Goal: Task Accomplishment & Management: Manage account settings

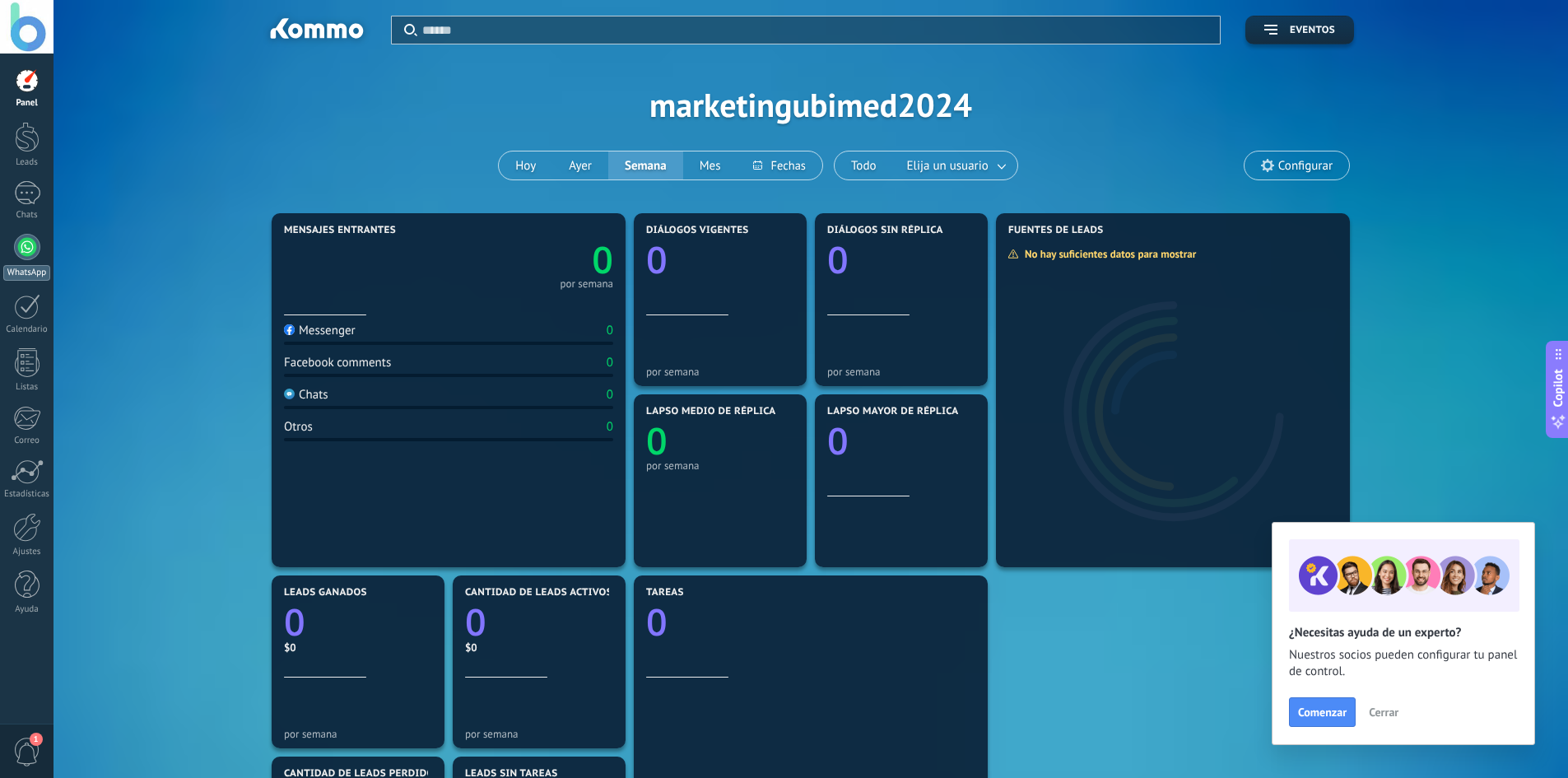
click at [26, 255] on div at bounding box center [28, 248] width 27 height 27
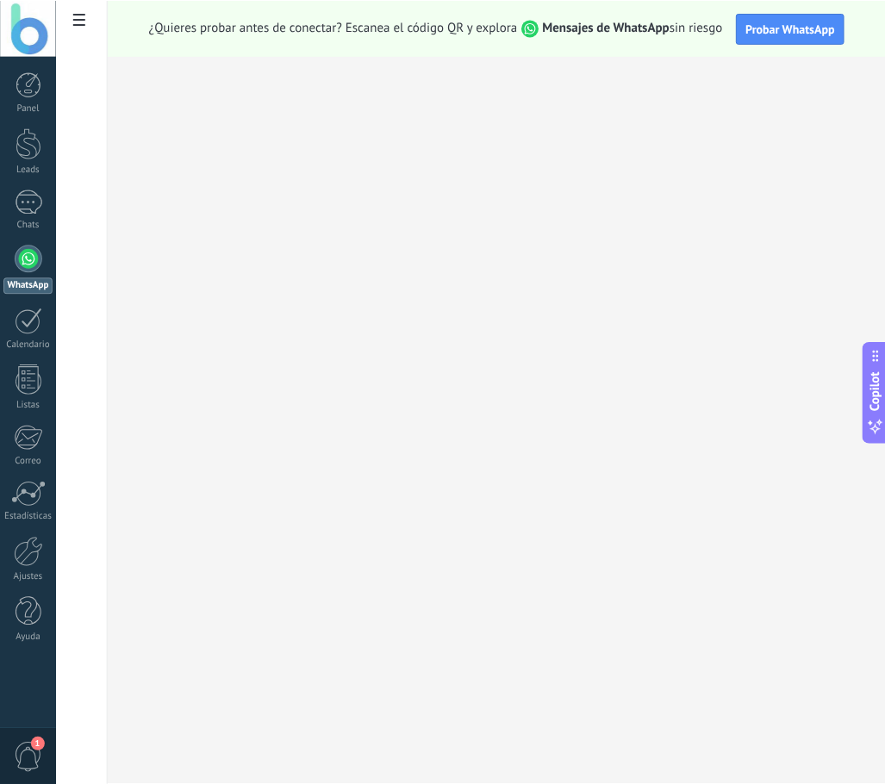
scroll to position [16, 0]
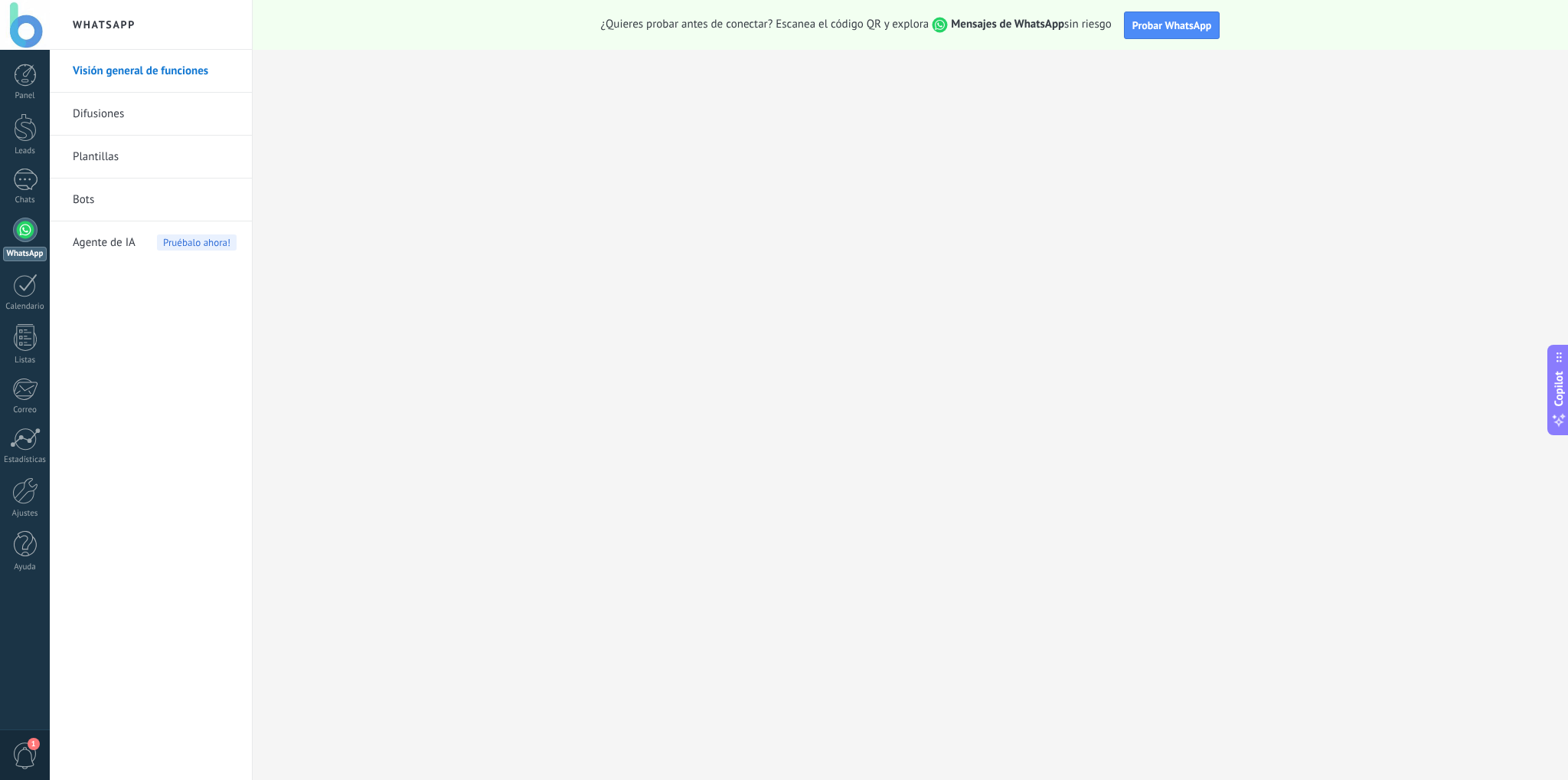
click at [20, 235] on div at bounding box center [26, 230] width 25 height 25
click at [1197, 25] on span "Probar WhatsApp" at bounding box center [1172, 26] width 80 height 14
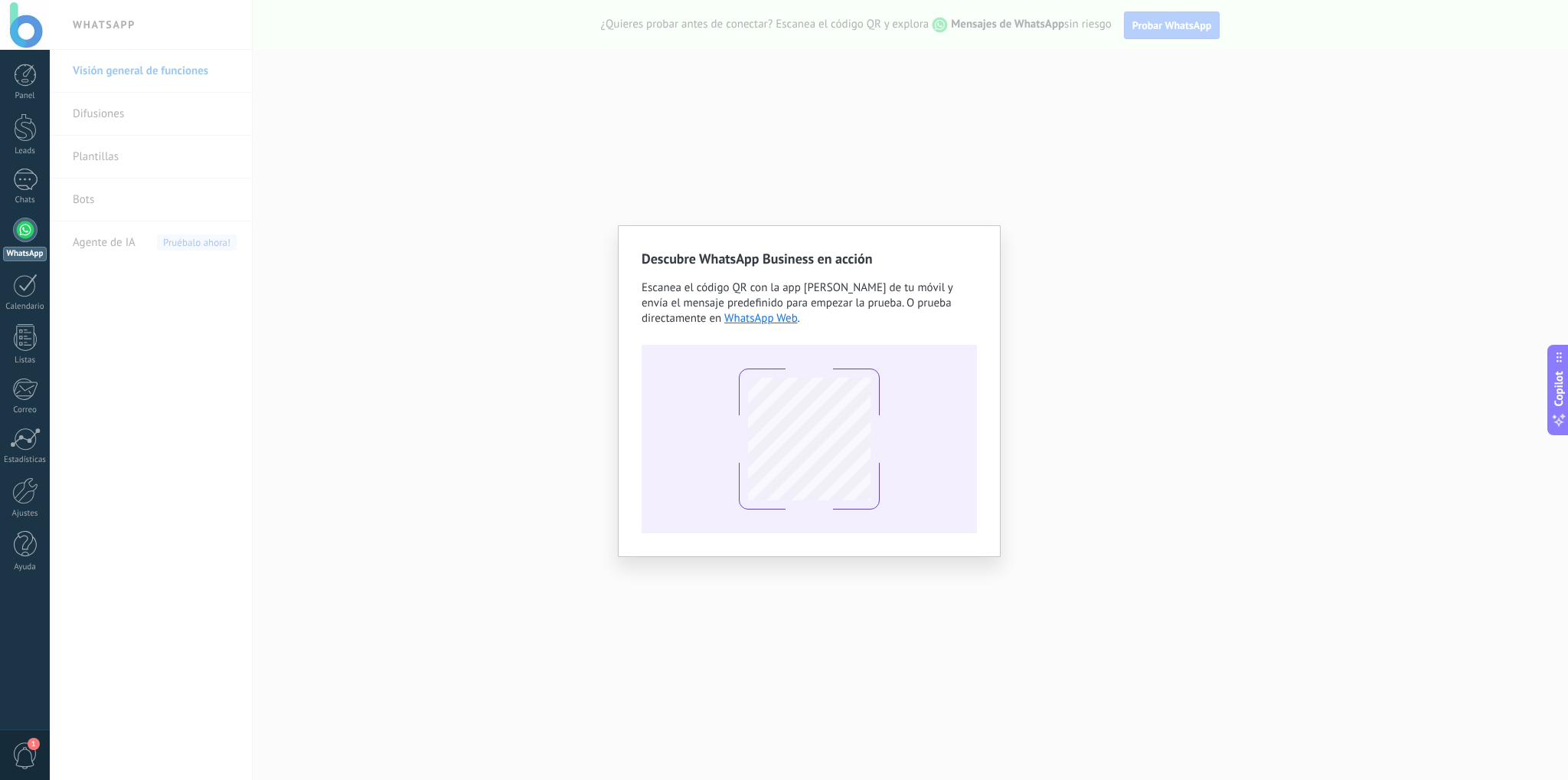
click at [400, 368] on div "Descubre WhatsApp Business en acción Escanea el código QR con la app [PERSON_NA…" at bounding box center [809, 390] width 1518 height 780
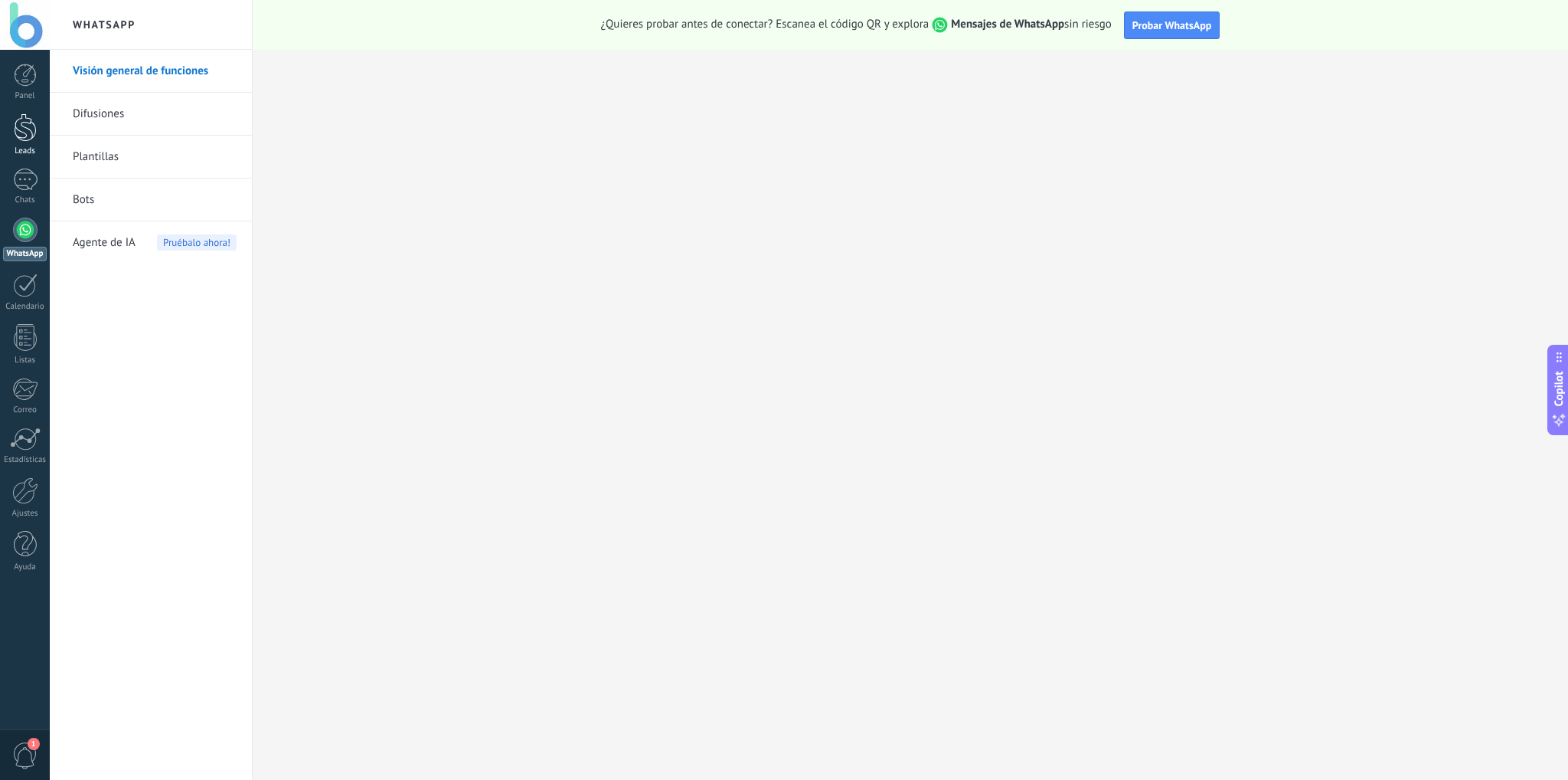
click at [20, 141] on link "Leads" at bounding box center [25, 134] width 50 height 43
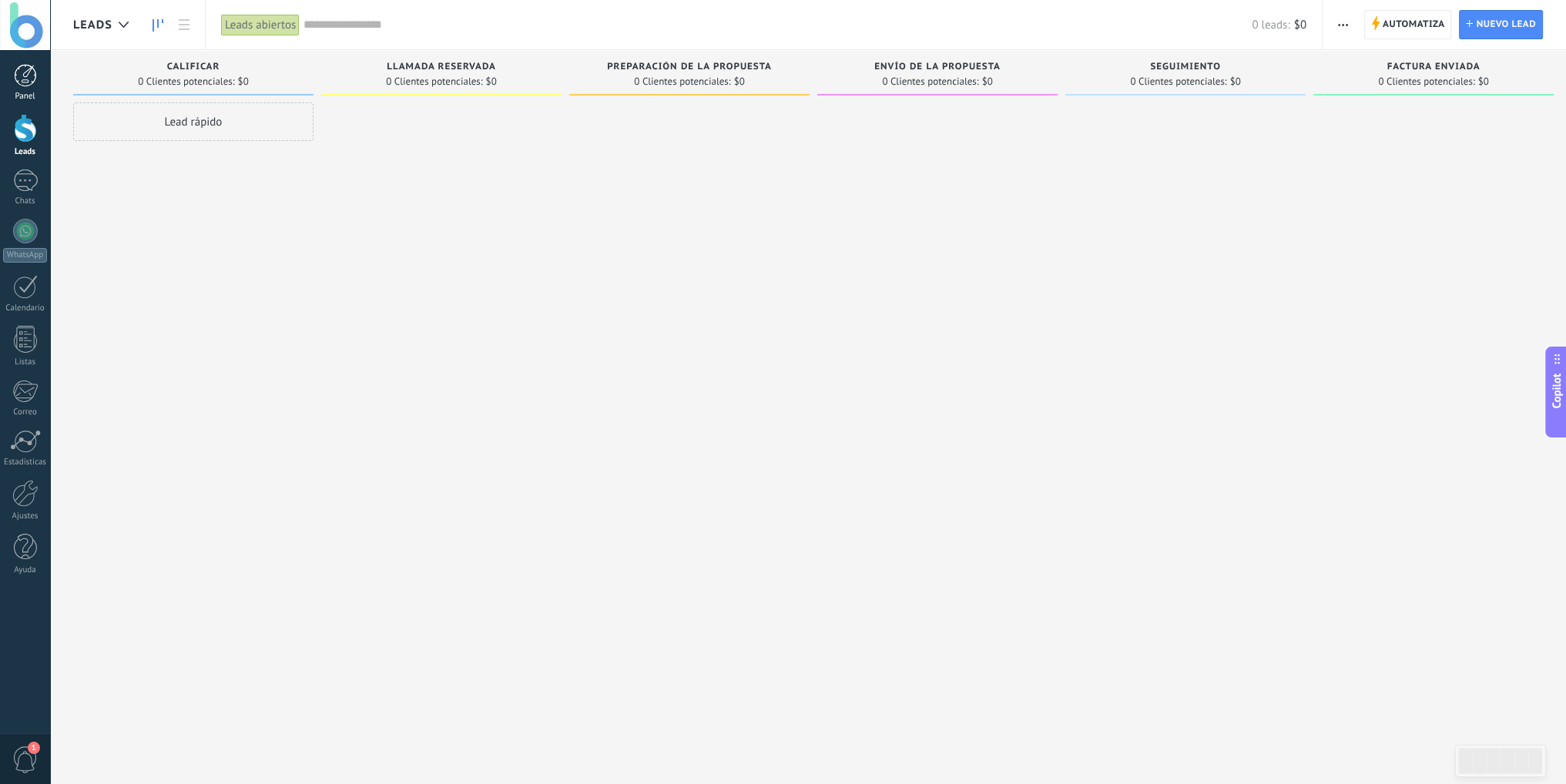
click at [25, 86] on div at bounding box center [26, 75] width 23 height 23
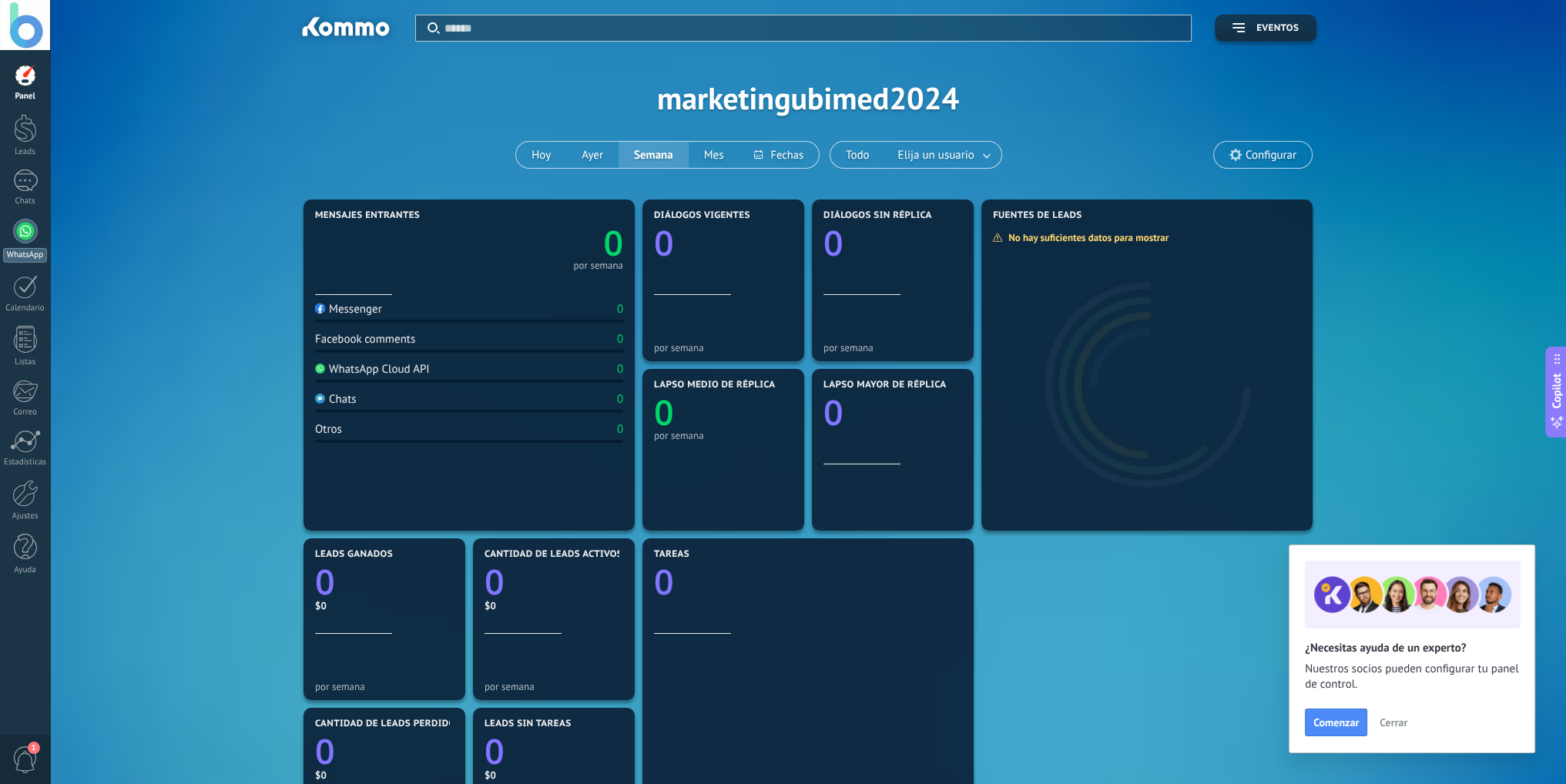
click at [18, 252] on div "WhatsApp" at bounding box center [24, 255] width 44 height 14
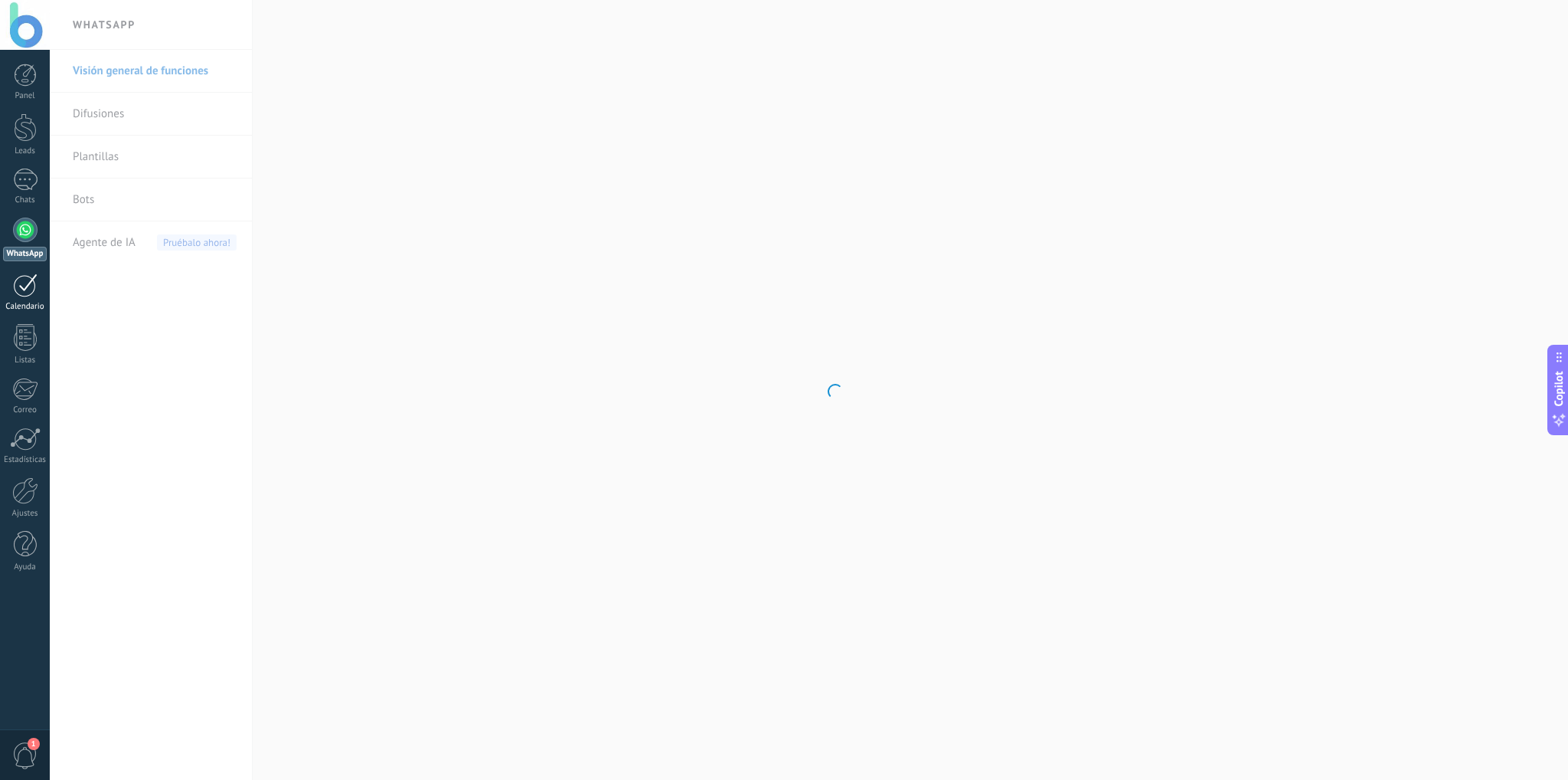
click at [30, 292] on div at bounding box center [26, 285] width 25 height 24
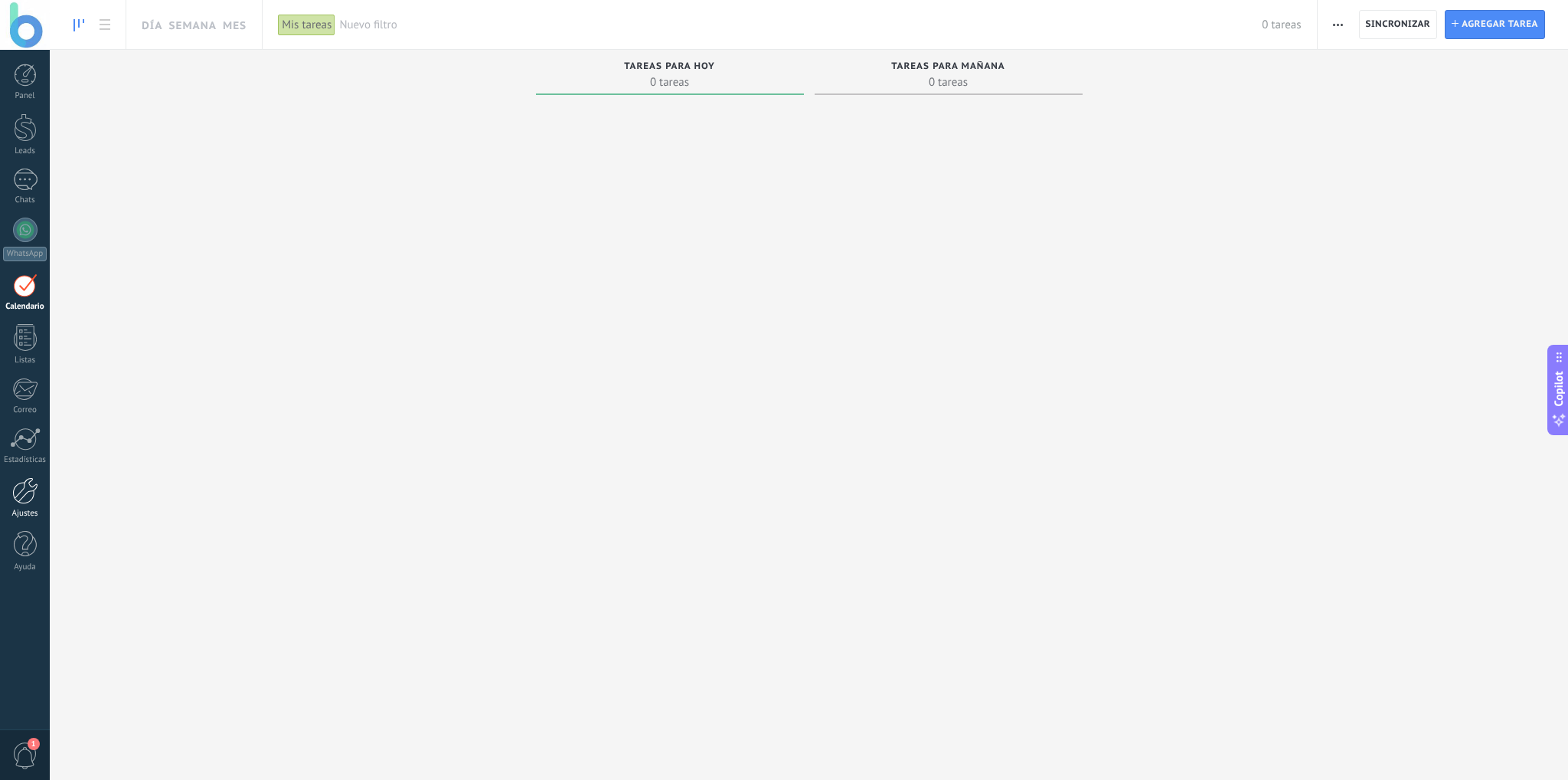
click at [25, 517] on div "Ajustes" at bounding box center [25, 513] width 44 height 10
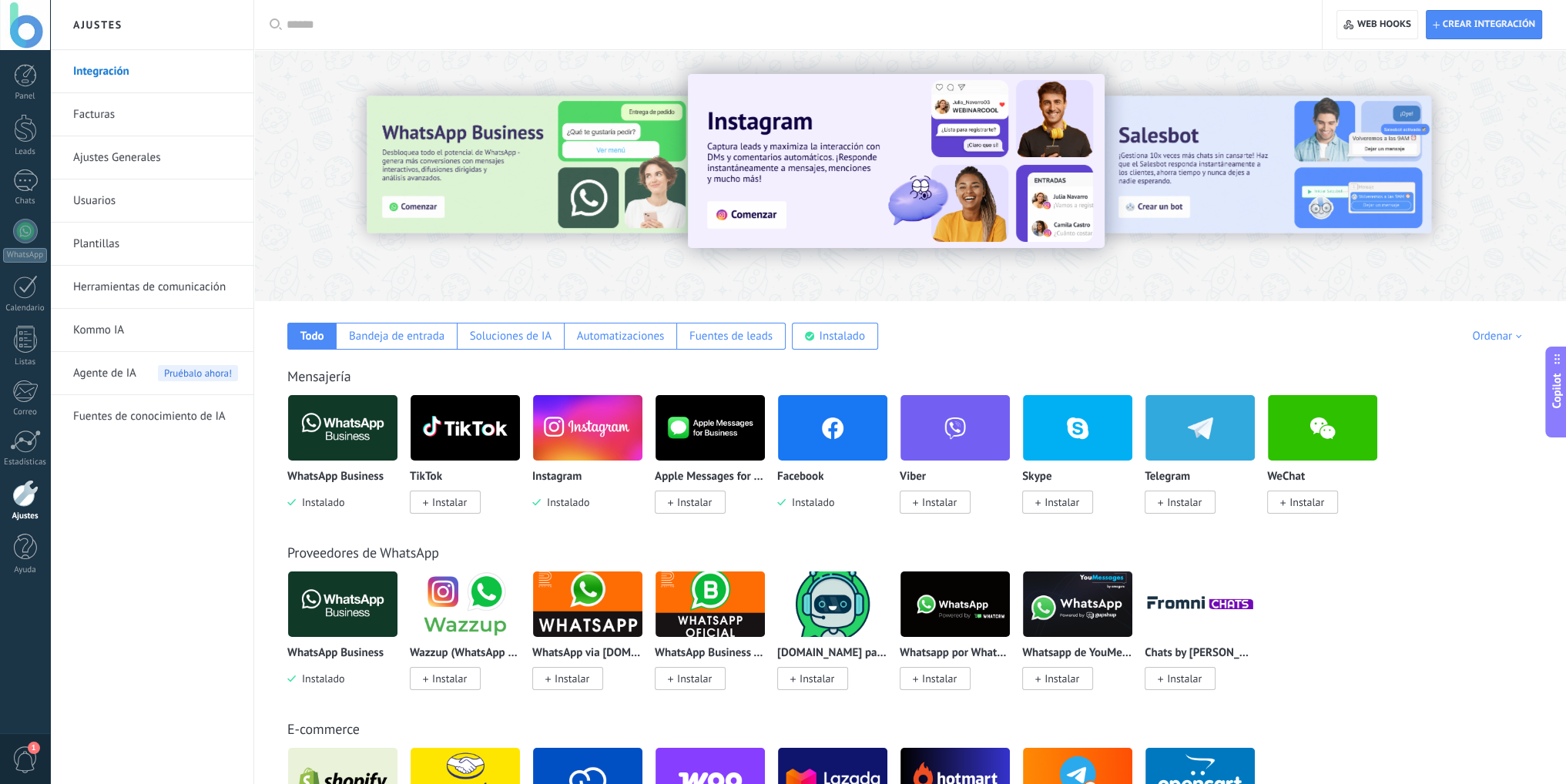
click at [324, 424] on img at bounding box center [343, 428] width 109 height 75
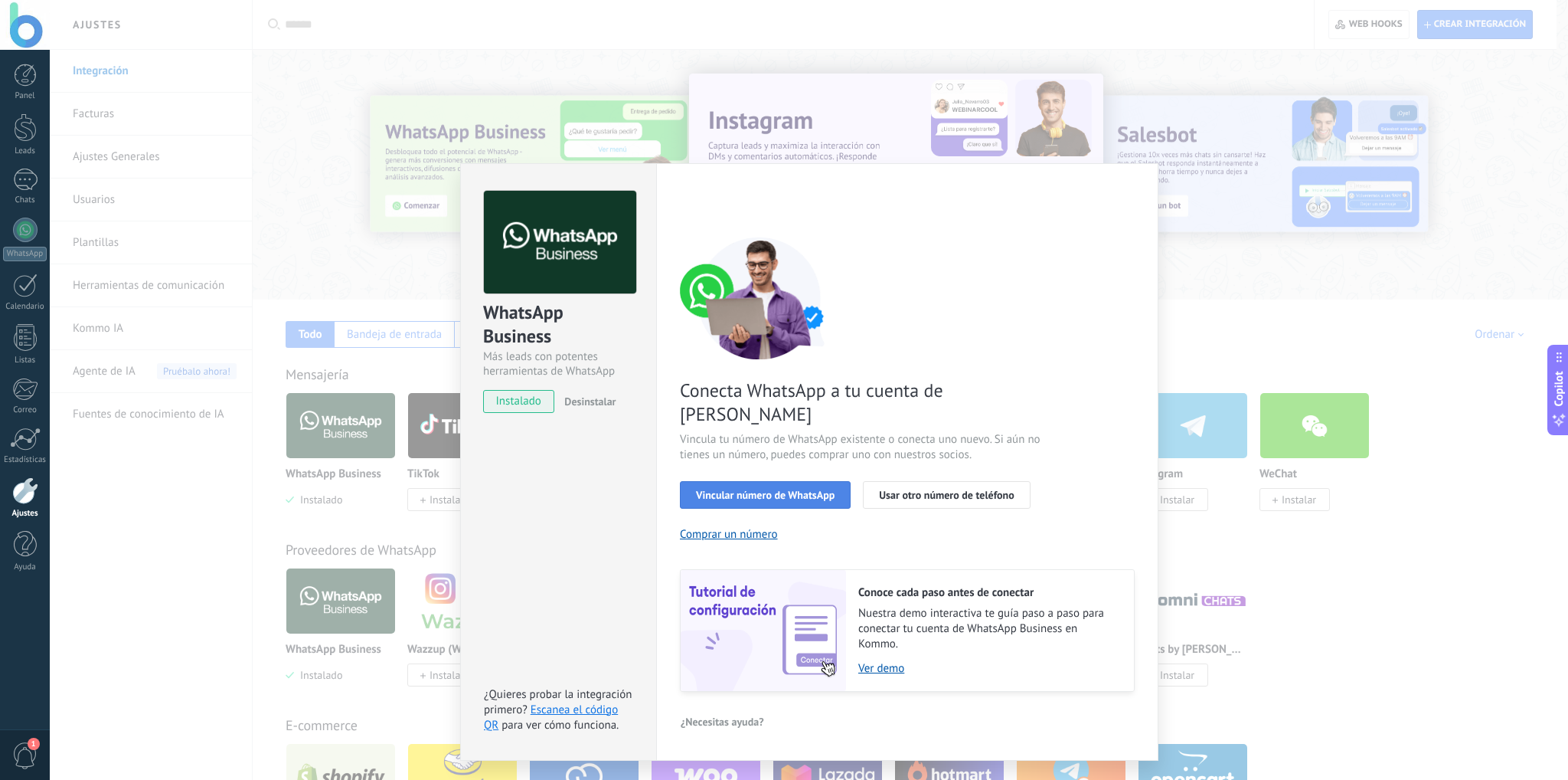
click at [803, 489] on span "Vincular número de WhatsApp" at bounding box center [765, 495] width 139 height 11
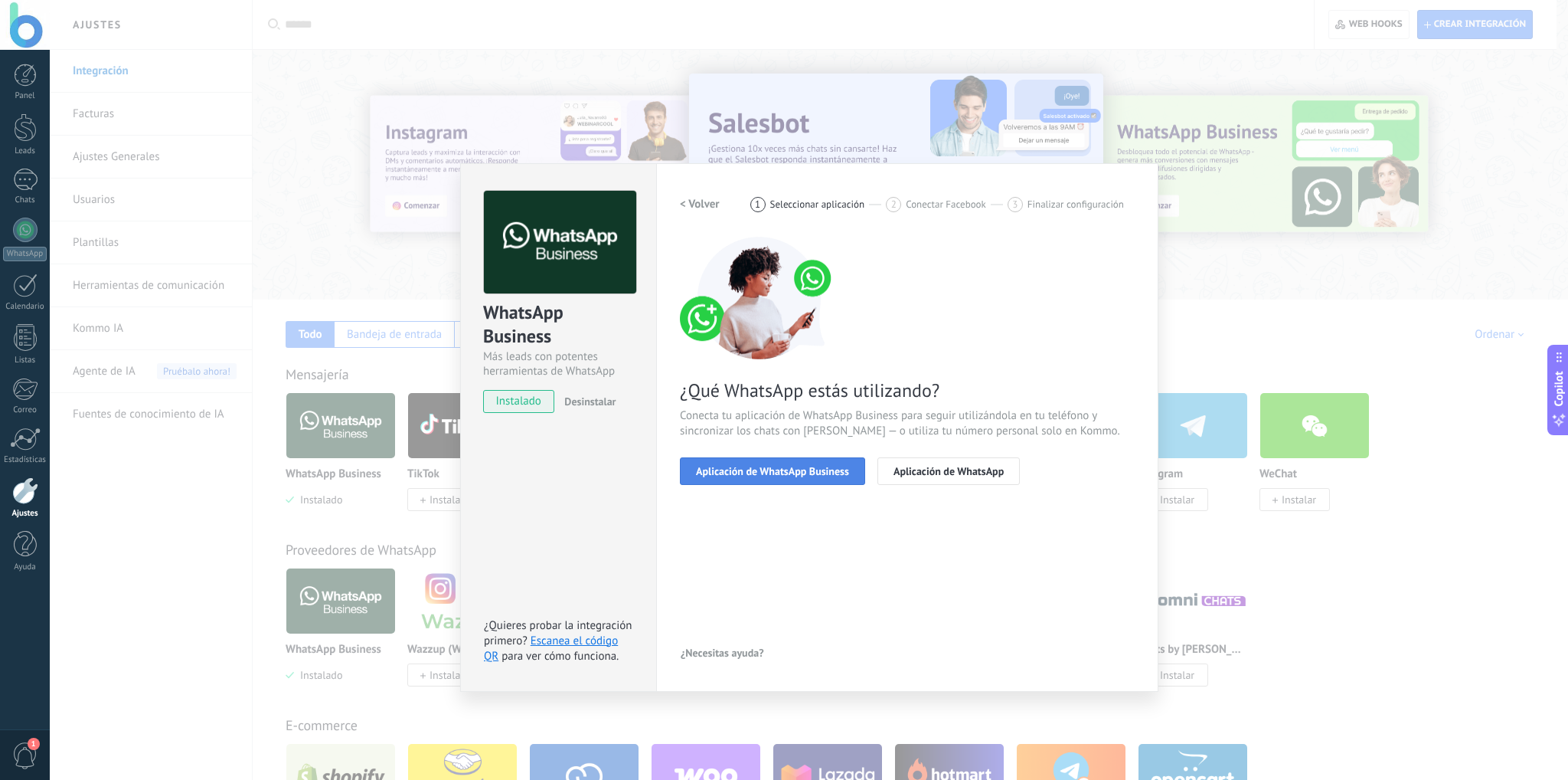
click at [781, 478] on button "Aplicación de WhatsApp Business" at bounding box center [772, 470] width 185 height 28
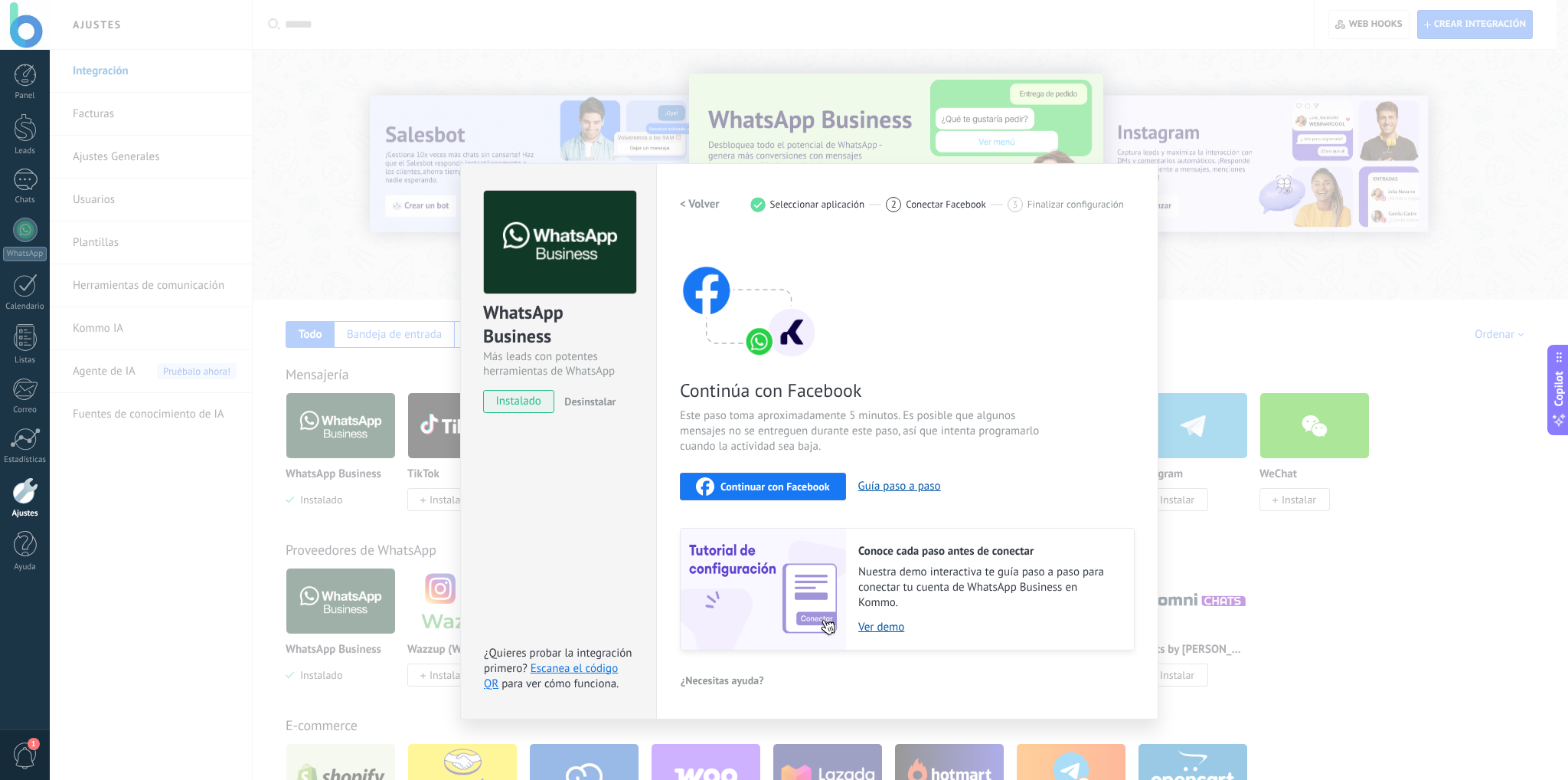
click at [764, 487] on span "Continuar con Facebook" at bounding box center [775, 486] width 109 height 11
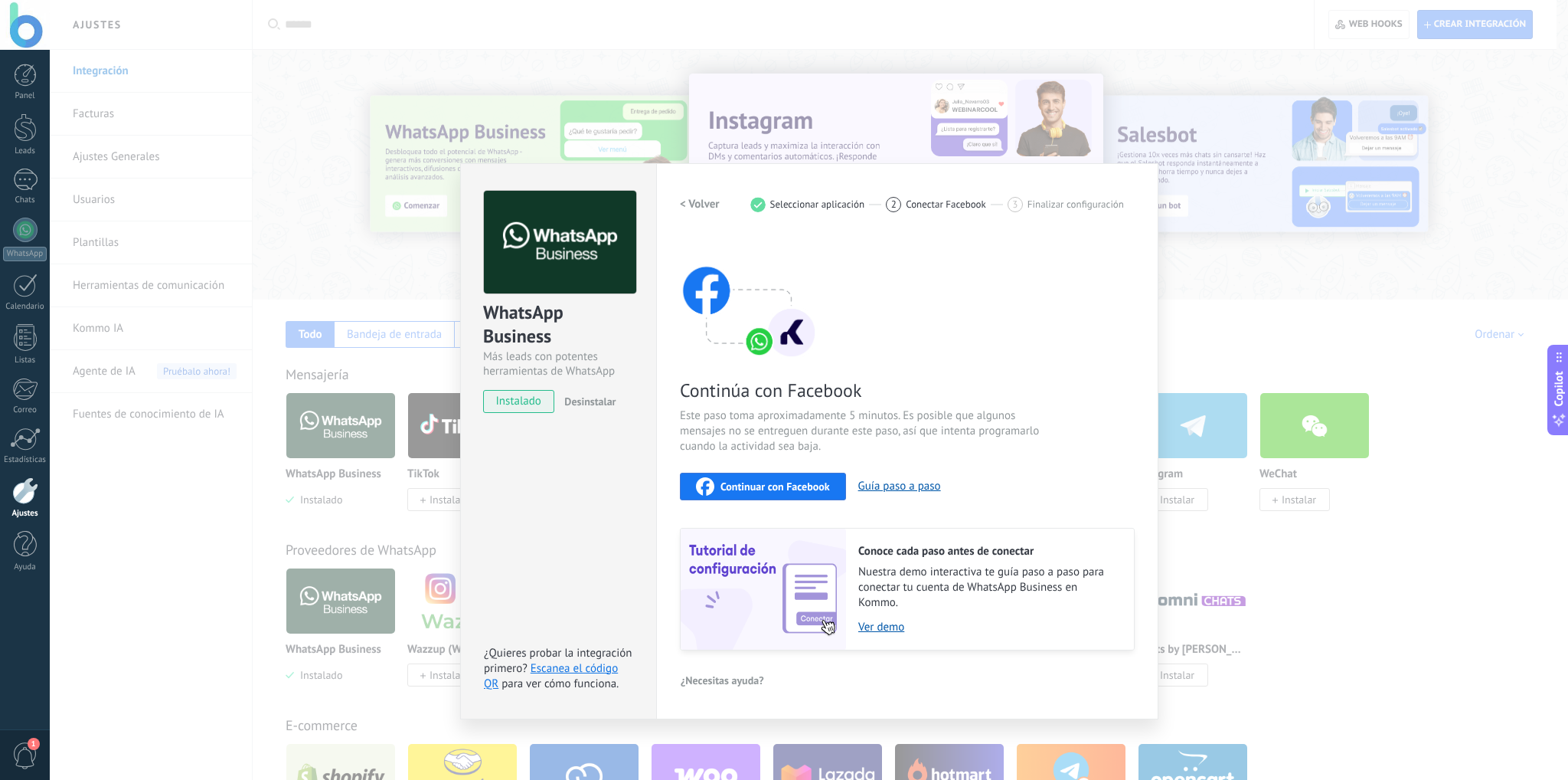
click at [395, 327] on div "WhatsApp Business Más leads con potentes herramientas de WhatsApp instalado Des…" at bounding box center [809, 390] width 1518 height 780
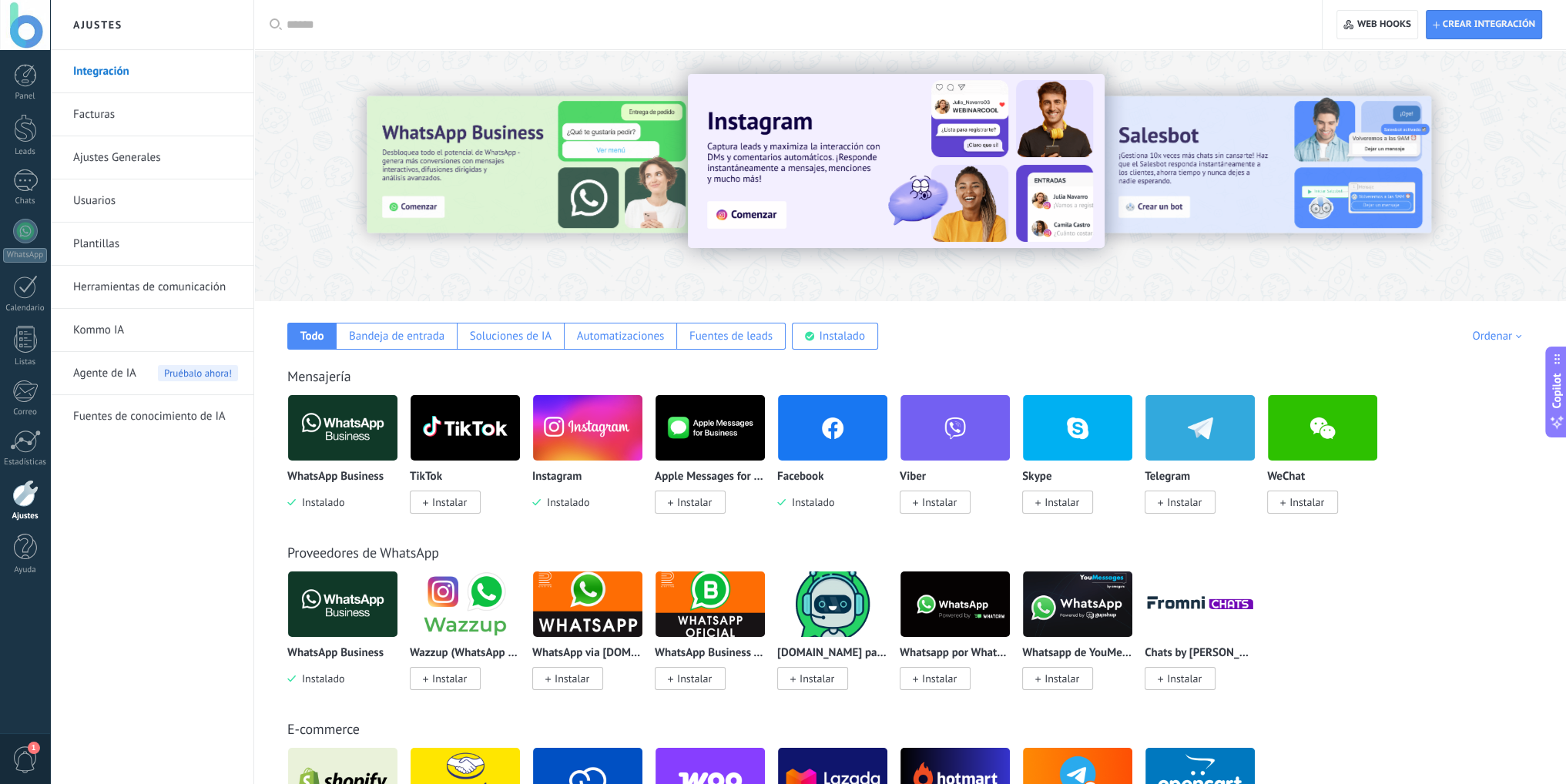
click at [521, 174] on div at bounding box center [532, 174] width 337 height 139
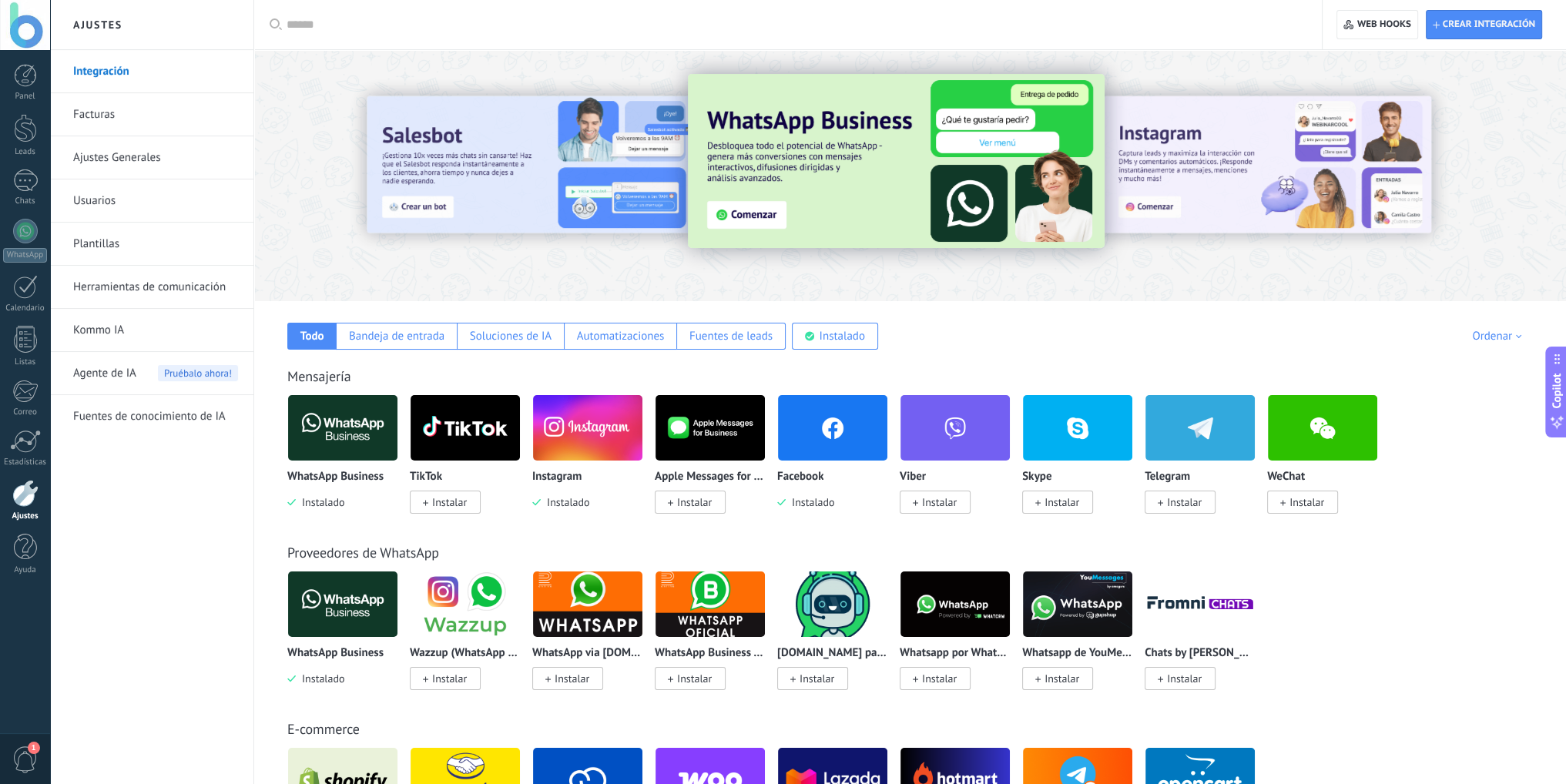
click at [847, 191] on img at bounding box center [896, 161] width 417 height 174
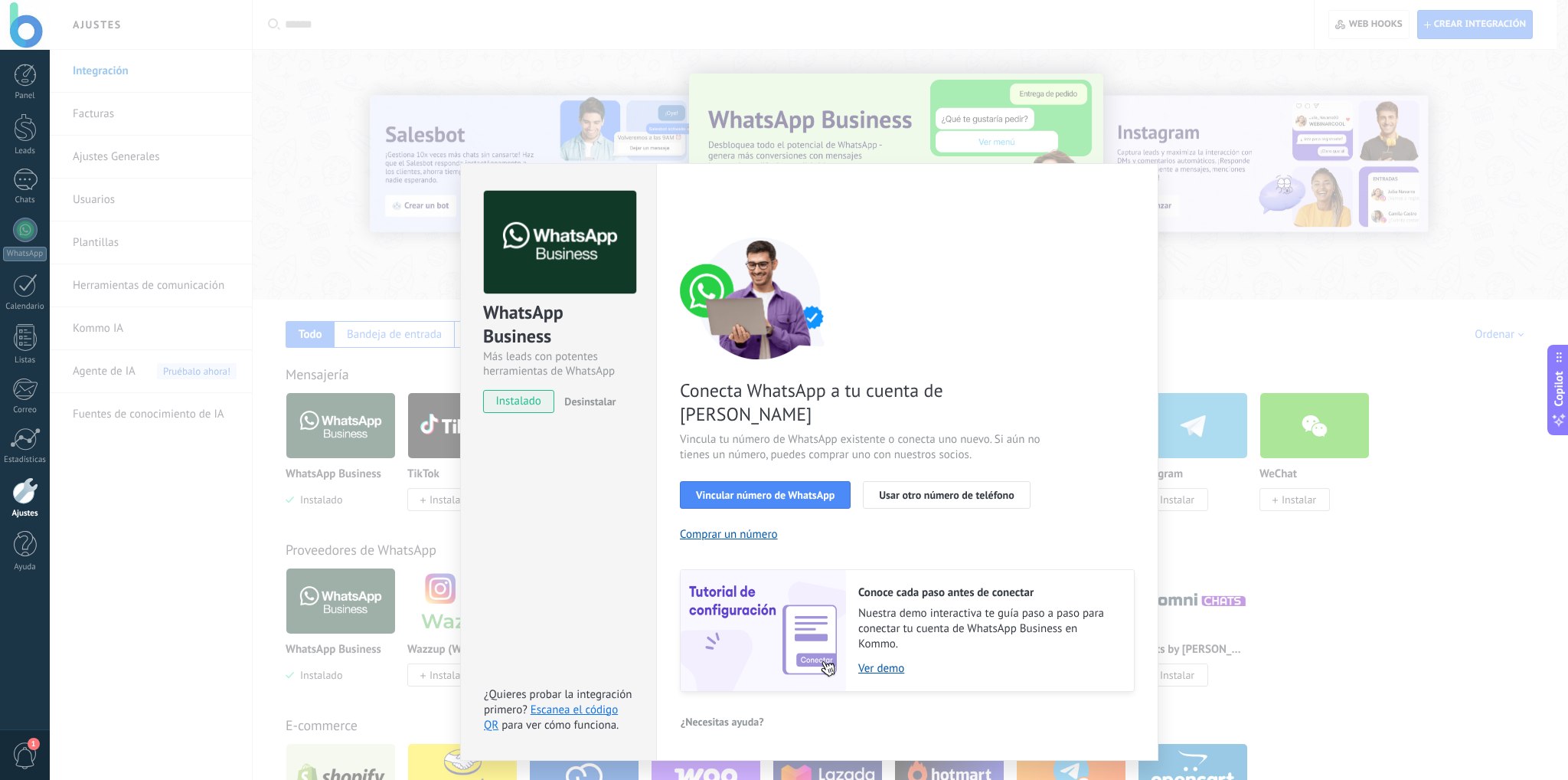
click at [1172, 160] on div "WhatsApp Business Más leads con potentes herramientas de WhatsApp instalado Des…" at bounding box center [809, 390] width 1518 height 780
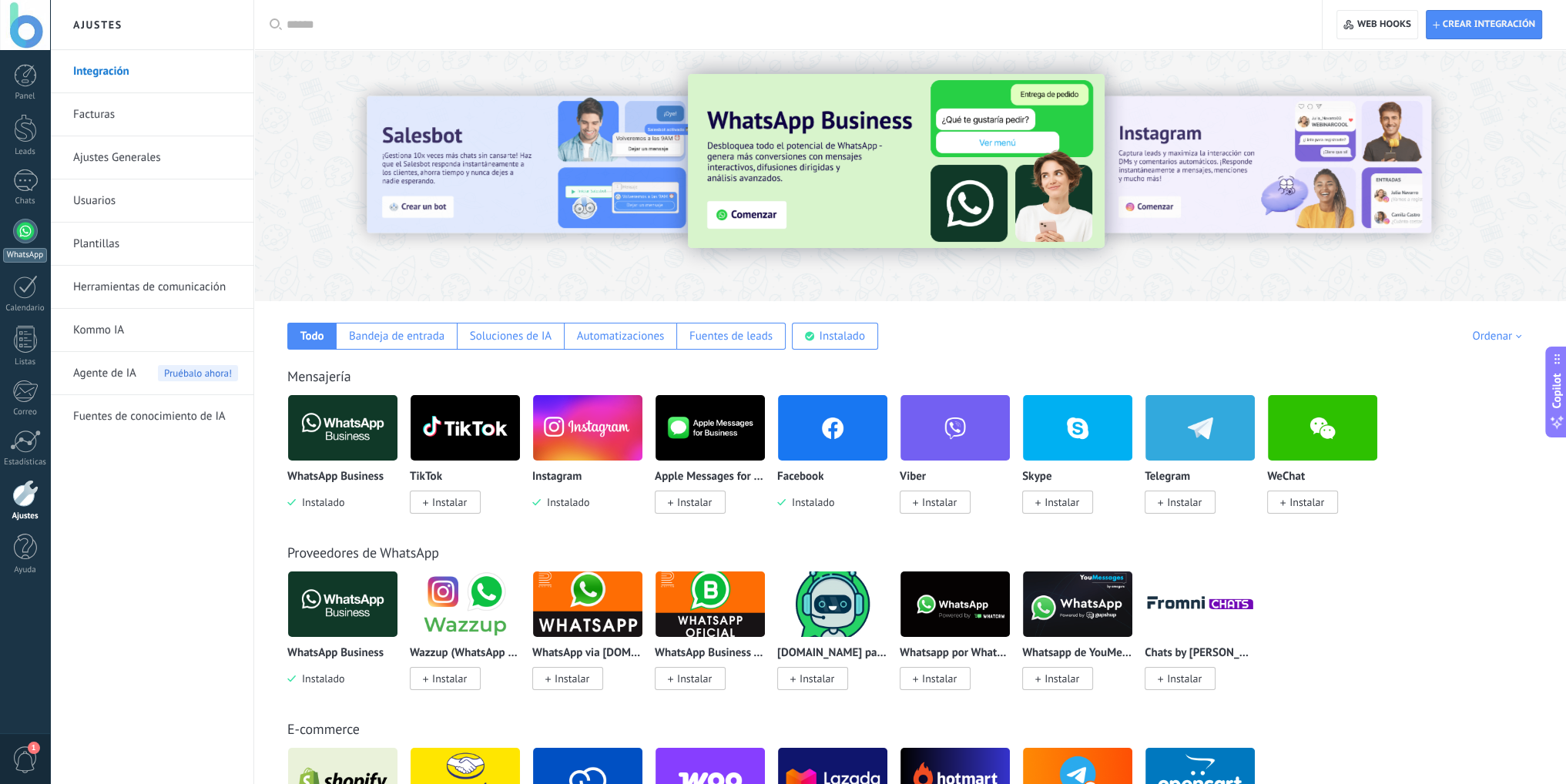
click at [25, 223] on div at bounding box center [26, 232] width 25 height 25
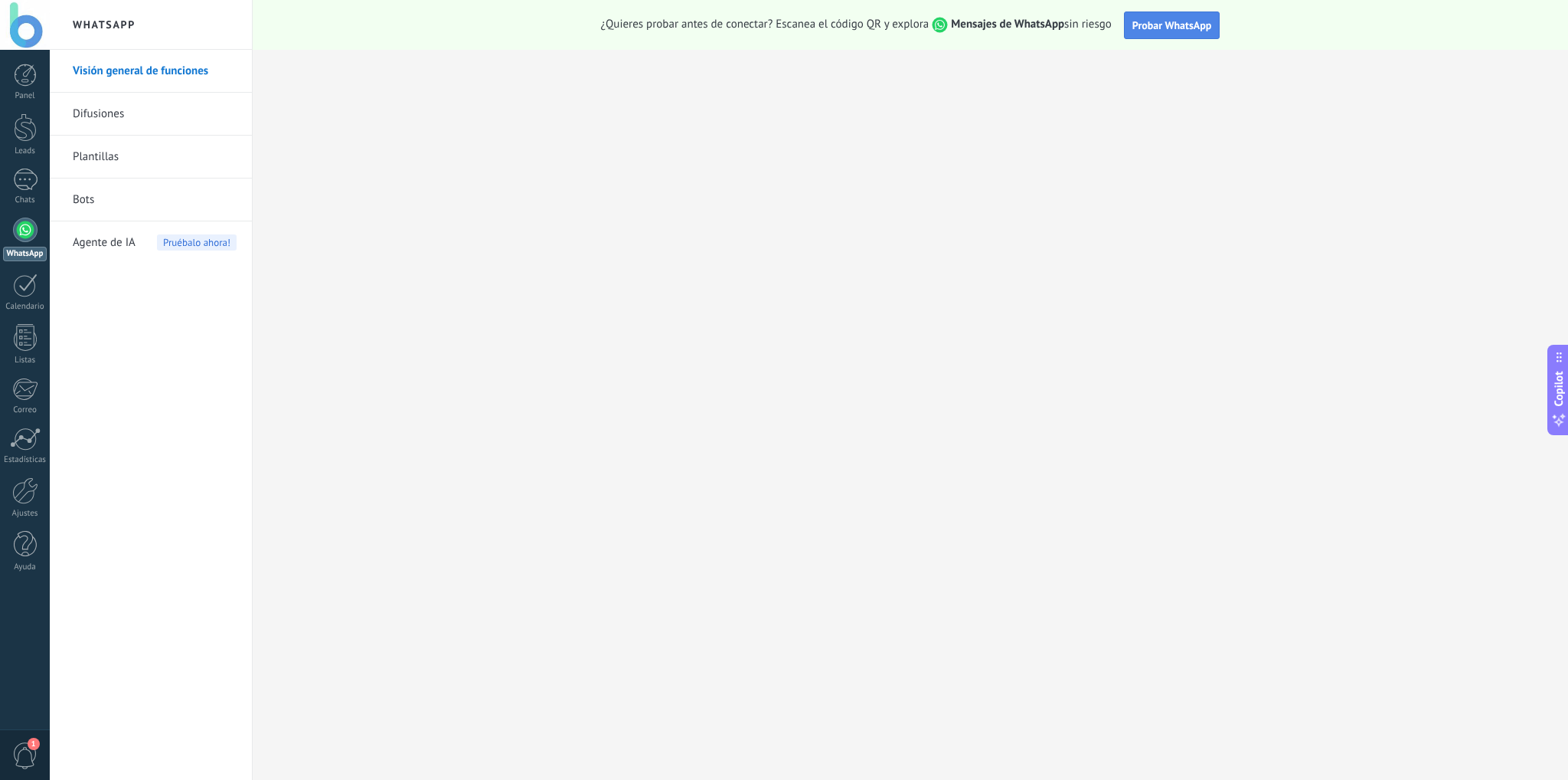
click at [1165, 30] on span "Probar WhatsApp" at bounding box center [1172, 26] width 80 height 14
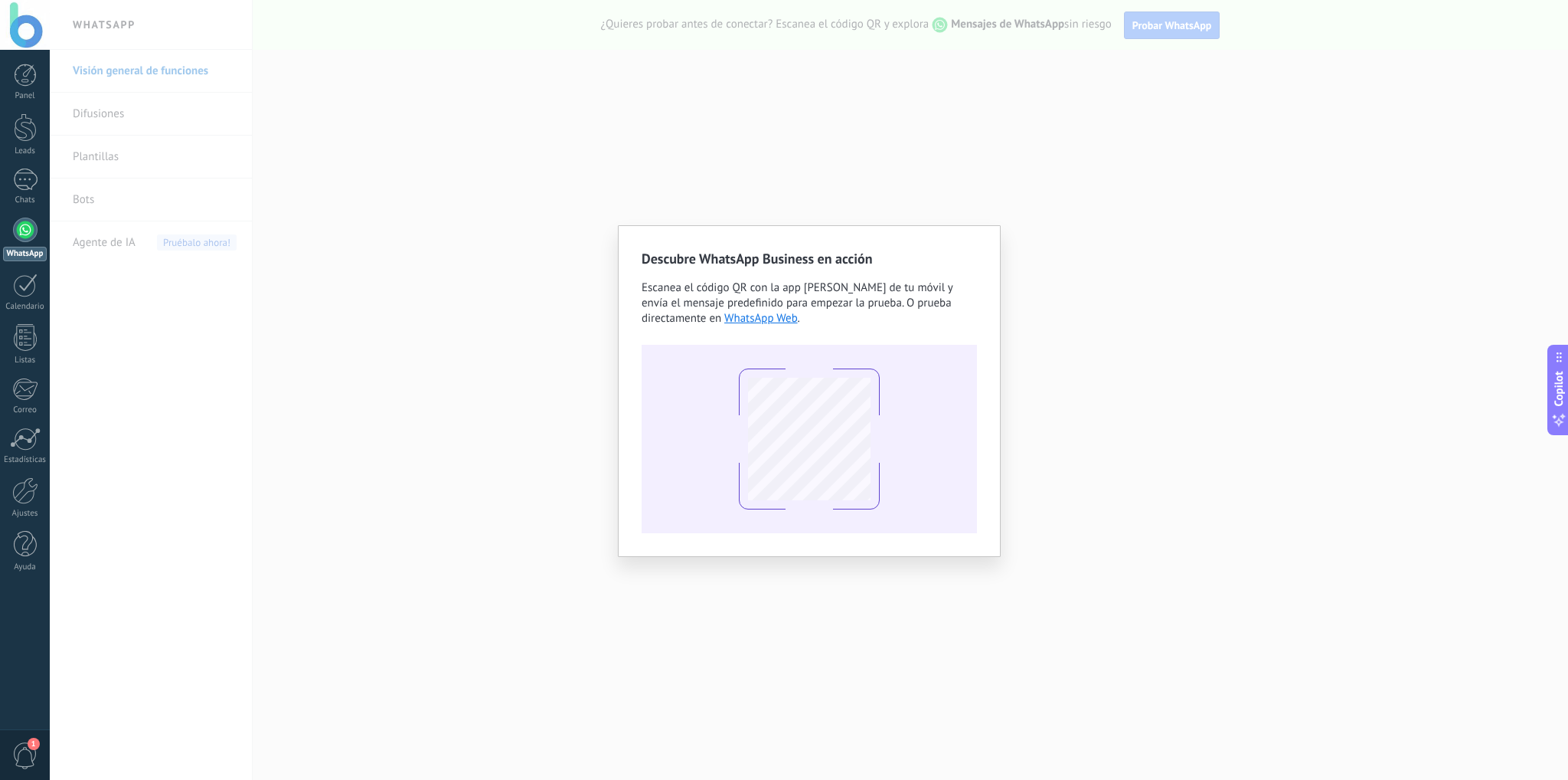
click at [540, 428] on div "Descubre WhatsApp Business en acción Escanea el código QR con la app de cámara …" at bounding box center [809, 390] width 1518 height 780
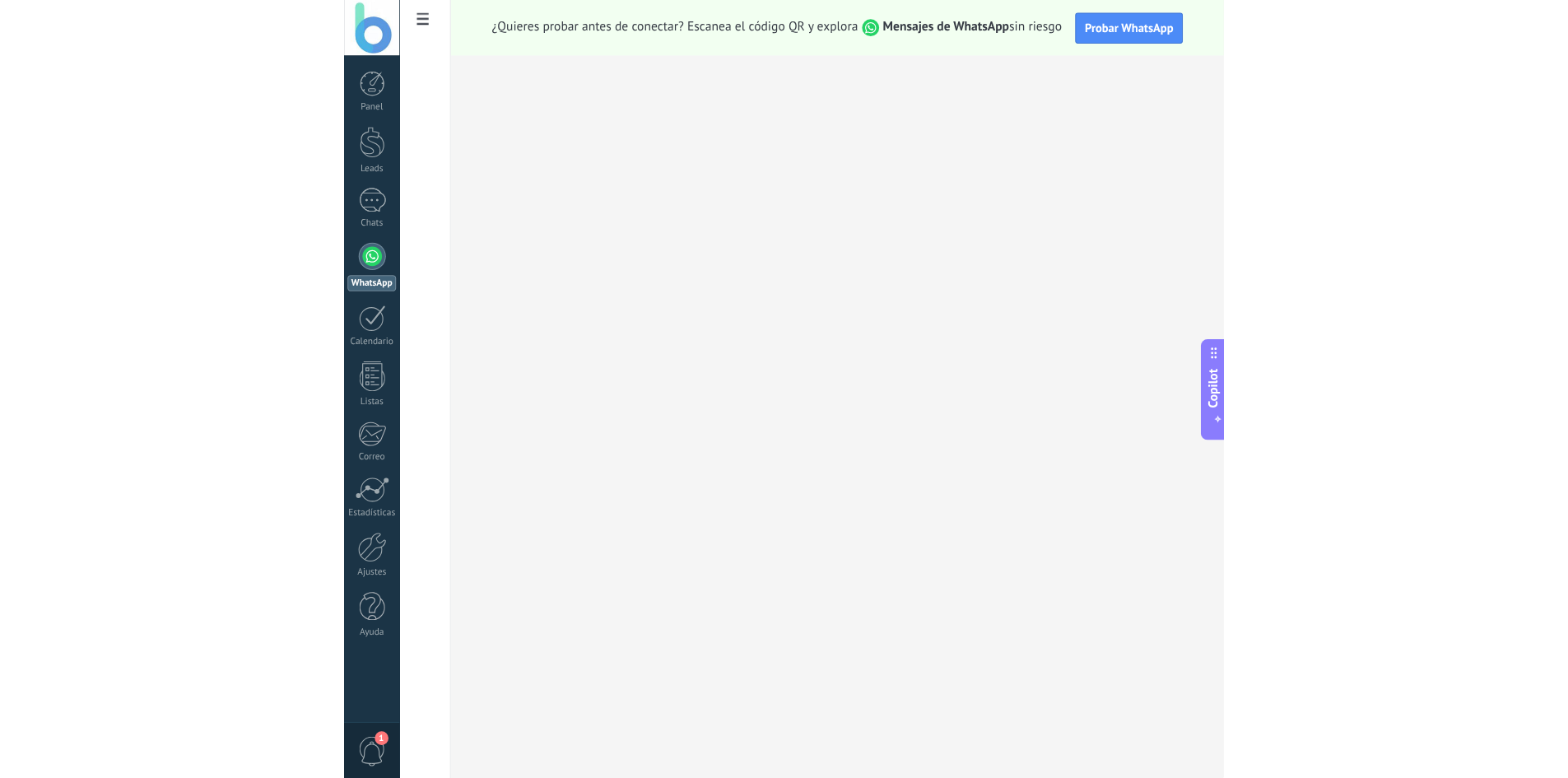
scroll to position [15, 0]
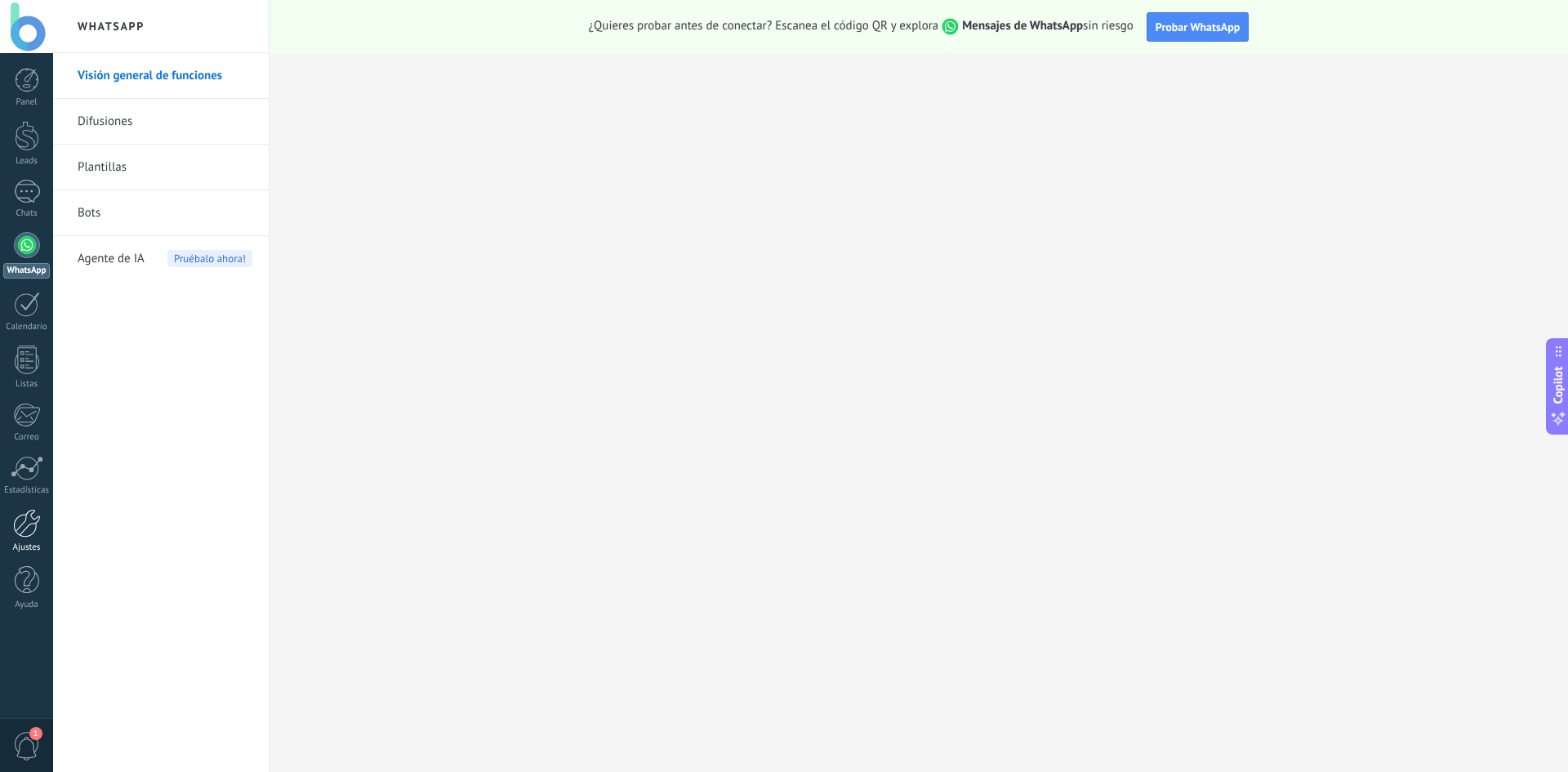
click at [29, 530] on div at bounding box center [27, 524] width 27 height 28
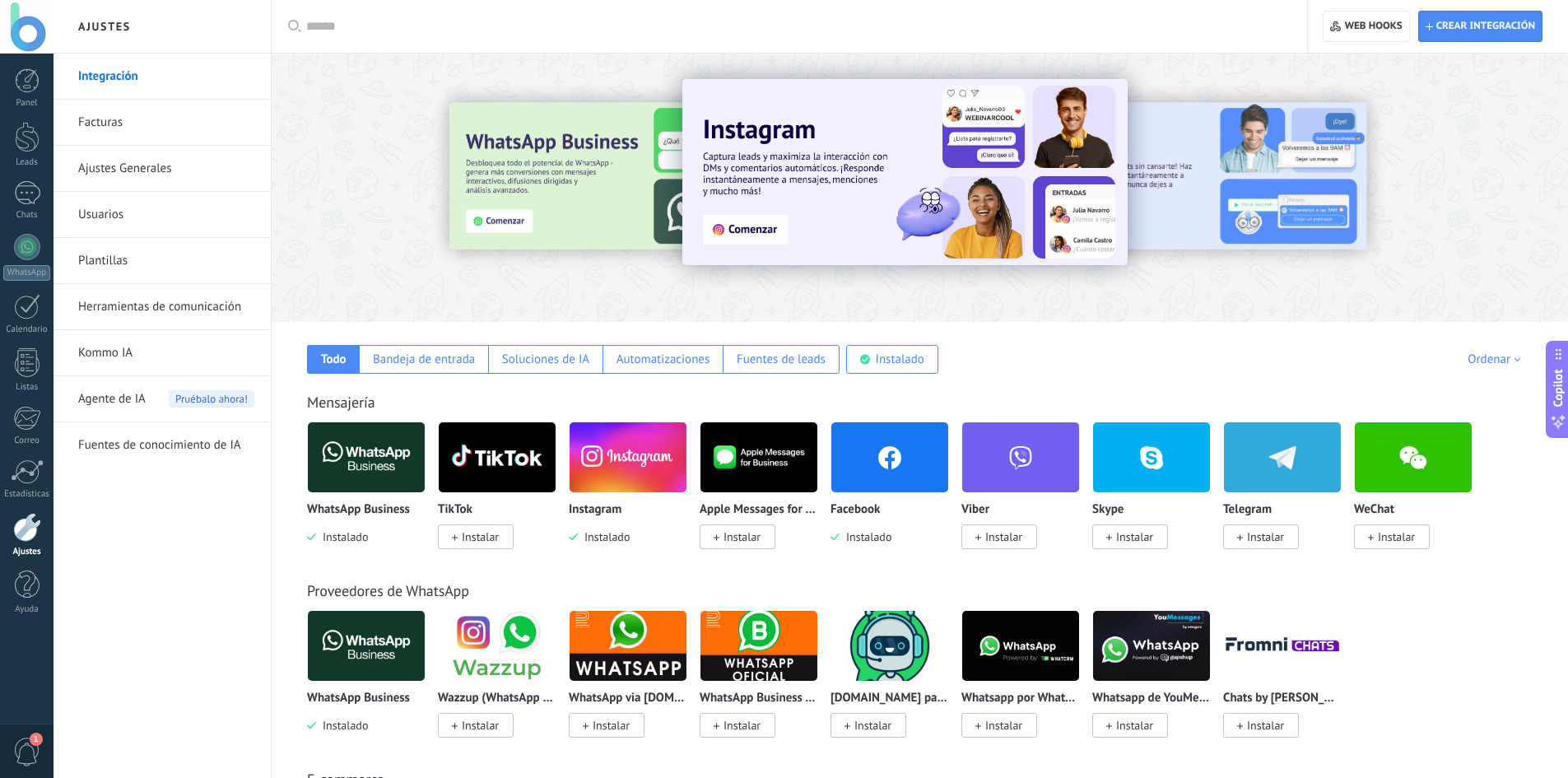
click at [162, 62] on link "Integración" at bounding box center [166, 76] width 176 height 46
click at [525, 20] on input "text" at bounding box center [794, 27] width 977 height 17
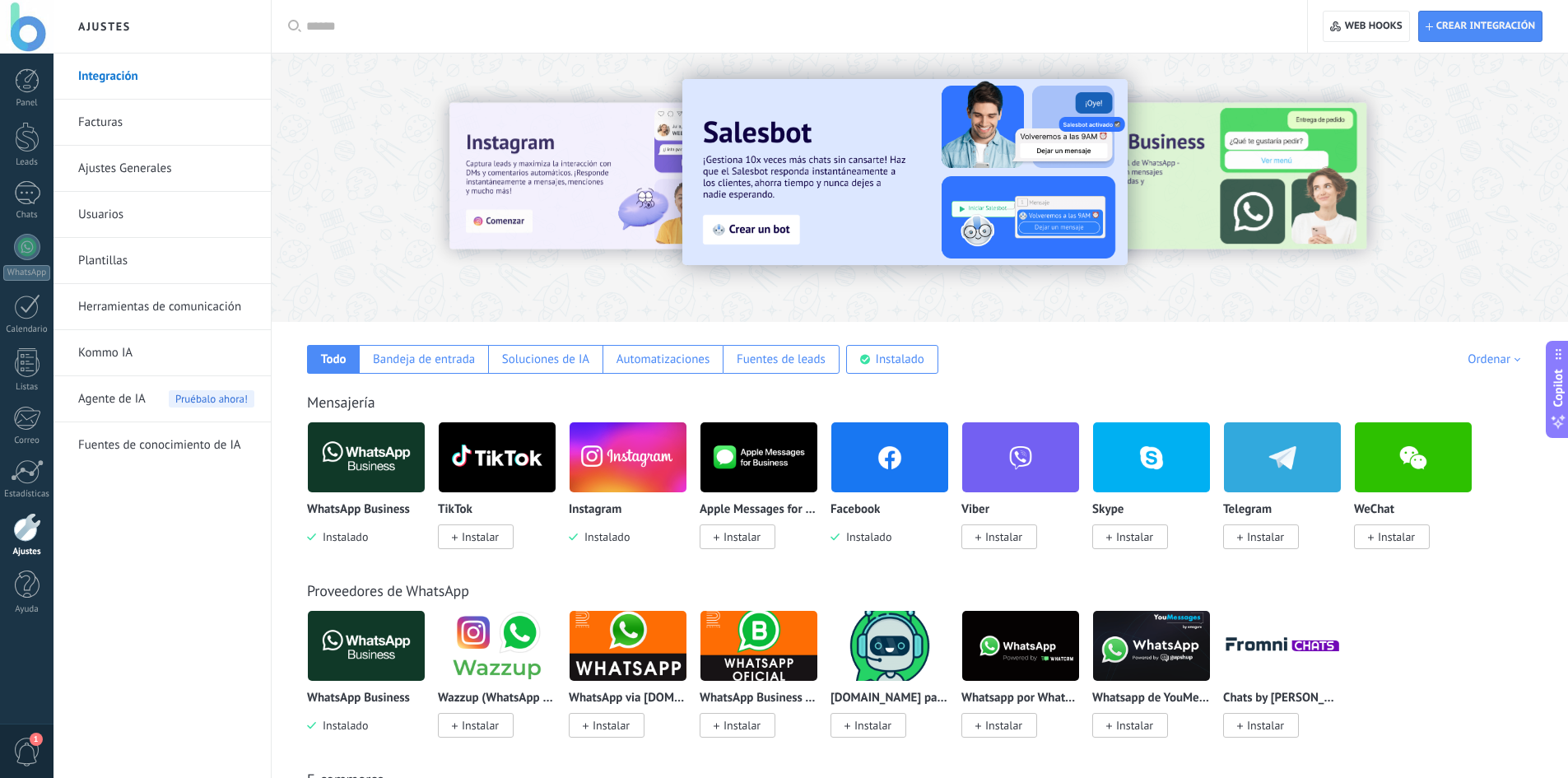
click at [580, 32] on input "text" at bounding box center [794, 27] width 977 height 17
paste input "**********"
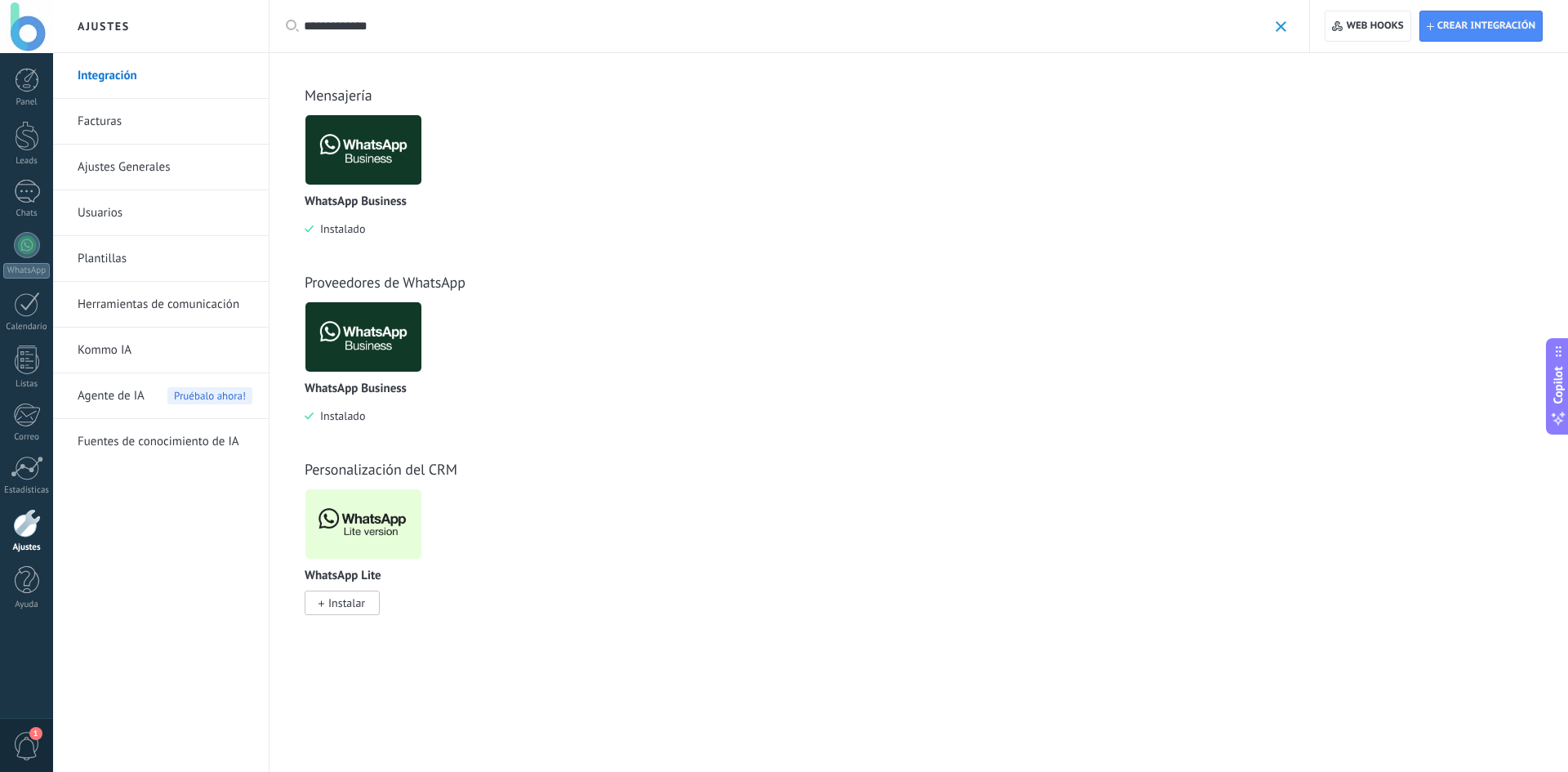
type input "**********"
click at [356, 603] on span "Instalar" at bounding box center [346, 603] width 37 height 15
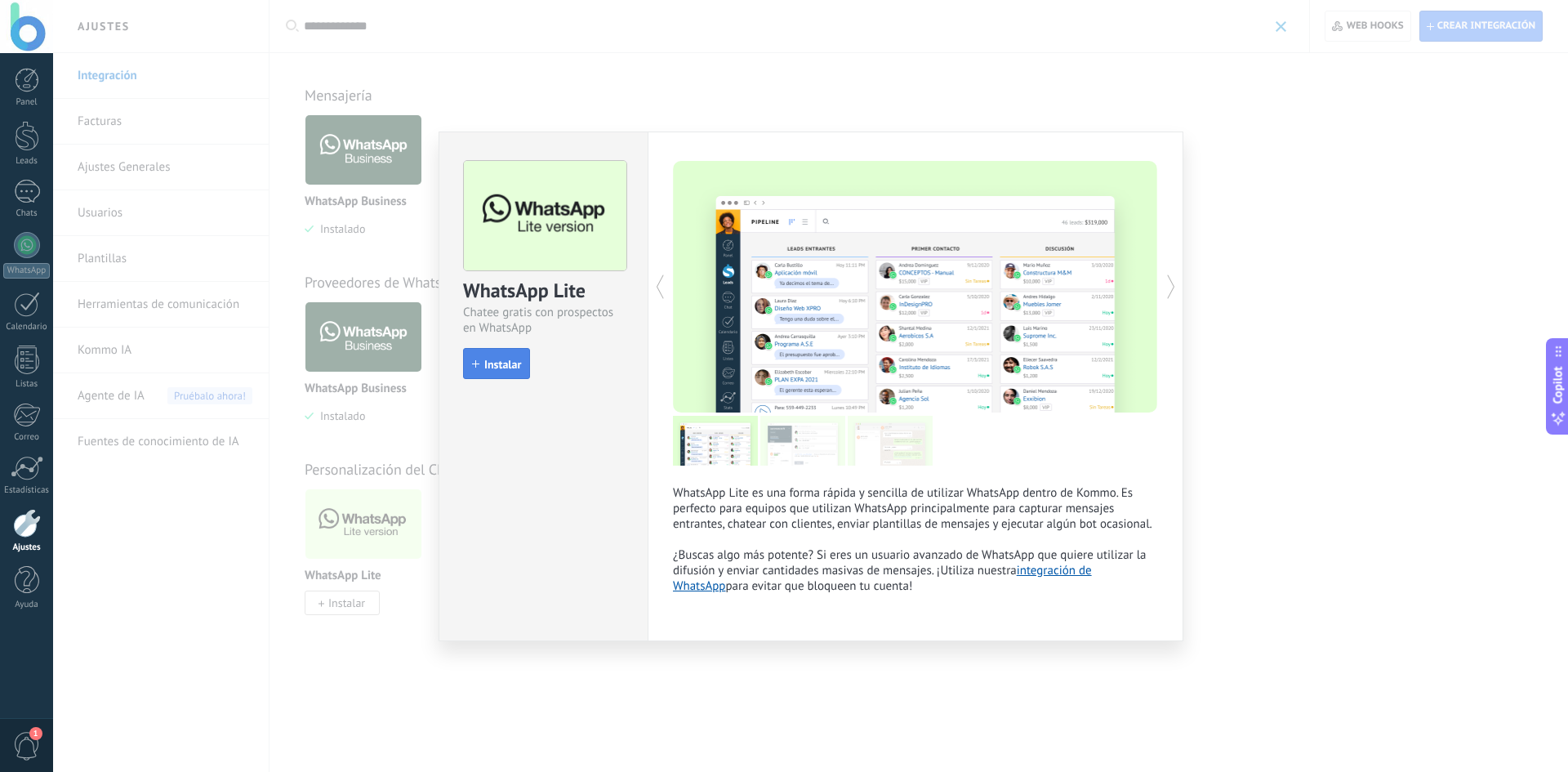
click at [492, 370] on span "Instalar" at bounding box center [502, 364] width 37 height 11
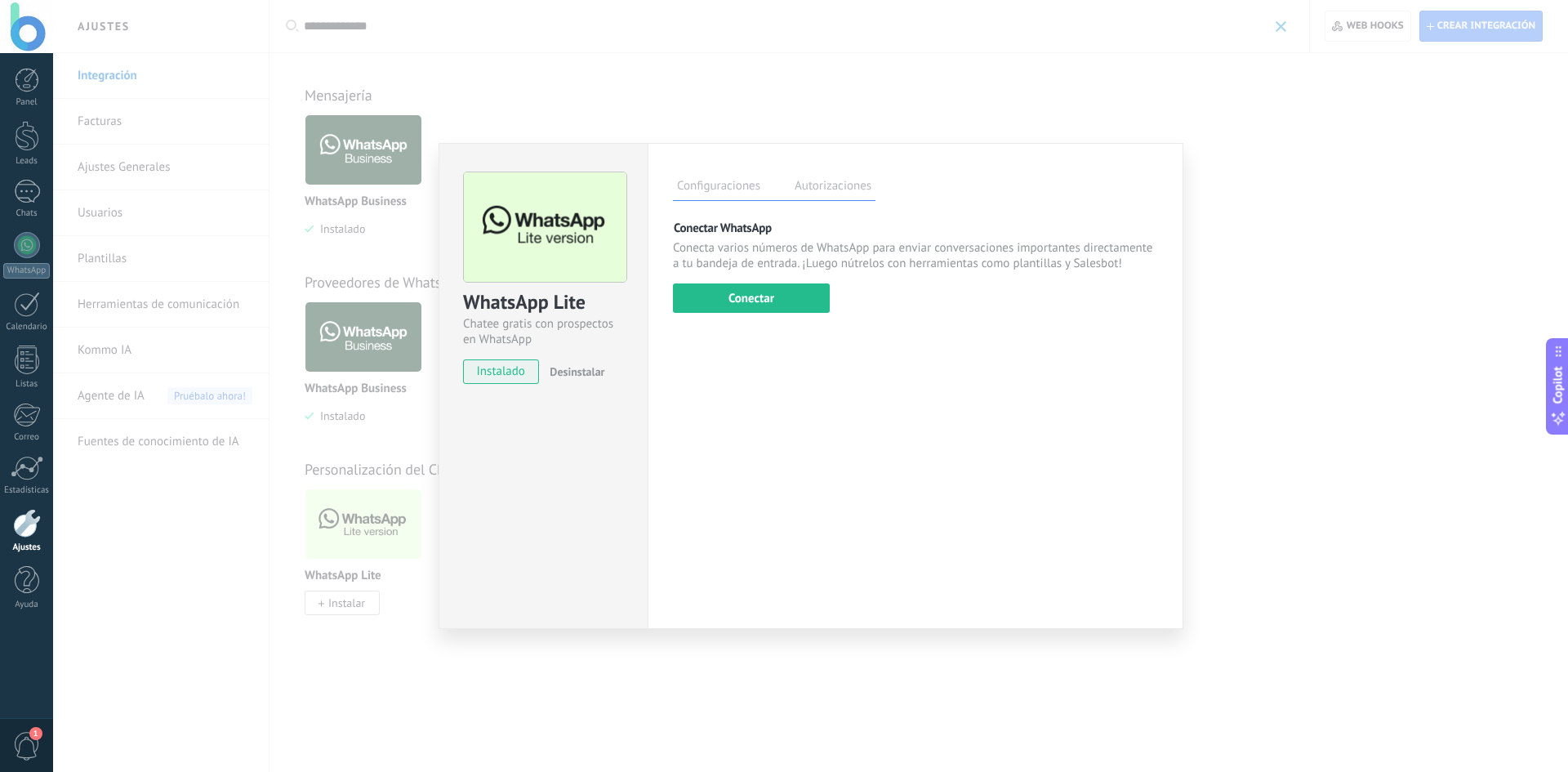
click at [857, 186] on label "Autorizaciones" at bounding box center [833, 188] width 85 height 24
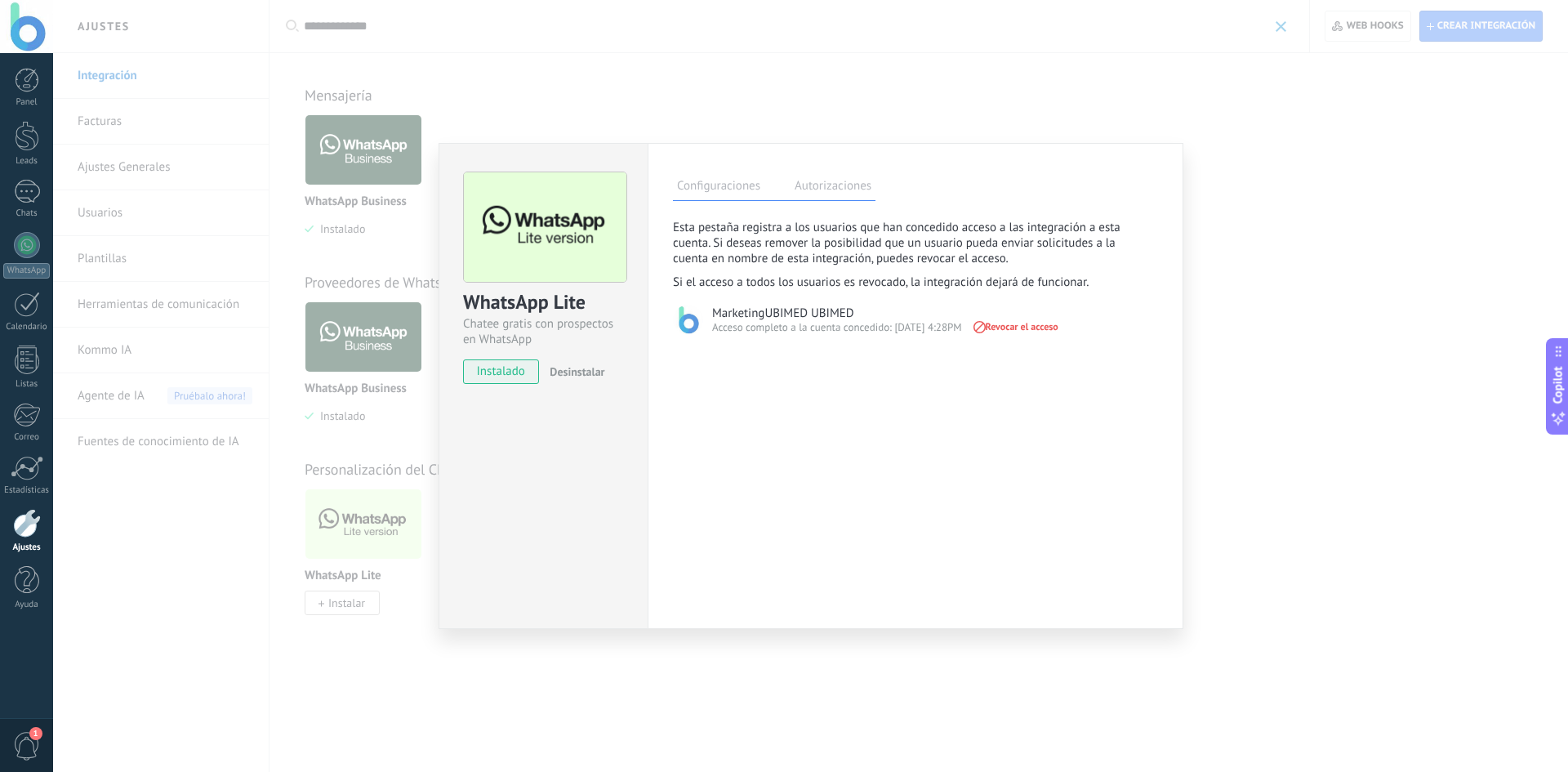
click at [718, 186] on label "Configuraciones" at bounding box center [719, 188] width 91 height 24
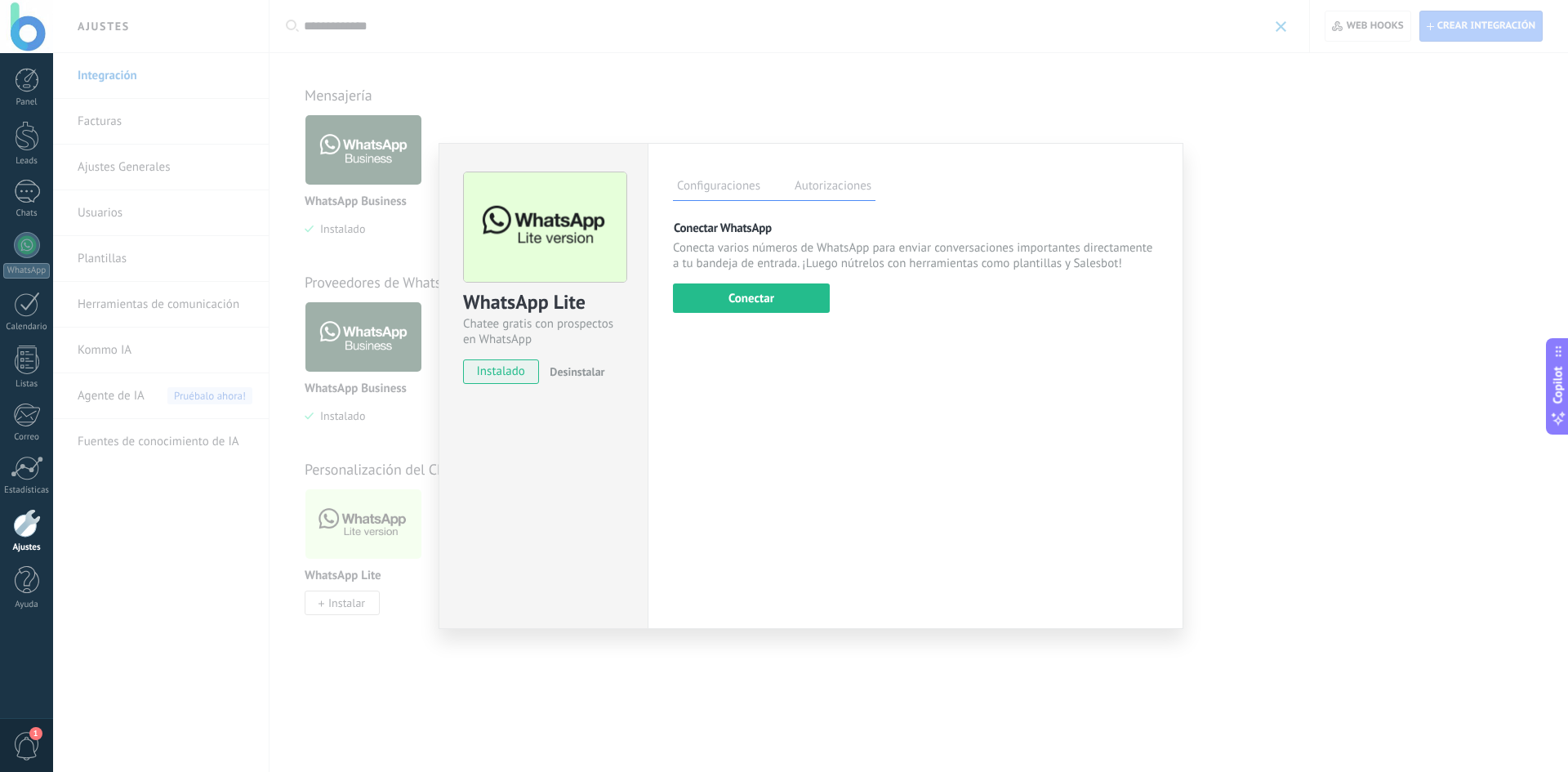
click at [822, 183] on label "Autorizaciones" at bounding box center [833, 188] width 85 height 24
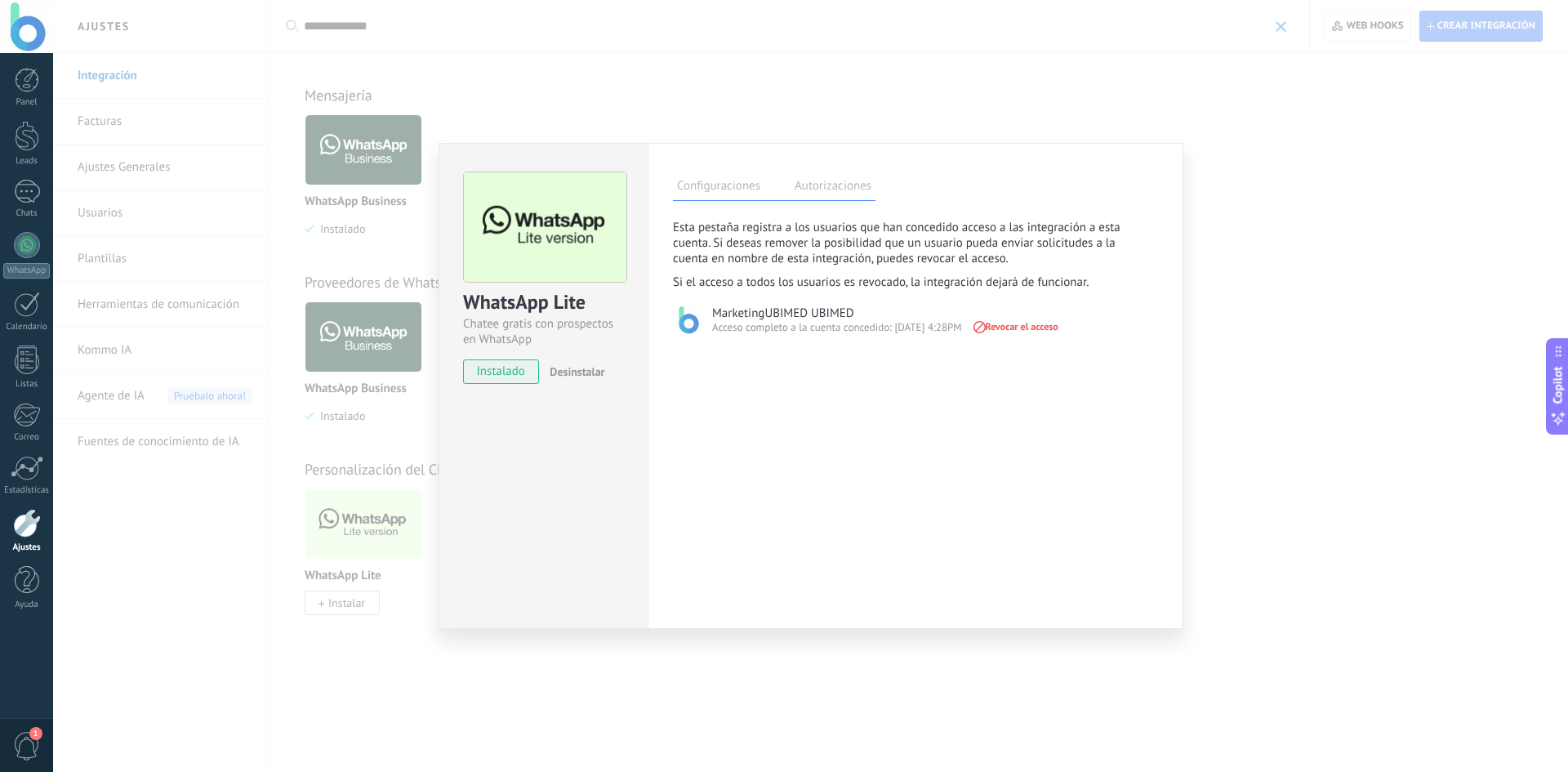
click at [733, 187] on label "Configuraciones" at bounding box center [719, 188] width 91 height 24
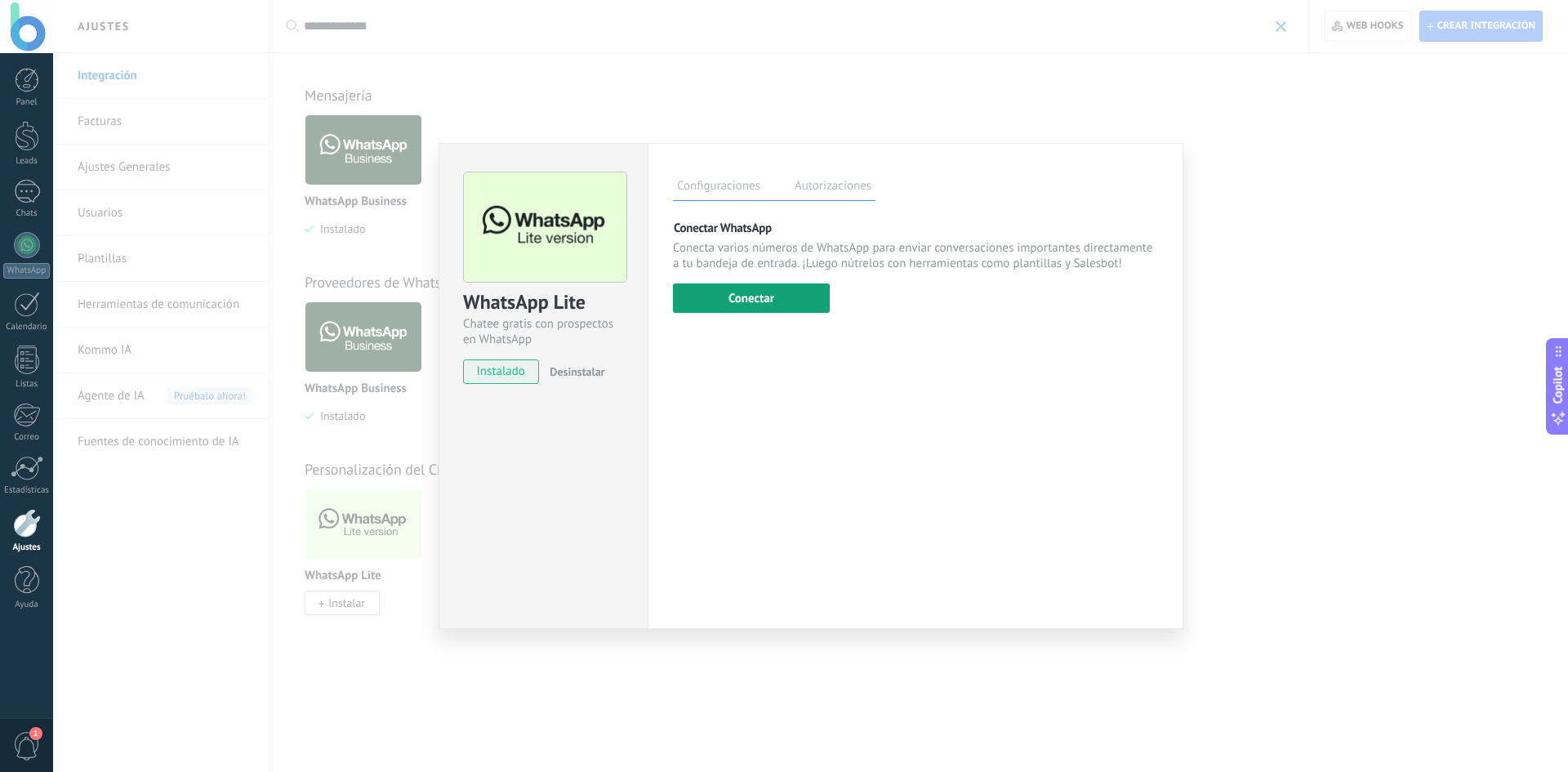
click at [748, 296] on button "Conectar" at bounding box center [751, 298] width 156 height 29
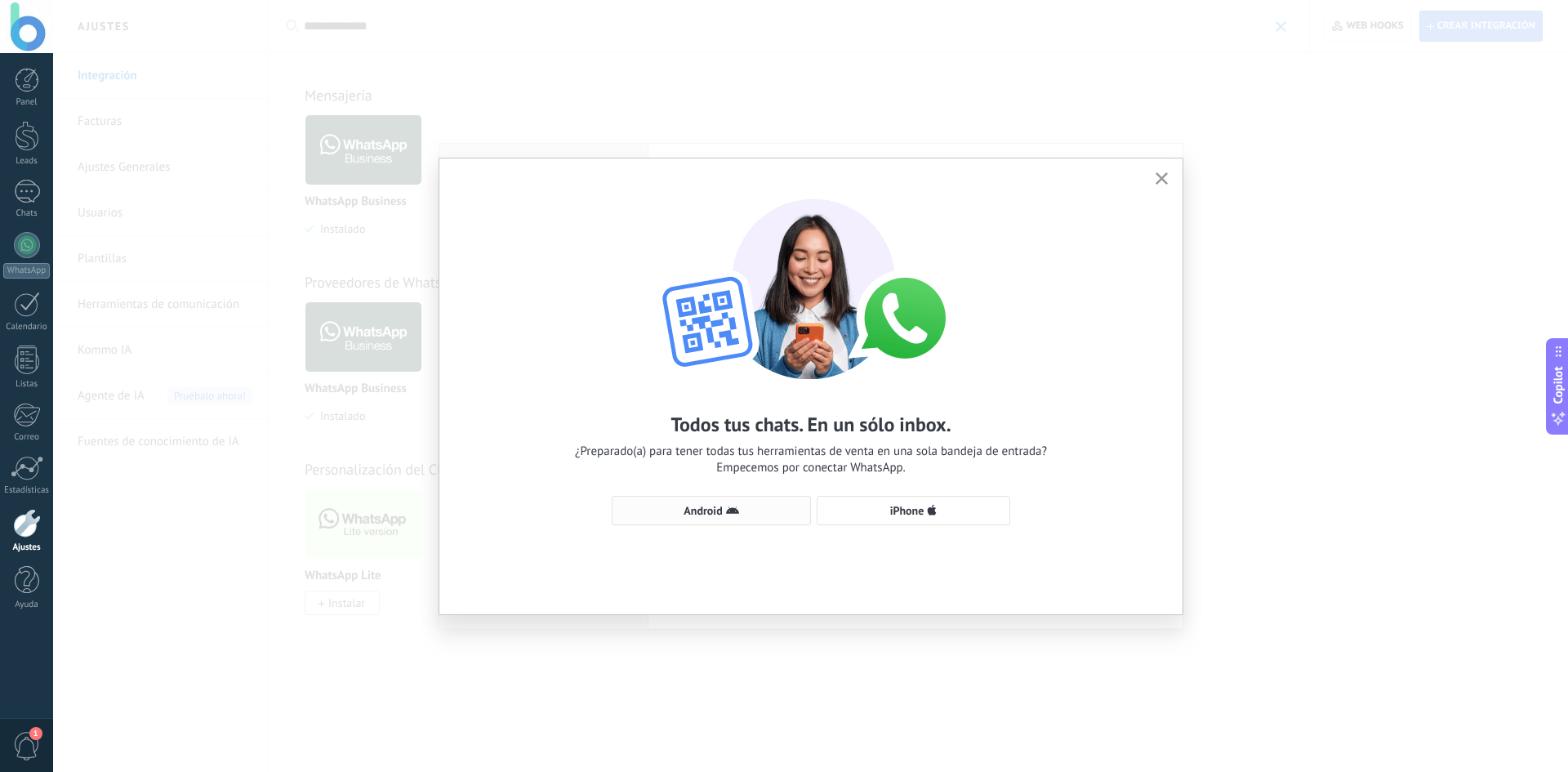
click at [721, 507] on span "Android" at bounding box center [702, 510] width 38 height 11
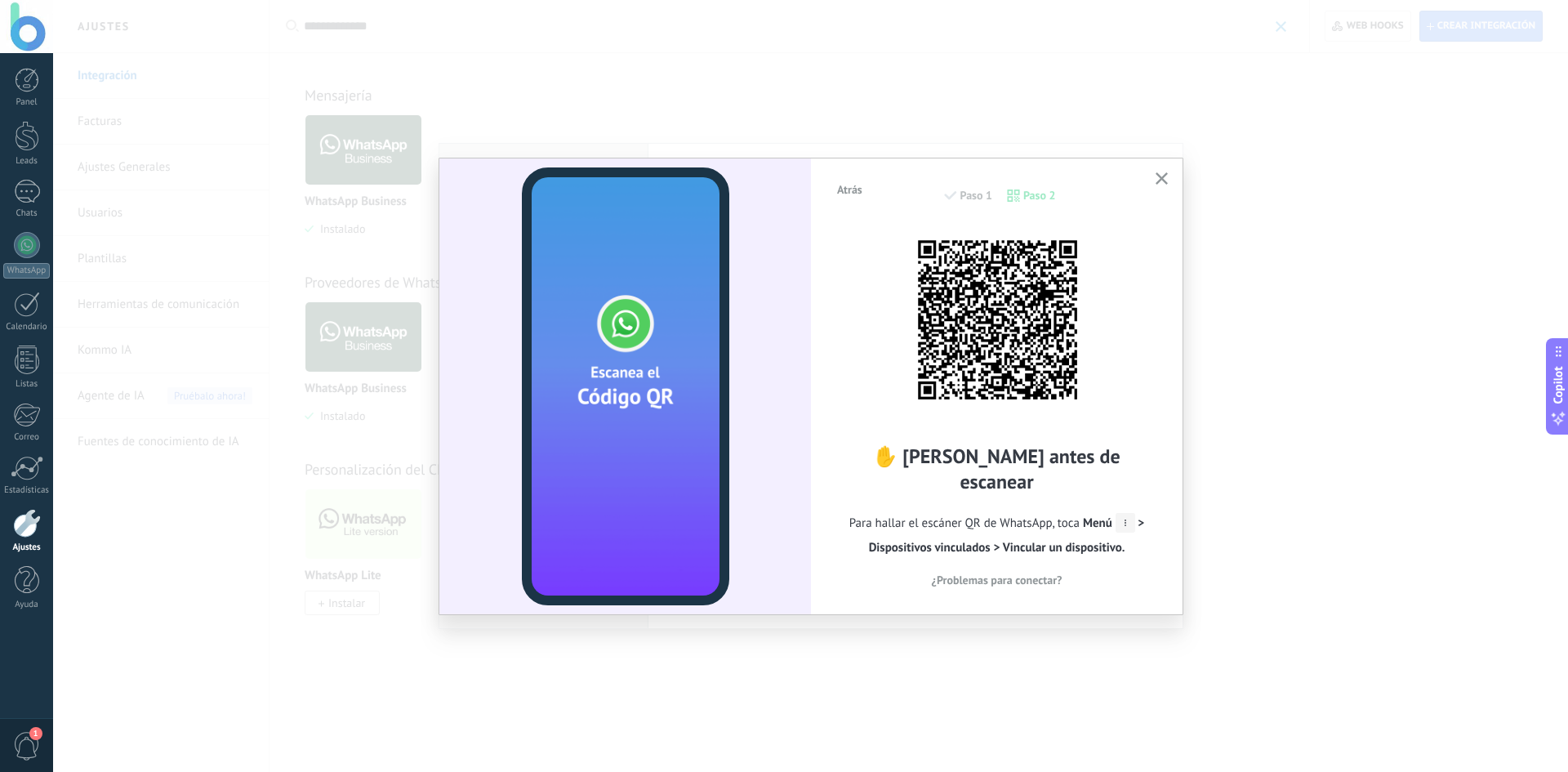
click at [1161, 179] on use "button" at bounding box center [1161, 178] width 12 height 12
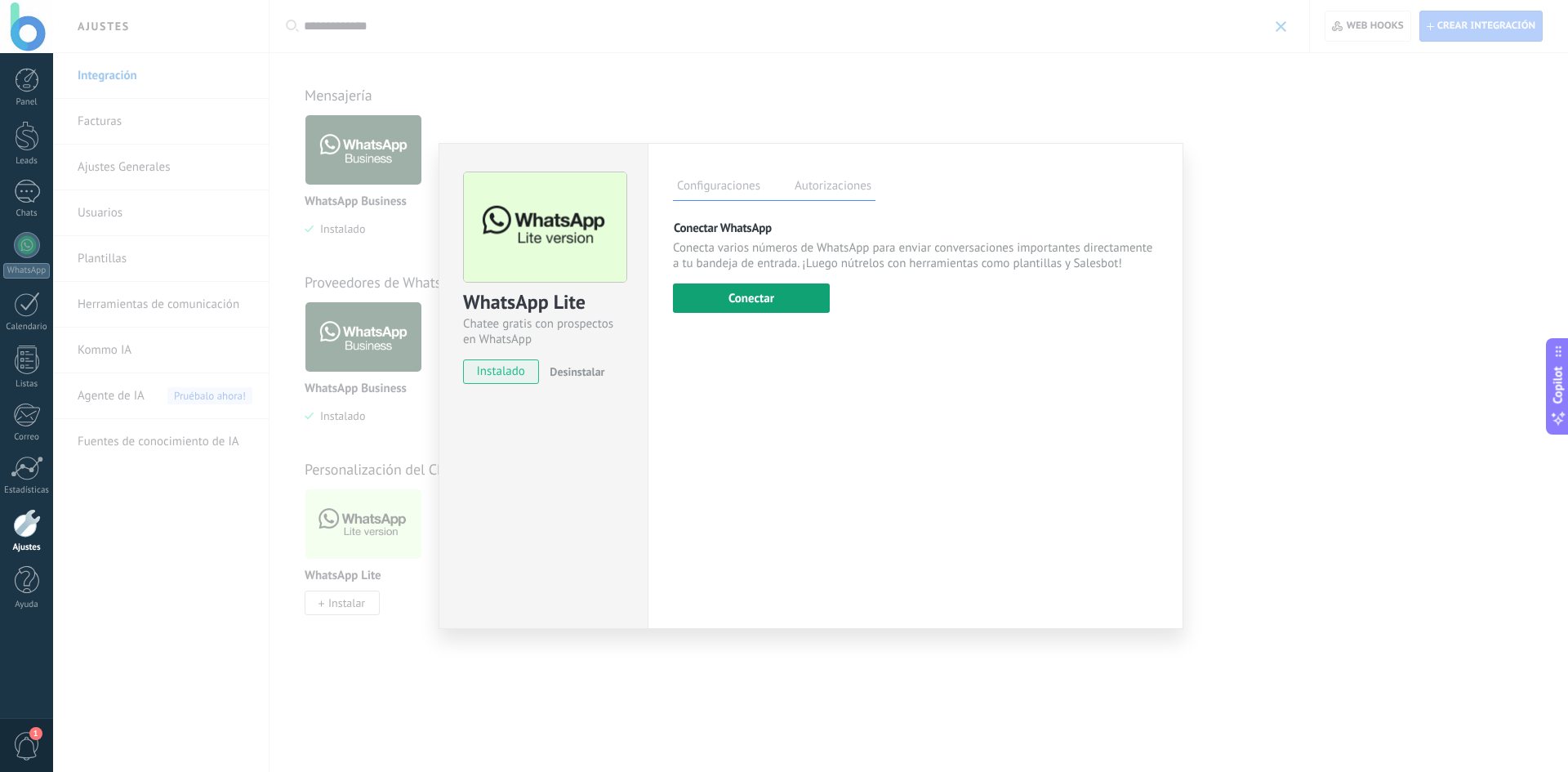
click at [759, 295] on button "Conectar" at bounding box center [751, 298] width 156 height 29
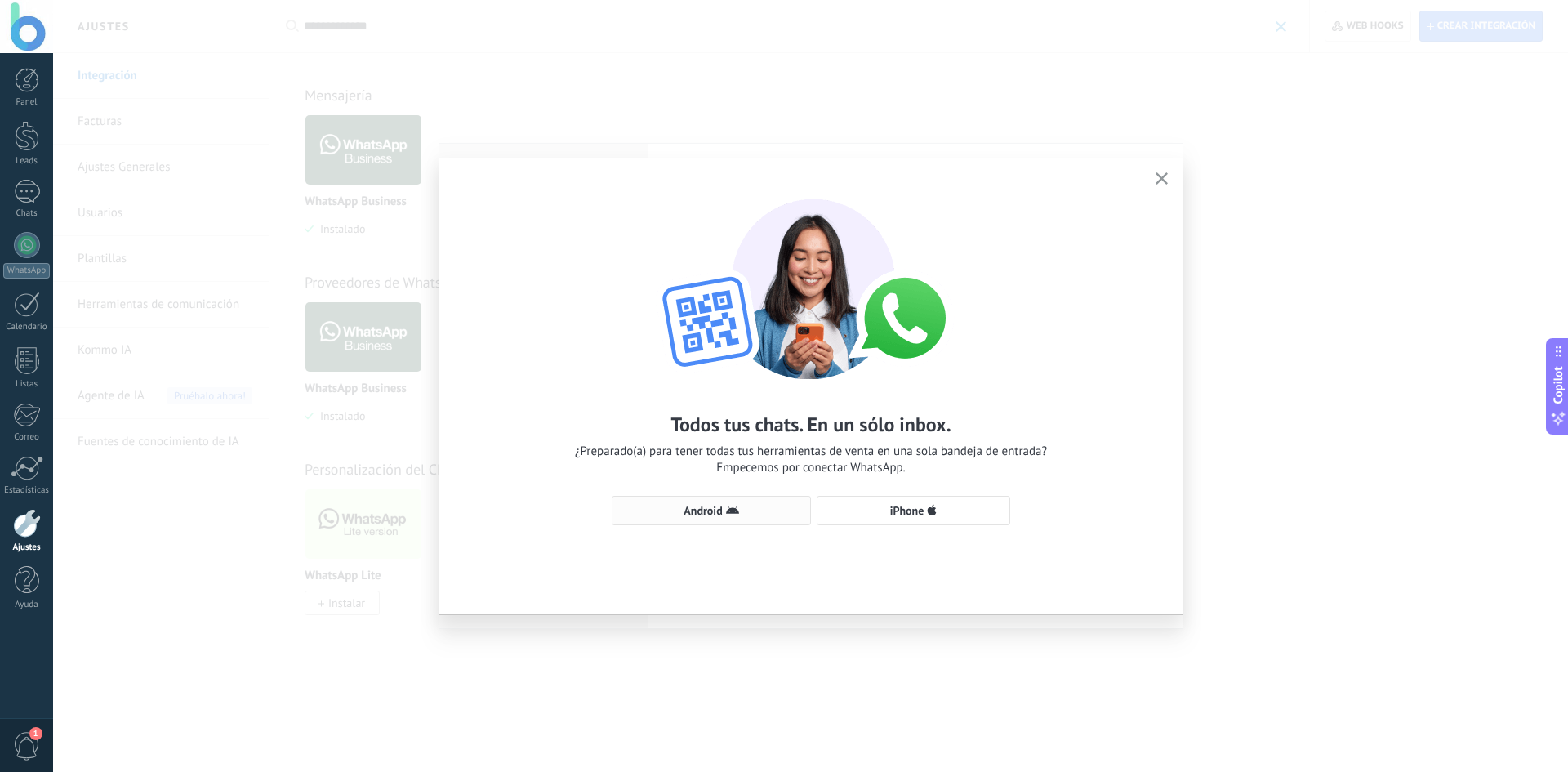
click at [734, 510] on use "button" at bounding box center [733, 510] width 13 height 8
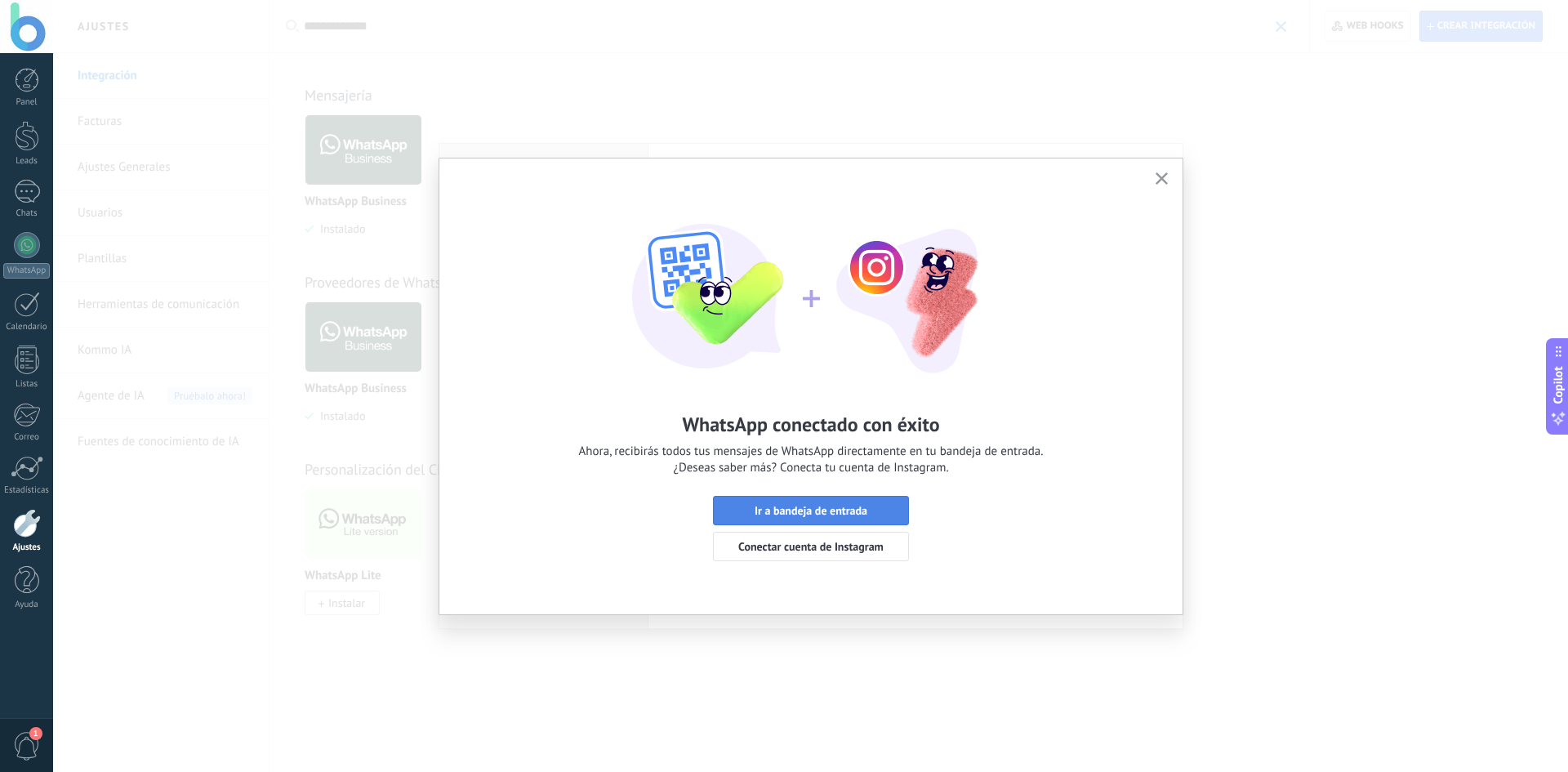
click at [804, 510] on span "Ir a bandeja de entrada" at bounding box center [811, 510] width 113 height 11
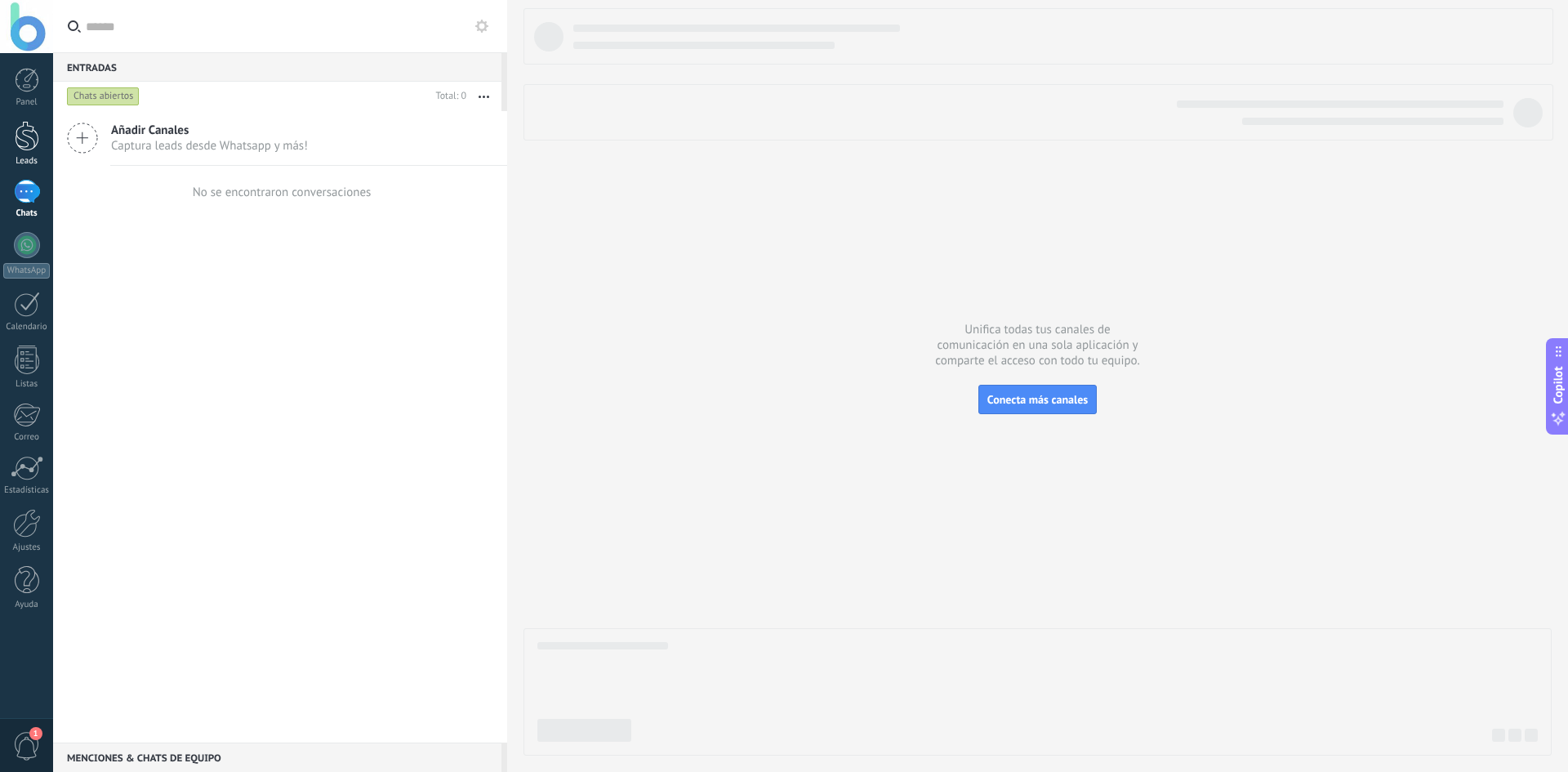
click at [28, 138] on div at bounding box center [27, 136] width 25 height 30
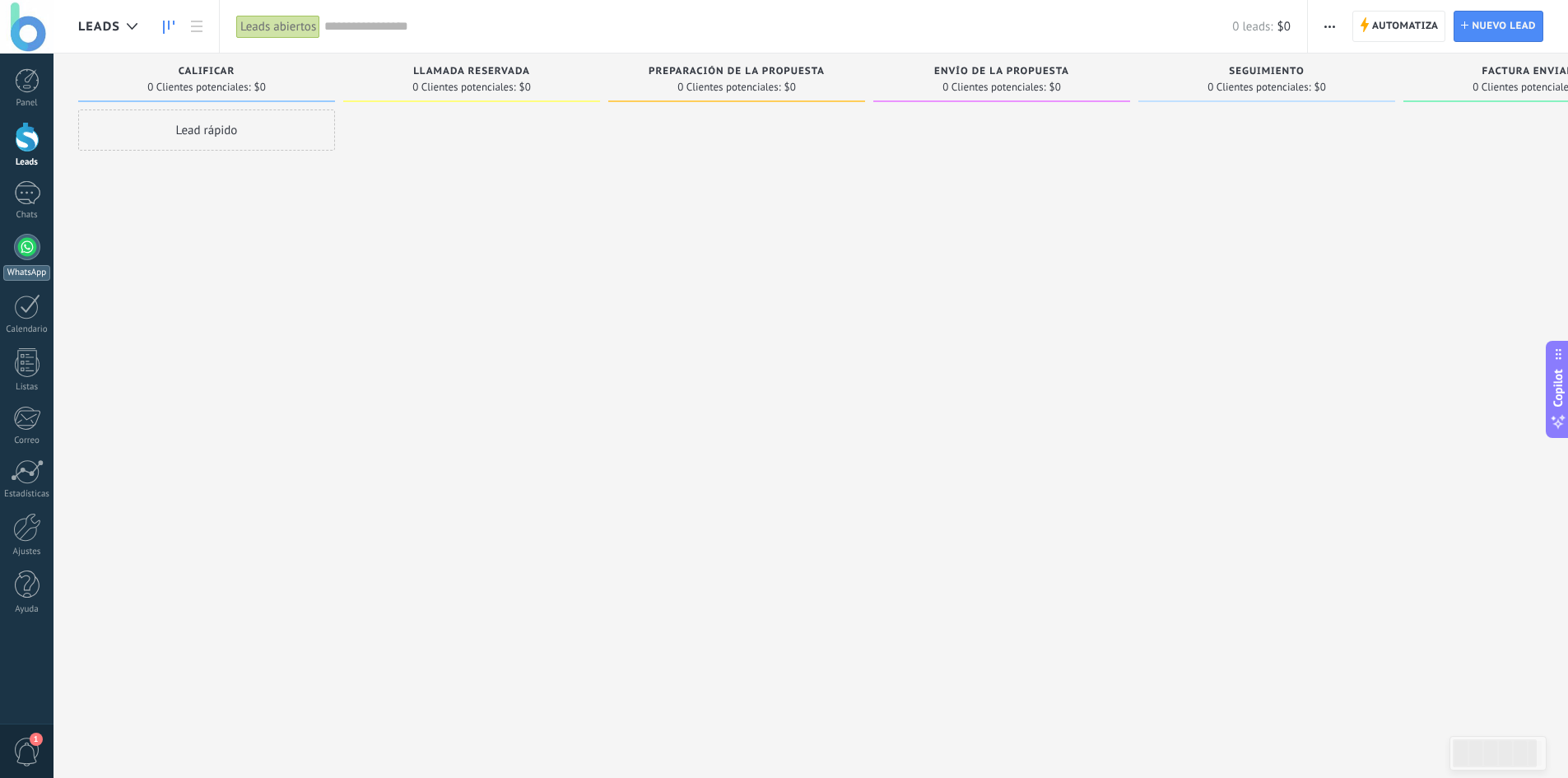
click at [22, 258] on div at bounding box center [28, 248] width 27 height 27
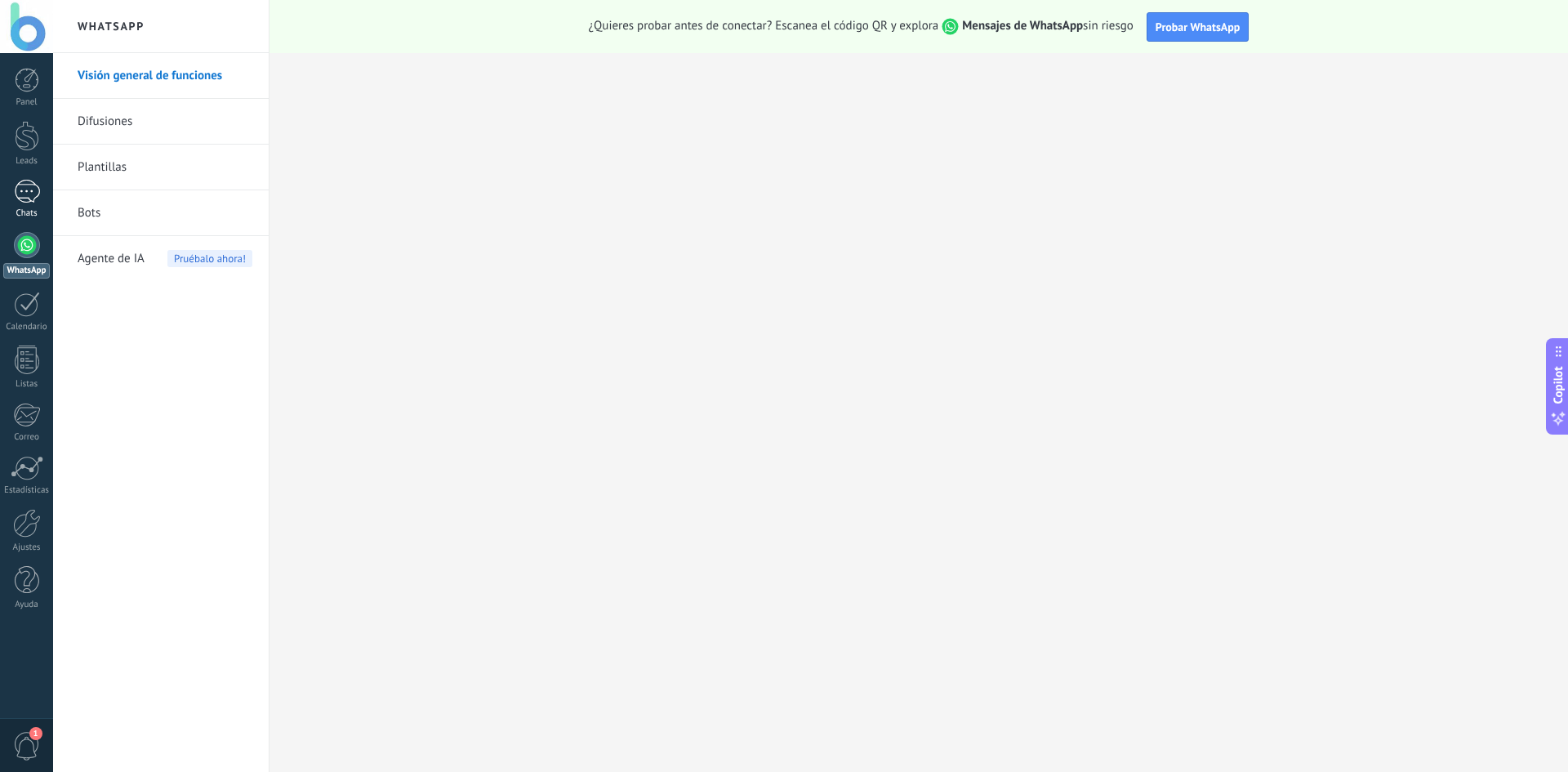
click at [44, 193] on link "1 Chats" at bounding box center [27, 198] width 53 height 39
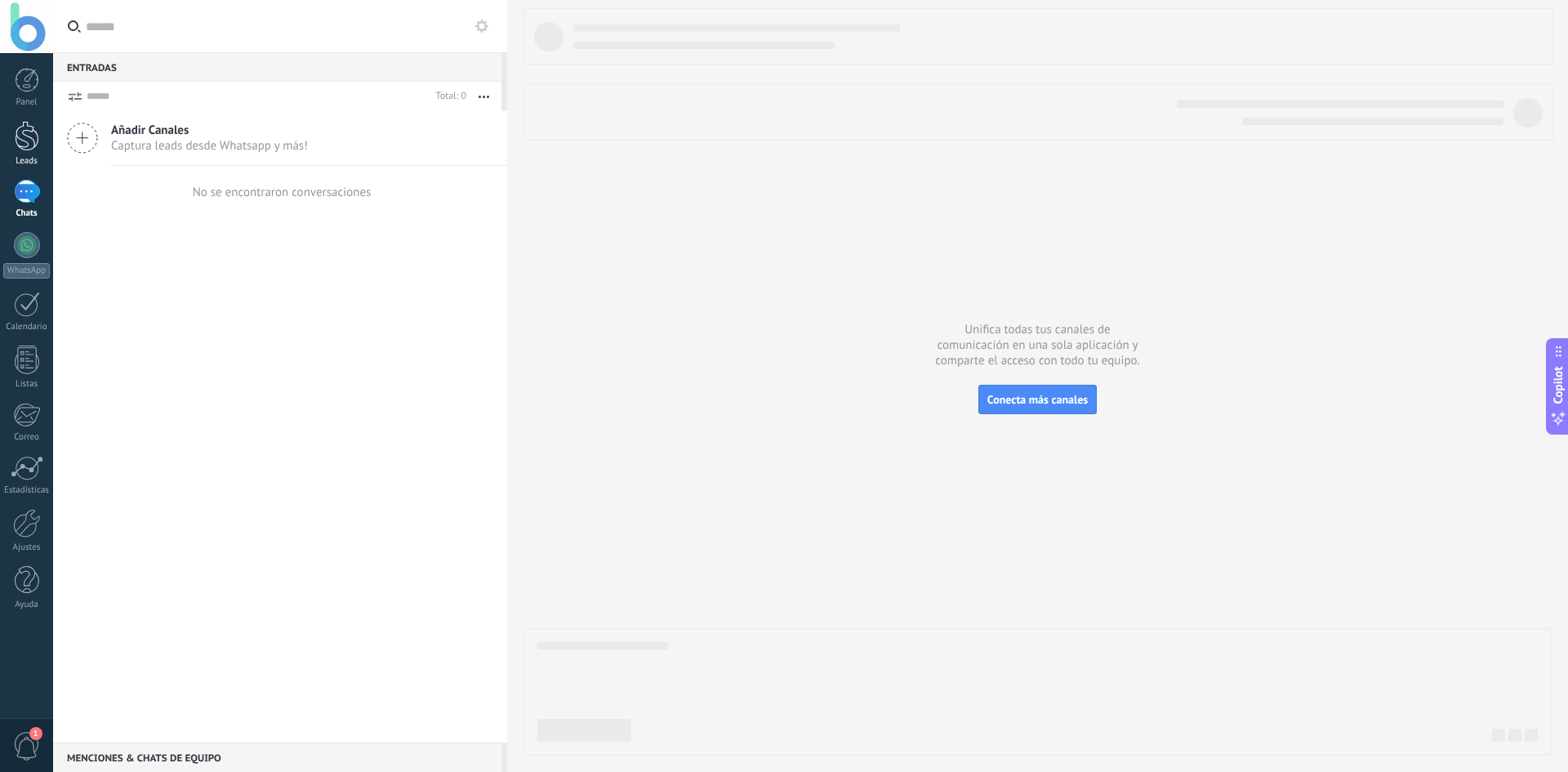
click at [29, 149] on div at bounding box center [27, 136] width 25 height 30
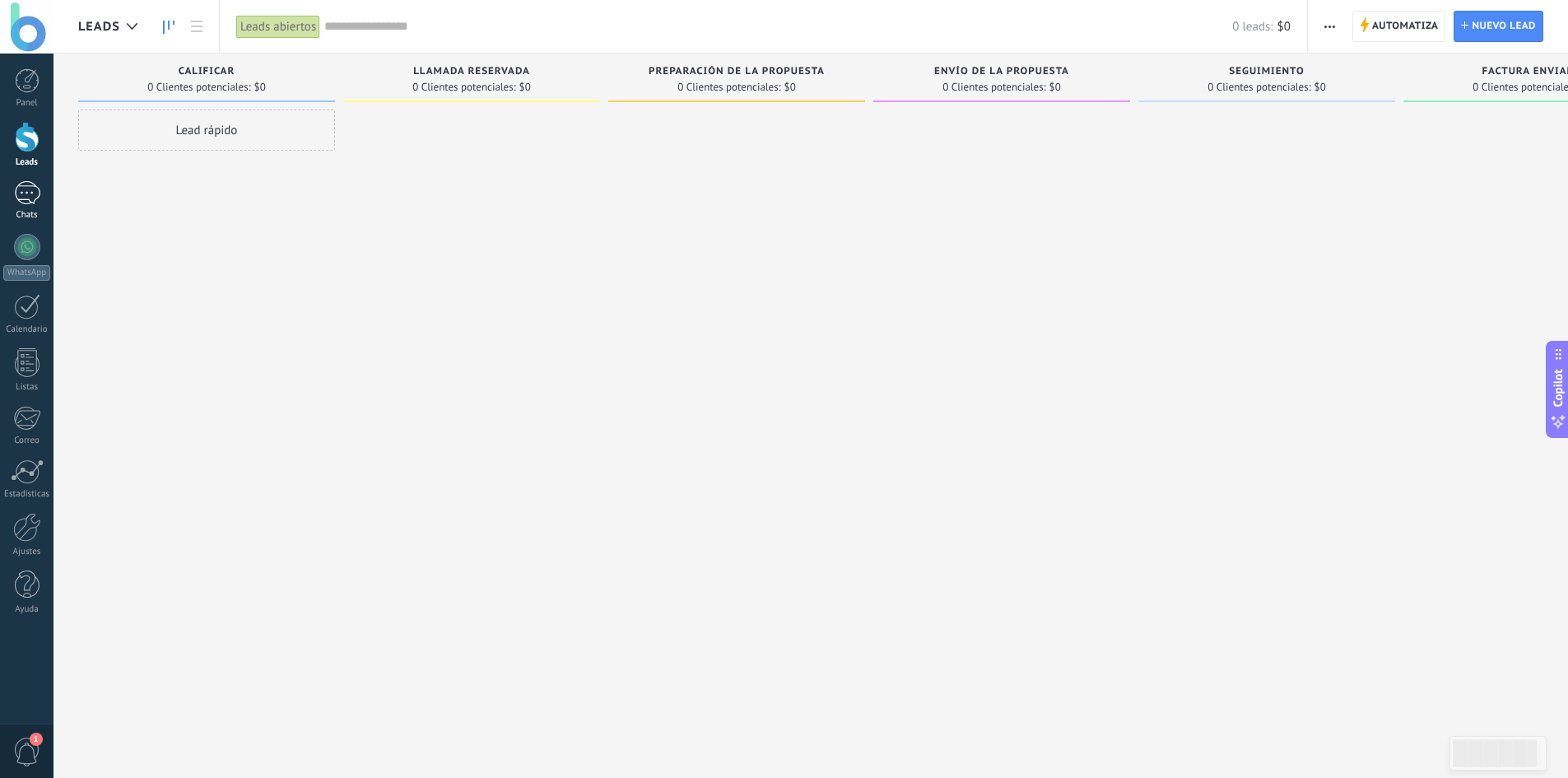
click at [36, 202] on div "1" at bounding box center [28, 192] width 27 height 24
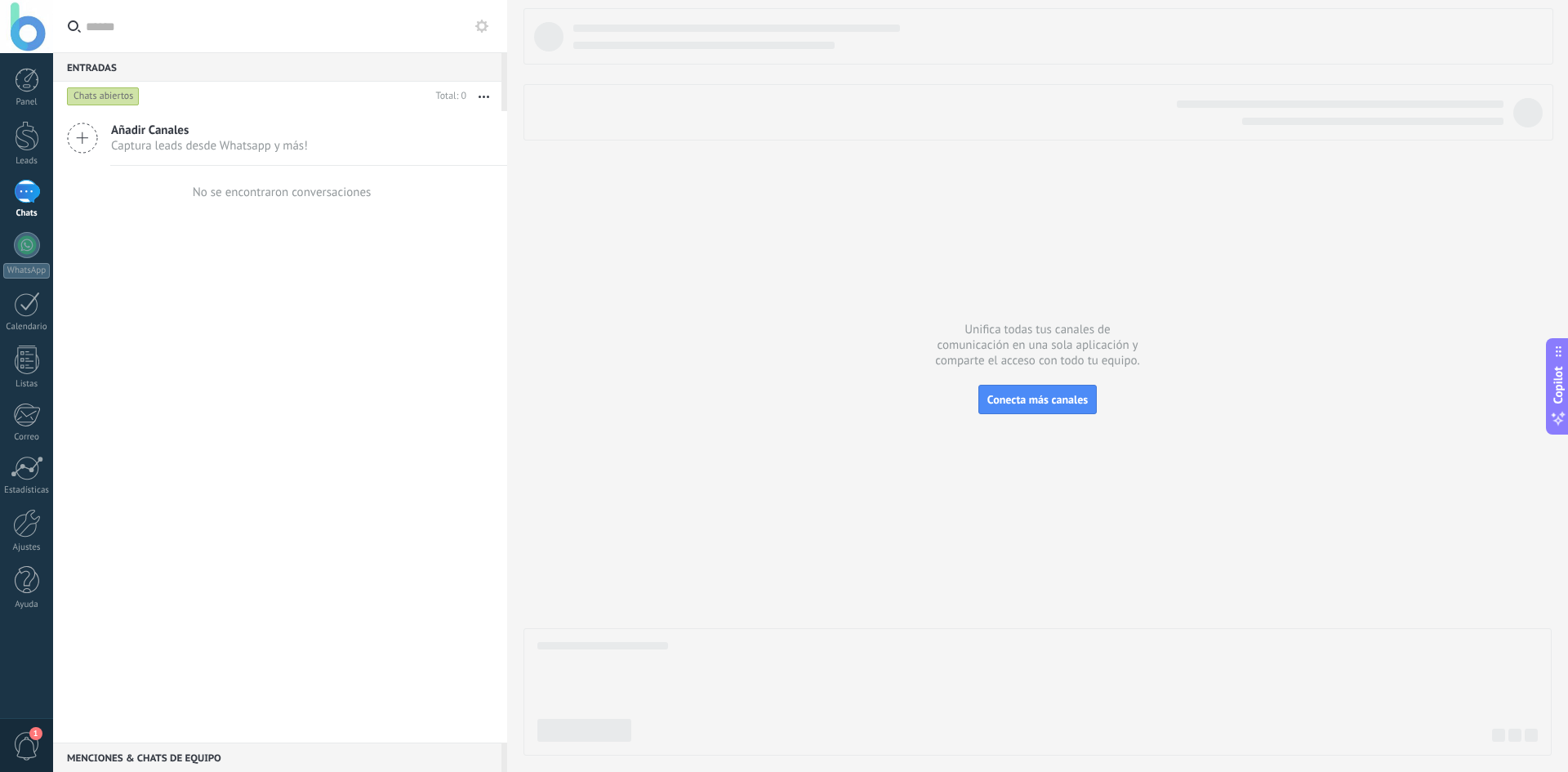
click at [164, 147] on span "Captura leads desde Whatsapp y más!" at bounding box center [210, 146] width 197 height 15
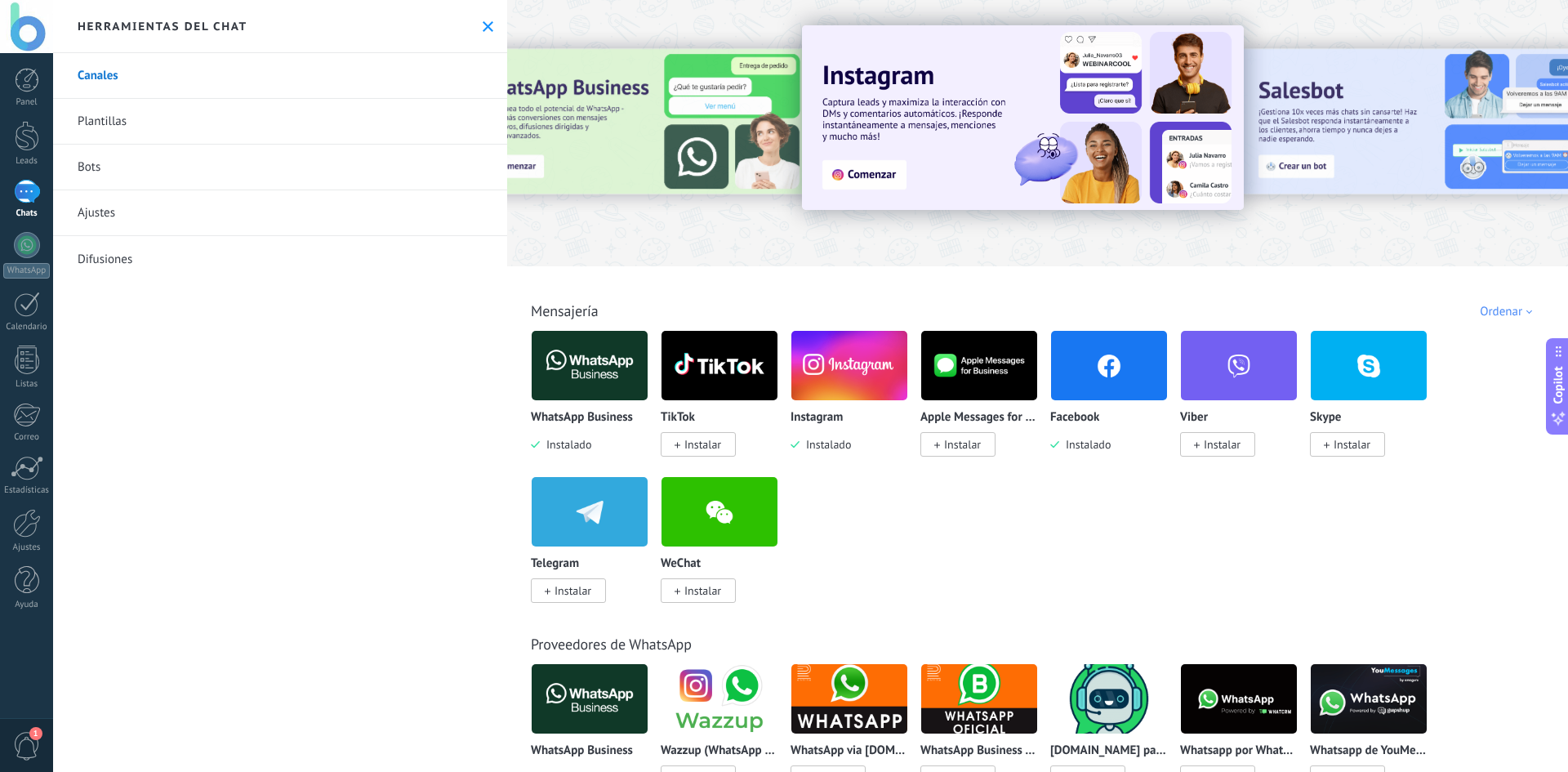
click at [663, 33] on div at bounding box center [1037, 128] width 1061 height 234
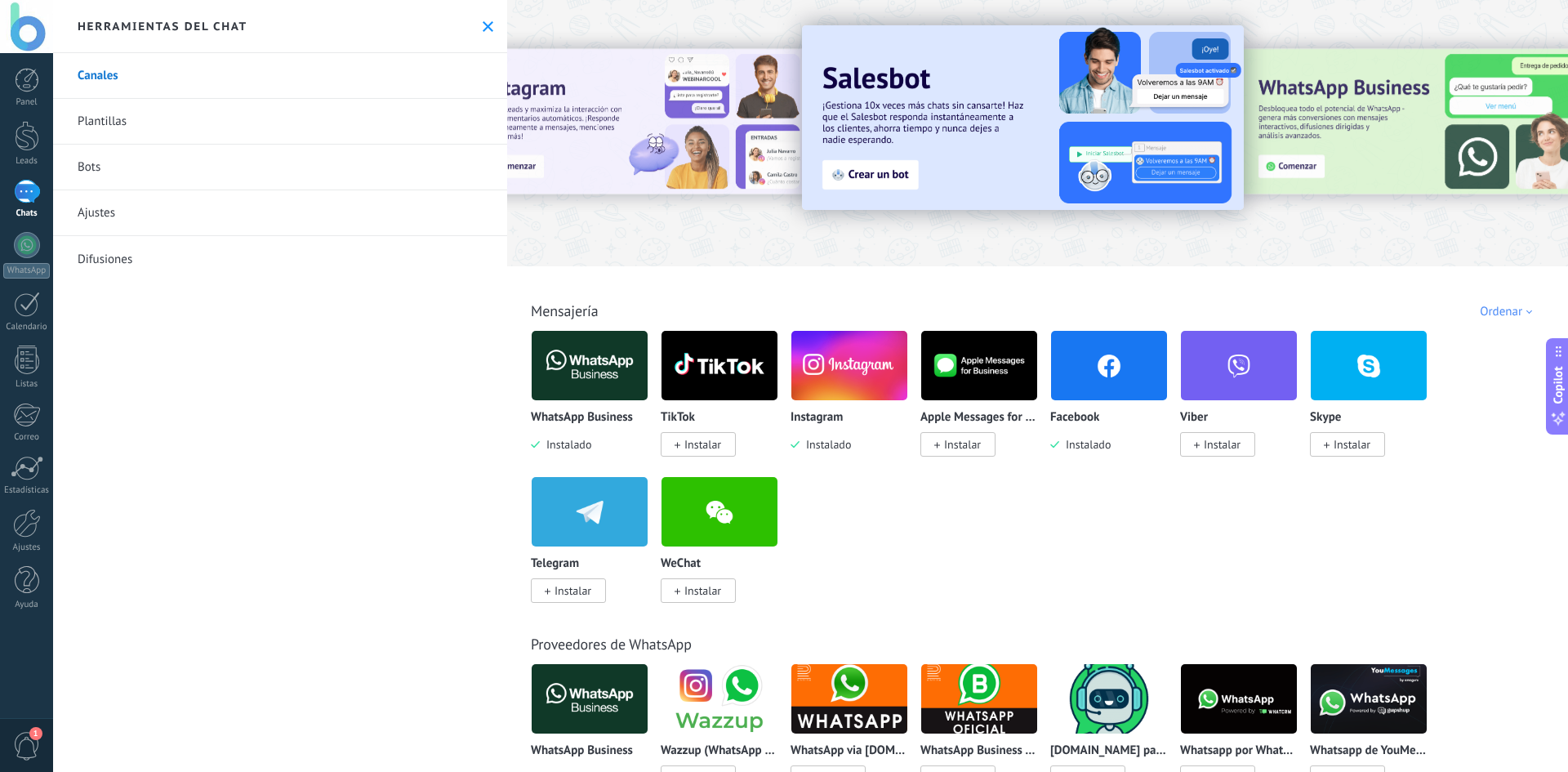
click at [186, 111] on link "Plantillas" at bounding box center [280, 121] width 454 height 46
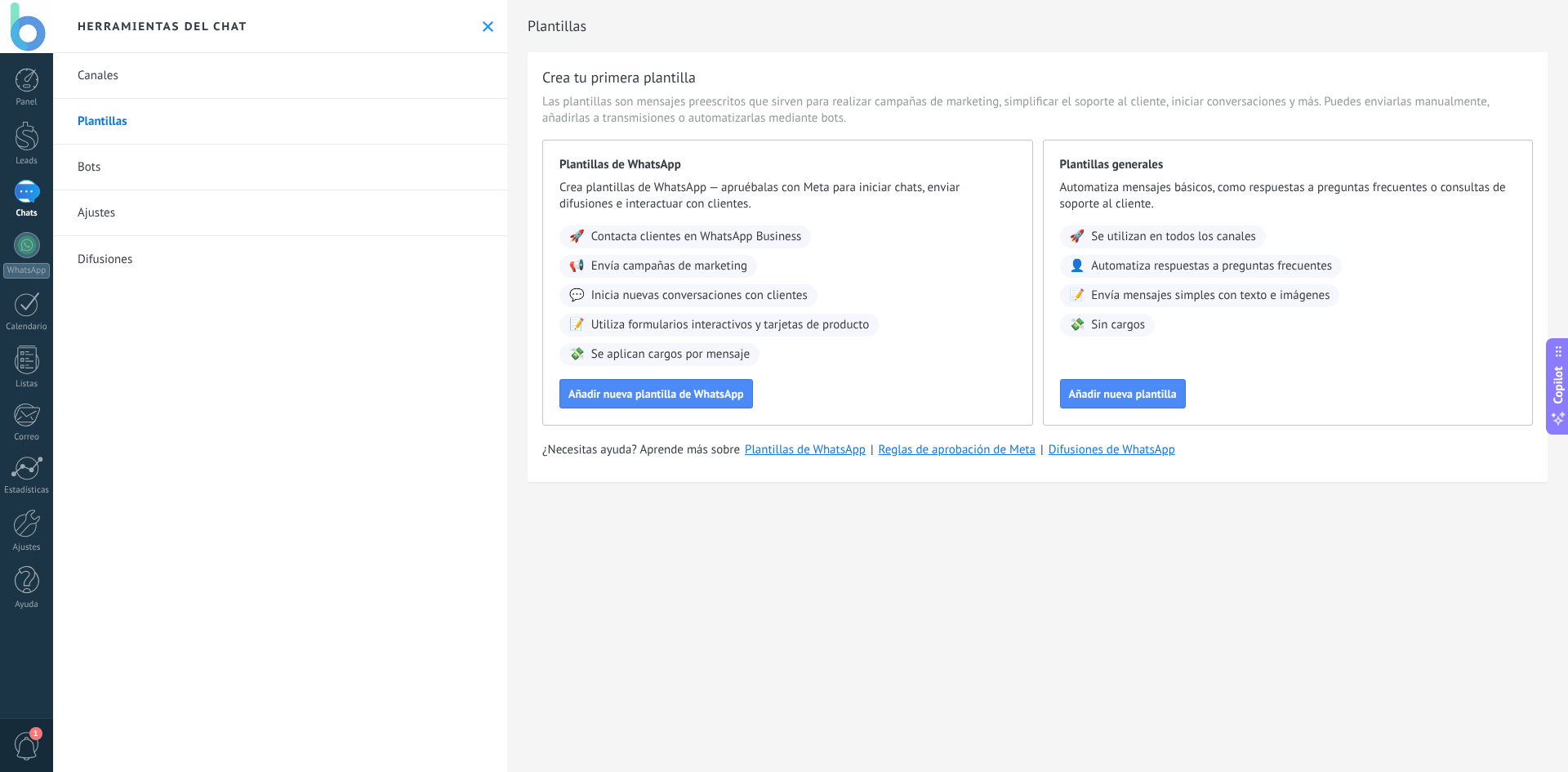
click at [201, 75] on link "Canales" at bounding box center [280, 76] width 454 height 46
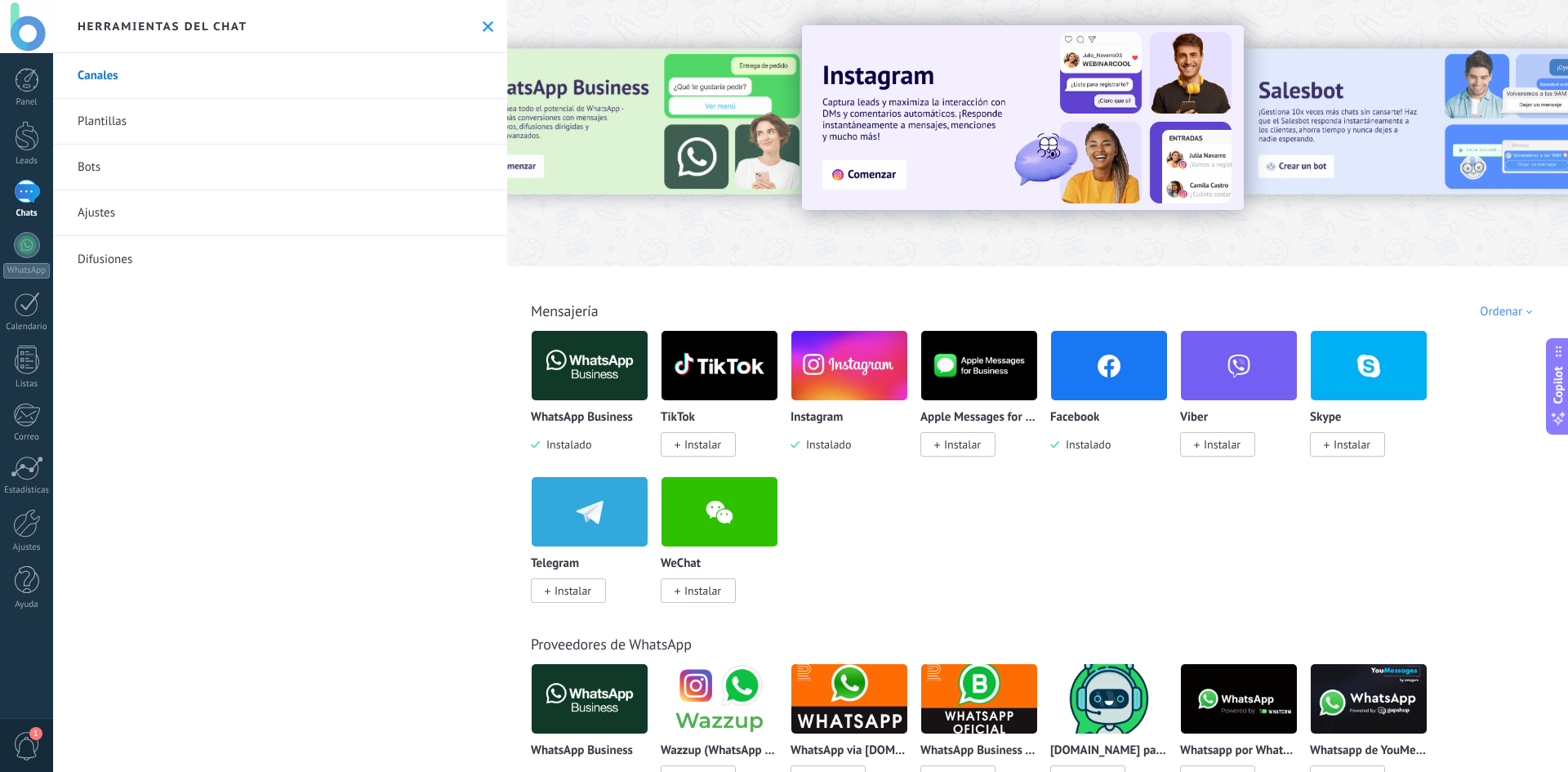
click at [481, 32] on button at bounding box center [487, 27] width 14 height 14
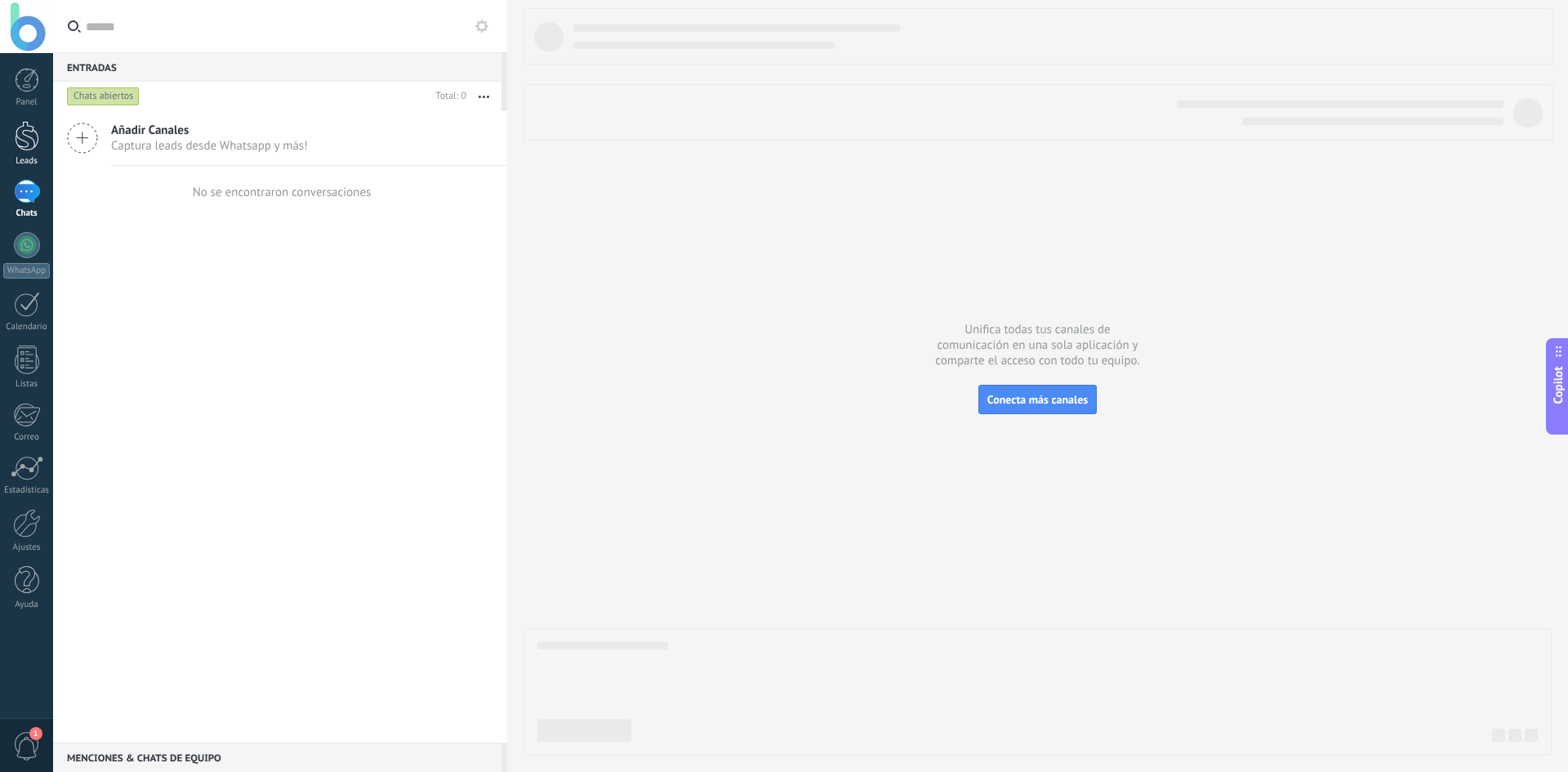
click at [35, 141] on div at bounding box center [27, 136] width 25 height 30
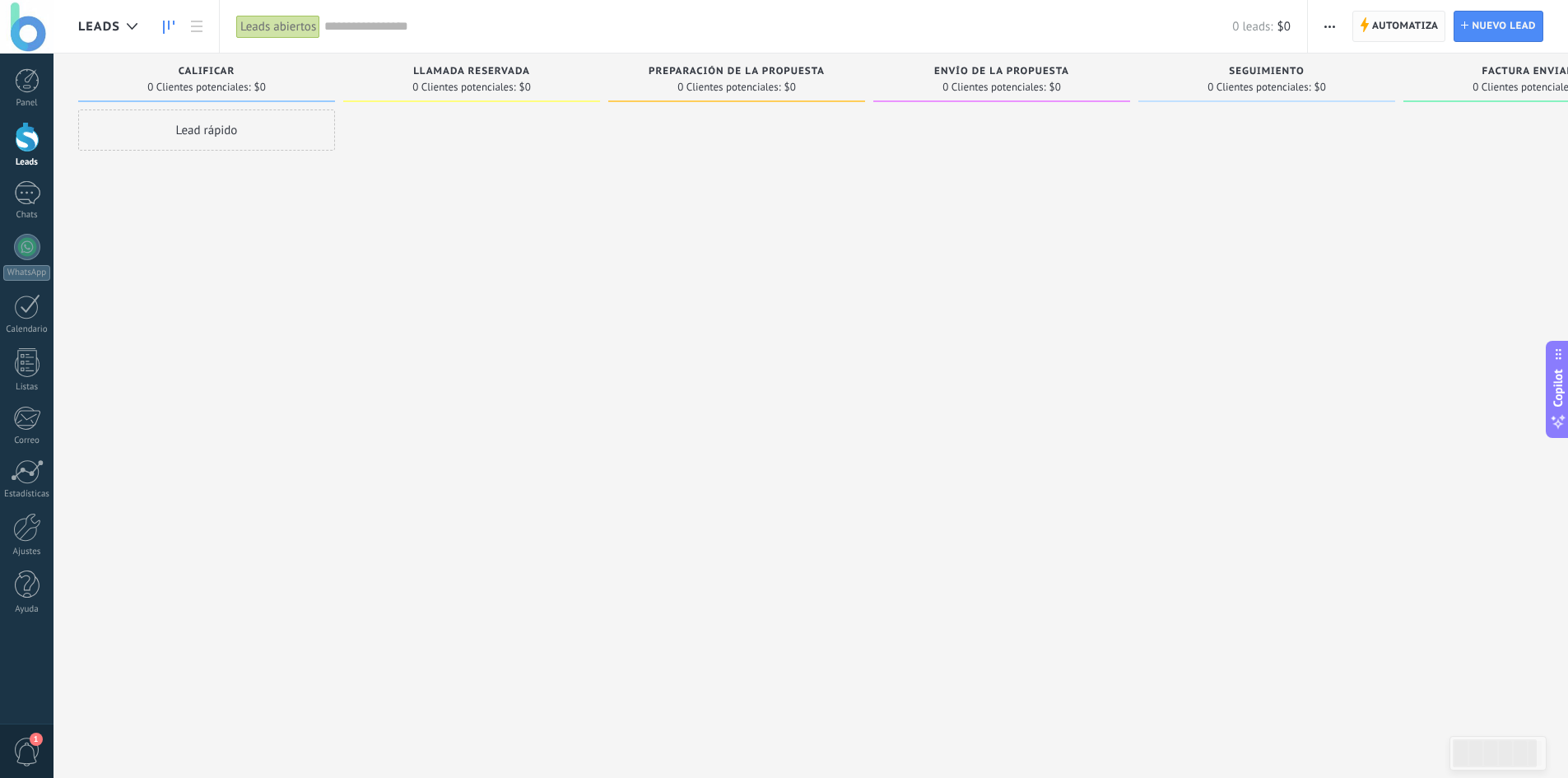
click at [1398, 22] on span "Automatiza" at bounding box center [1406, 26] width 67 height 30
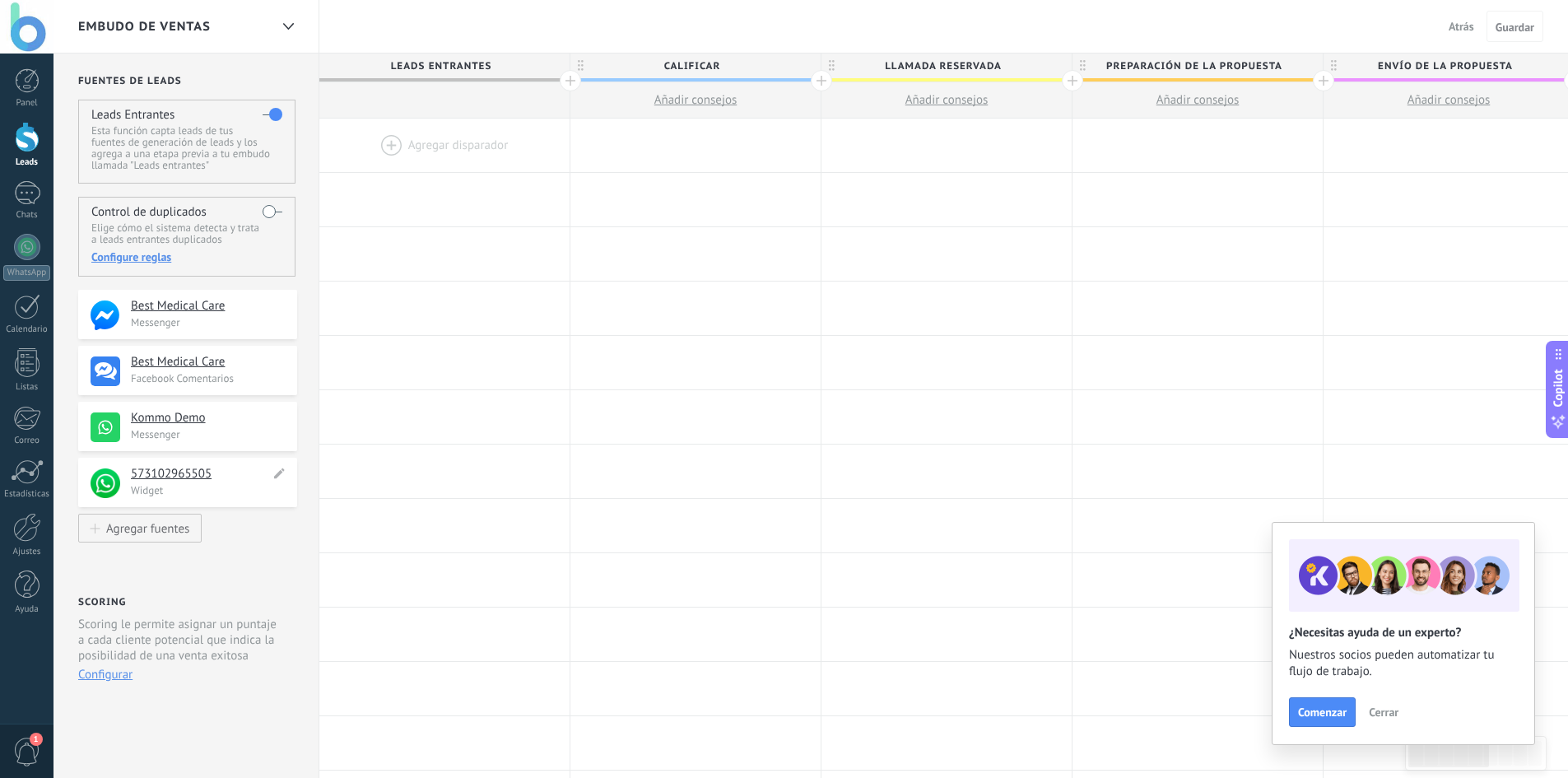
click at [208, 495] on p "Widget" at bounding box center [209, 490] width 157 height 14
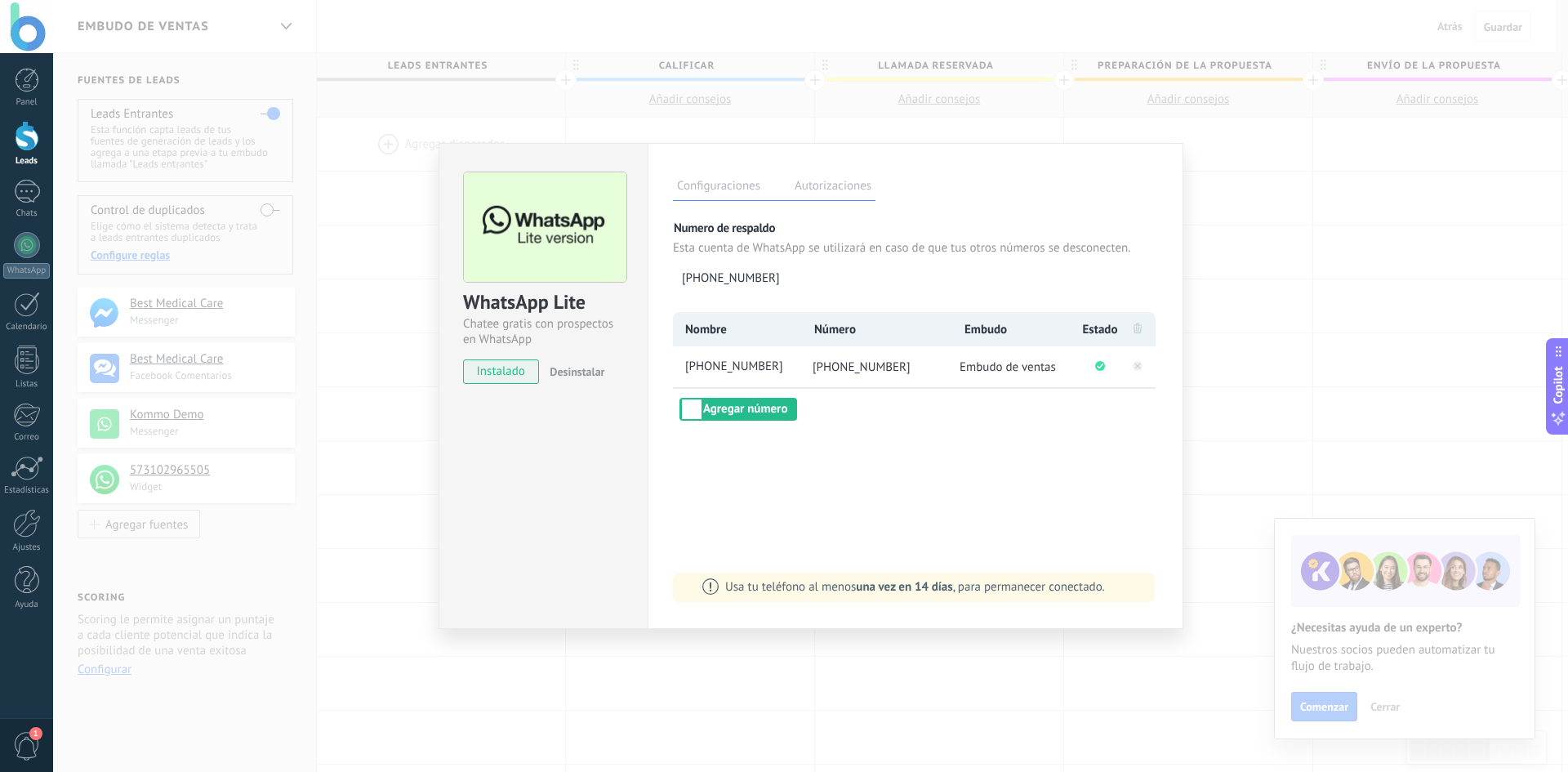
click at [1257, 162] on div "WhatsApp Lite Chatee gratis con prospectos en WhatsApp instalado Desinstalar Co…" at bounding box center [811, 386] width 1515 height 772
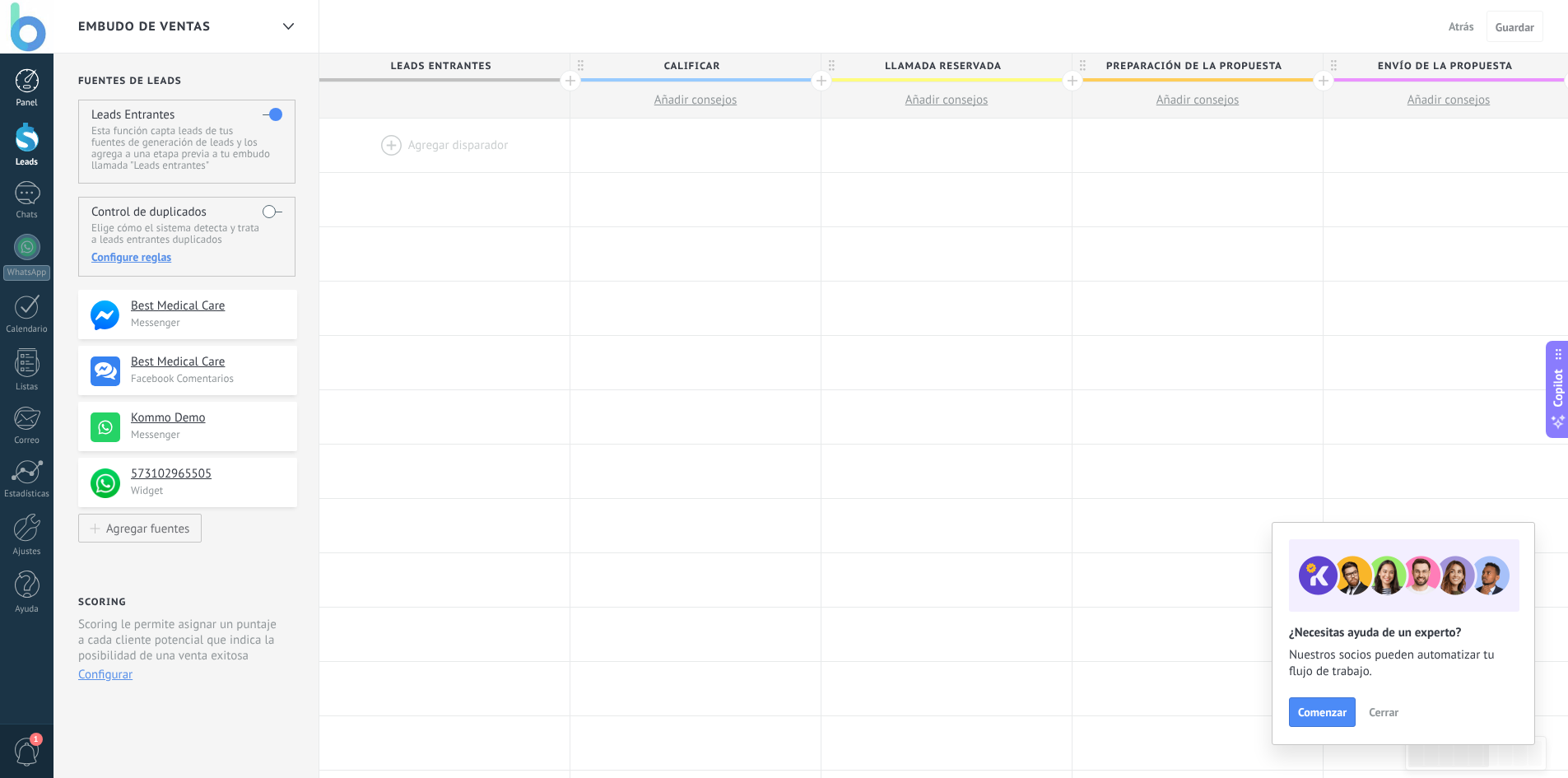
click at [18, 83] on div at bounding box center [28, 80] width 25 height 25
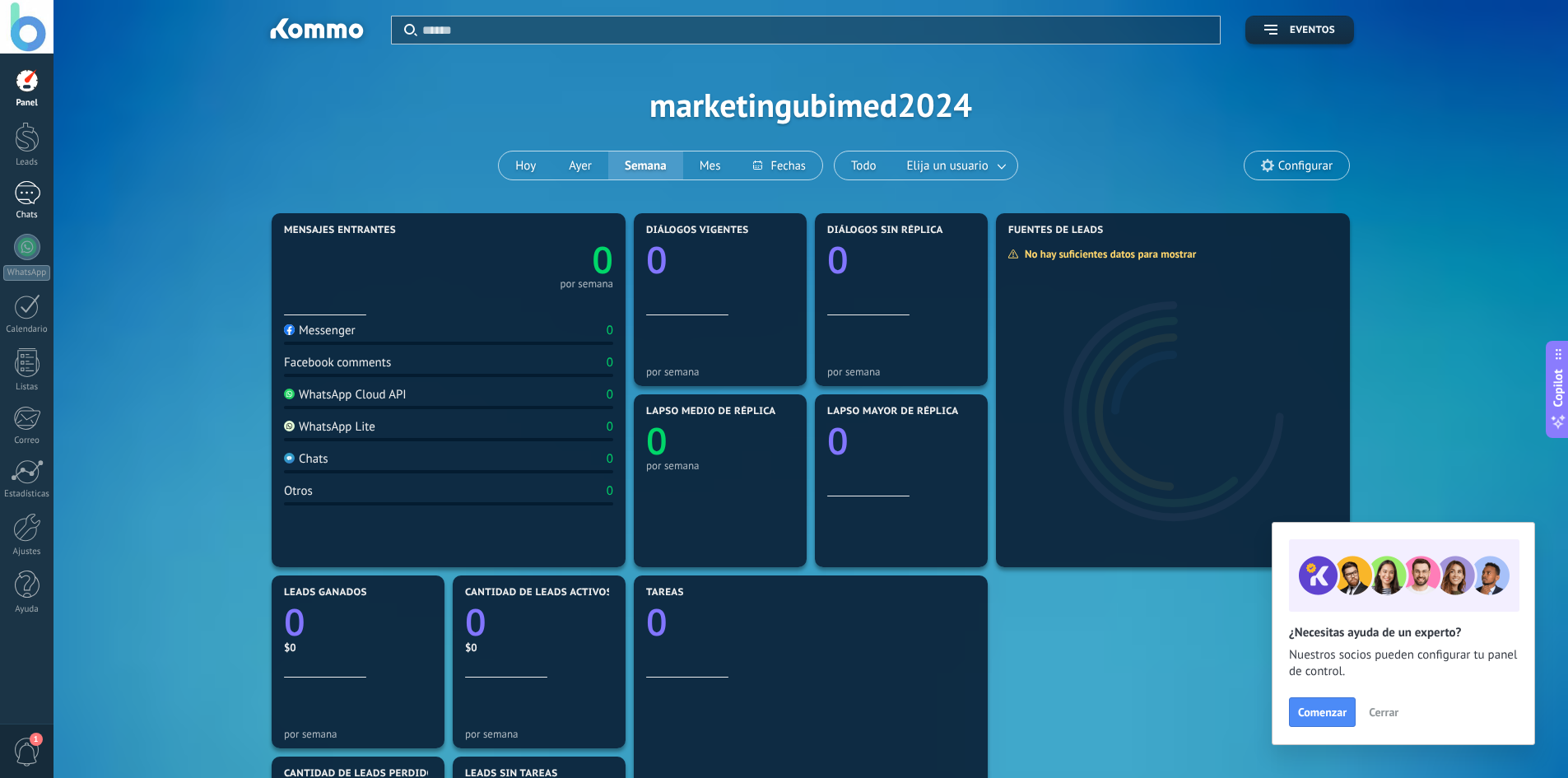
click at [42, 200] on link "1 Chats" at bounding box center [27, 200] width 54 height 39
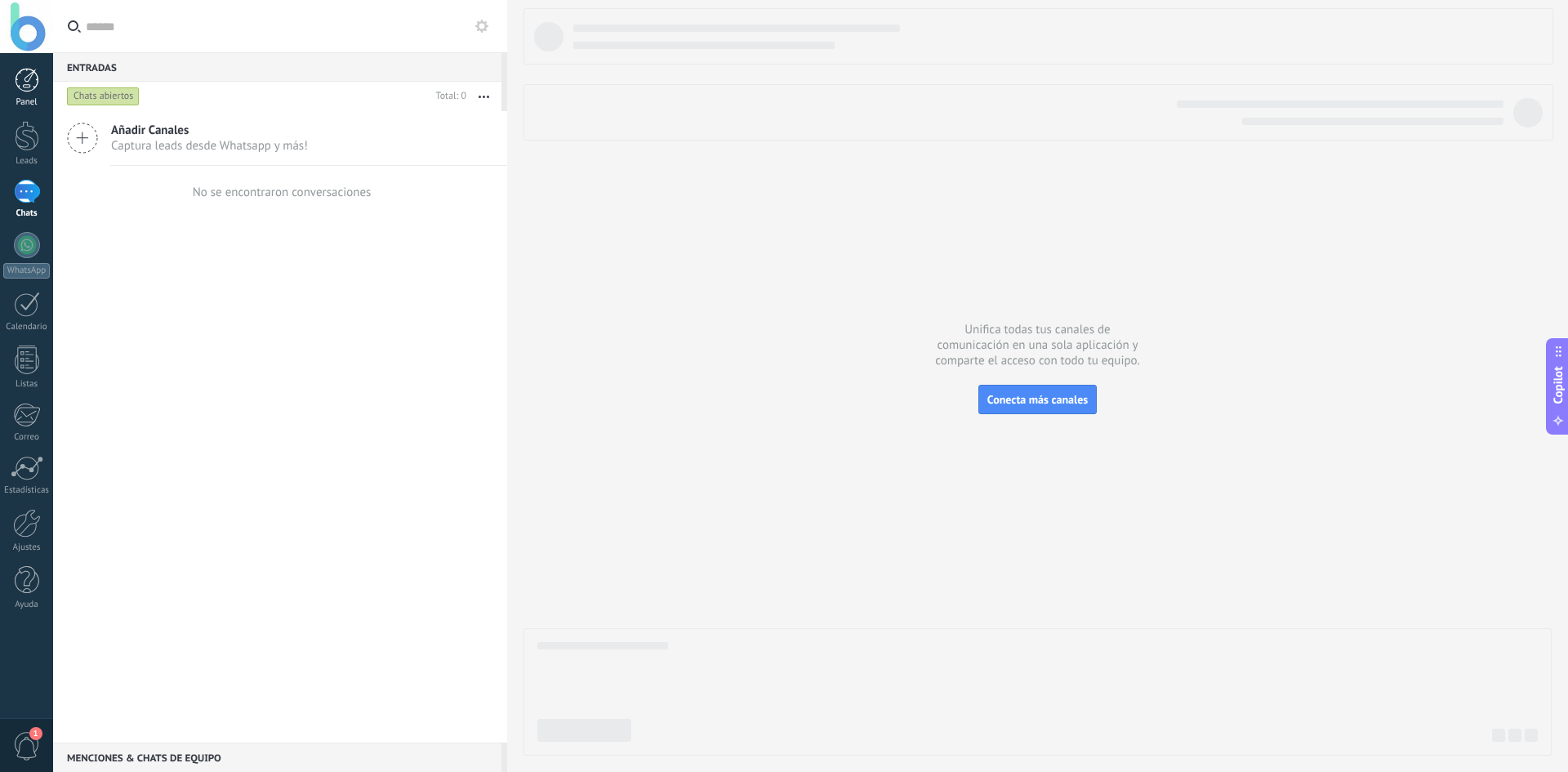
click at [23, 80] on div at bounding box center [27, 80] width 25 height 25
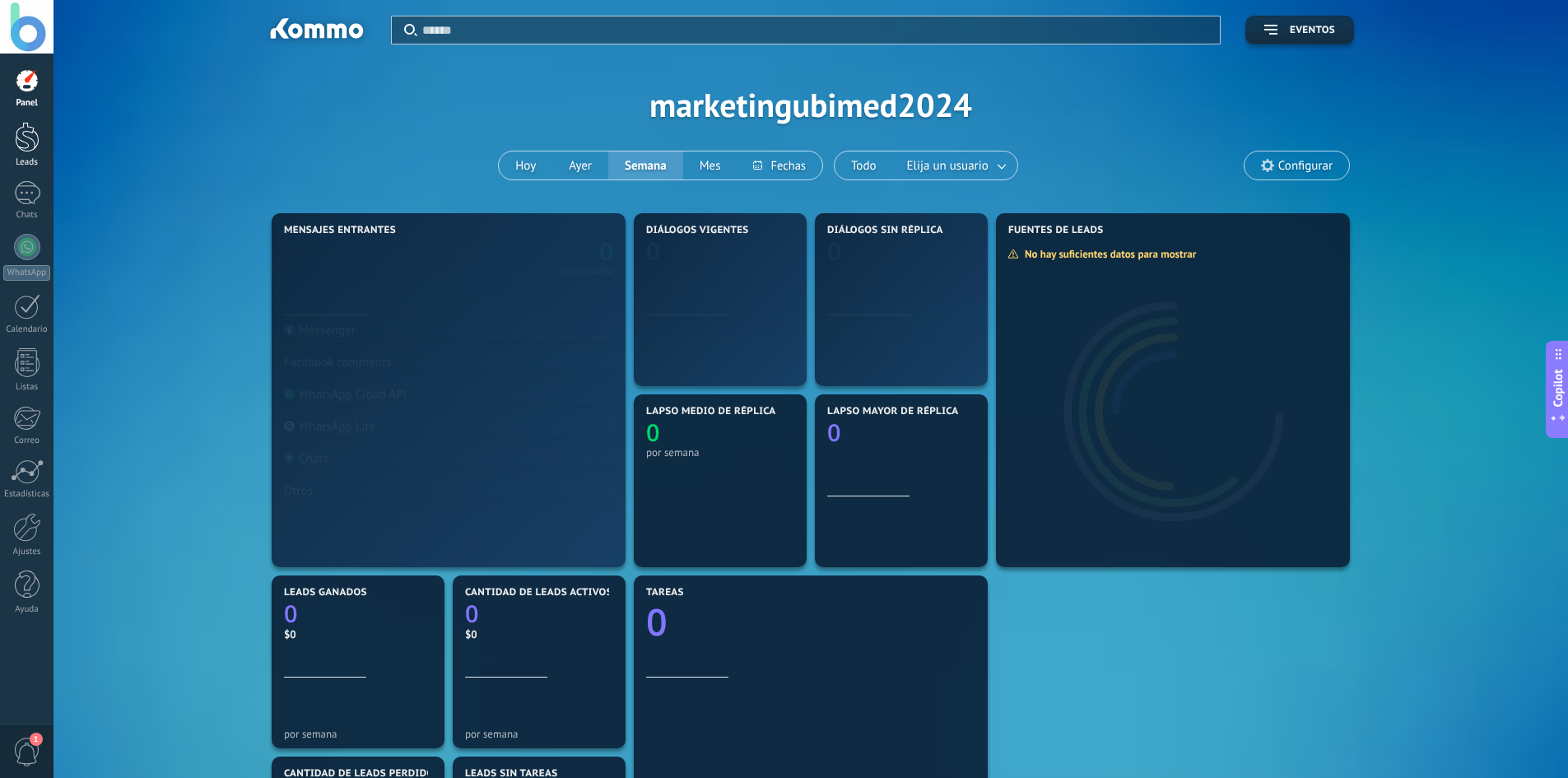
click at [19, 133] on div at bounding box center [28, 137] width 25 height 31
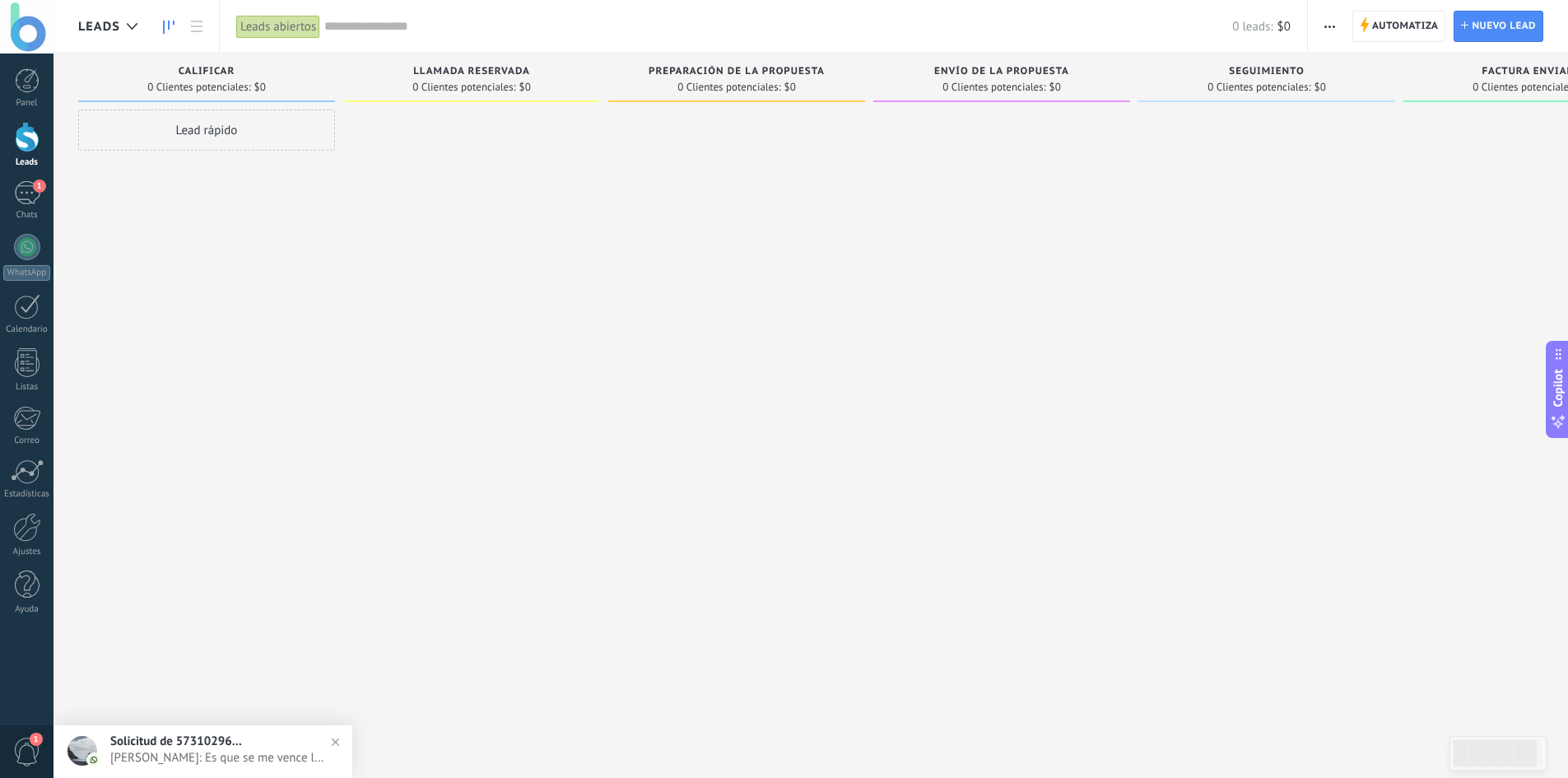
click at [573, 178] on div at bounding box center [471, 391] width 257 height 563
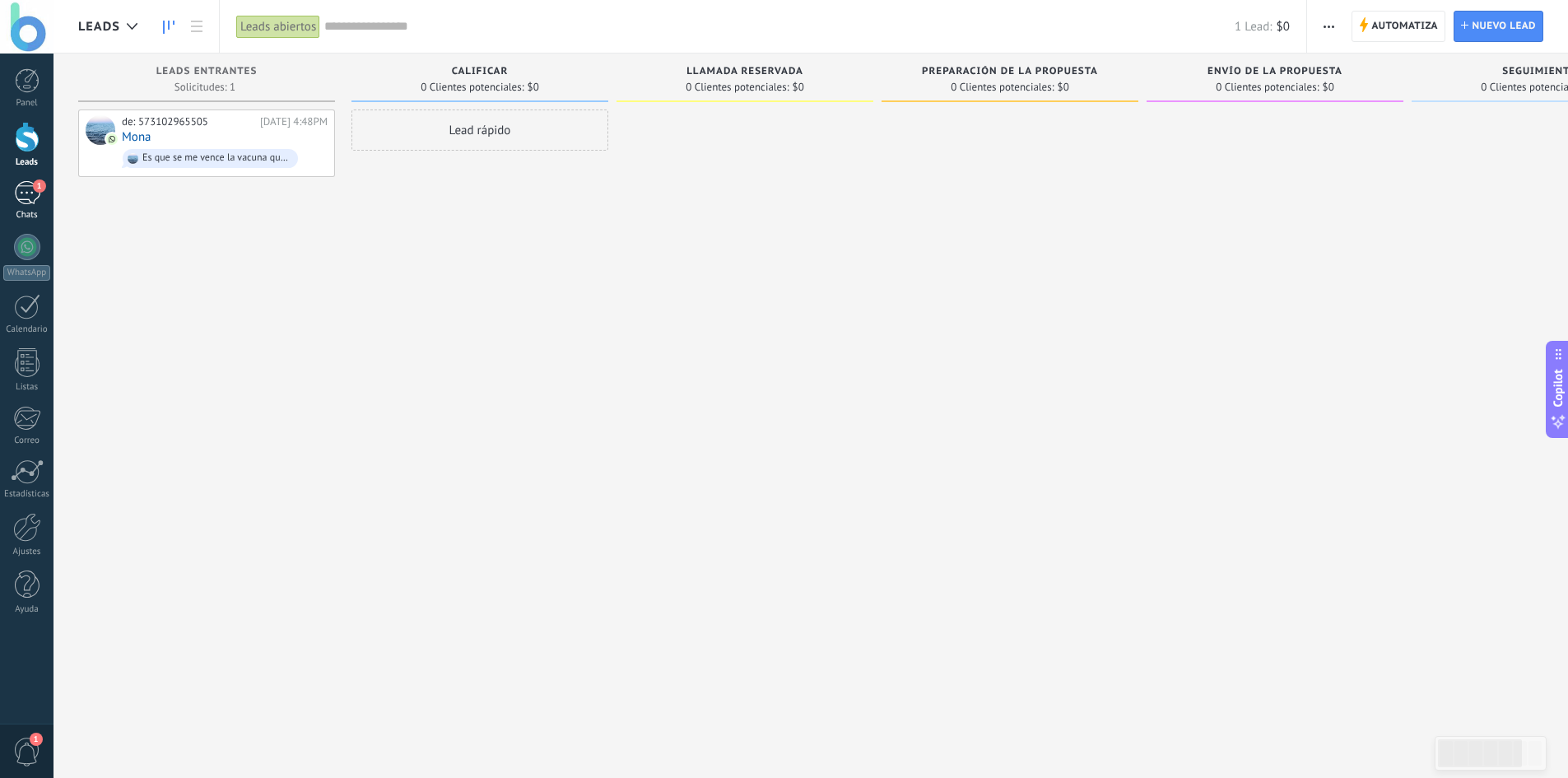
click at [30, 191] on div "1" at bounding box center [28, 192] width 27 height 24
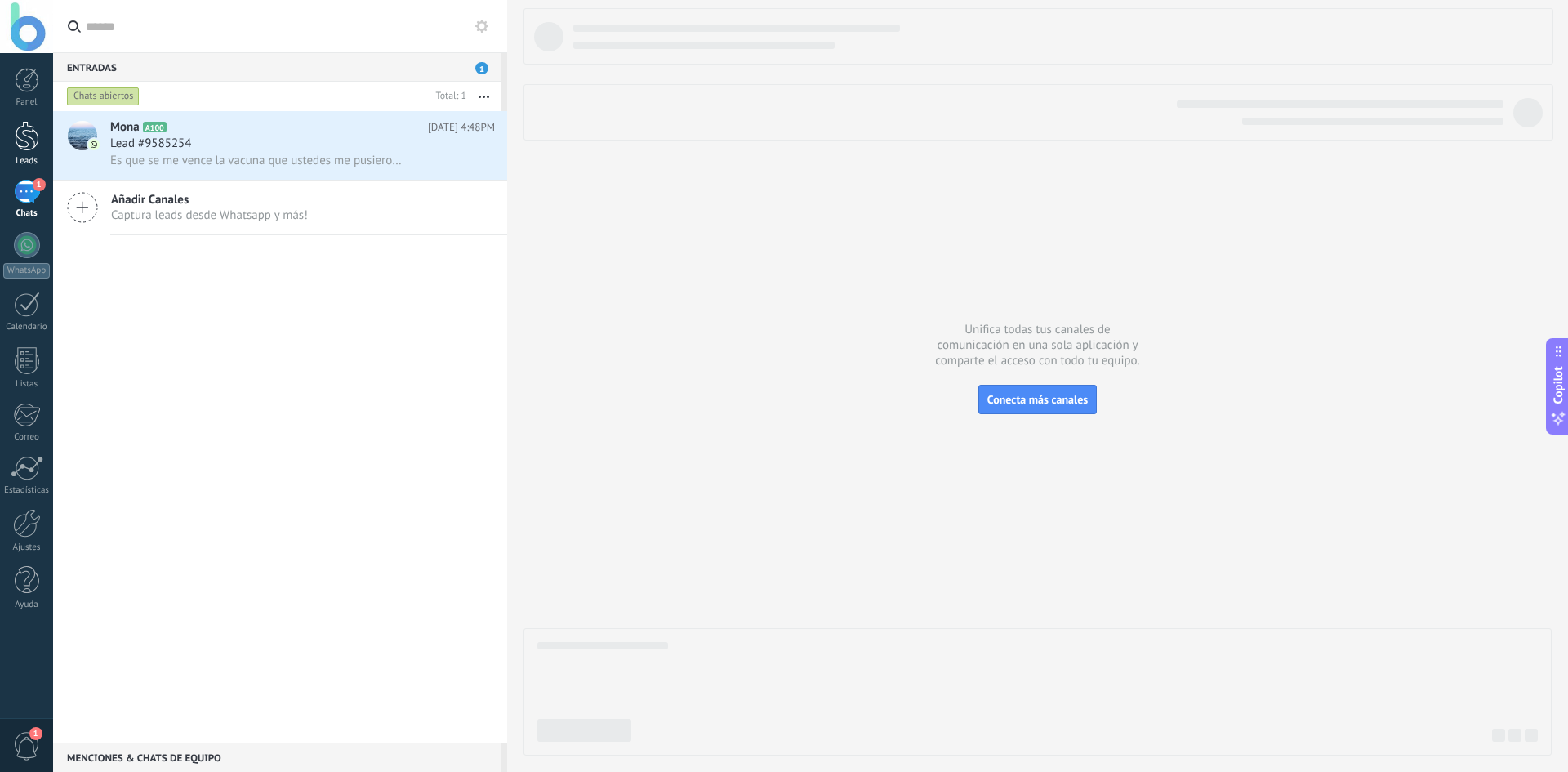
click at [26, 137] on div at bounding box center [27, 136] width 25 height 30
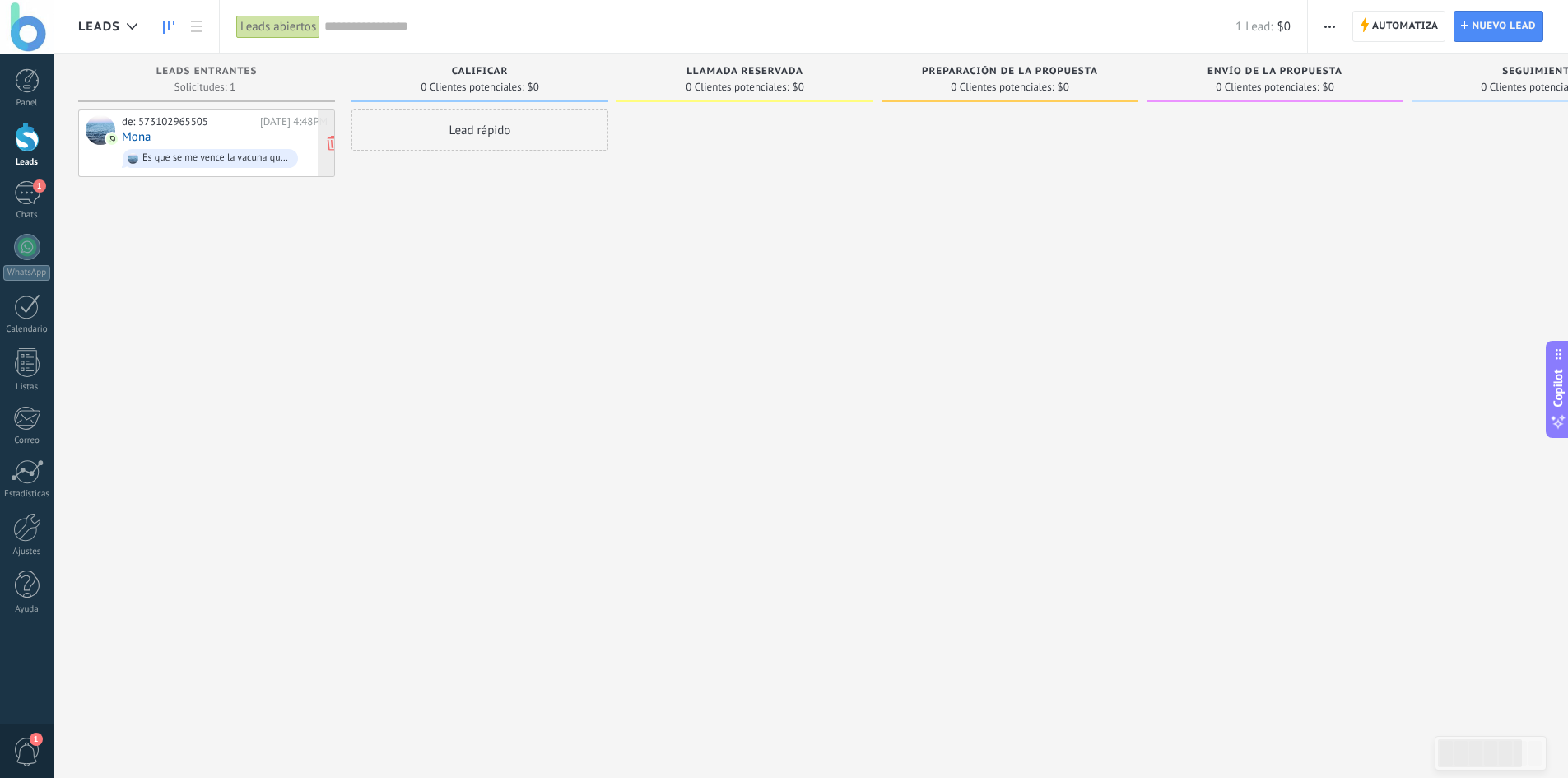
click at [226, 123] on div "de: 573102965505" at bounding box center [187, 122] width 133 height 13
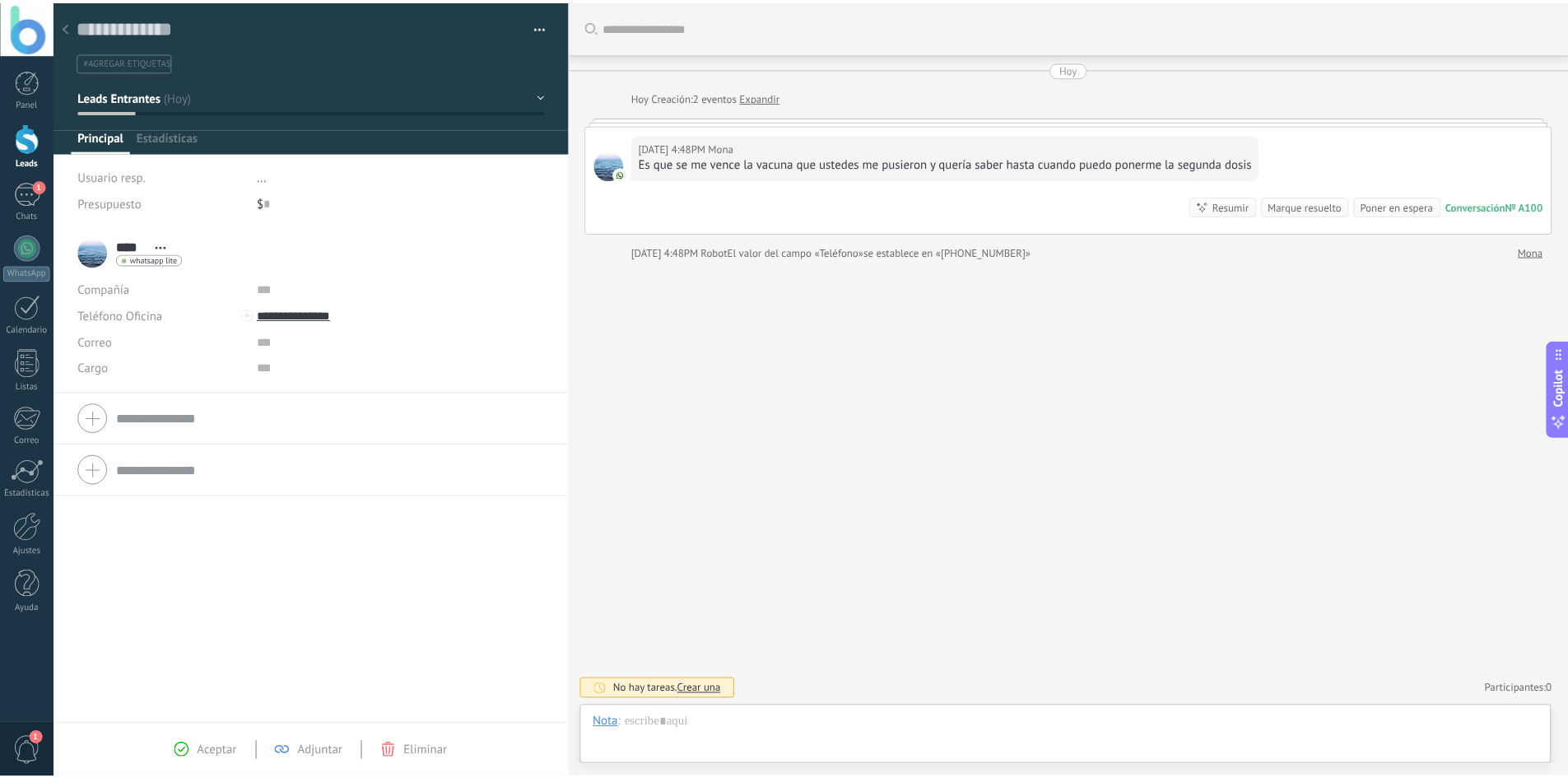
scroll to position [25, 0]
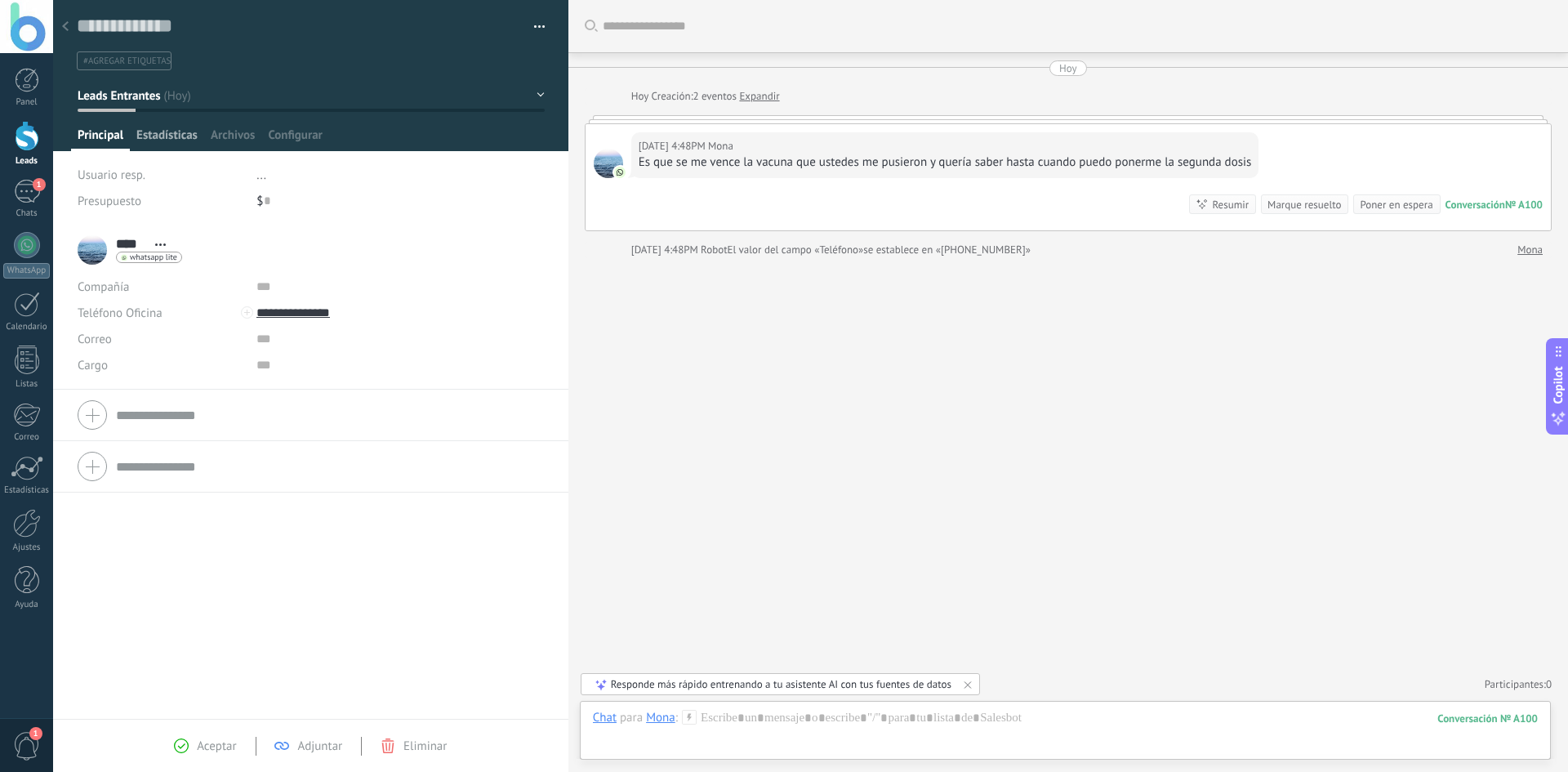
click at [179, 133] on span "Estadísticas" at bounding box center [167, 138] width 62 height 24
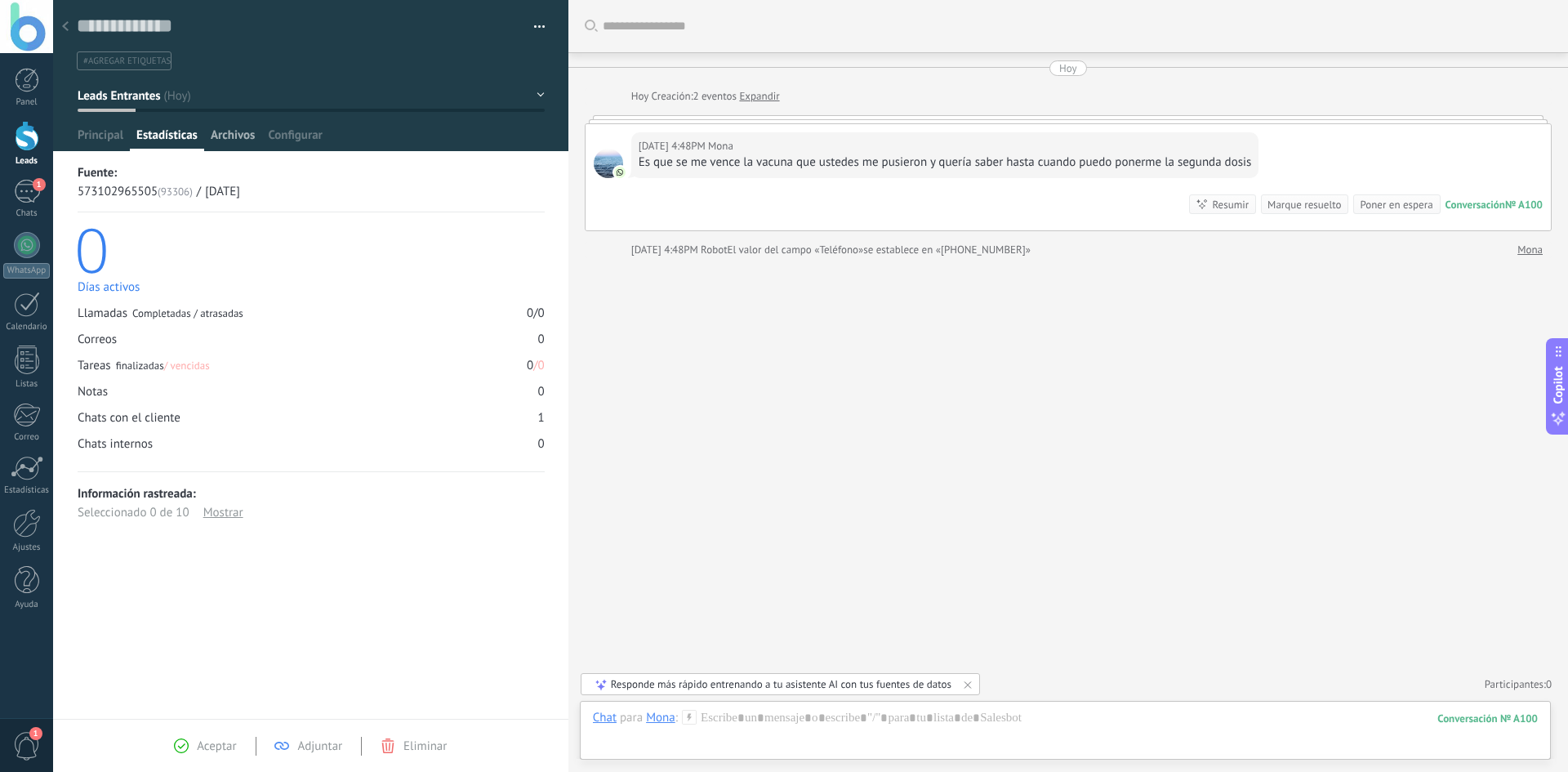
click at [226, 127] on span "Archivos" at bounding box center [232, 138] width 45 height 24
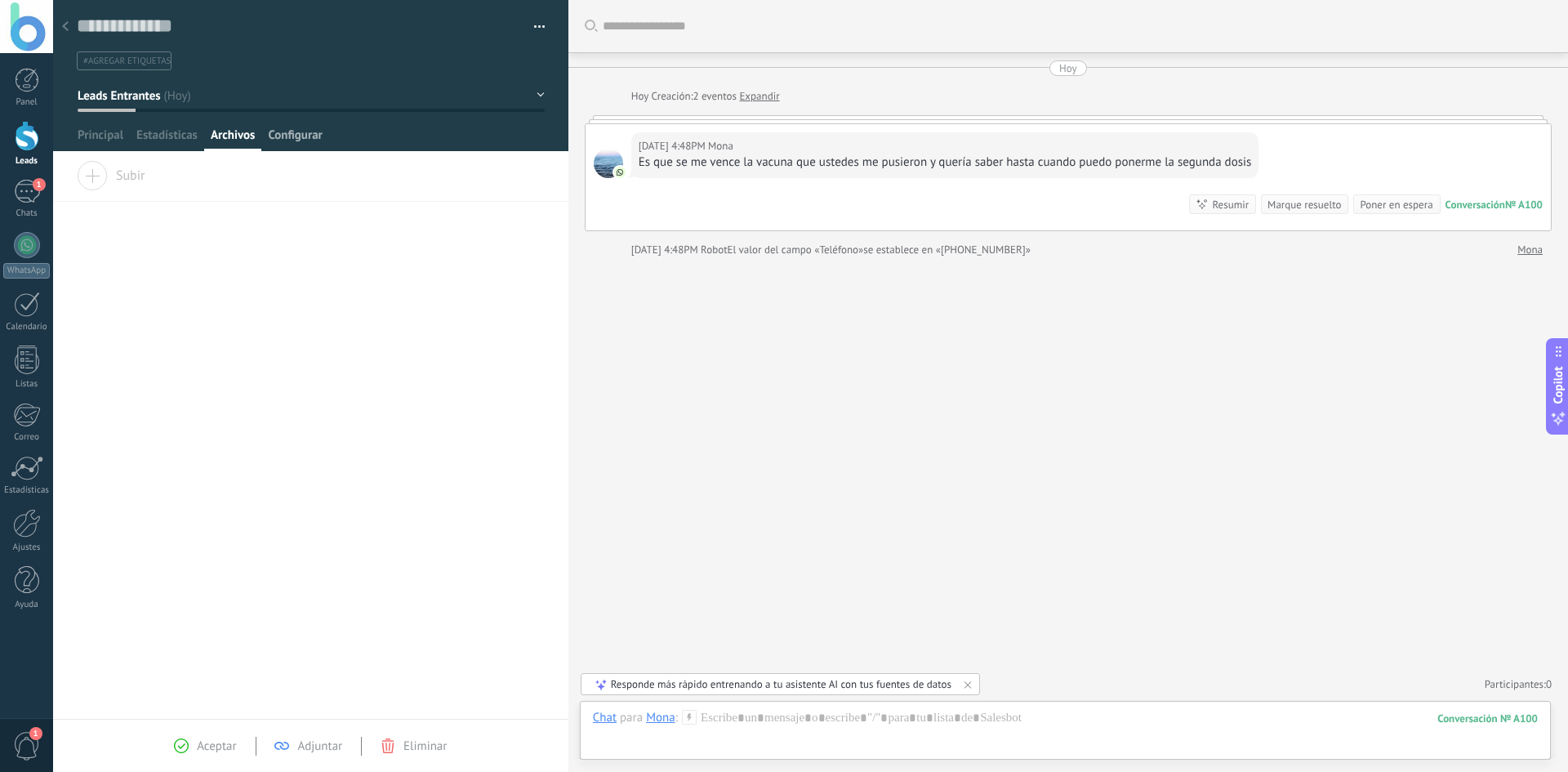
click at [268, 133] on span "Configurar" at bounding box center [295, 138] width 54 height 24
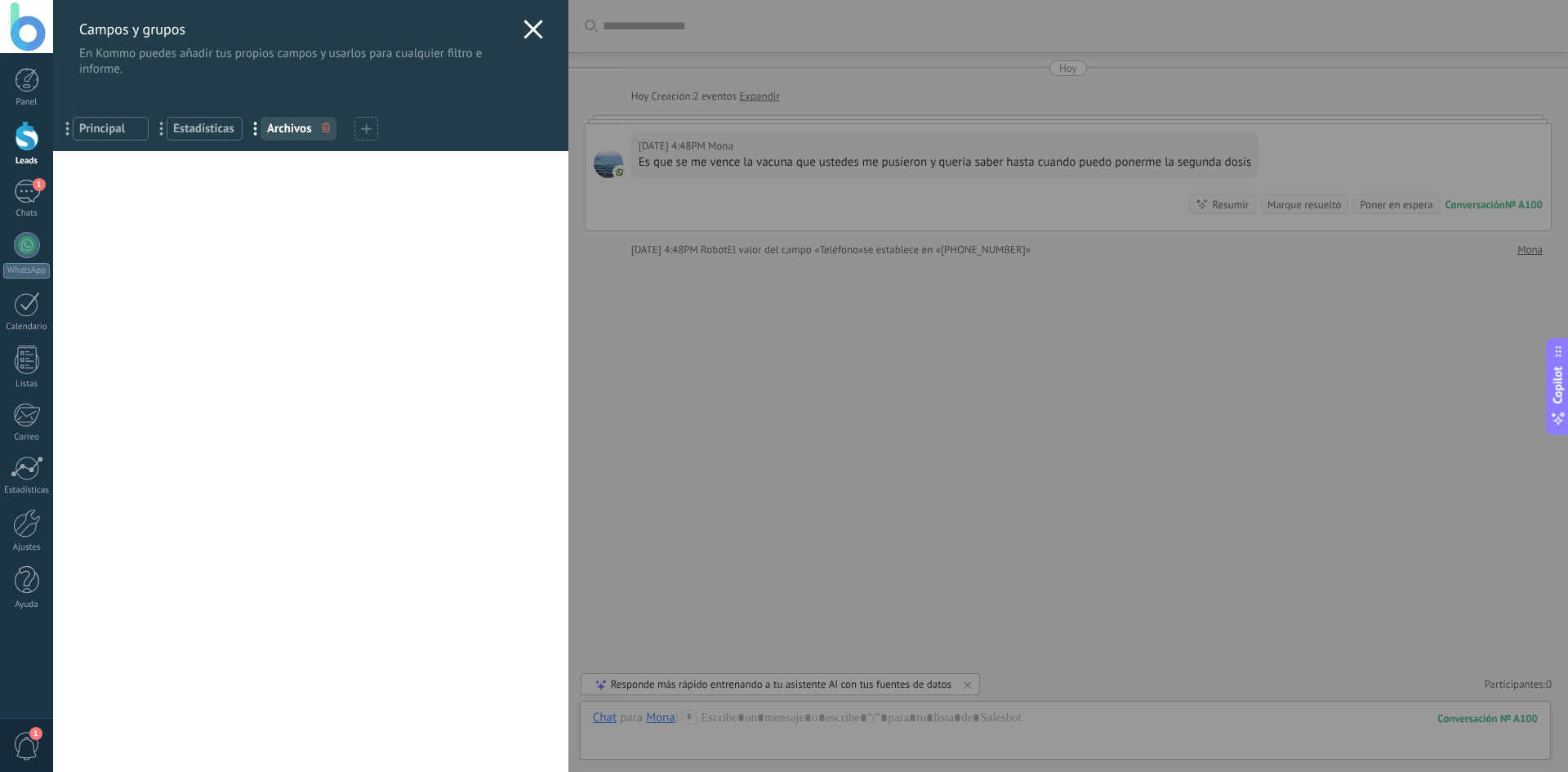
click at [211, 123] on span "Estadísticas" at bounding box center [205, 128] width 63 height 15
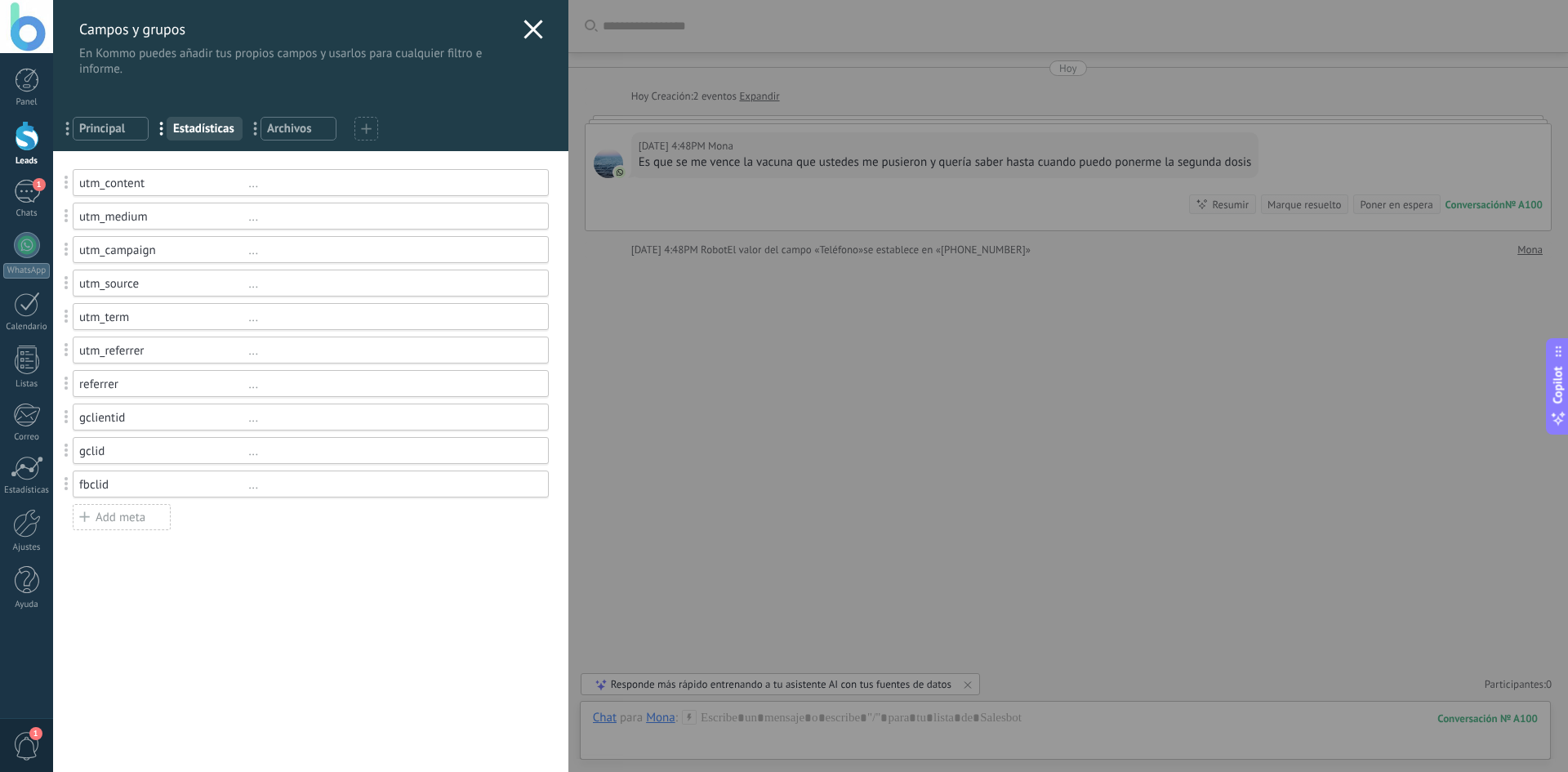
click at [127, 121] on span "Principal" at bounding box center [111, 128] width 63 height 15
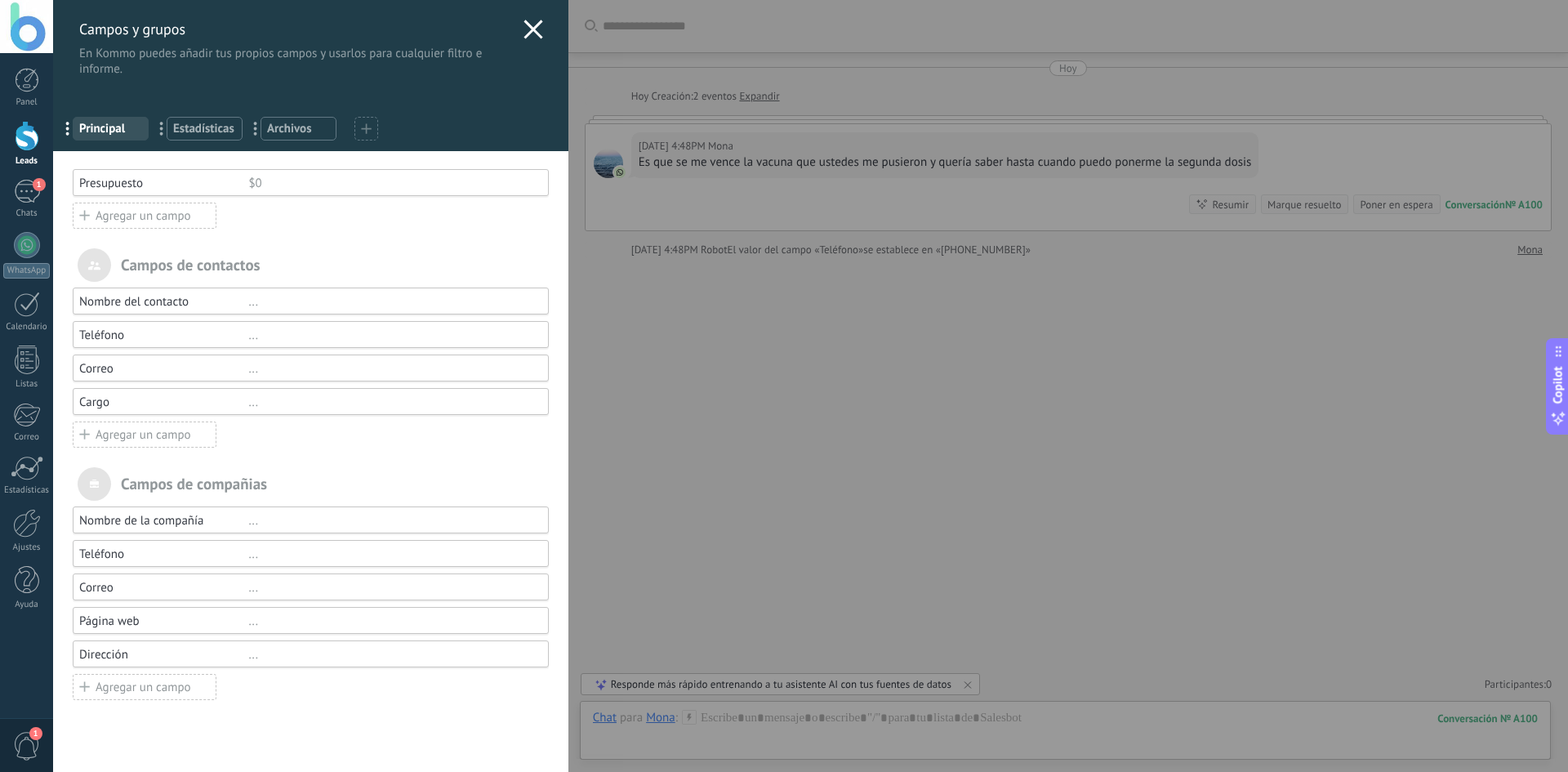
click at [523, 26] on icon at bounding box center [533, 29] width 20 height 20
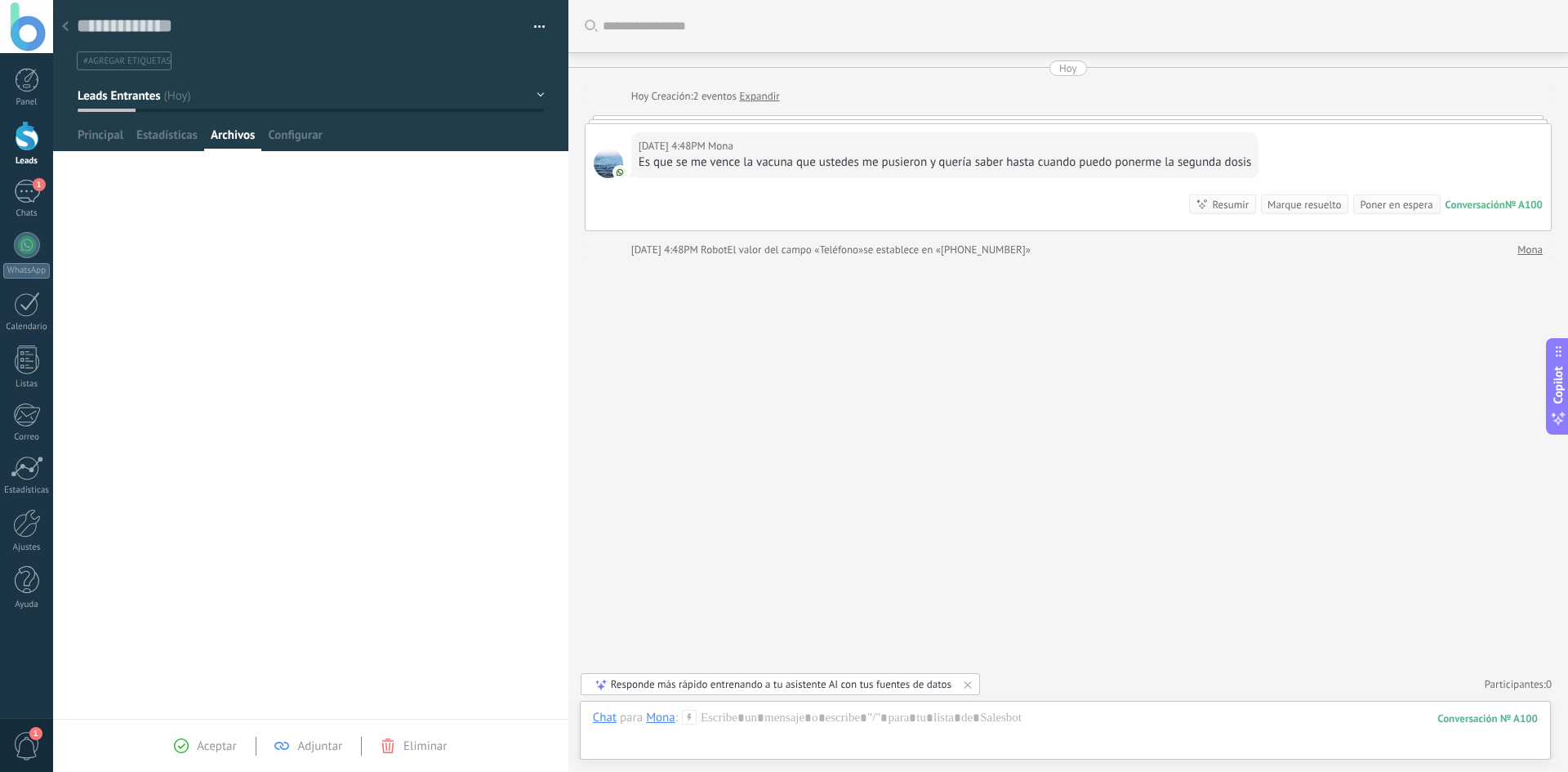
click at [85, 127] on div at bounding box center [311, 75] width 516 height 151
click at [109, 132] on span "Principal" at bounding box center [100, 138] width 46 height 24
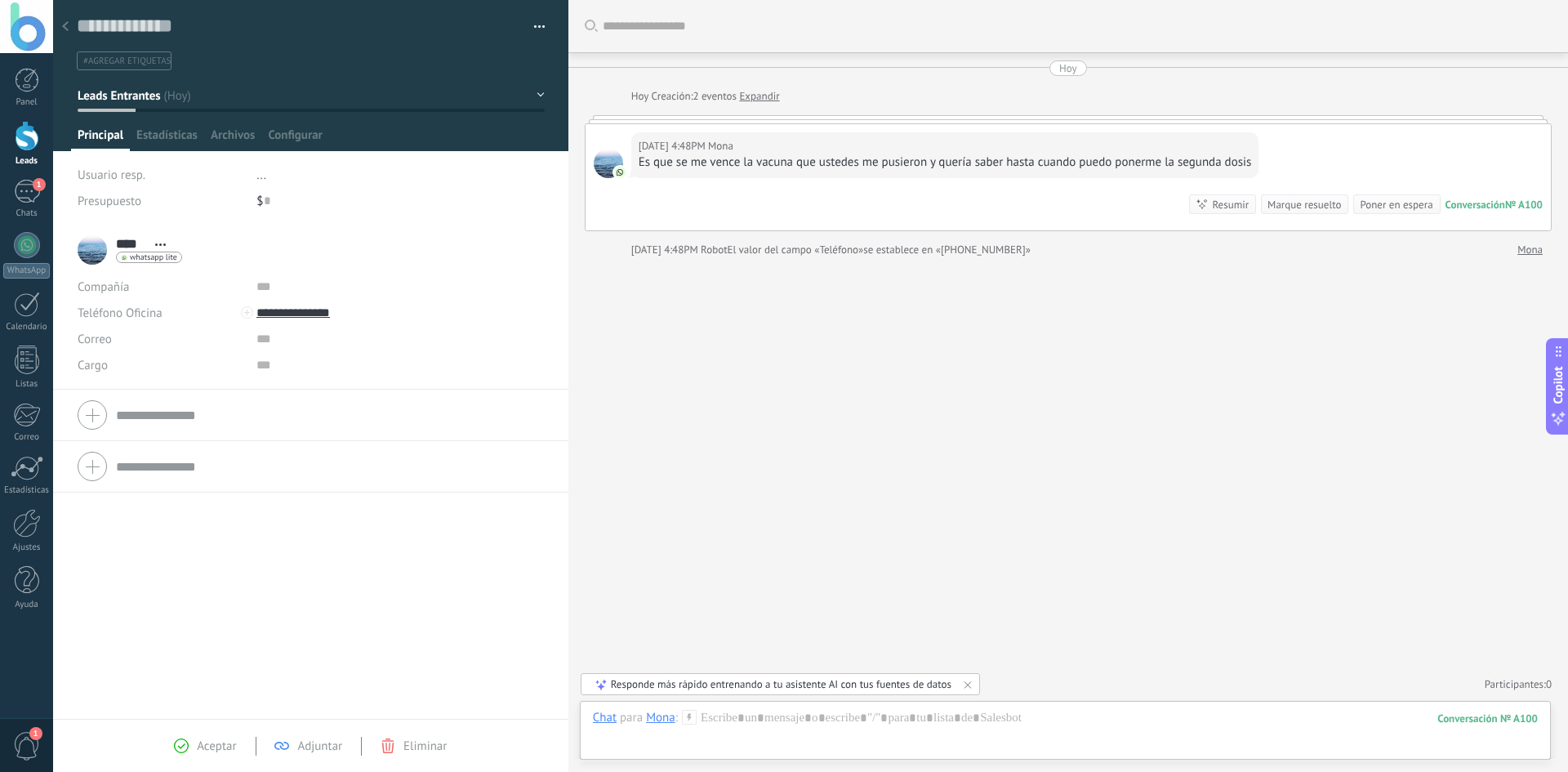
click at [67, 25] on icon at bounding box center [64, 26] width 7 height 9
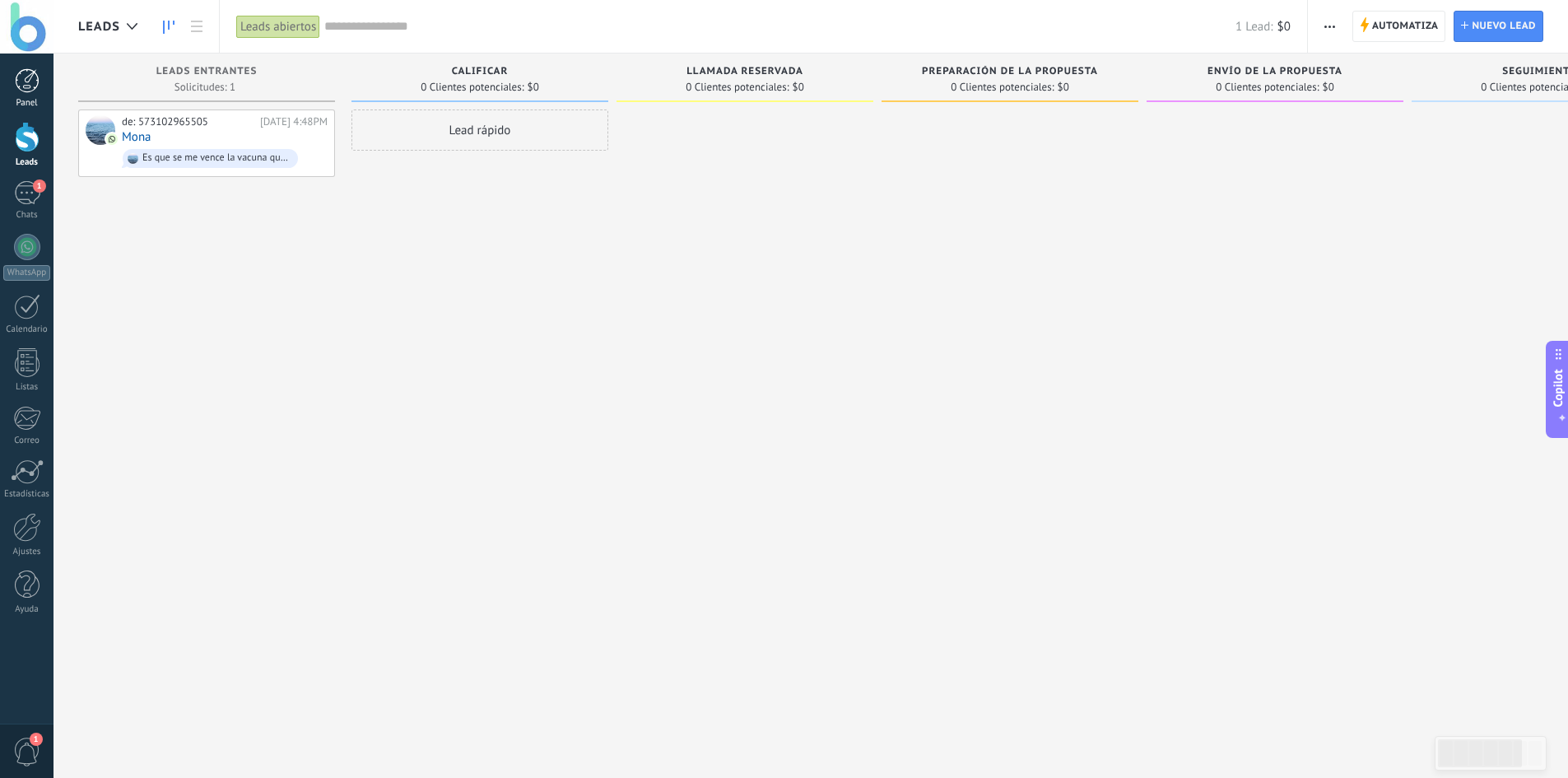
click at [30, 76] on div at bounding box center [28, 80] width 25 height 25
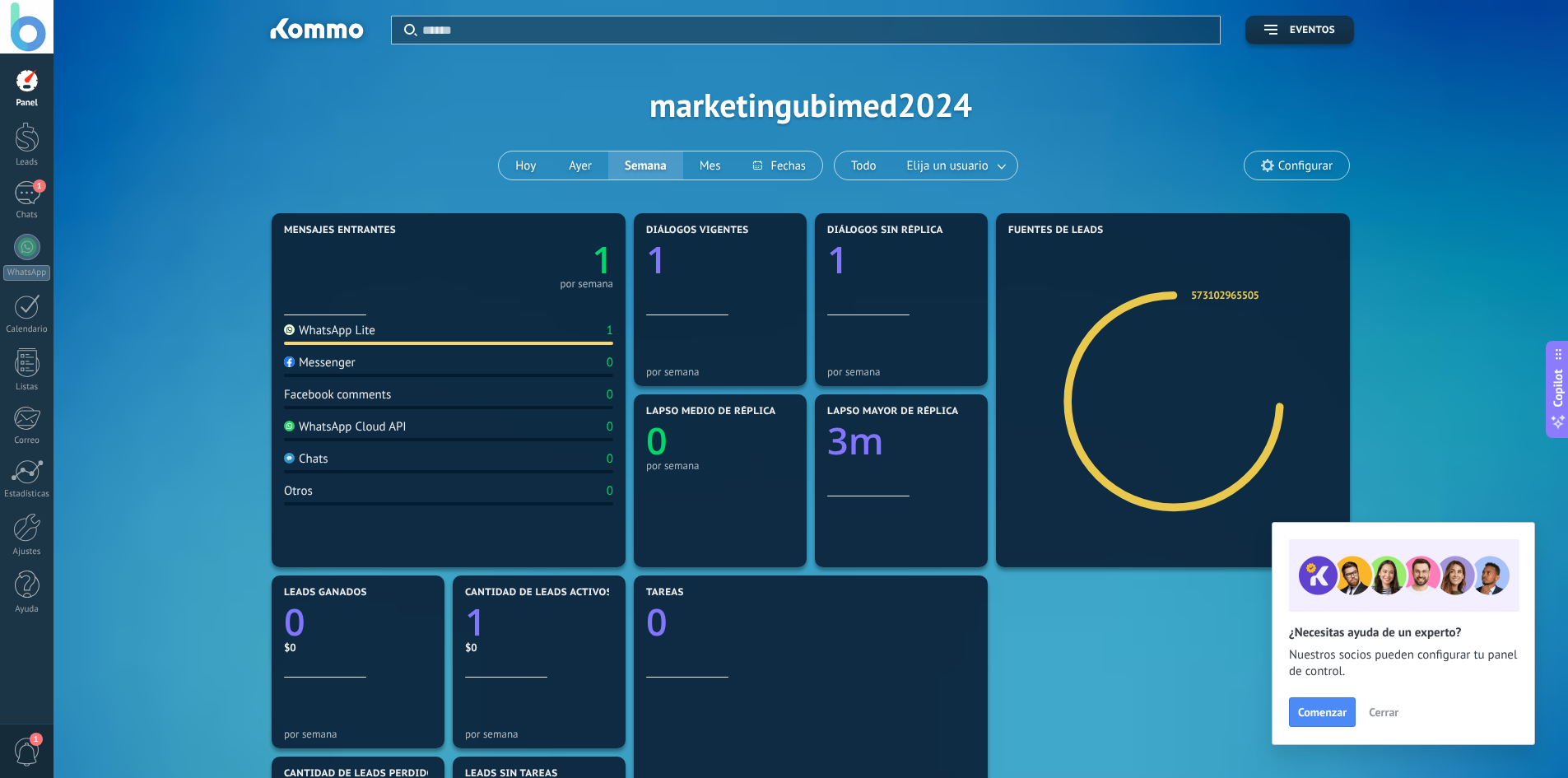
scroll to position [82, 0]
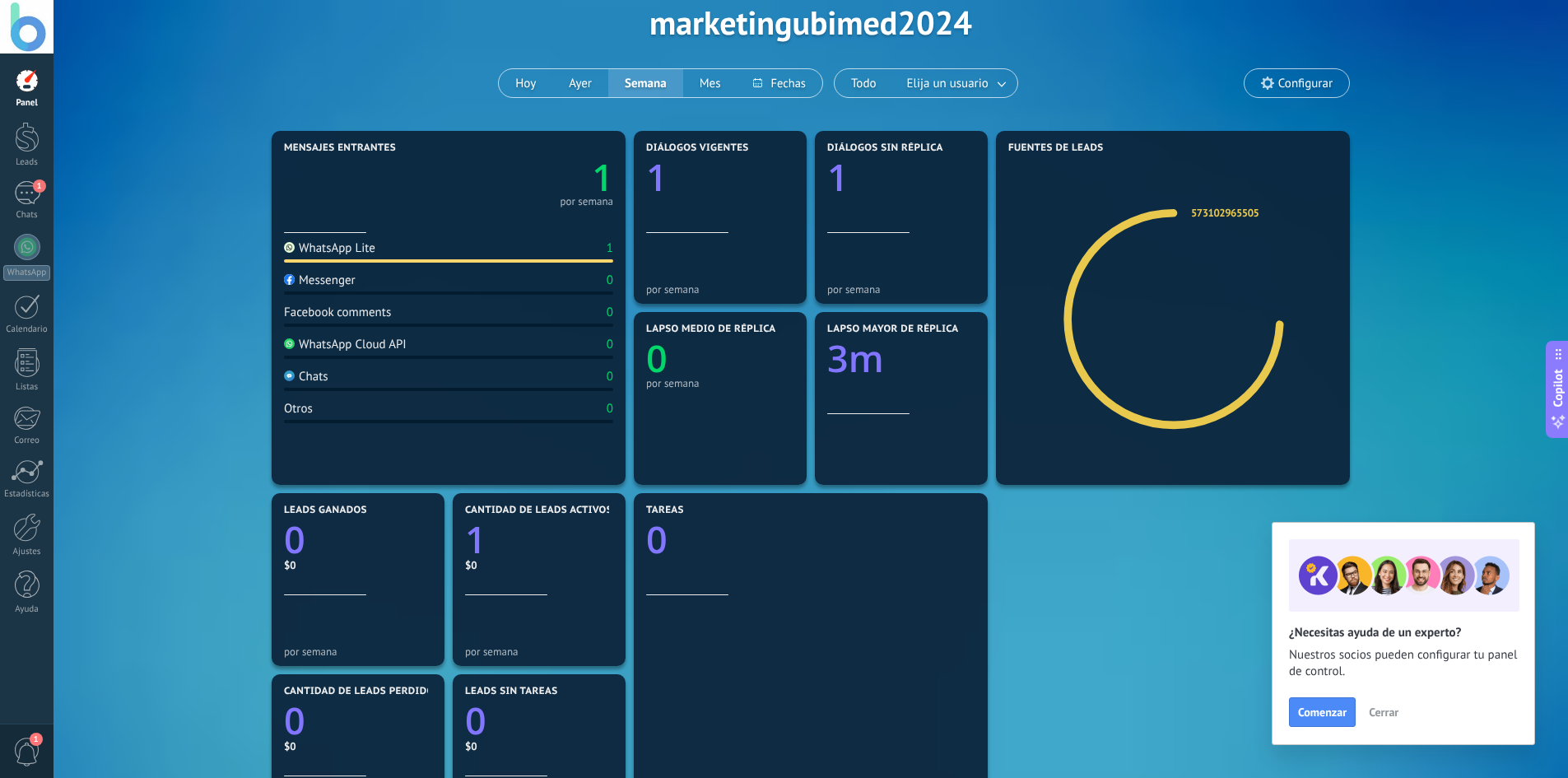
click at [1383, 712] on span "Cerrar" at bounding box center [1383, 712] width 30 height 11
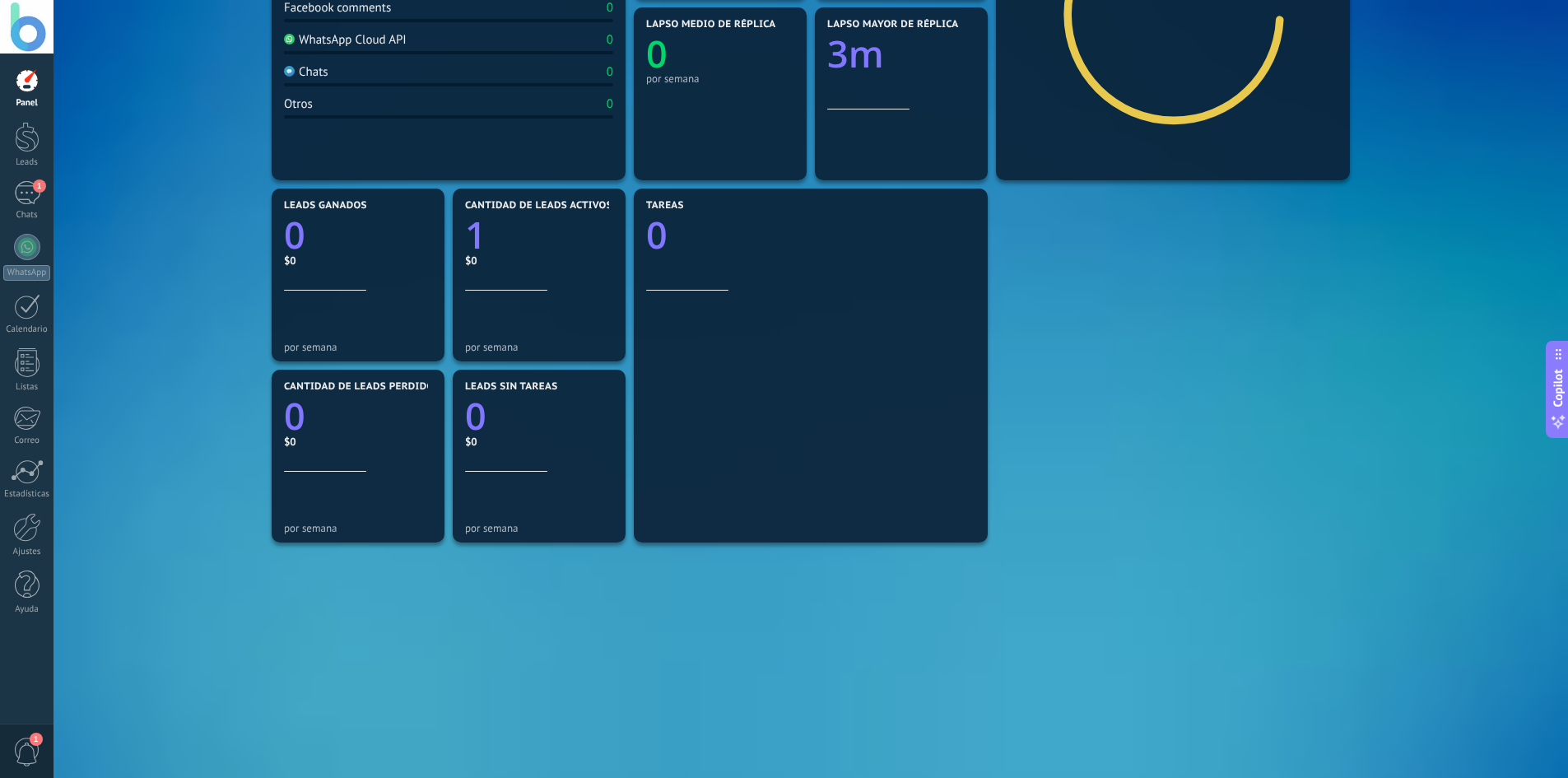
scroll to position [305, 0]
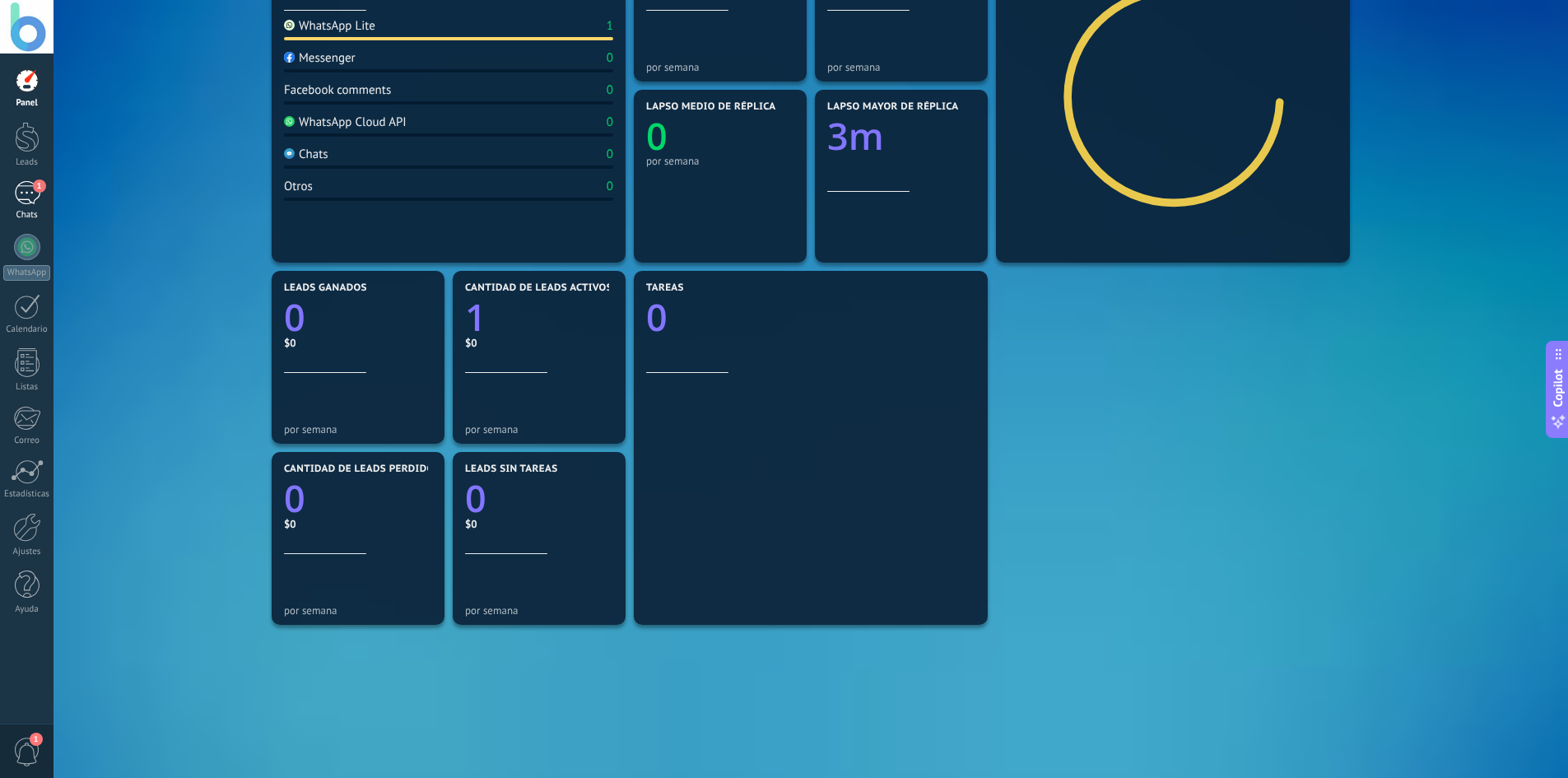
click at [32, 192] on div "1" at bounding box center [28, 192] width 27 height 24
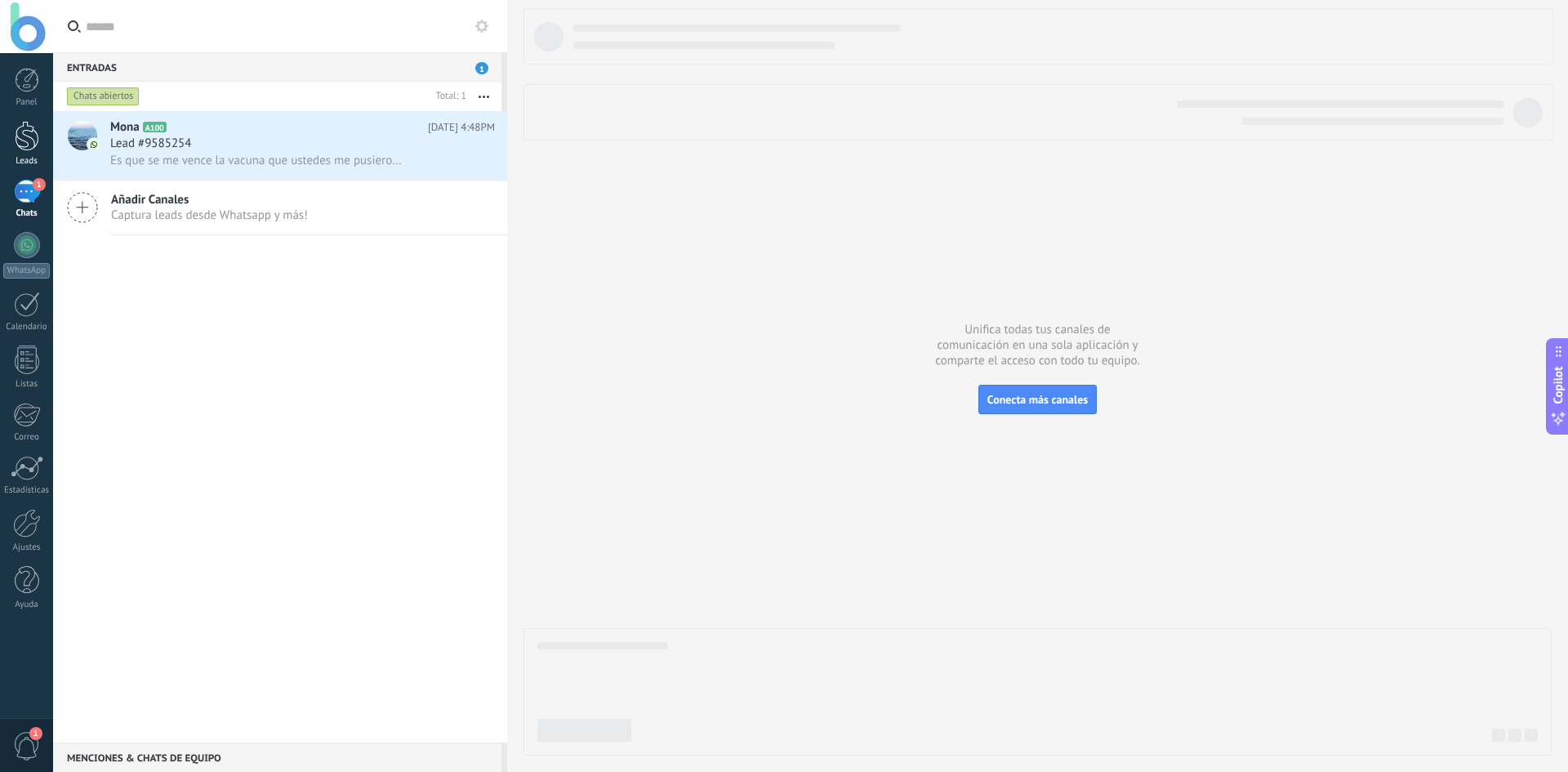
click at [27, 137] on div at bounding box center [27, 136] width 25 height 30
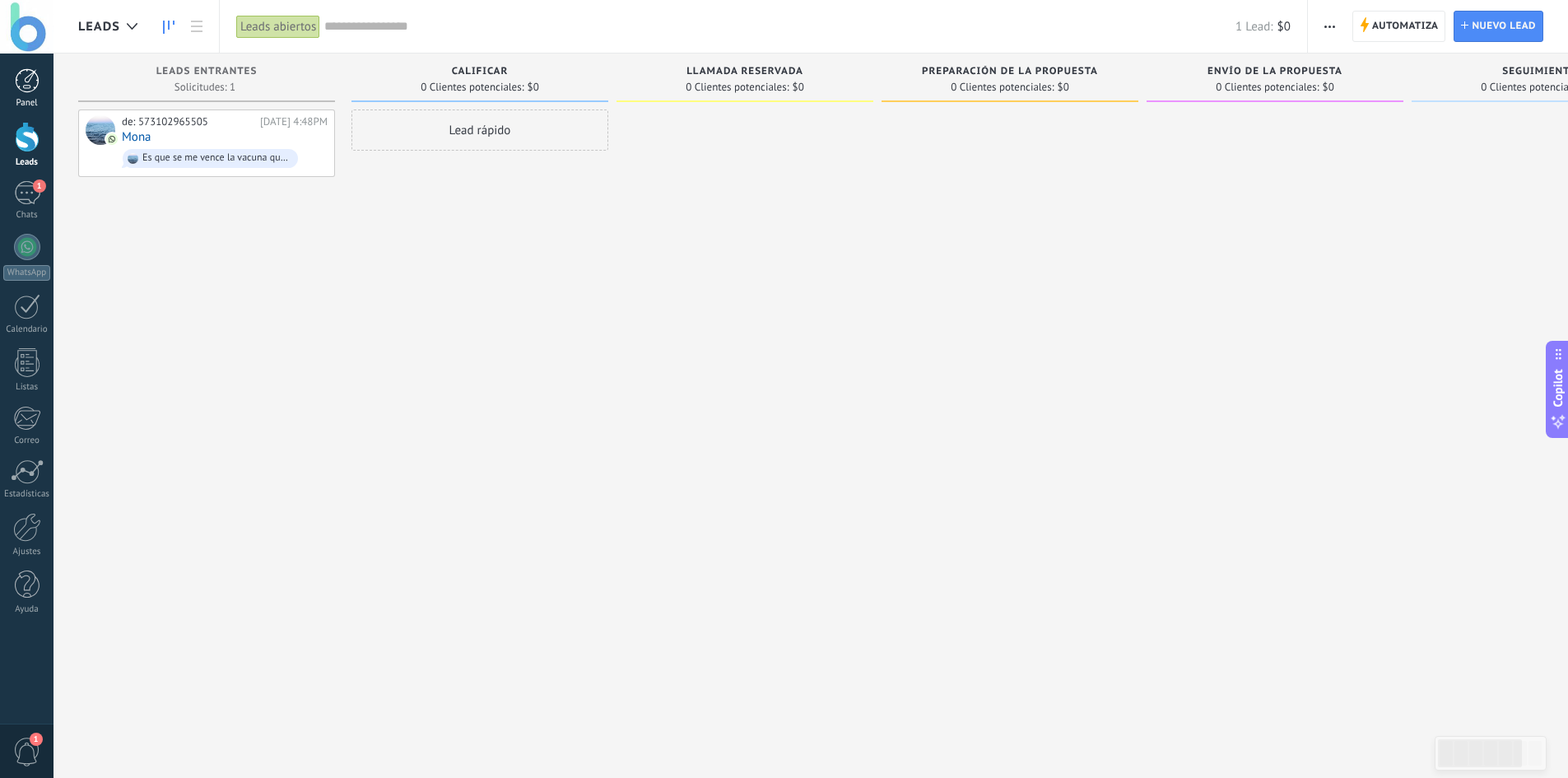
click at [35, 82] on div at bounding box center [28, 80] width 25 height 25
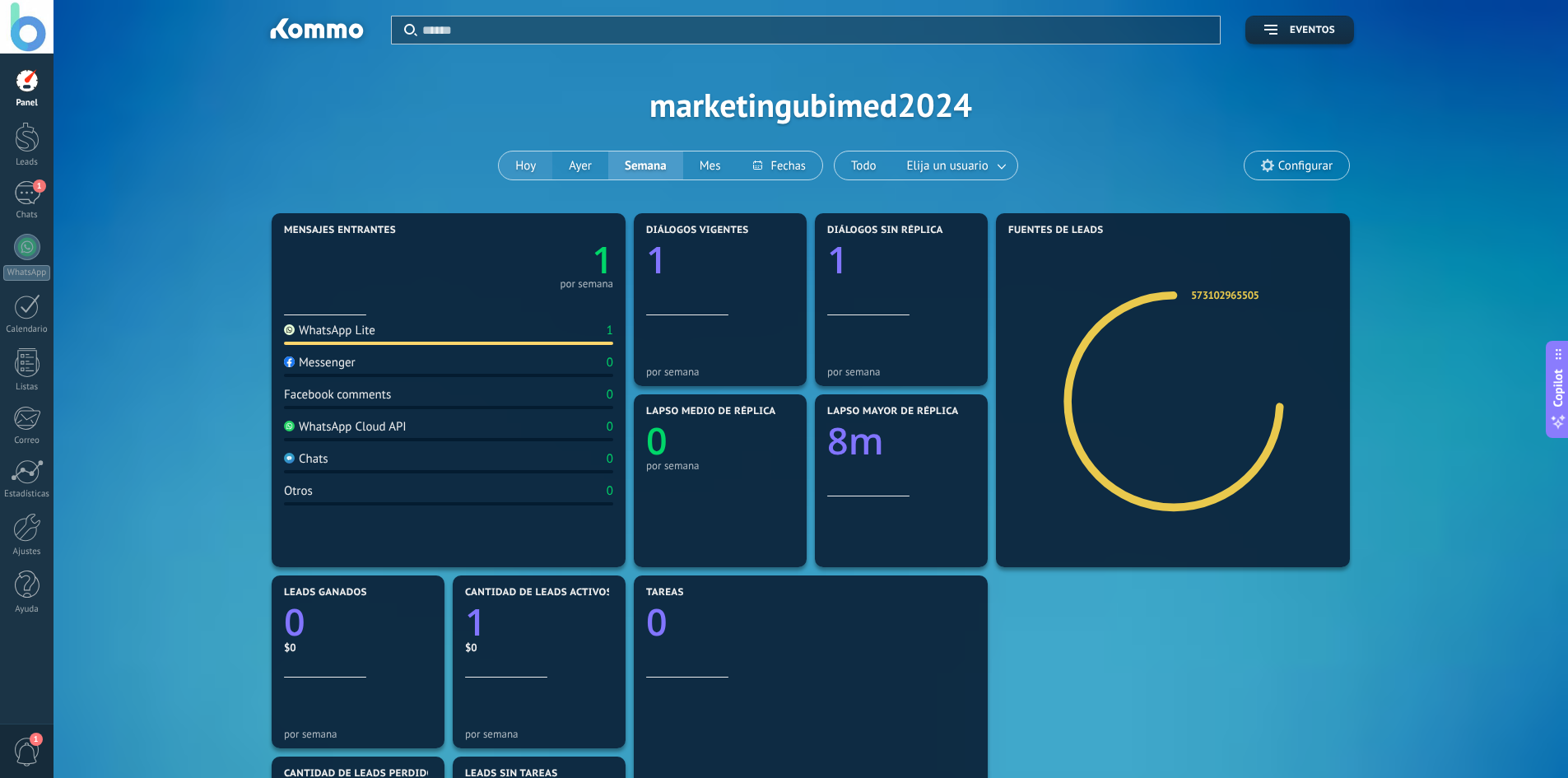
click at [528, 169] on button "Hoy" at bounding box center [526, 164] width 54 height 28
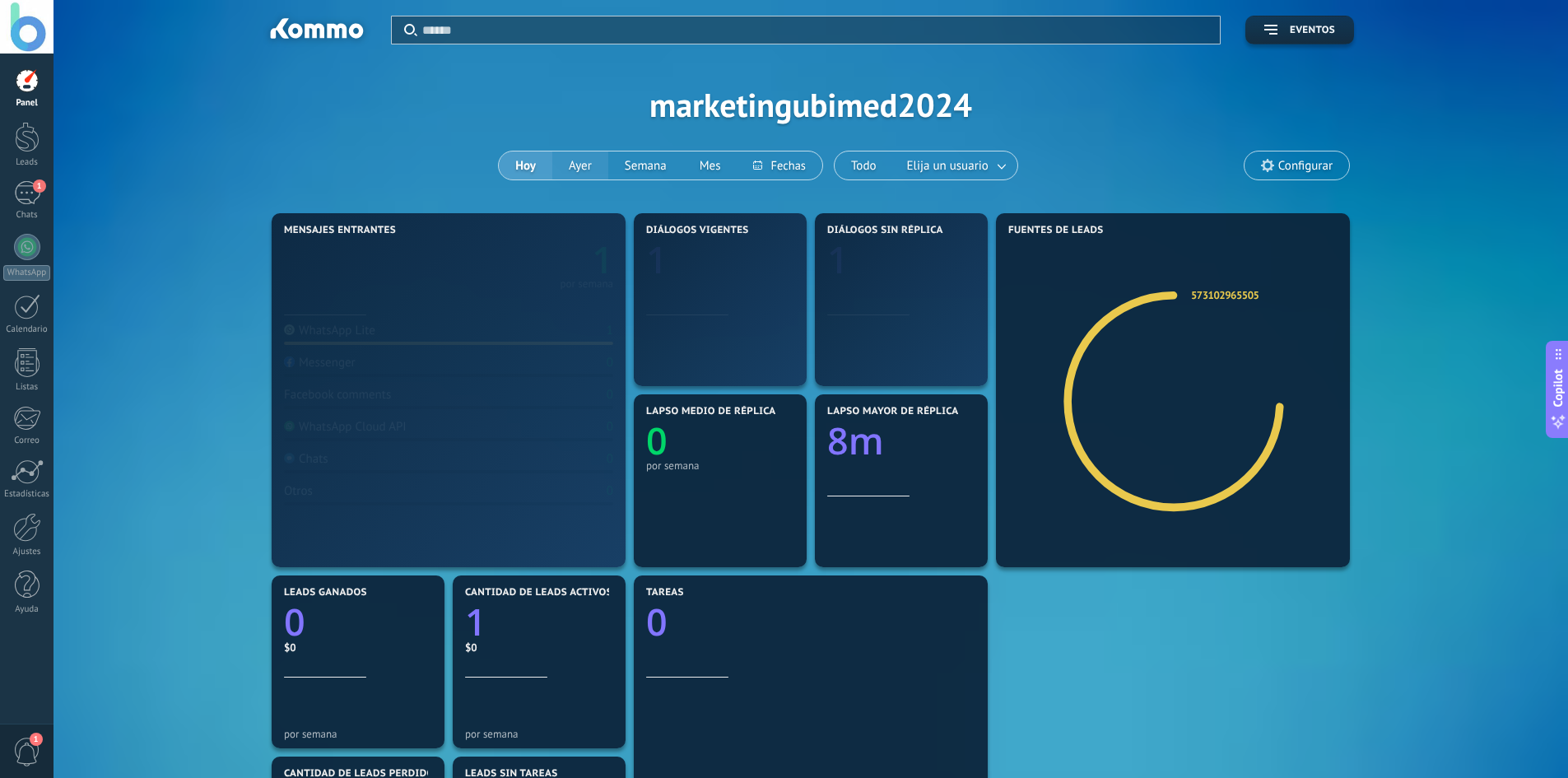
click at [570, 168] on button "Ayer" at bounding box center [580, 164] width 56 height 28
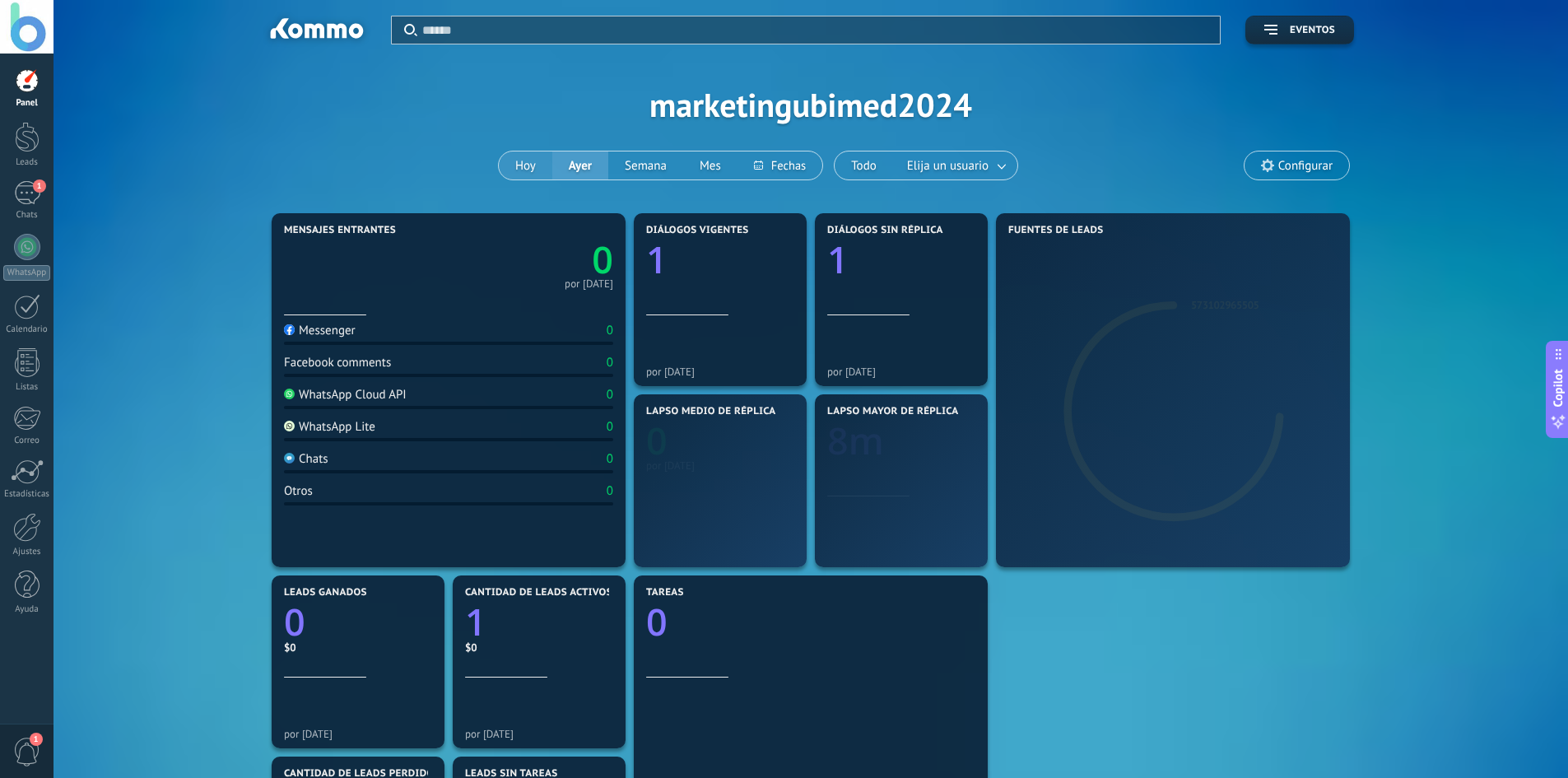
click at [533, 163] on button "Hoy" at bounding box center [526, 164] width 54 height 28
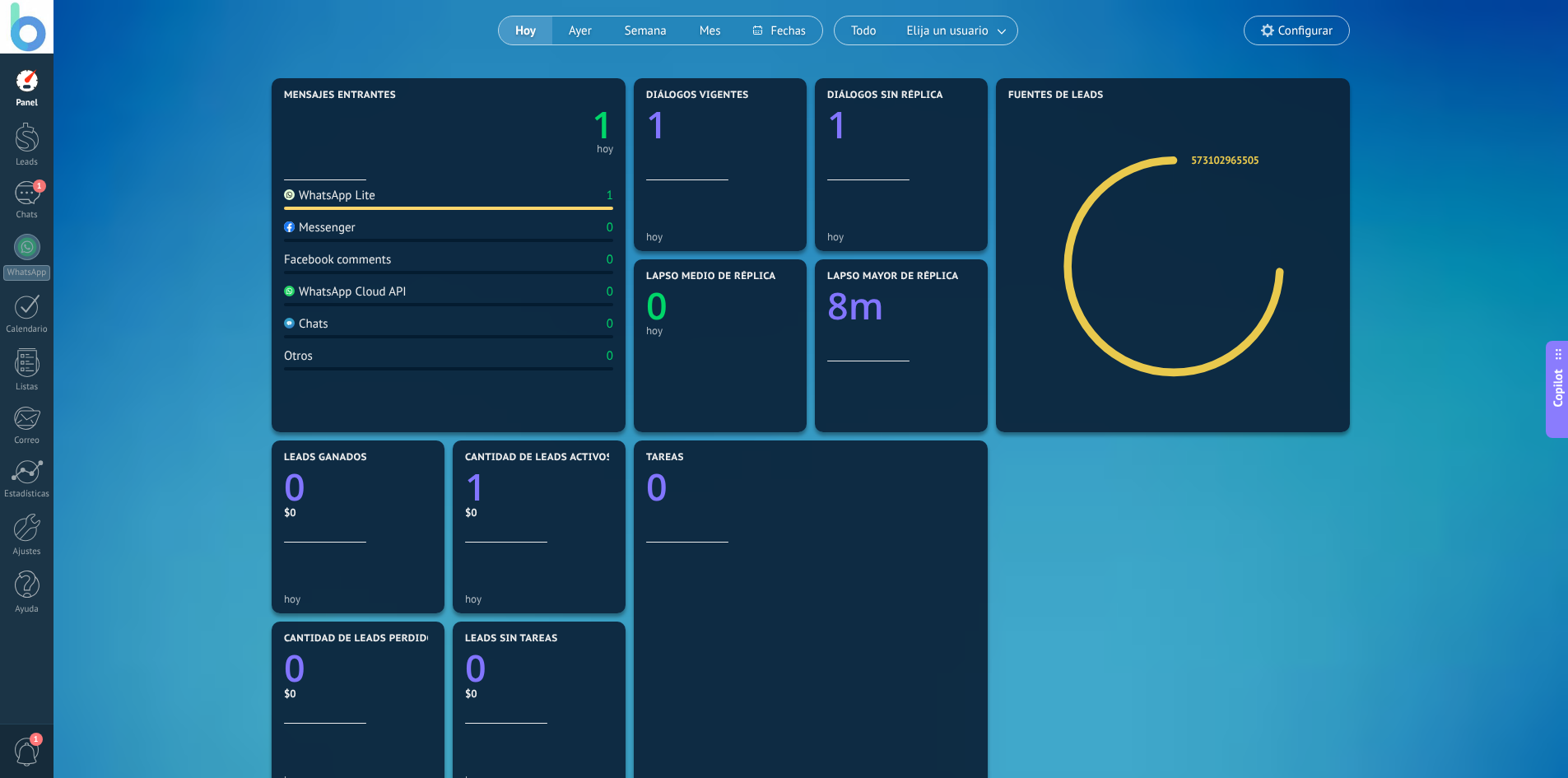
scroll to position [164, 0]
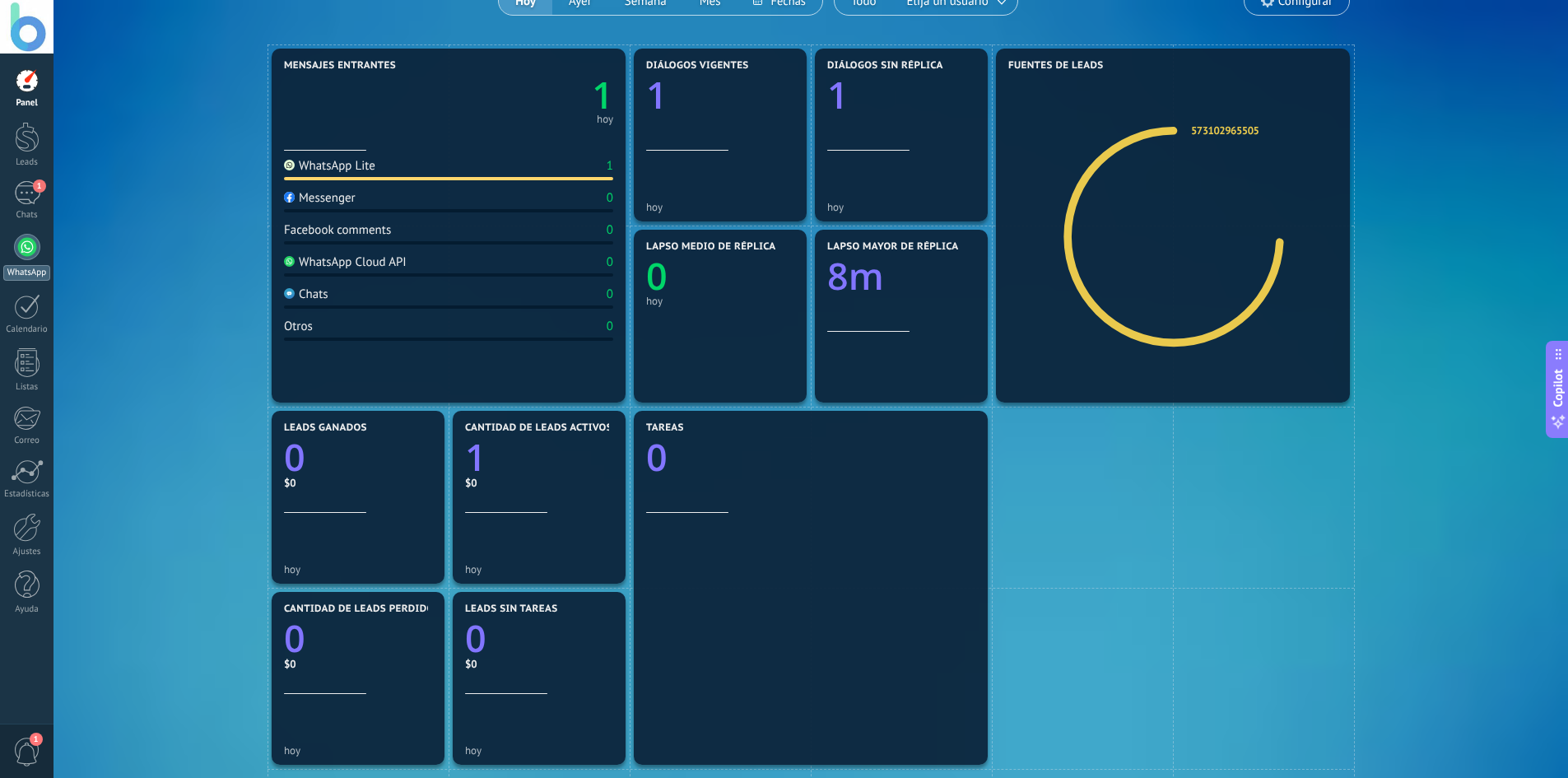
click at [21, 238] on div at bounding box center [28, 248] width 27 height 27
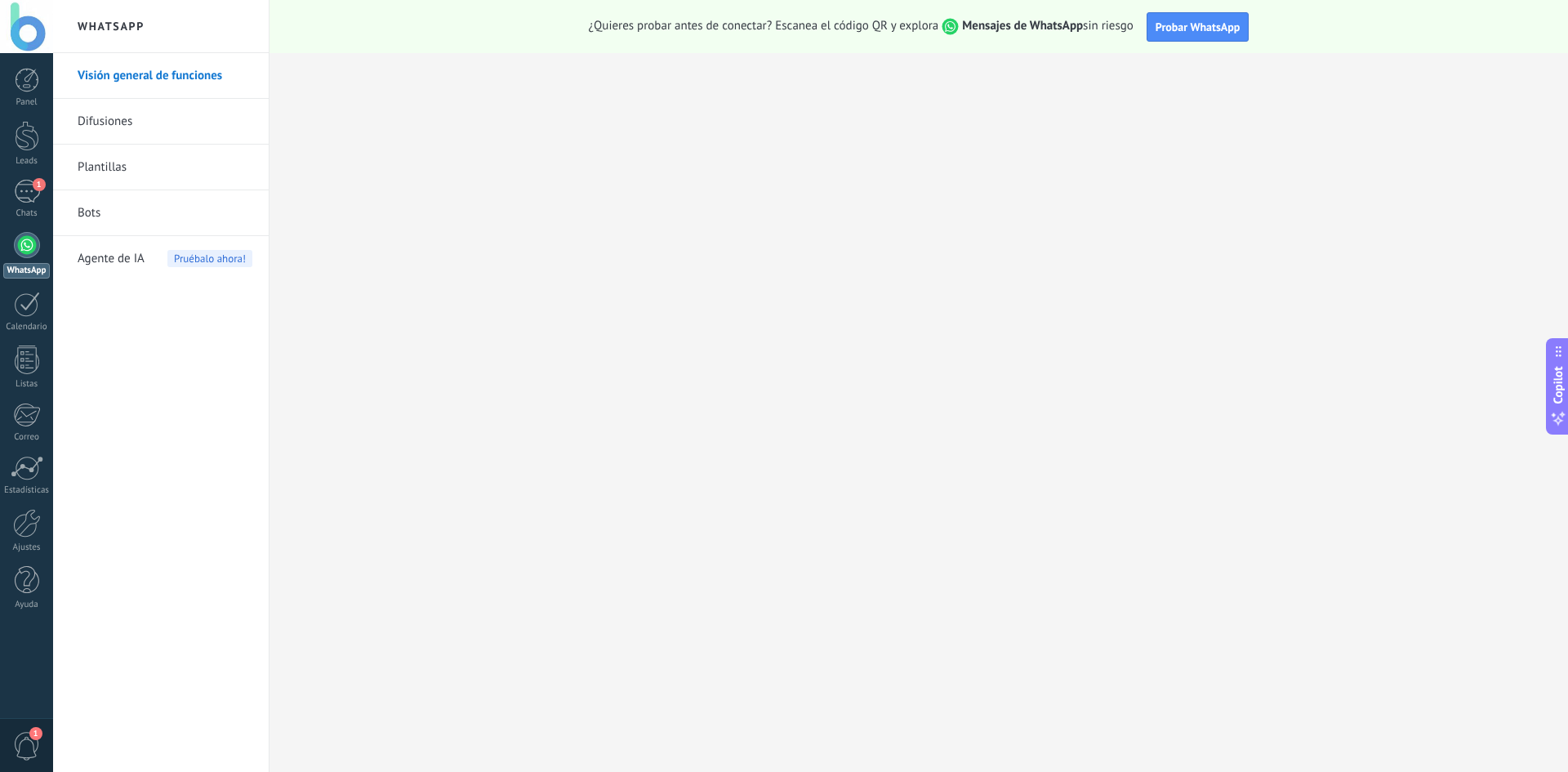
click at [173, 227] on link "Bots" at bounding box center [165, 213] width 174 height 46
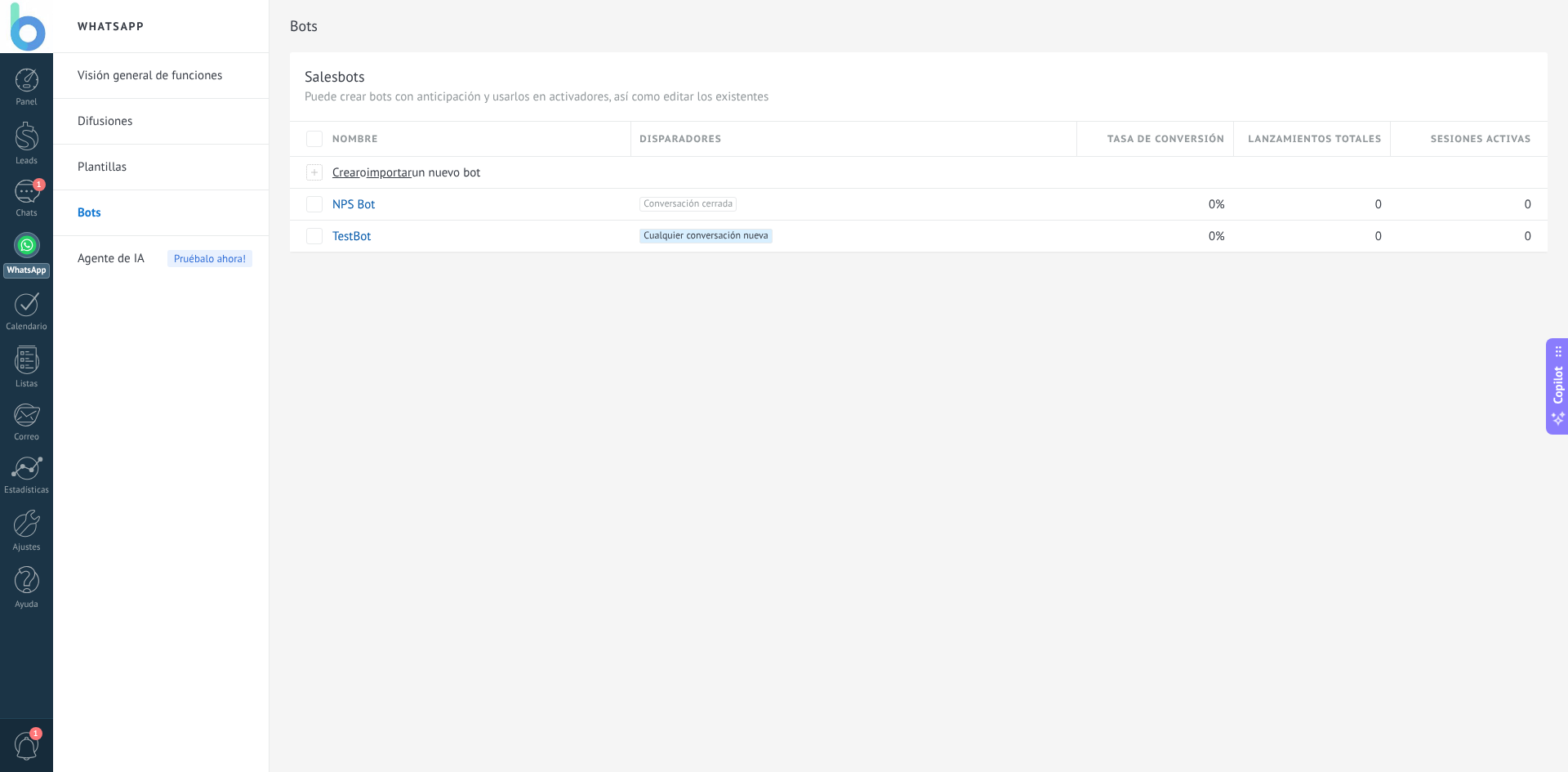
click at [132, 249] on span "Agente de IA" at bounding box center [111, 259] width 67 height 46
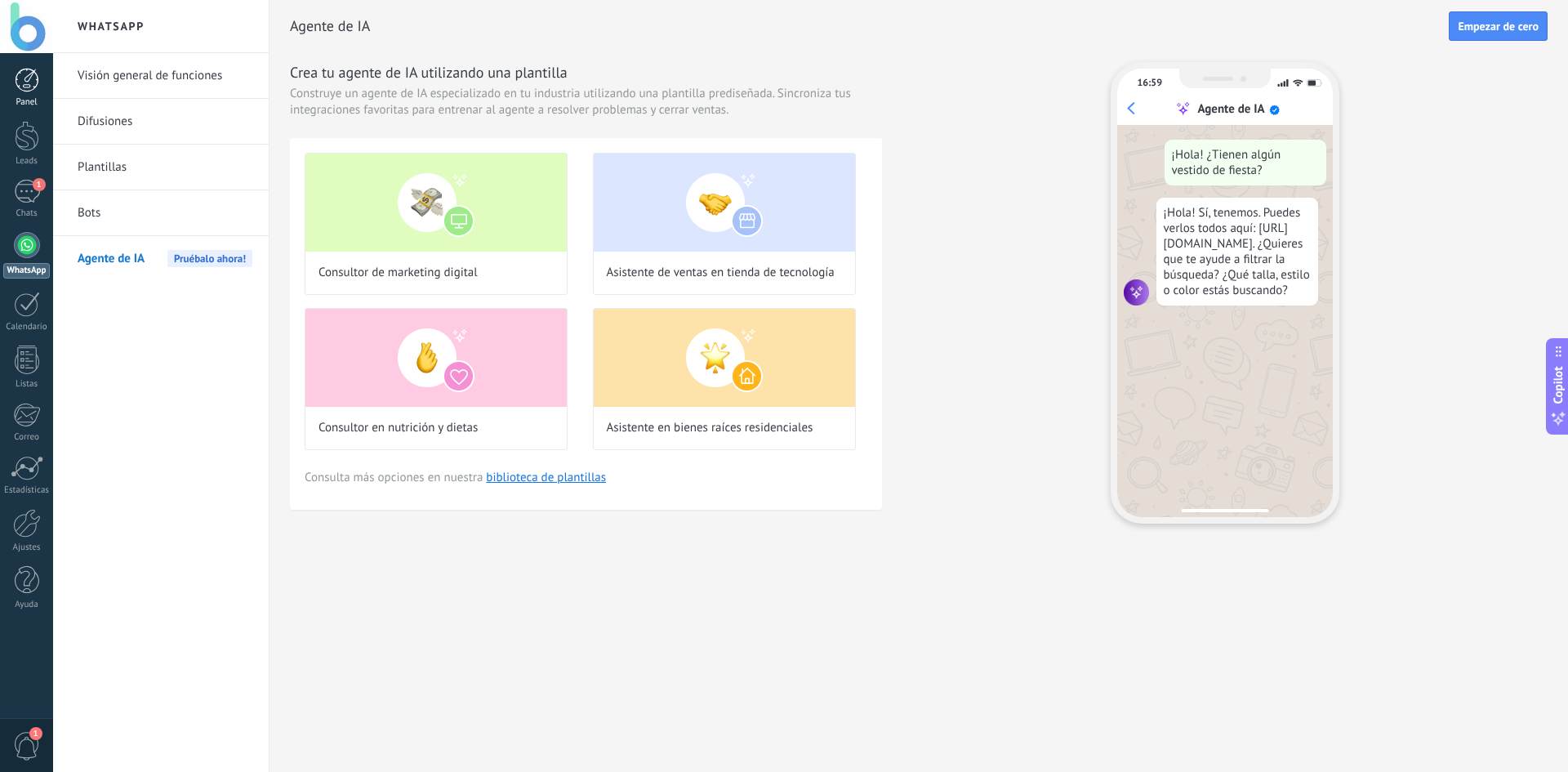
click at [21, 73] on div at bounding box center [27, 80] width 25 height 25
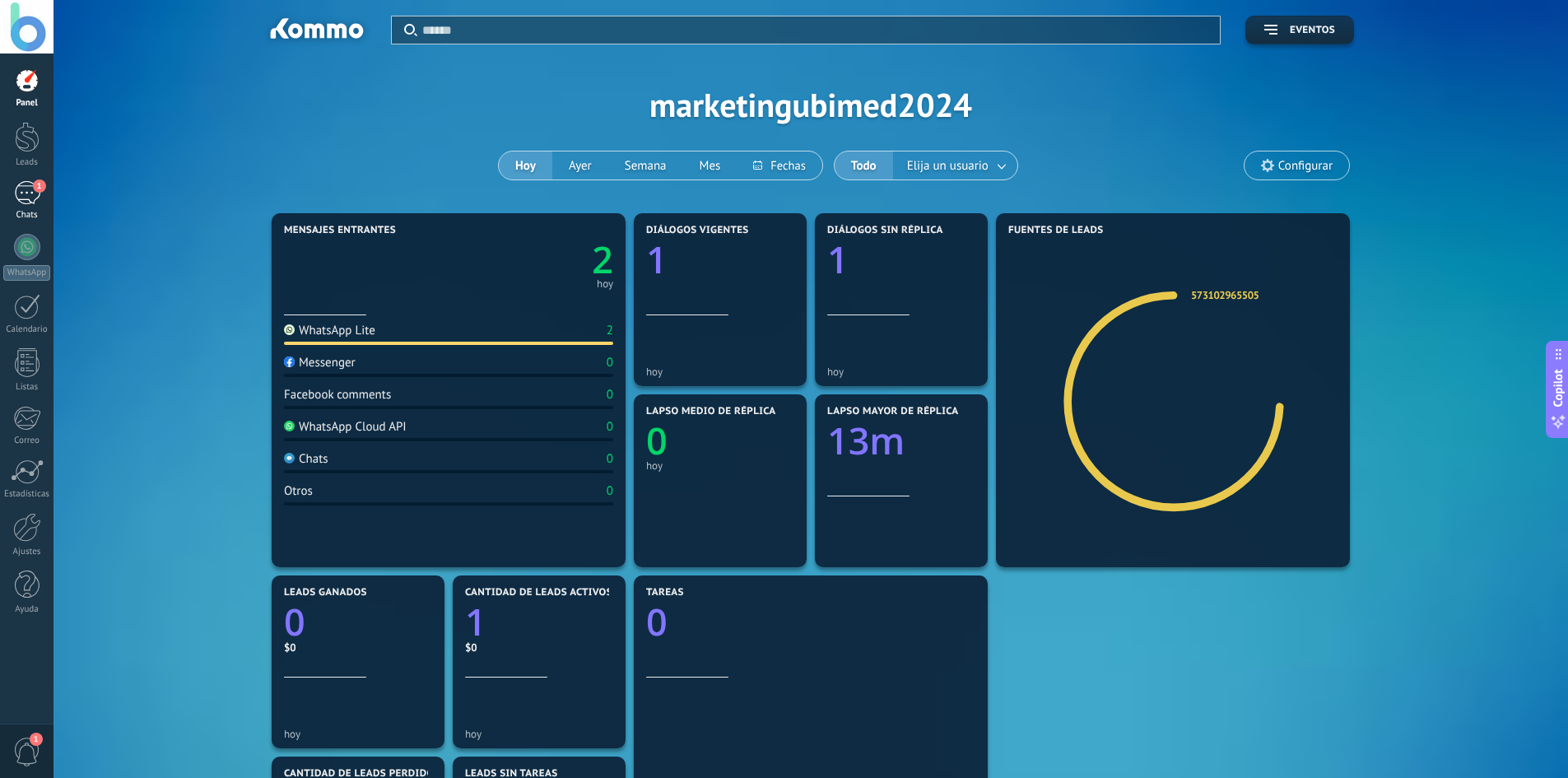
click at [22, 192] on div "1" at bounding box center [28, 192] width 27 height 24
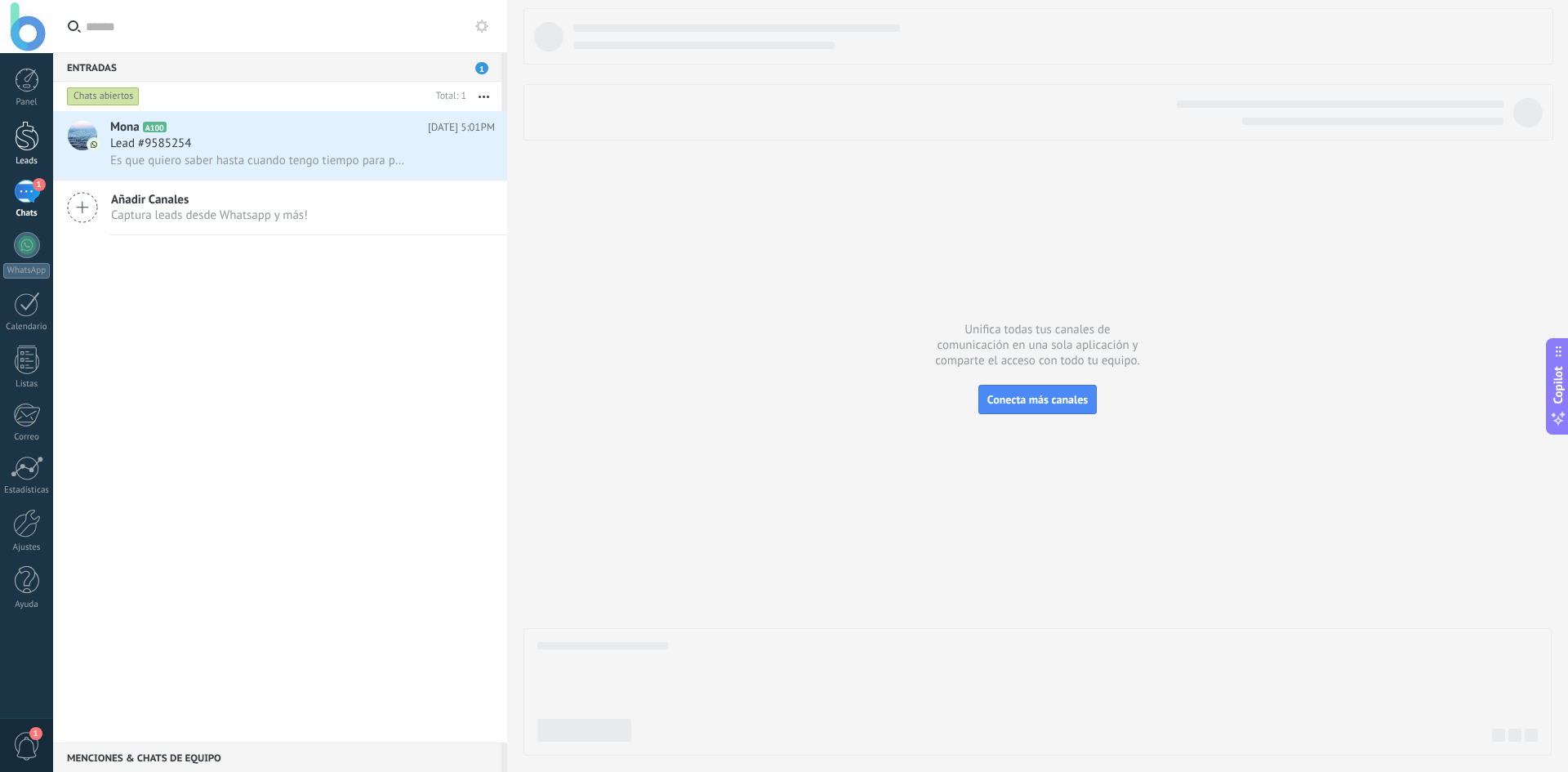
click at [20, 133] on div at bounding box center [27, 136] width 25 height 30
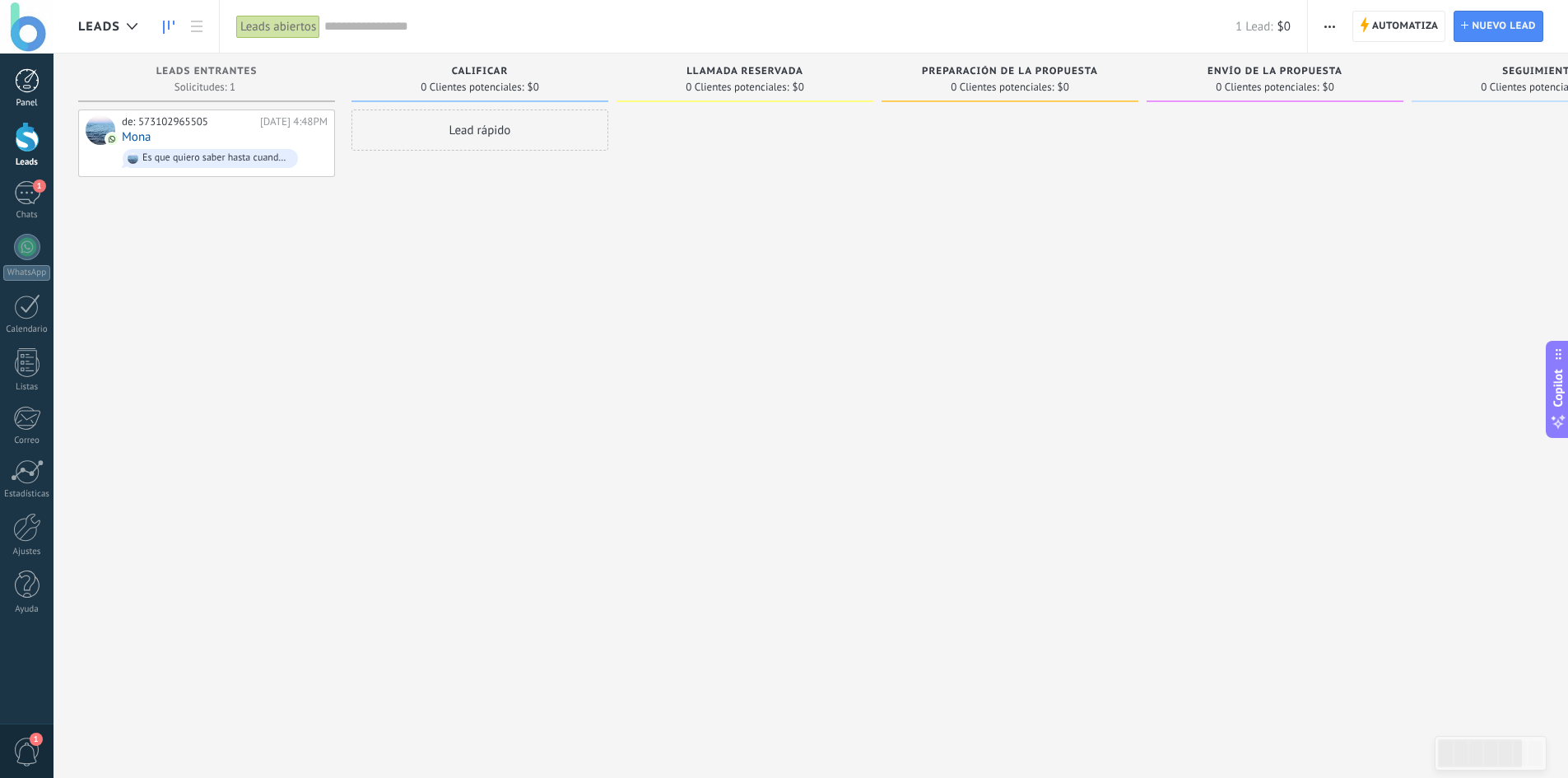
click at [27, 92] on div at bounding box center [28, 80] width 25 height 25
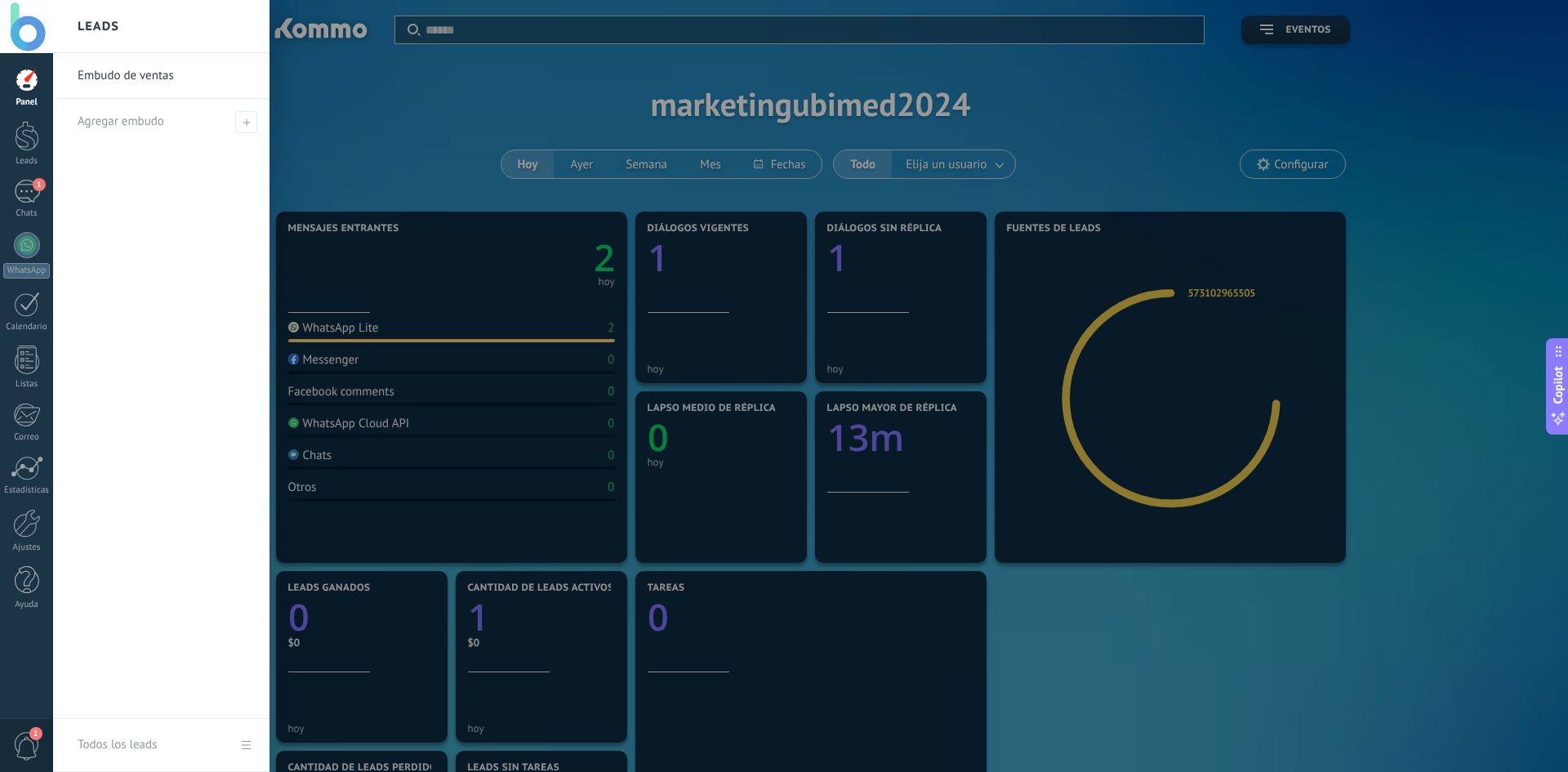
click at [370, 326] on div at bounding box center [837, 386] width 1568 height 772
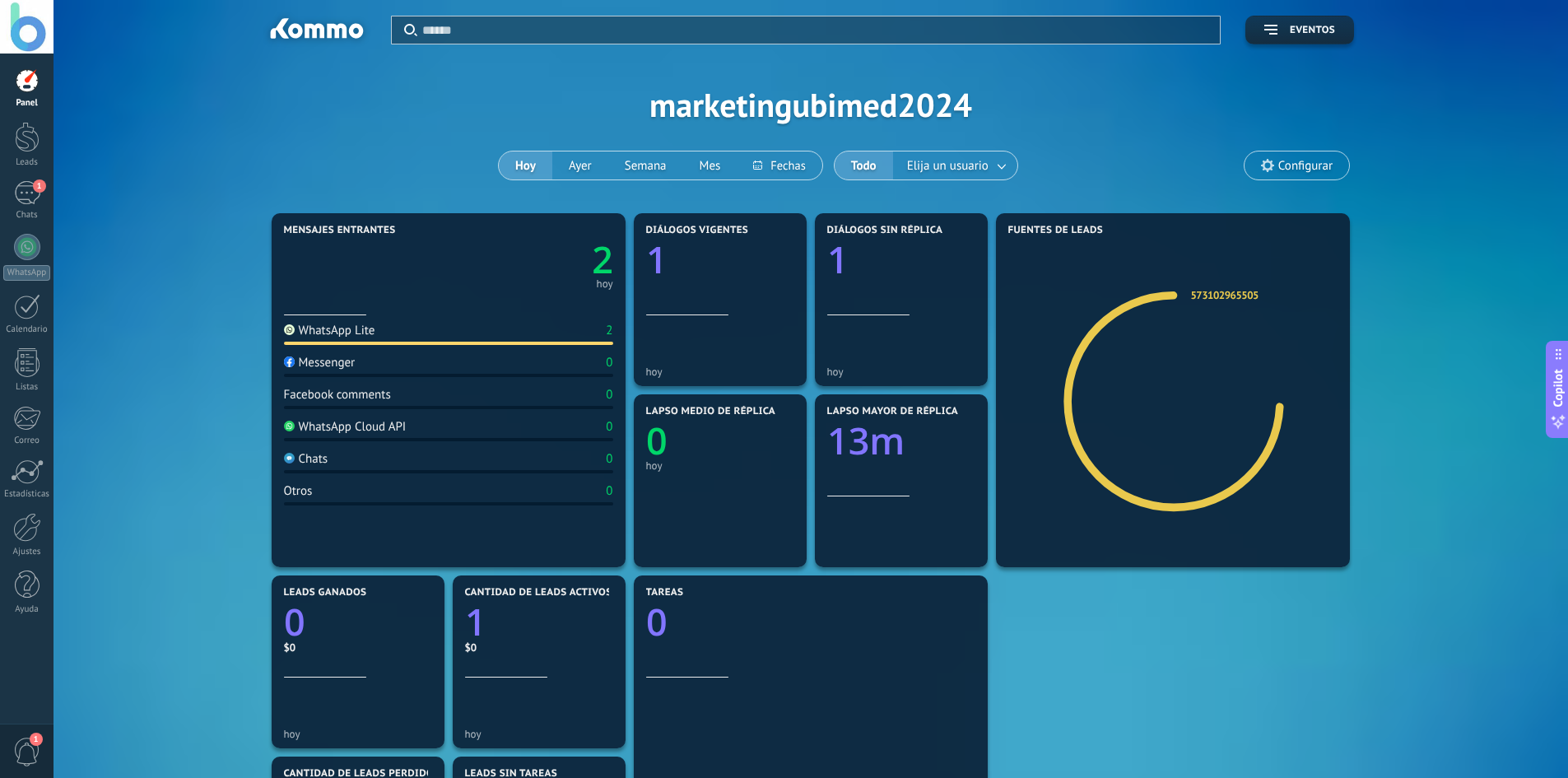
click at [356, 330] on div "WhatsApp Lite" at bounding box center [330, 331] width 92 height 15
click at [614, 330] on section "Mensajes entrantes 2 hoy WhatsApp Lite 2 Messenger 0 Facebook comments 0 WhatsA…" at bounding box center [448, 390] width 354 height 354
click at [25, 196] on div "1" at bounding box center [28, 192] width 27 height 24
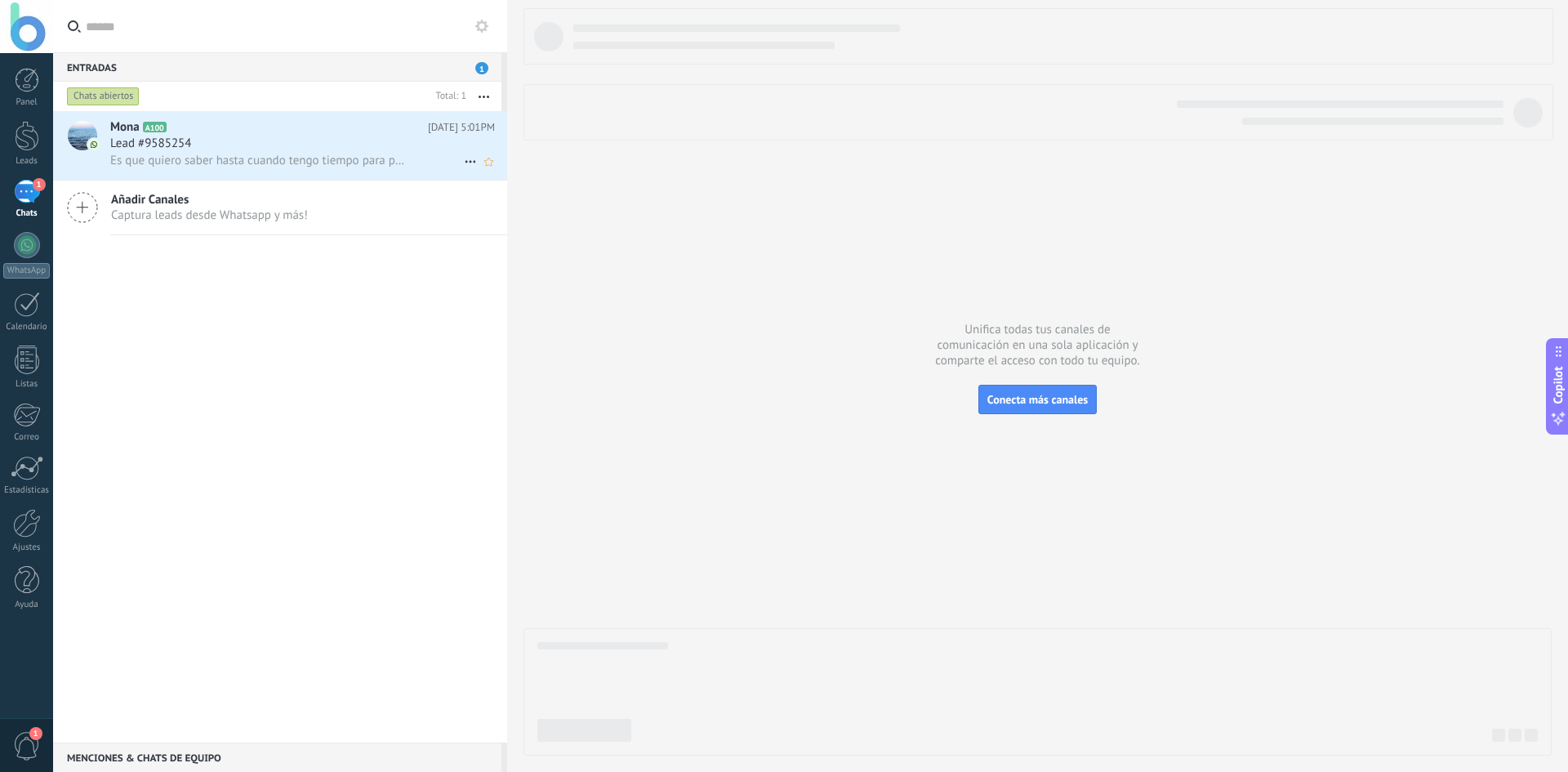
click at [227, 147] on div "Lead #9585254" at bounding box center [302, 143] width 385 height 16
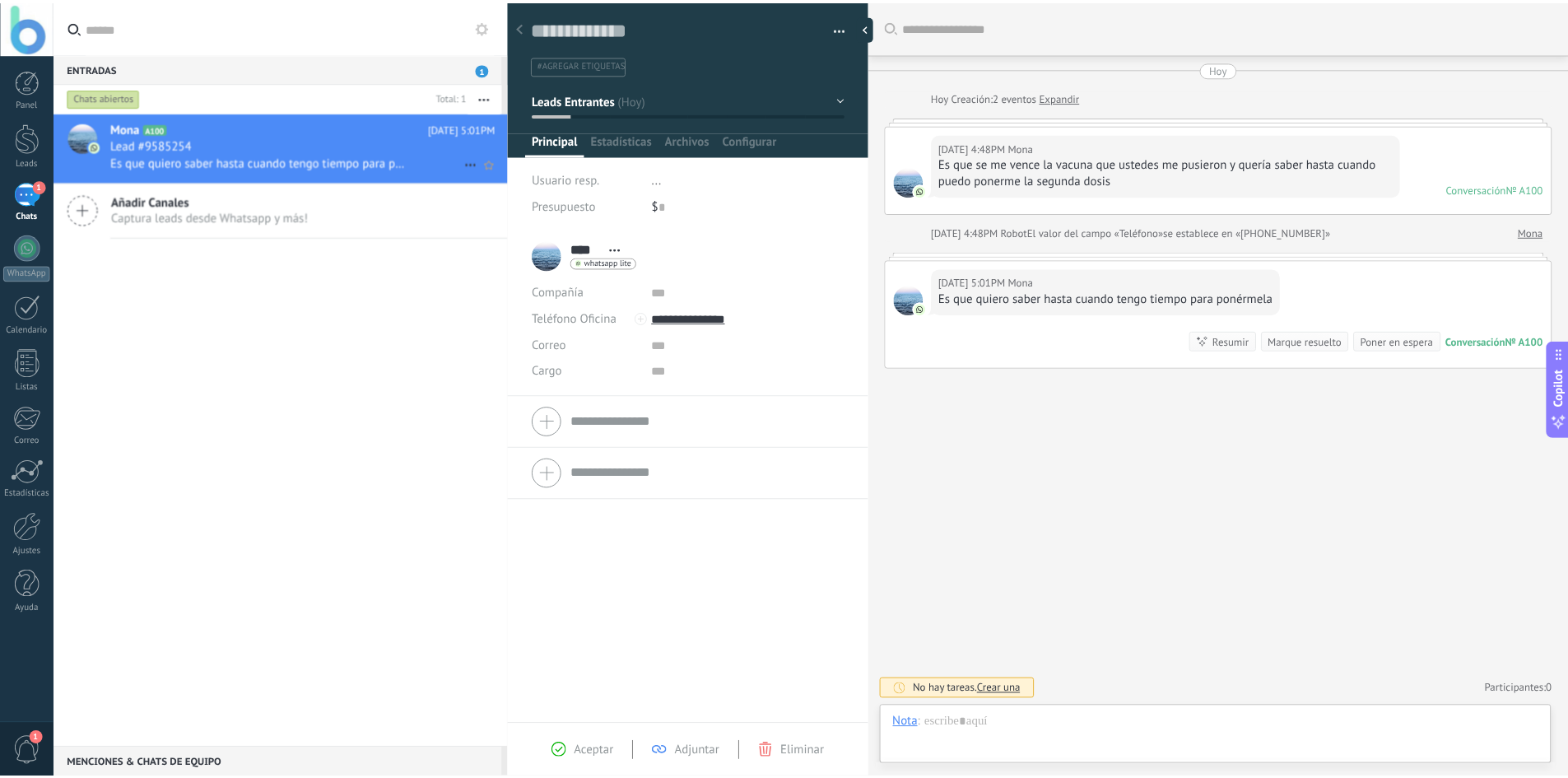
scroll to position [25, 0]
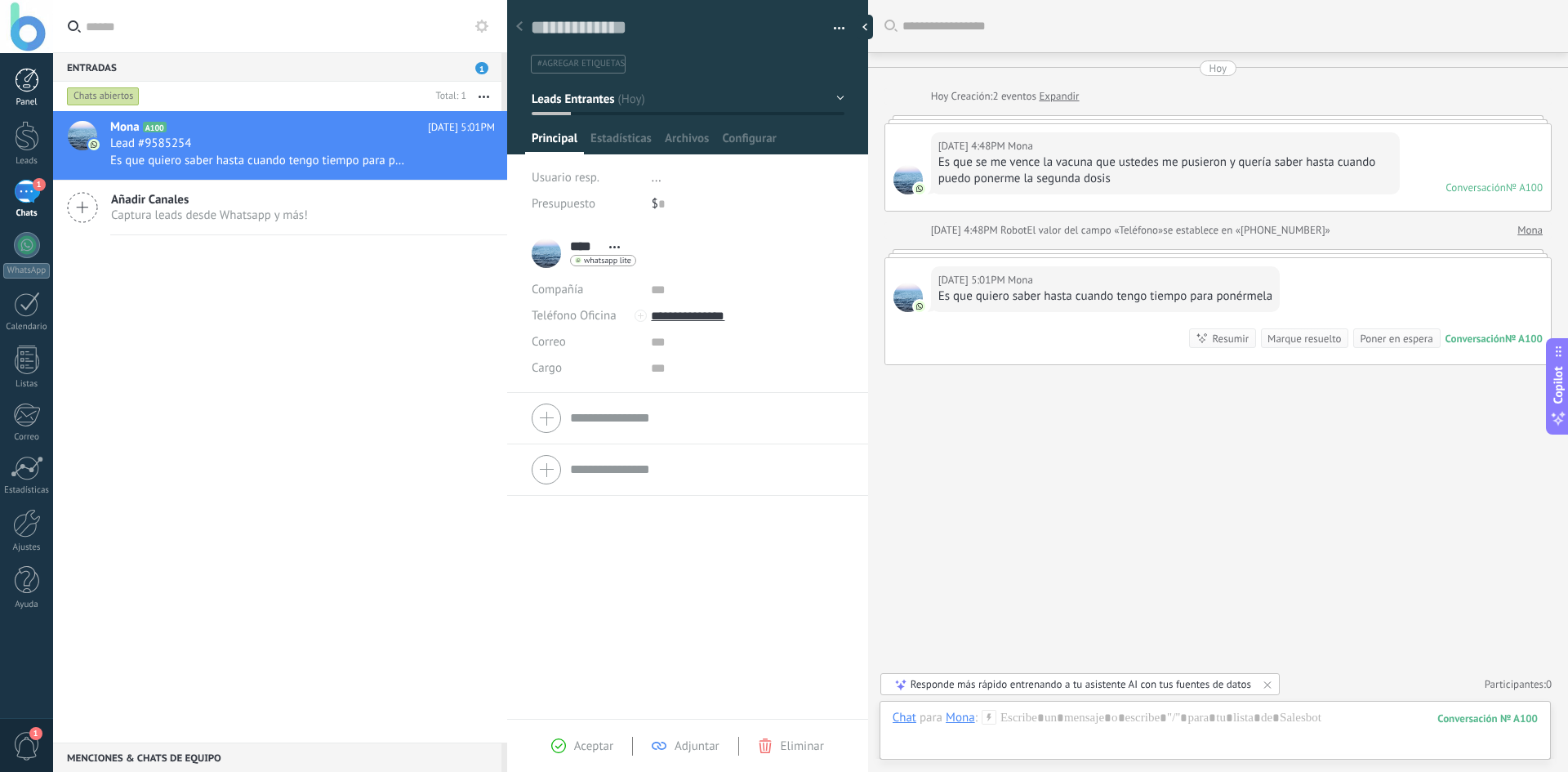
click at [21, 80] on div at bounding box center [27, 80] width 25 height 25
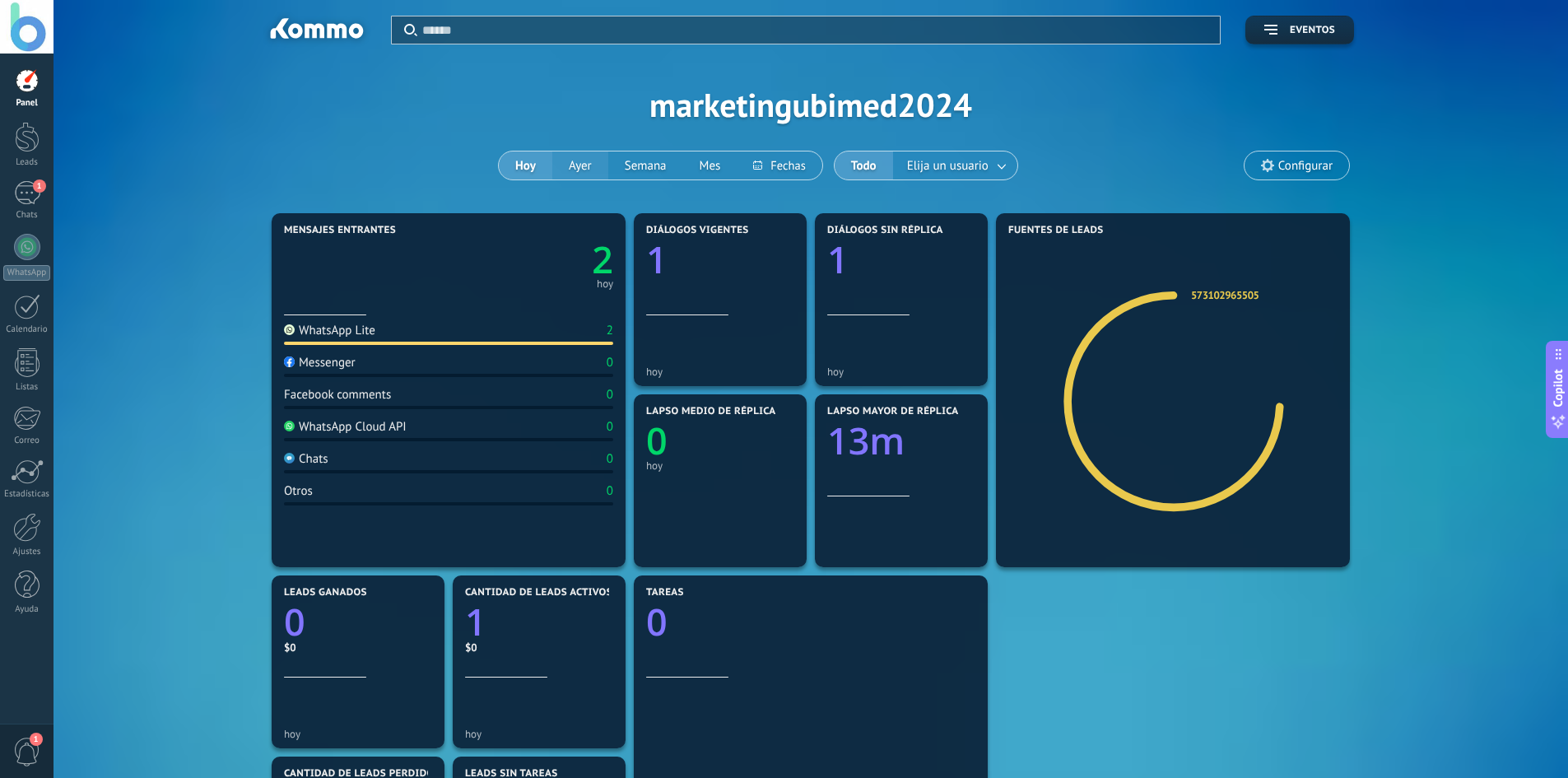
click at [566, 170] on button "Ayer" at bounding box center [580, 164] width 56 height 28
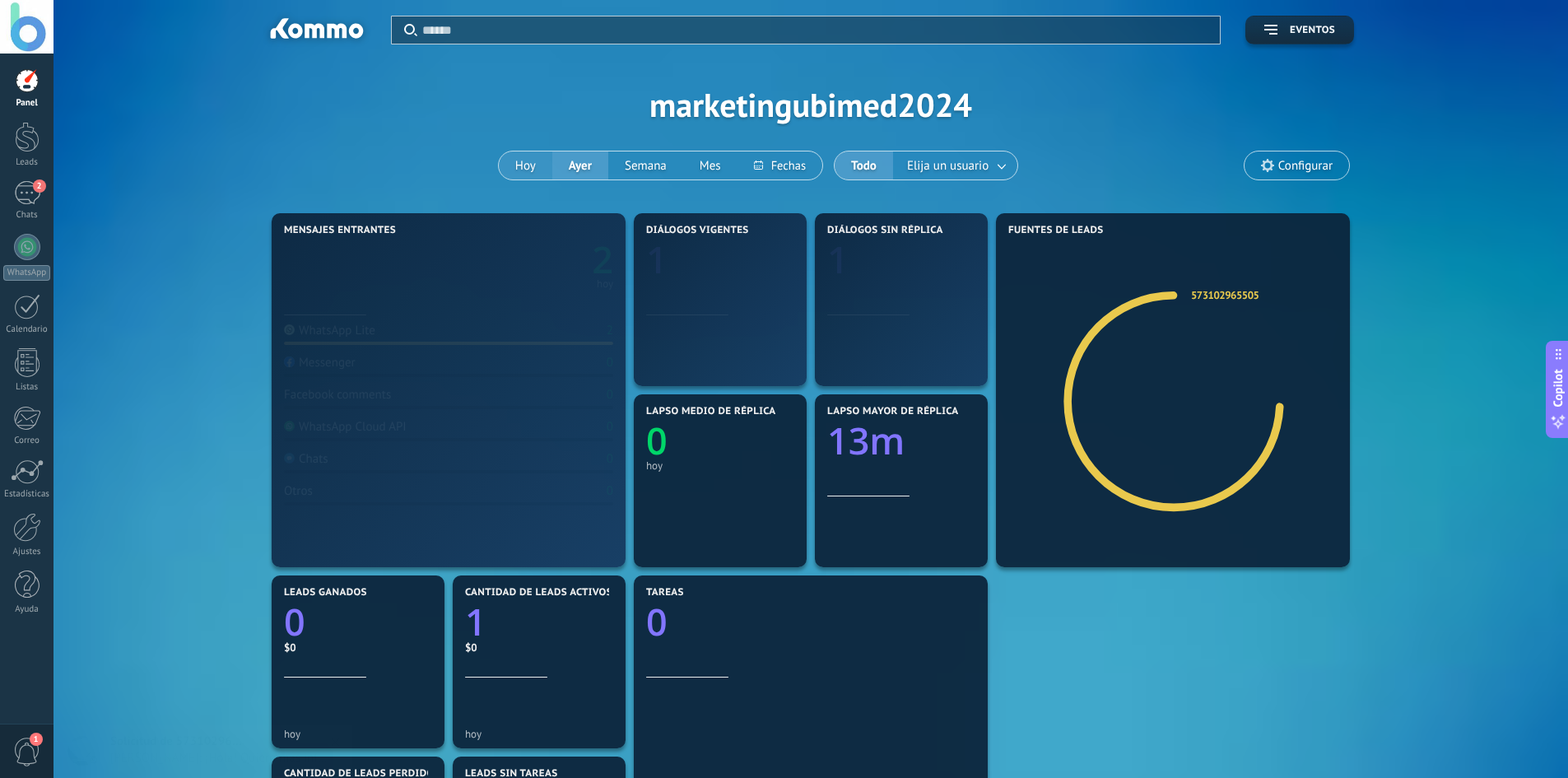
click at [548, 163] on button "Hoy" at bounding box center [526, 164] width 54 height 28
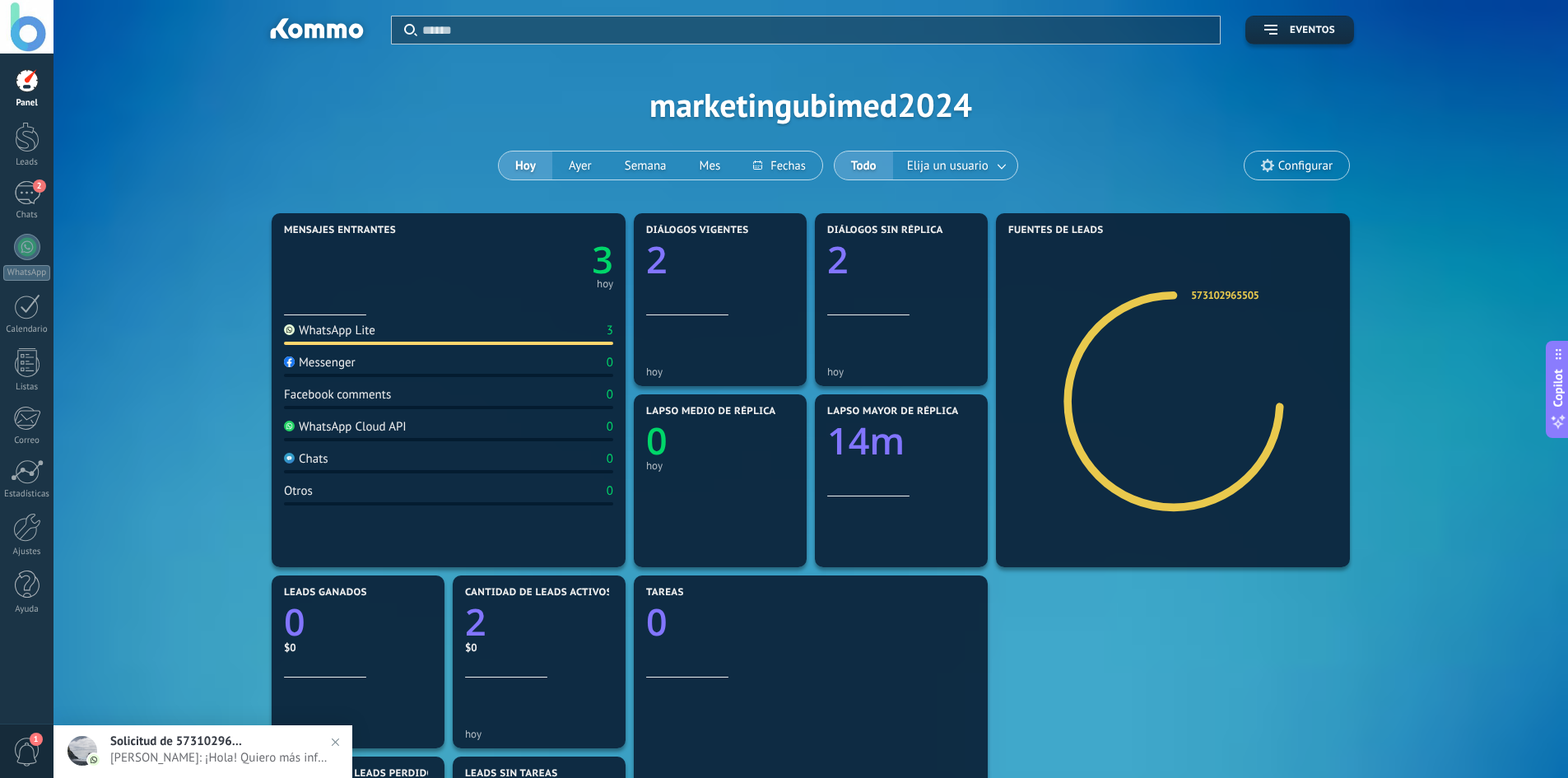
click at [530, 163] on button "Hoy" at bounding box center [526, 164] width 54 height 28
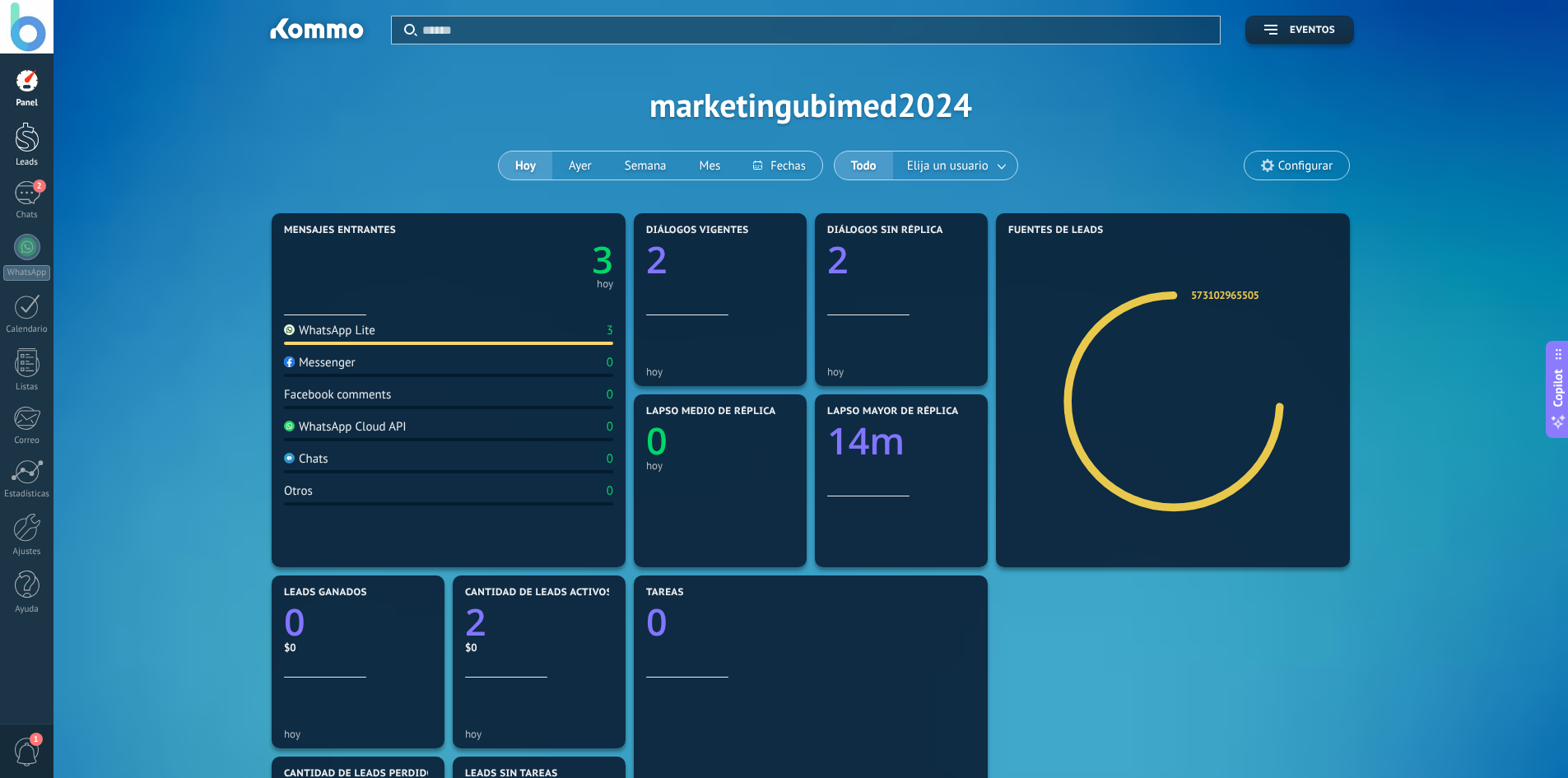
click at [33, 140] on div at bounding box center [28, 137] width 25 height 31
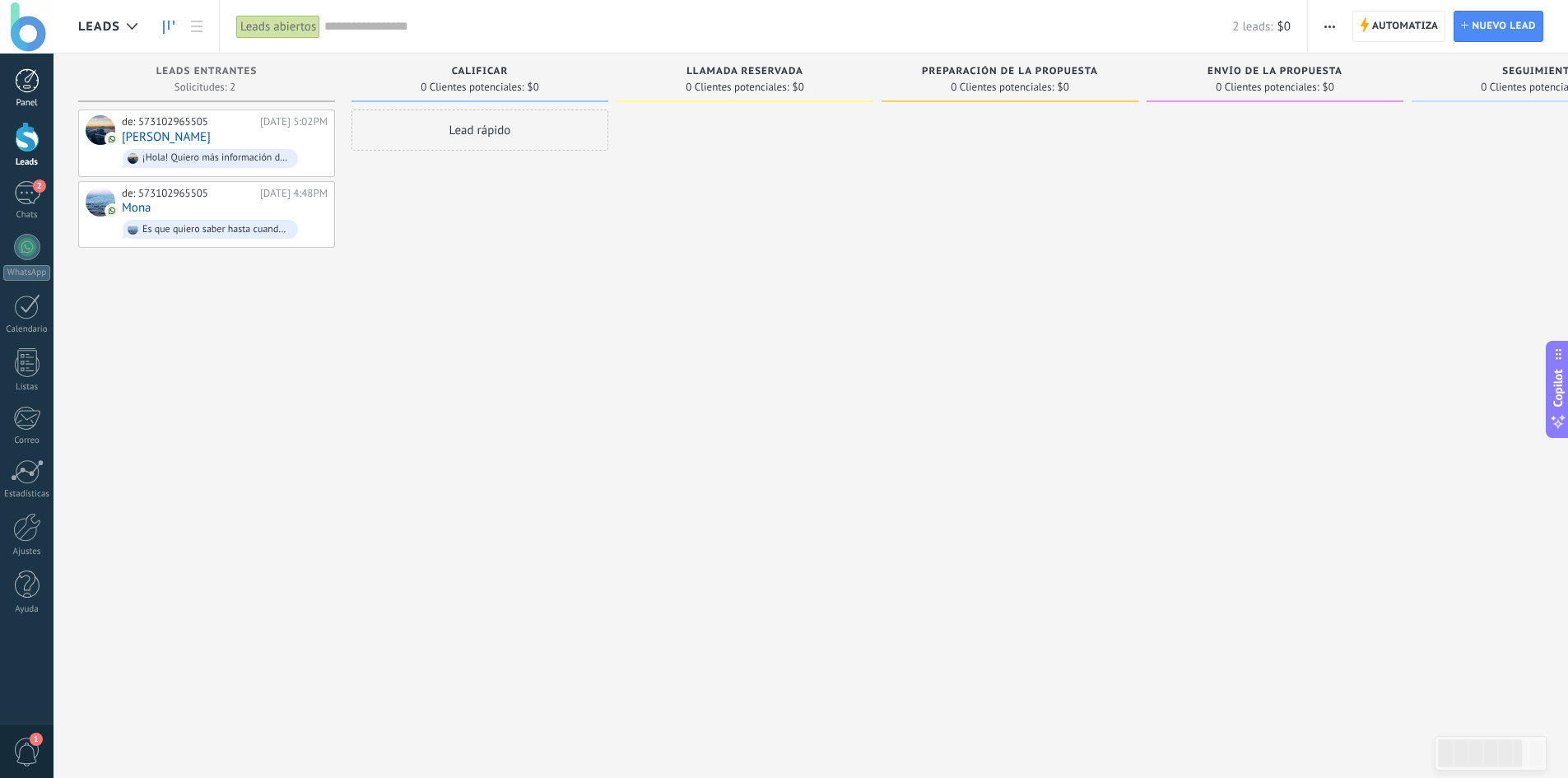
click at [22, 91] on div at bounding box center [28, 80] width 25 height 25
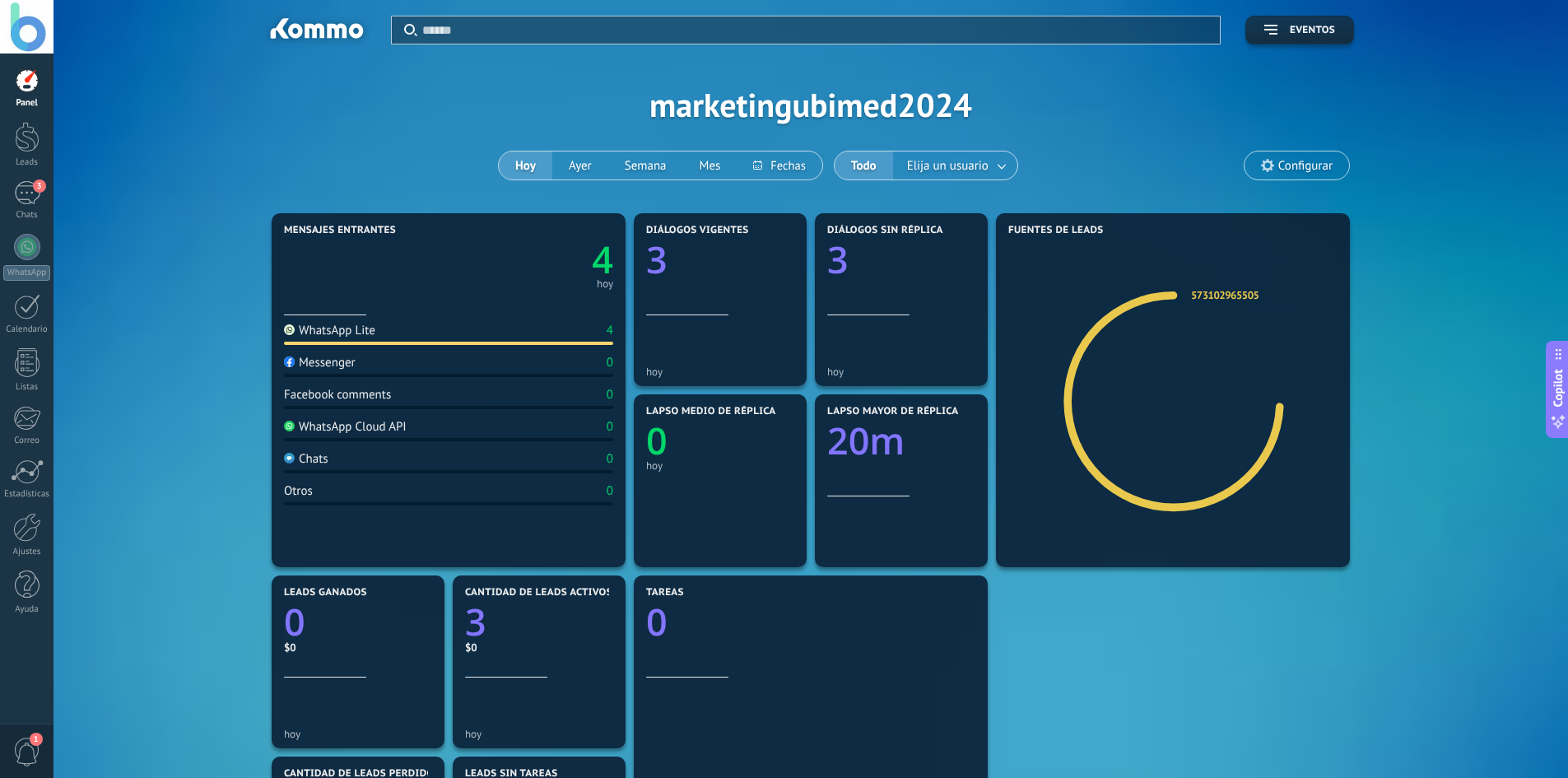
click at [1283, 156] on span "Configurar" at bounding box center [1296, 164] width 104 height 28
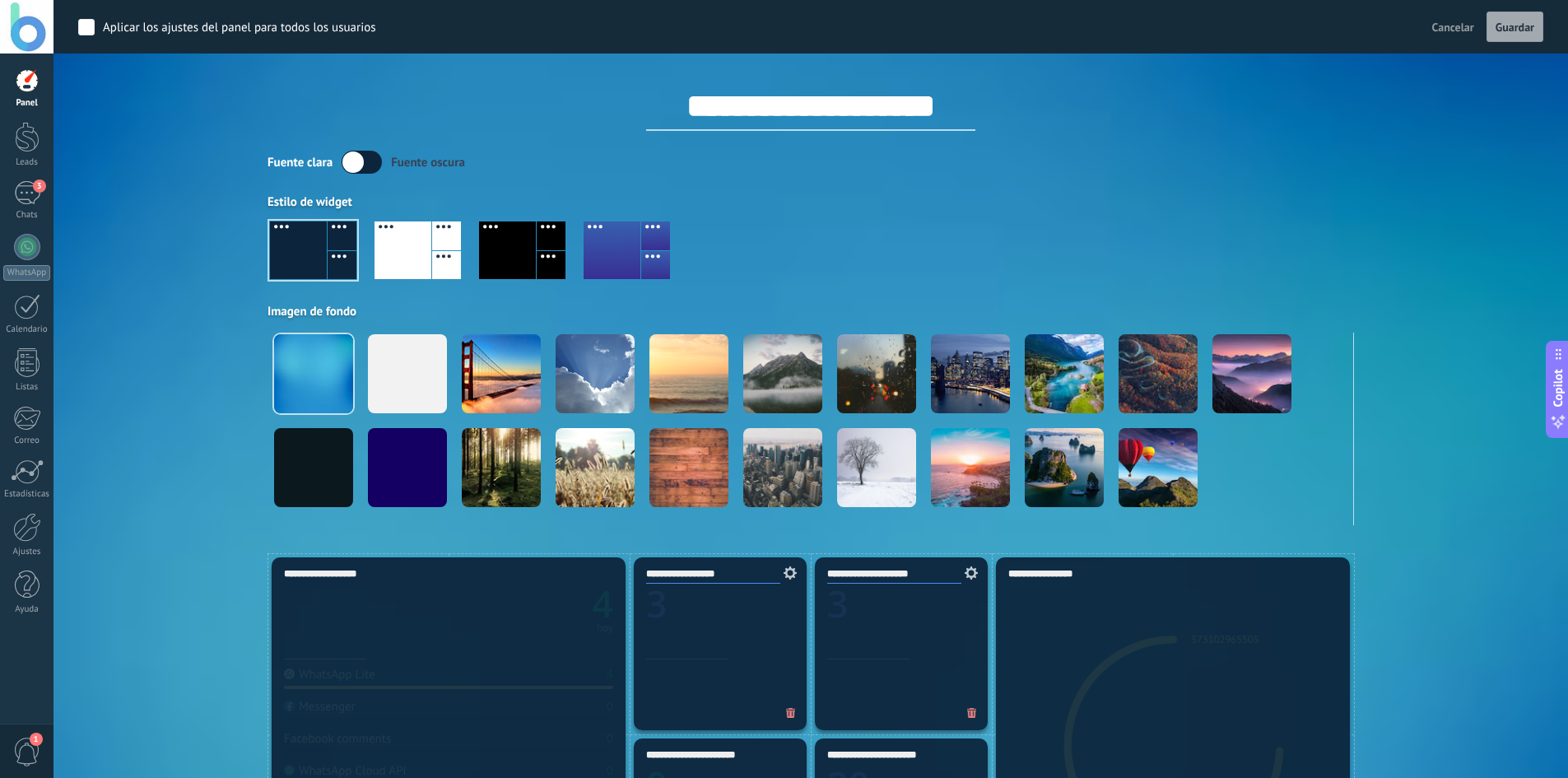
click at [582, 249] on div at bounding box center [810, 257] width 1086 height 94
click at [611, 249] on div at bounding box center [612, 250] width 56 height 57
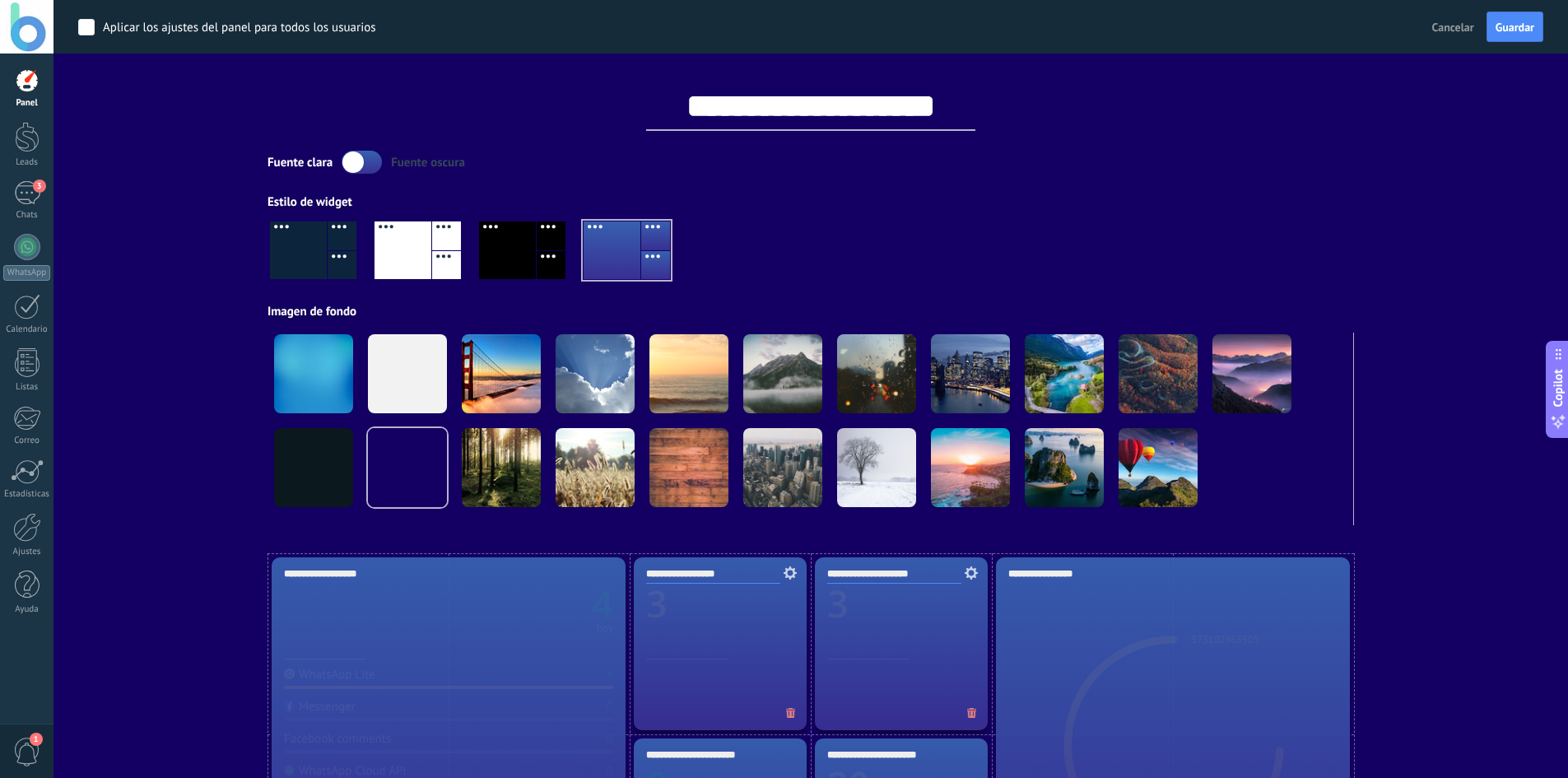
click at [311, 260] on div at bounding box center [298, 250] width 56 height 57
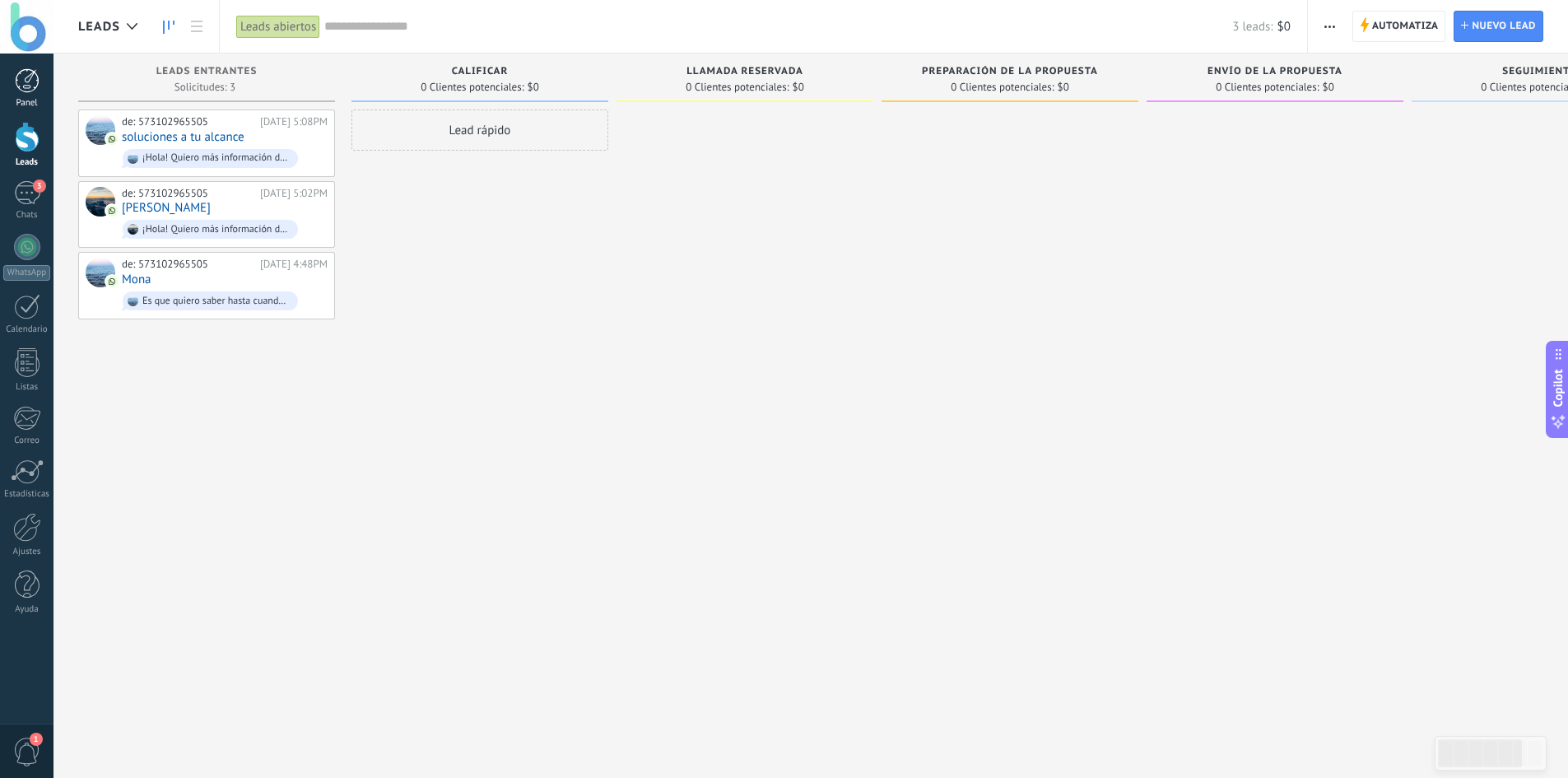
click at [23, 82] on div at bounding box center [28, 80] width 25 height 25
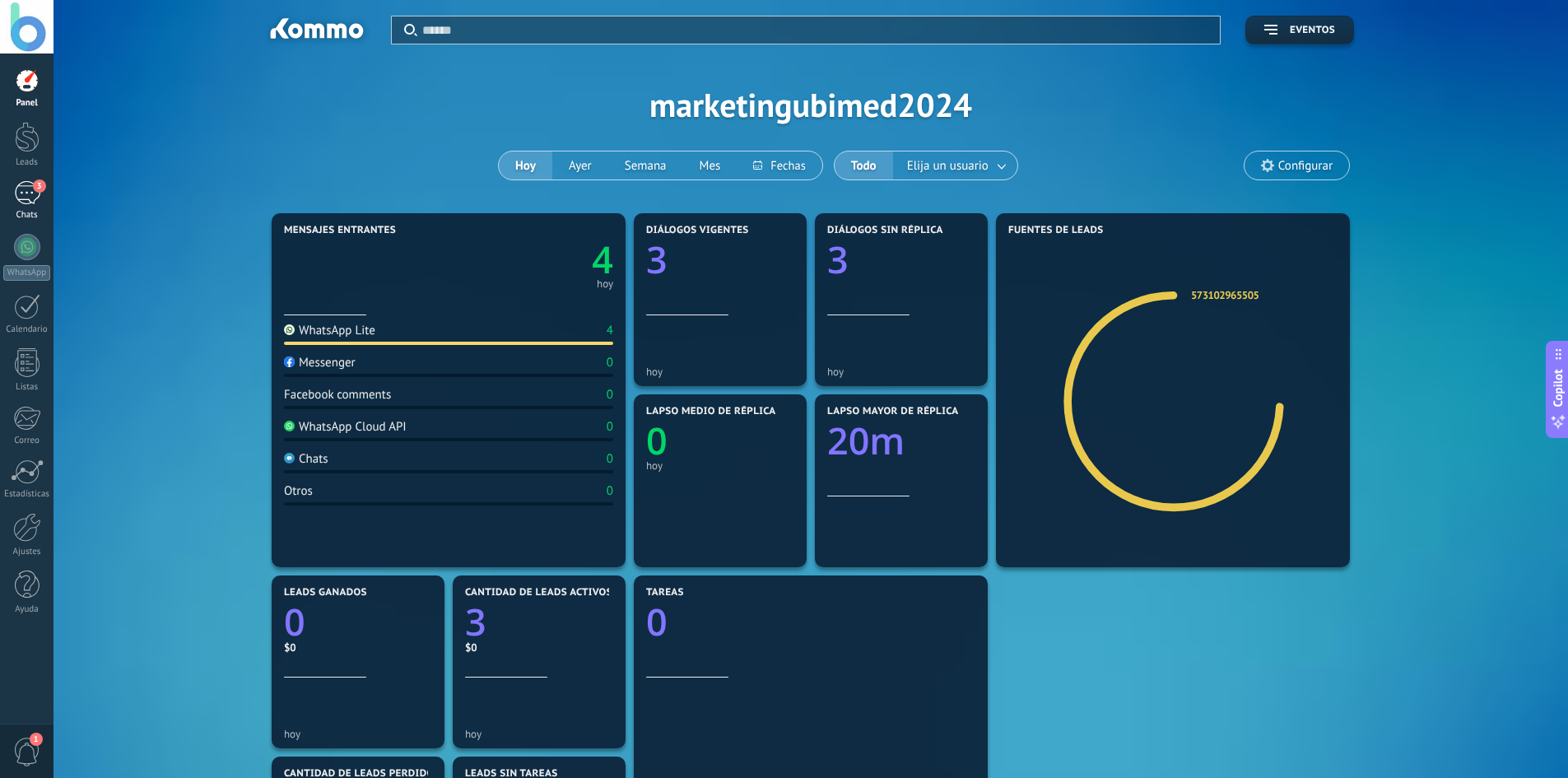
click at [22, 193] on div "3" at bounding box center [28, 192] width 27 height 24
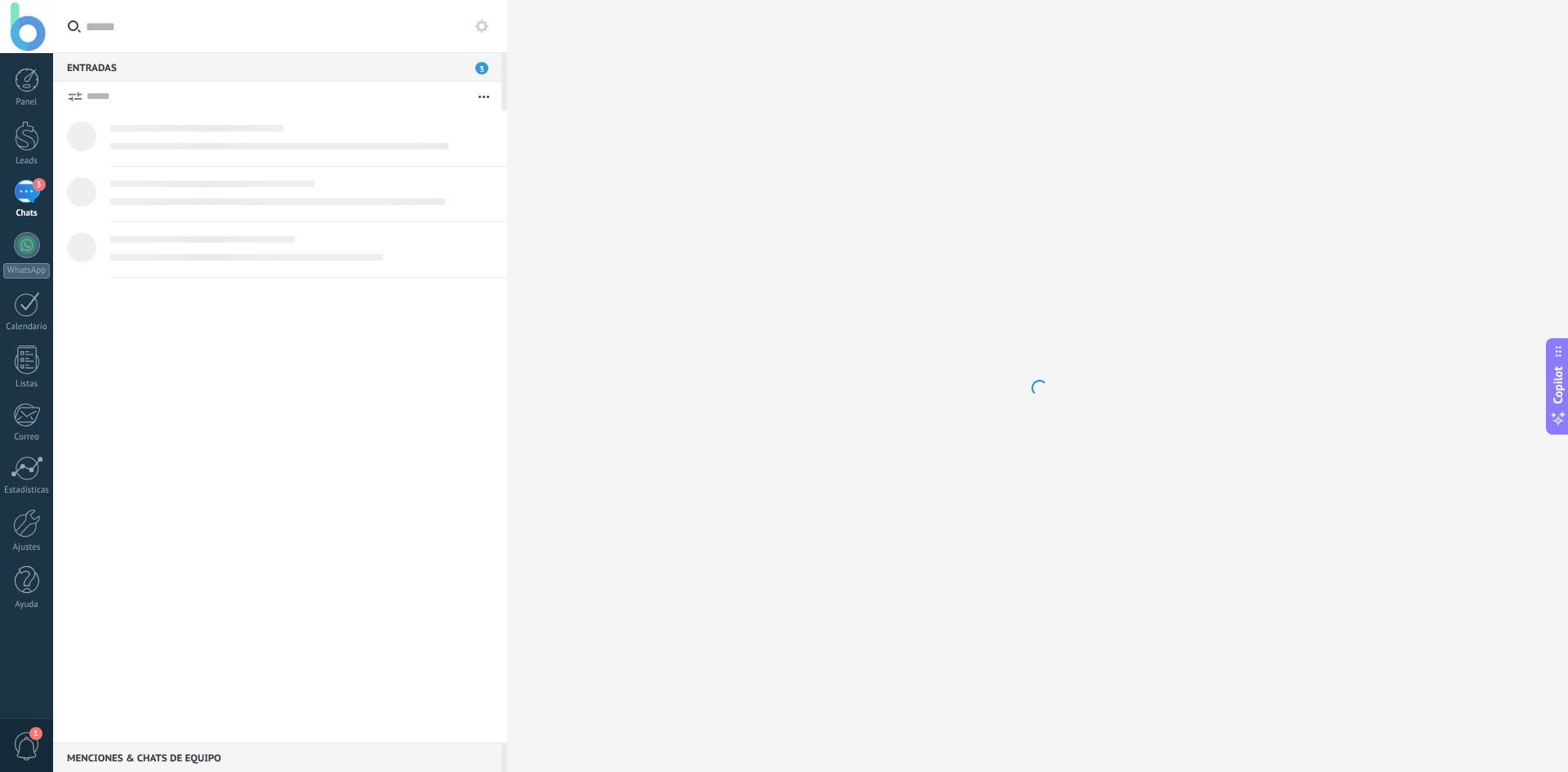
click at [15, 109] on div "Panel Leads 3 Chats WhatsApp Clientes" at bounding box center [27, 346] width 53 height 559
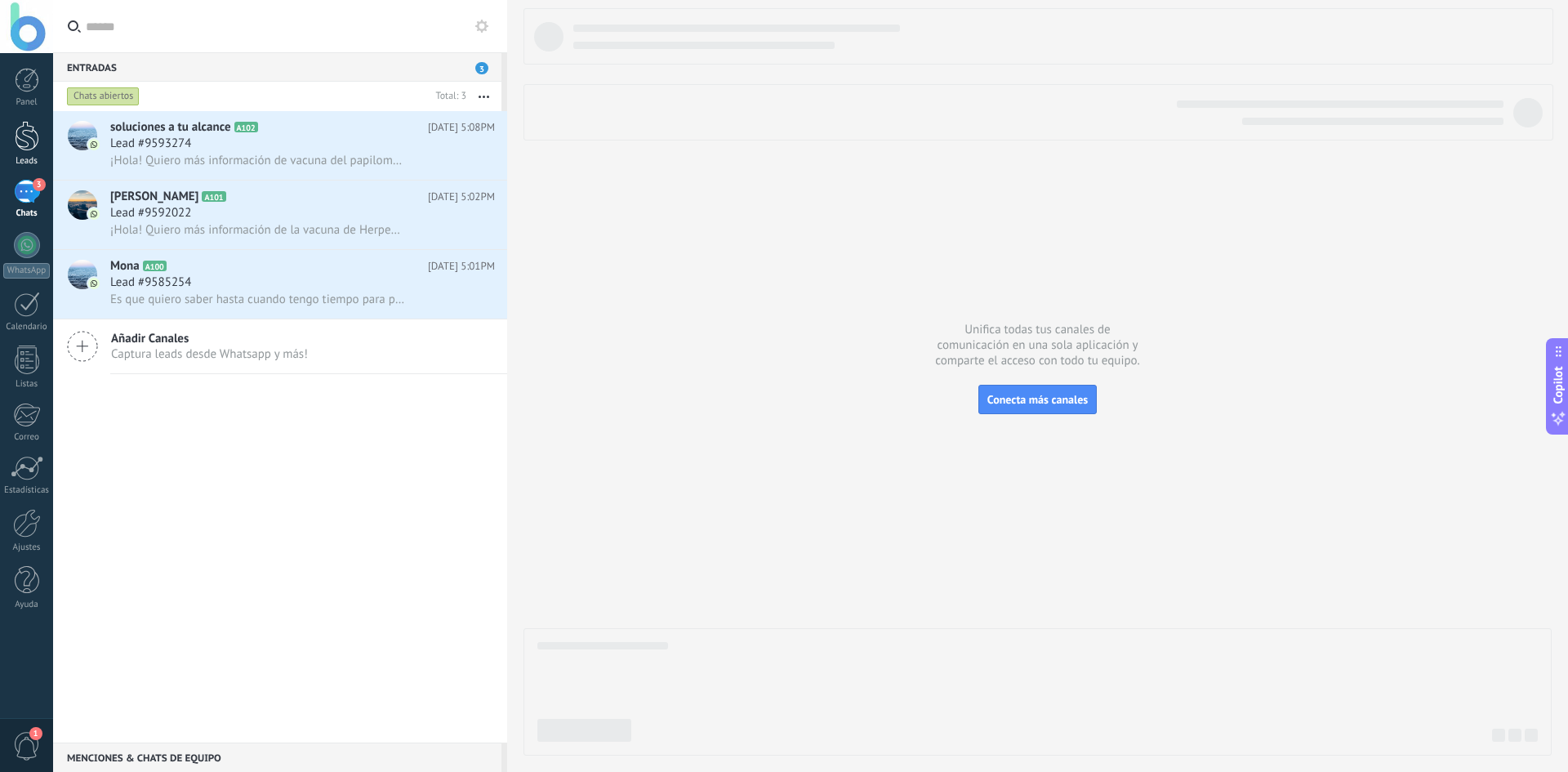
click at [21, 128] on div at bounding box center [27, 136] width 25 height 30
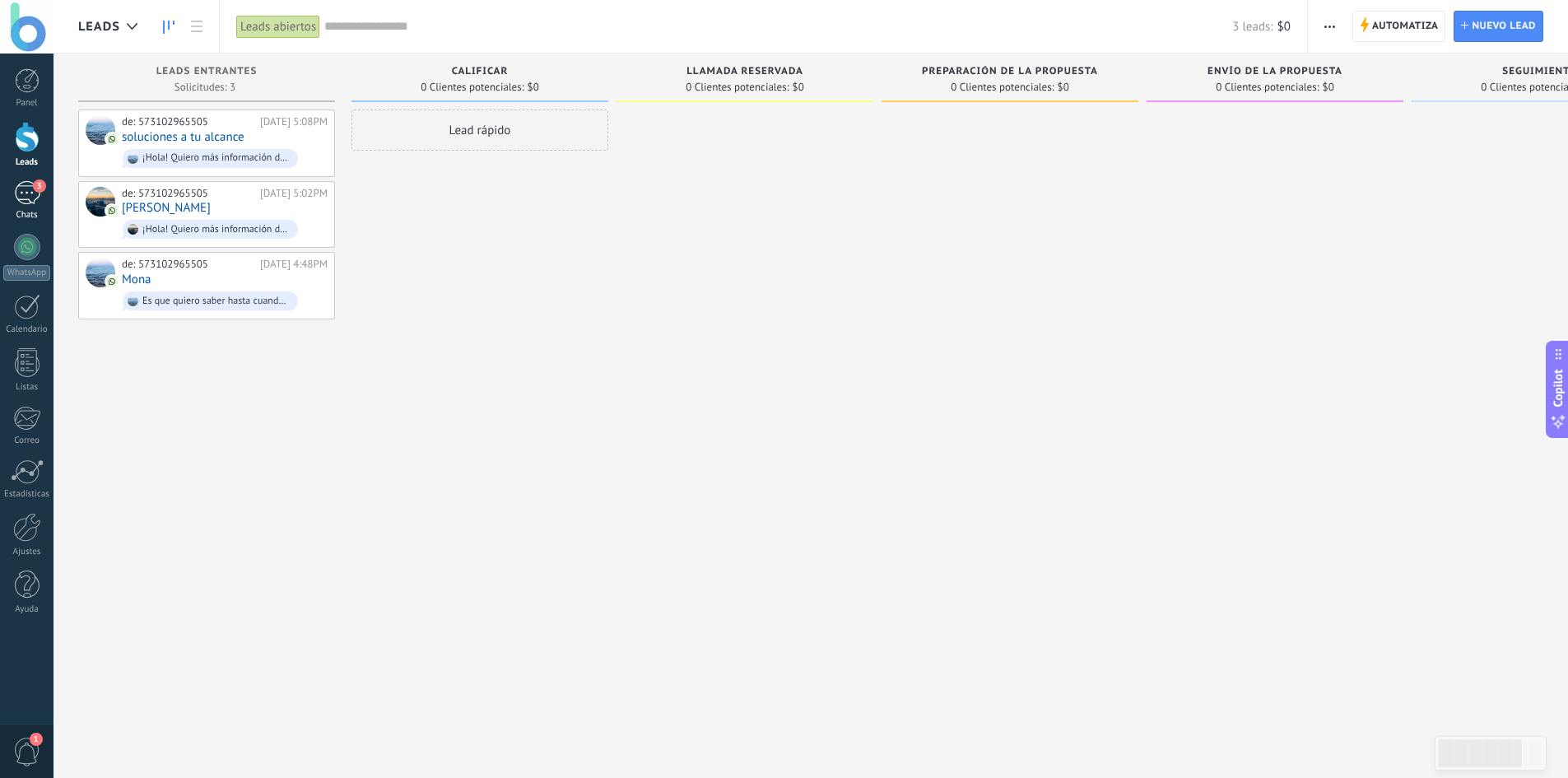
click at [28, 202] on div "3" at bounding box center [28, 192] width 27 height 24
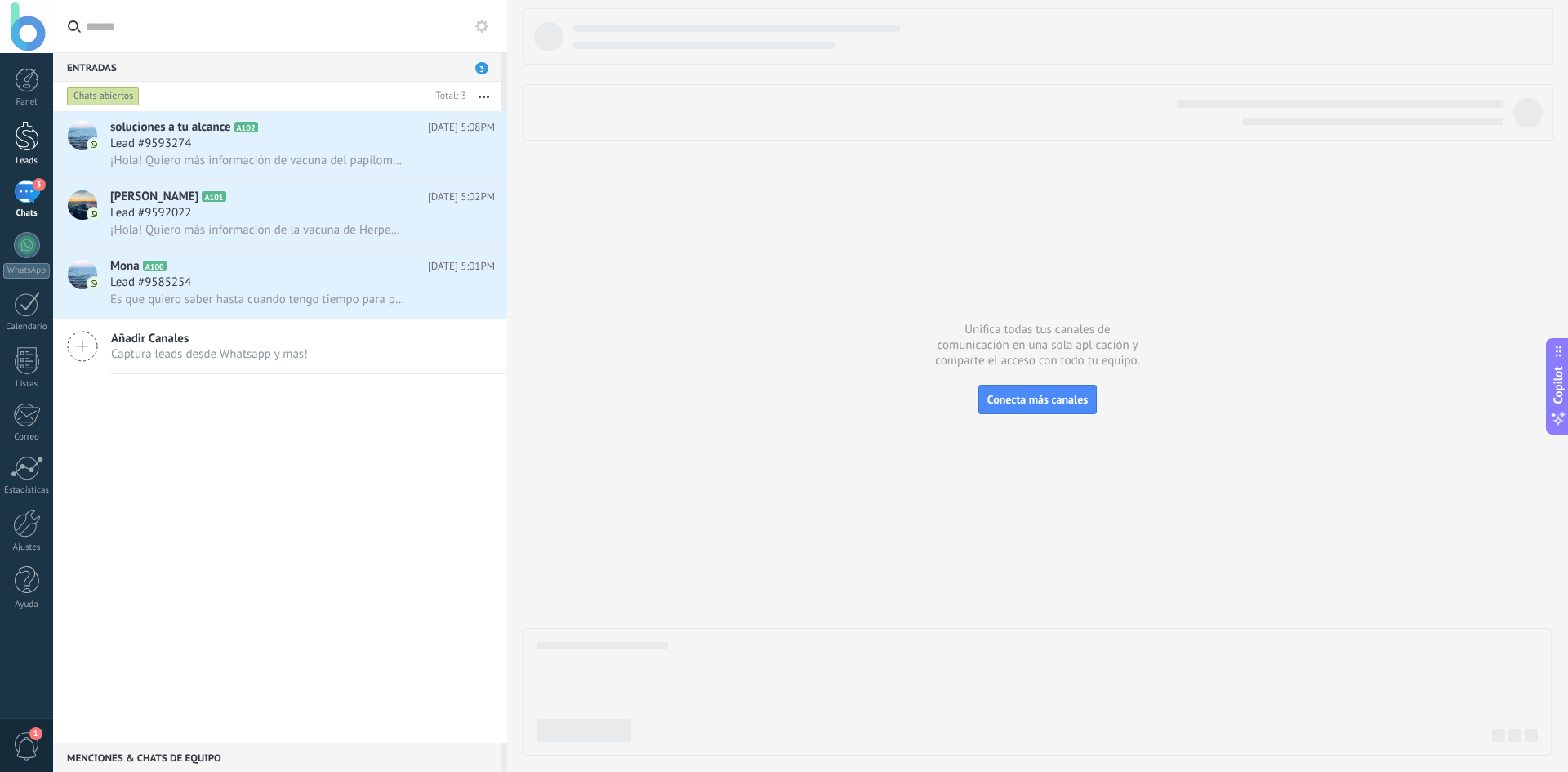
click at [22, 139] on div at bounding box center [27, 136] width 25 height 30
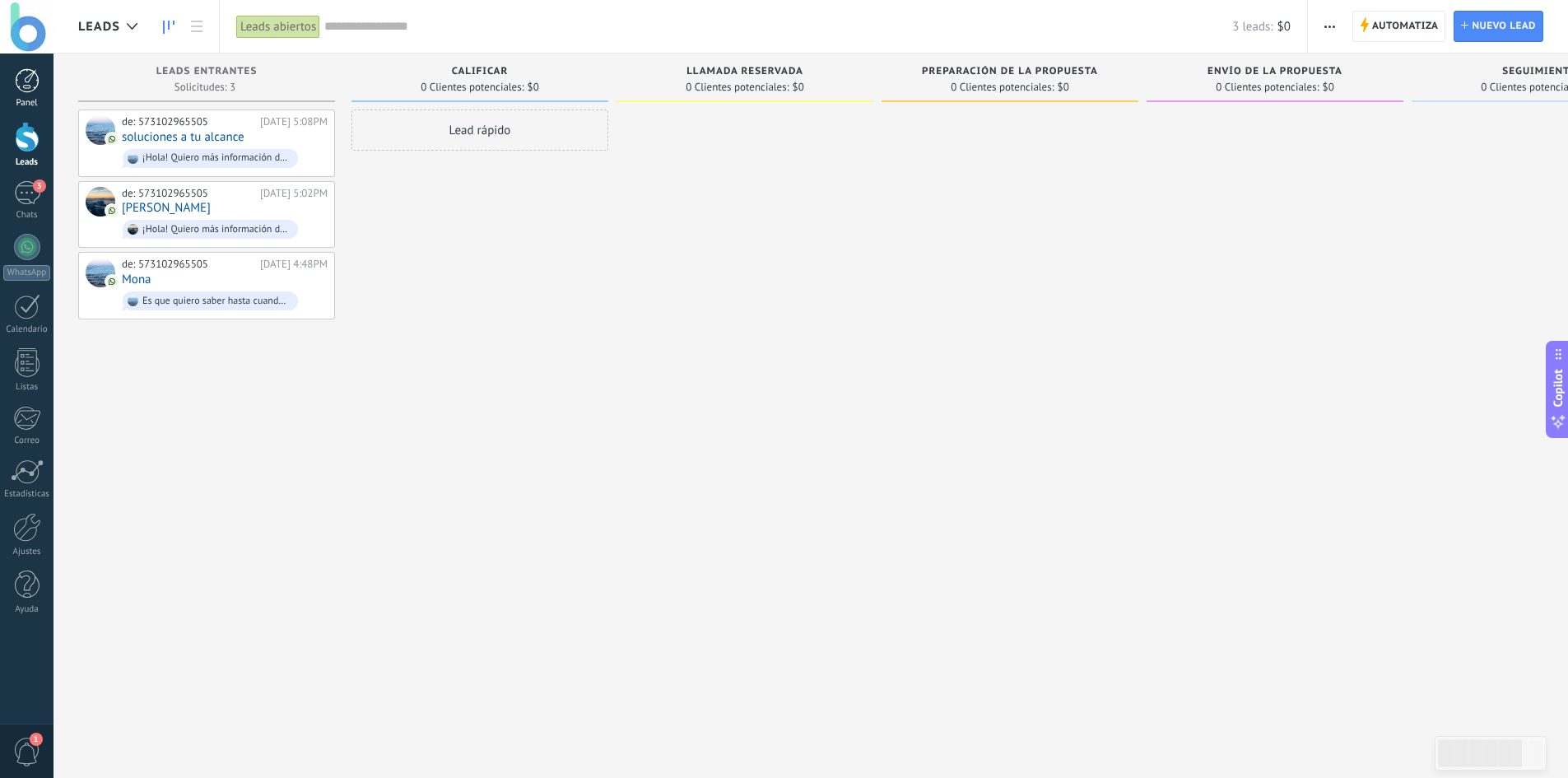
click at [33, 86] on div at bounding box center [28, 80] width 25 height 25
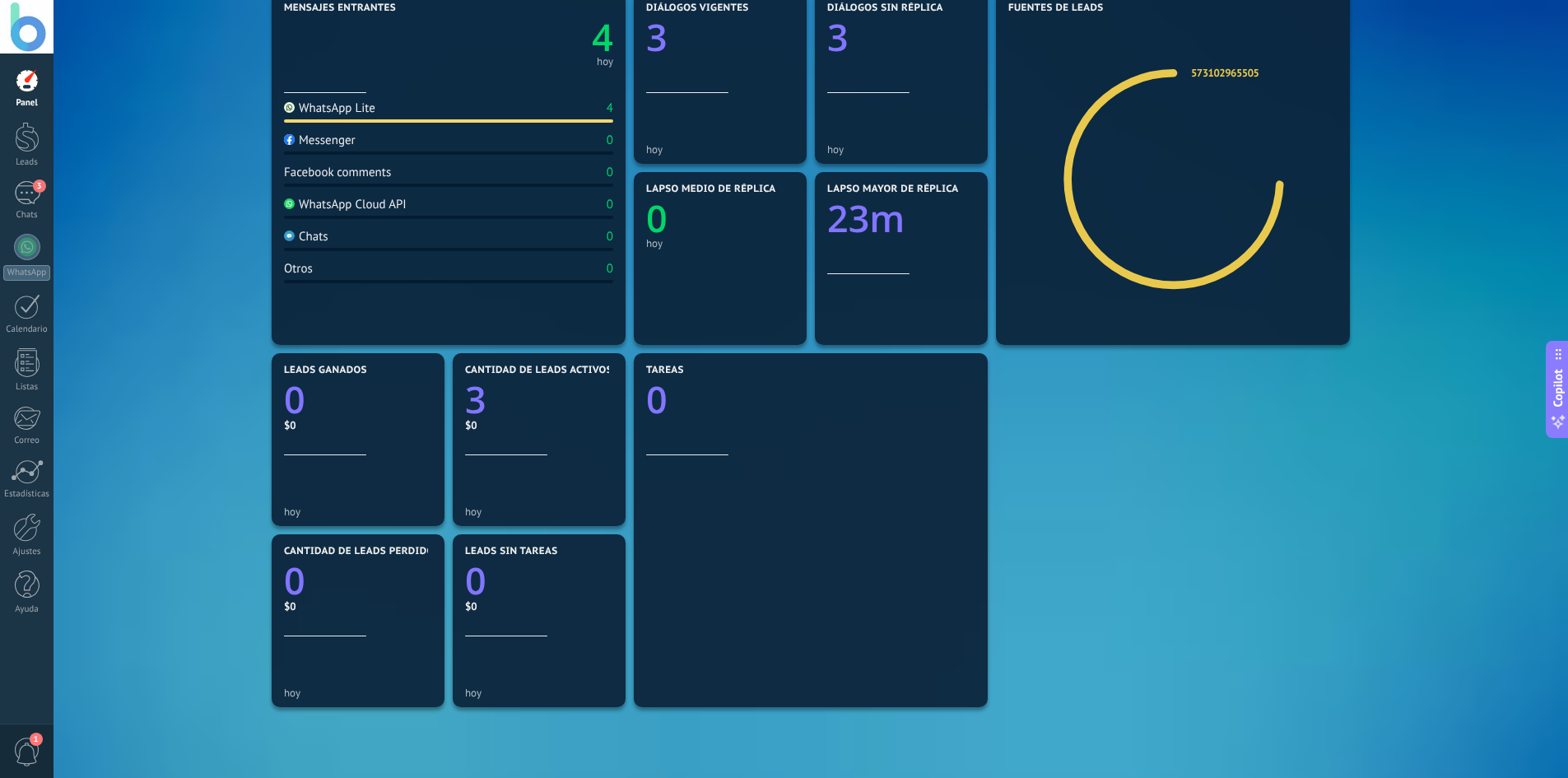
scroll to position [140, 0]
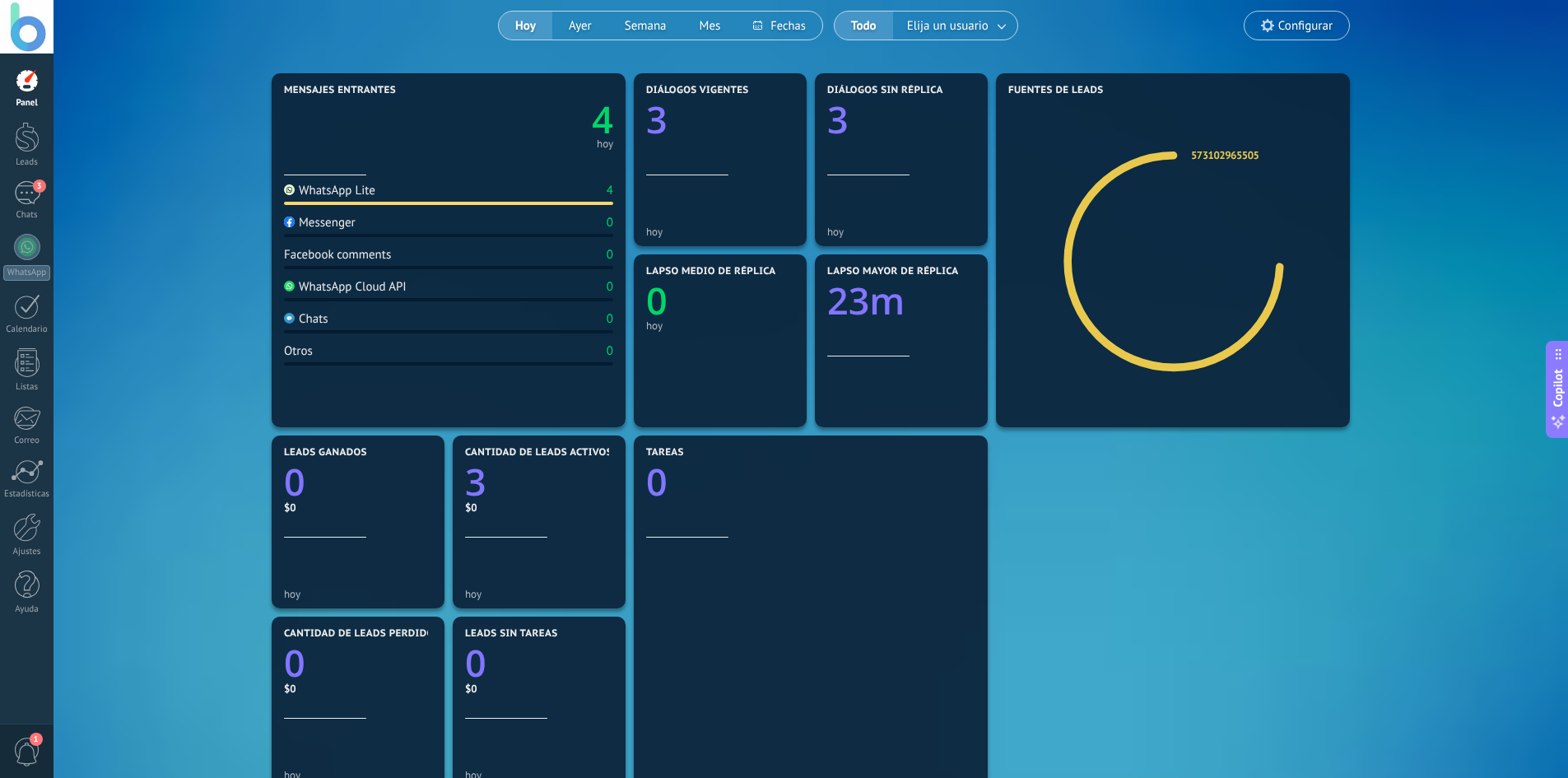
click at [1295, 32] on span "Configurar" at bounding box center [1305, 26] width 54 height 14
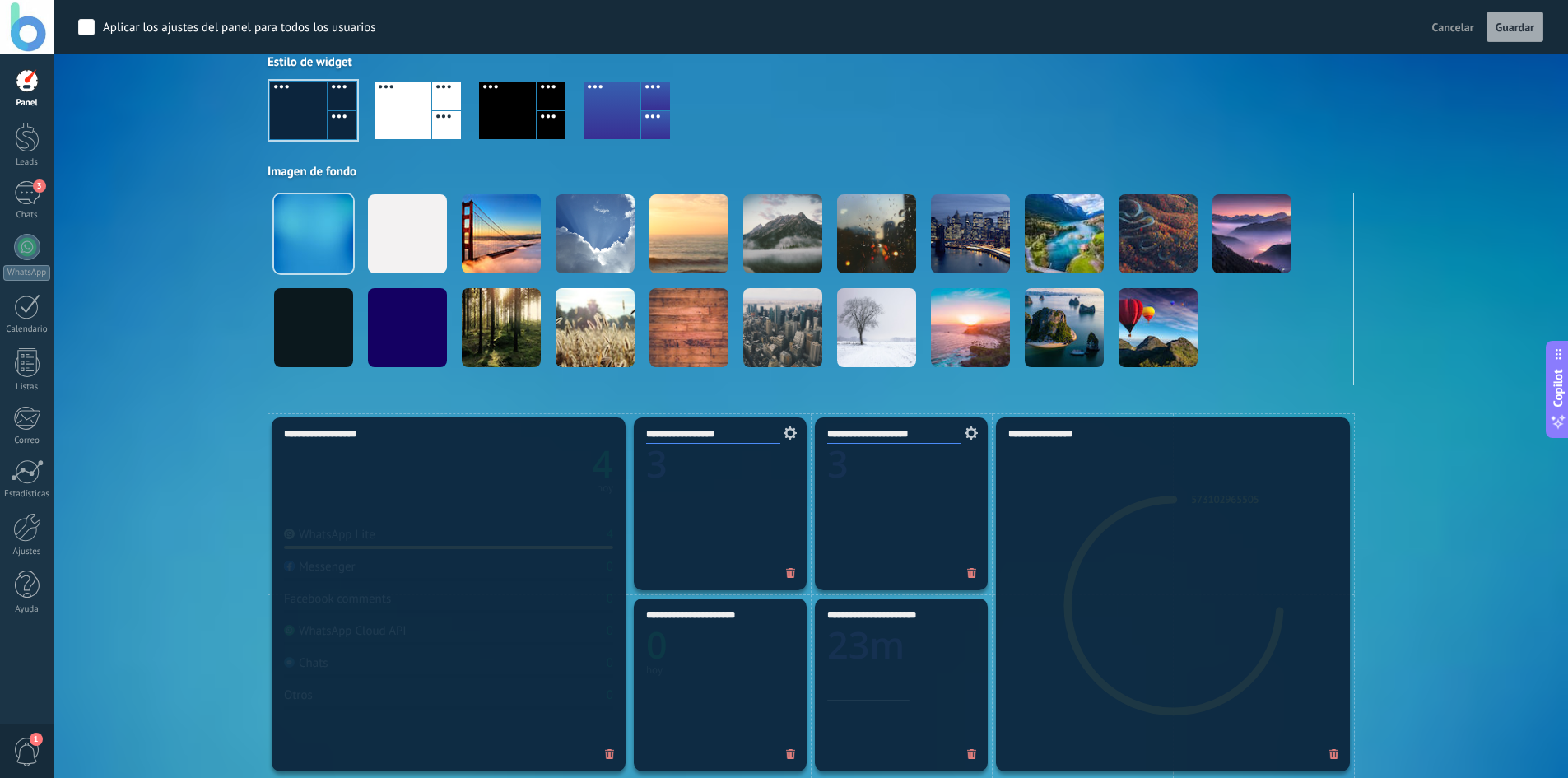
click at [1295, 32] on div "Aplicar los ajustes del panel para todos los usuarios Cancelar Guardar" at bounding box center [810, 27] width 1514 height 54
click at [1446, 27] on span "Cancelar" at bounding box center [1453, 28] width 42 height 15
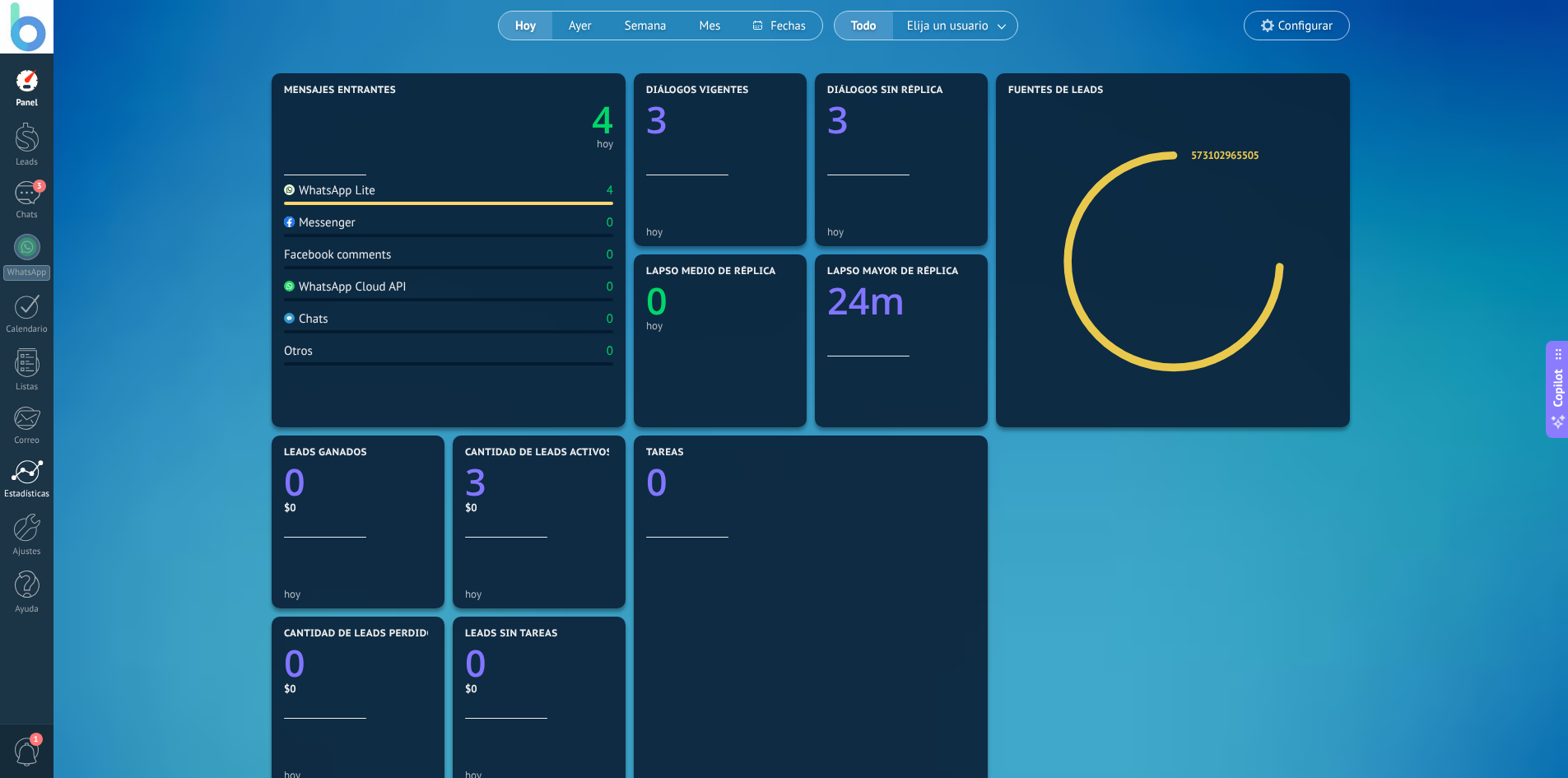
click at [33, 486] on link "Estadísticas" at bounding box center [27, 480] width 54 height 40
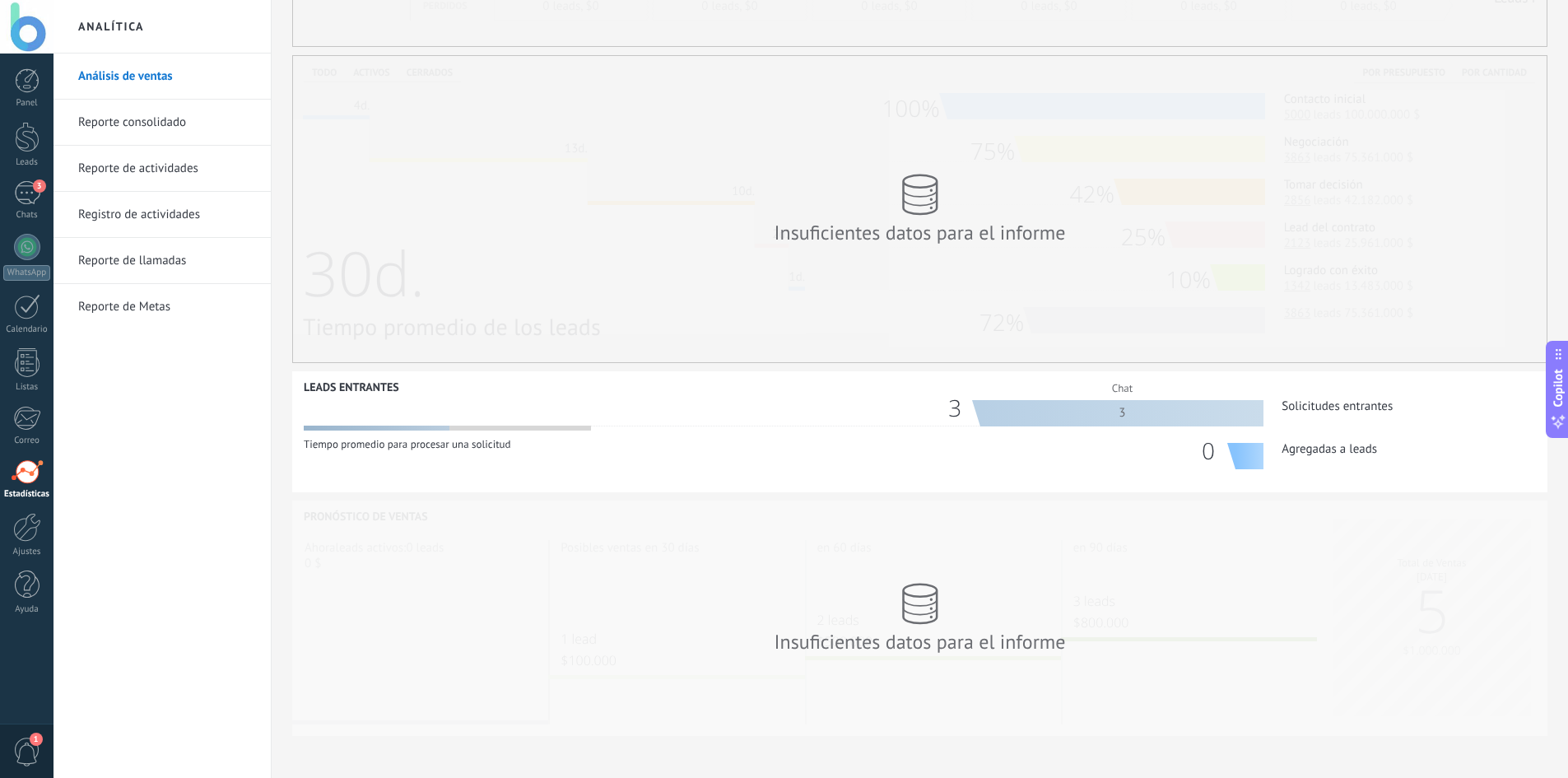
scroll to position [313, 0]
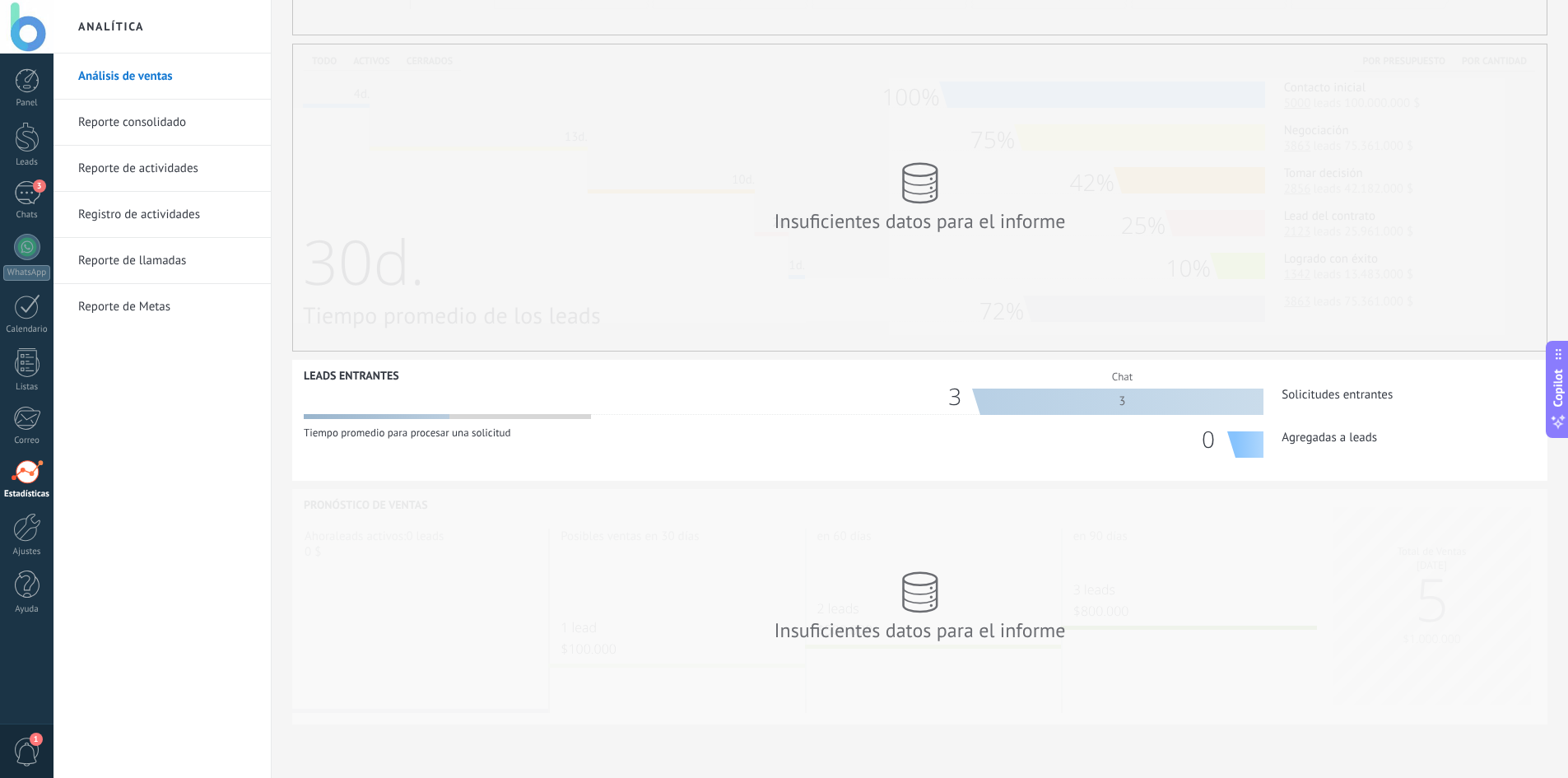
click at [174, 124] on link "Reporte consolidado" at bounding box center [166, 122] width 176 height 46
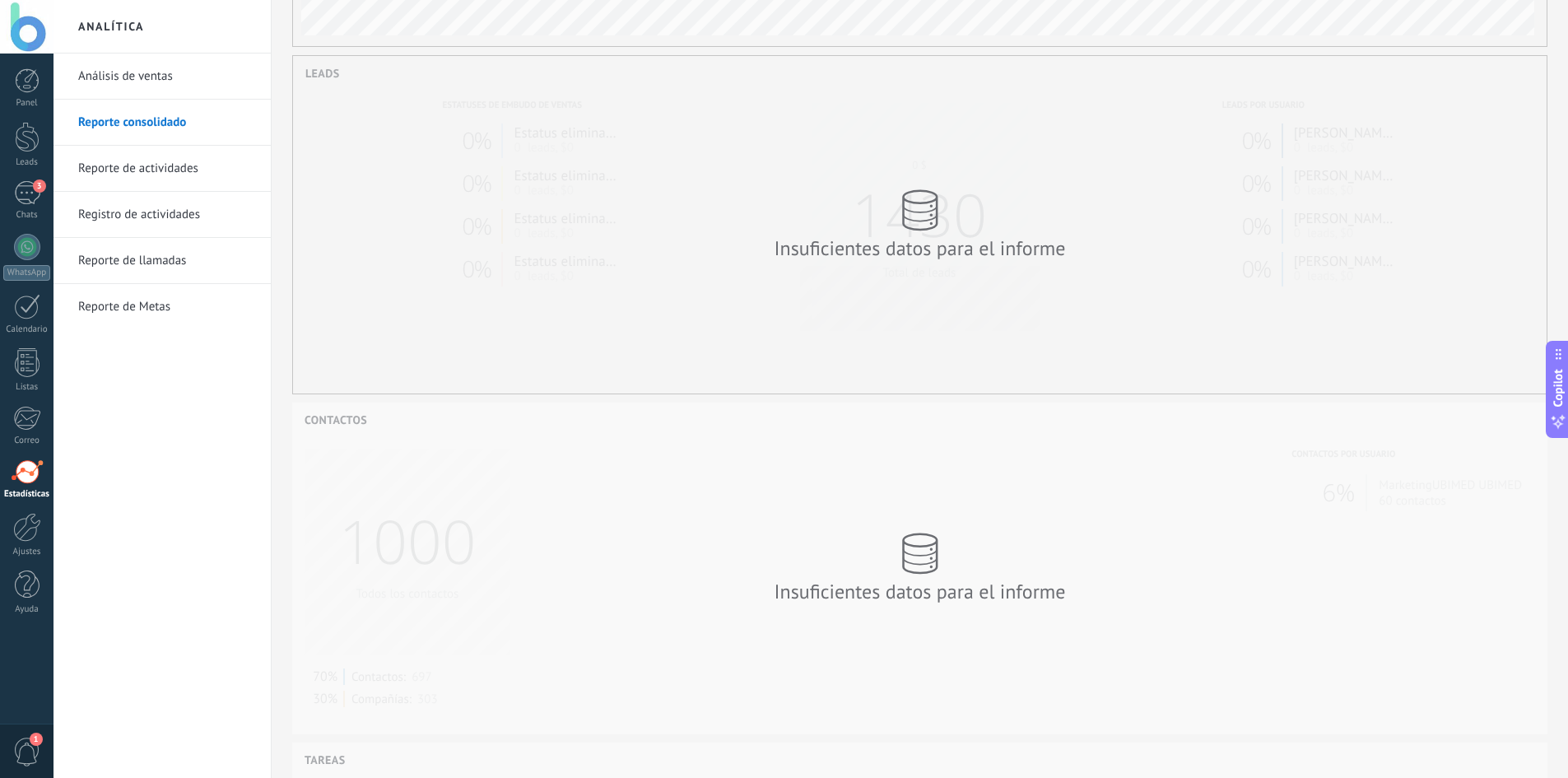
scroll to position [247, 0]
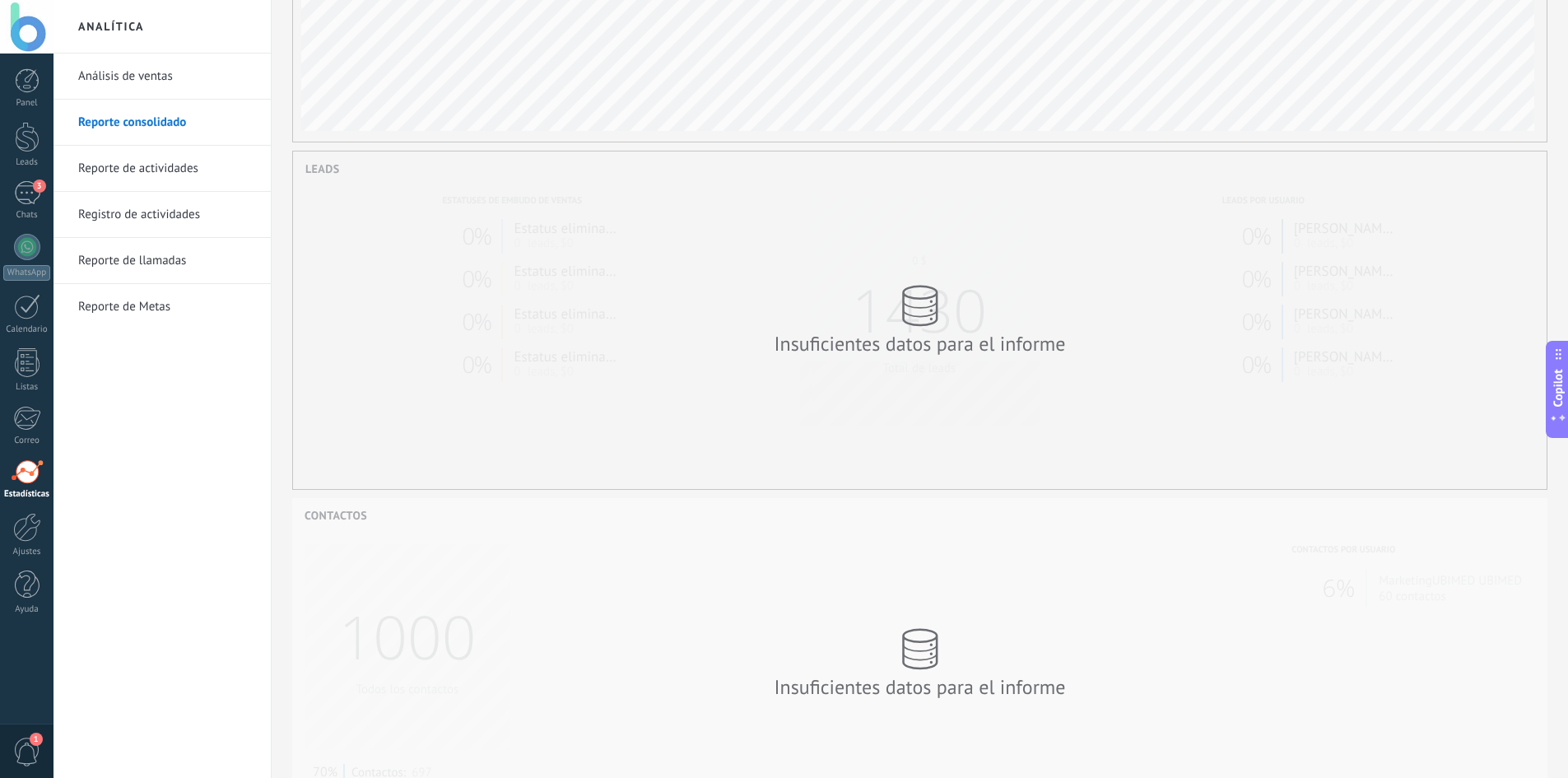
click at [979, 264] on div "Insuficientes datos para el informe" at bounding box center [920, 319] width 1254 height 337
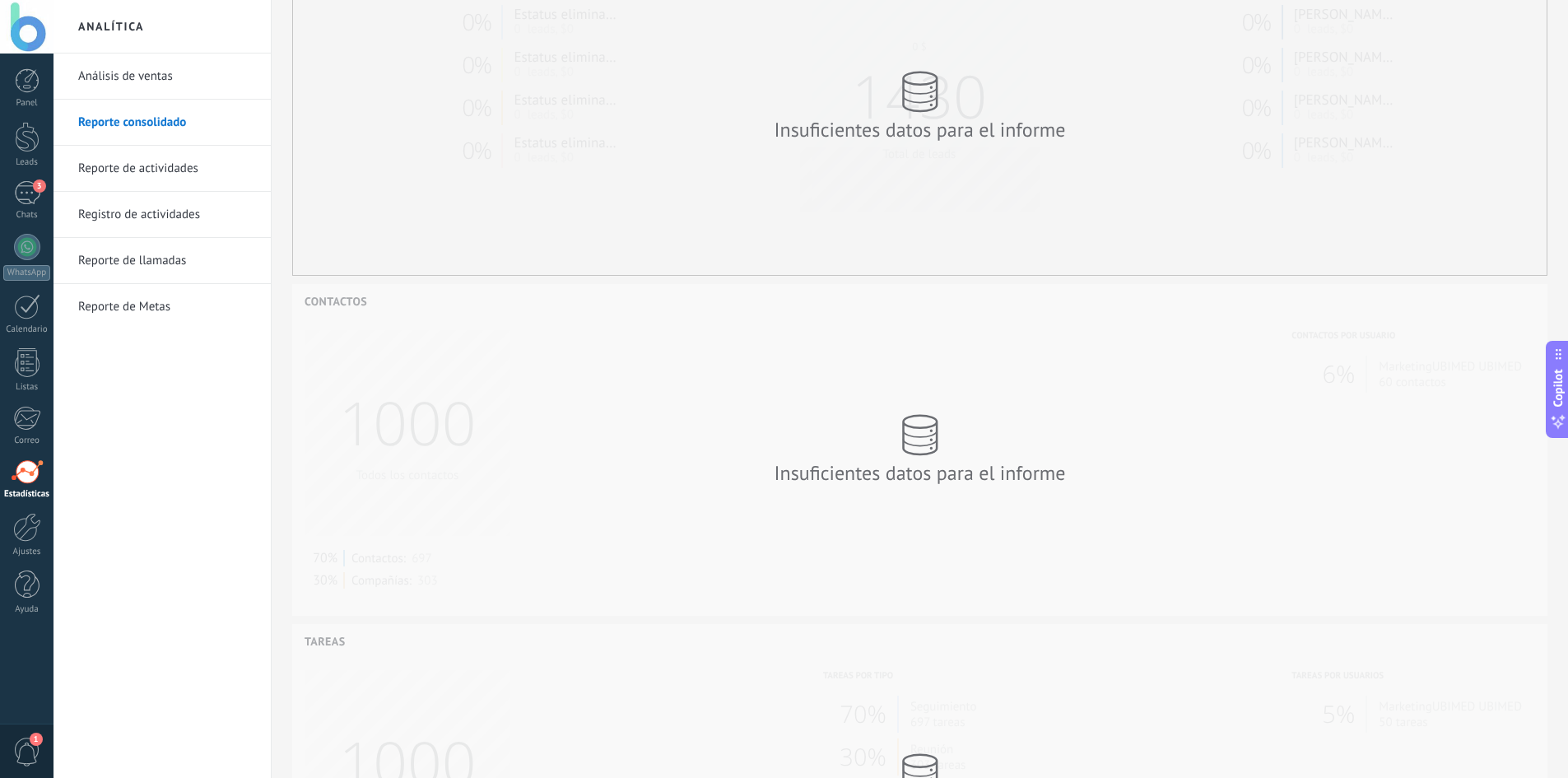
scroll to position [114, 0]
click at [154, 175] on link "Reporte de actividades" at bounding box center [166, 168] width 176 height 46
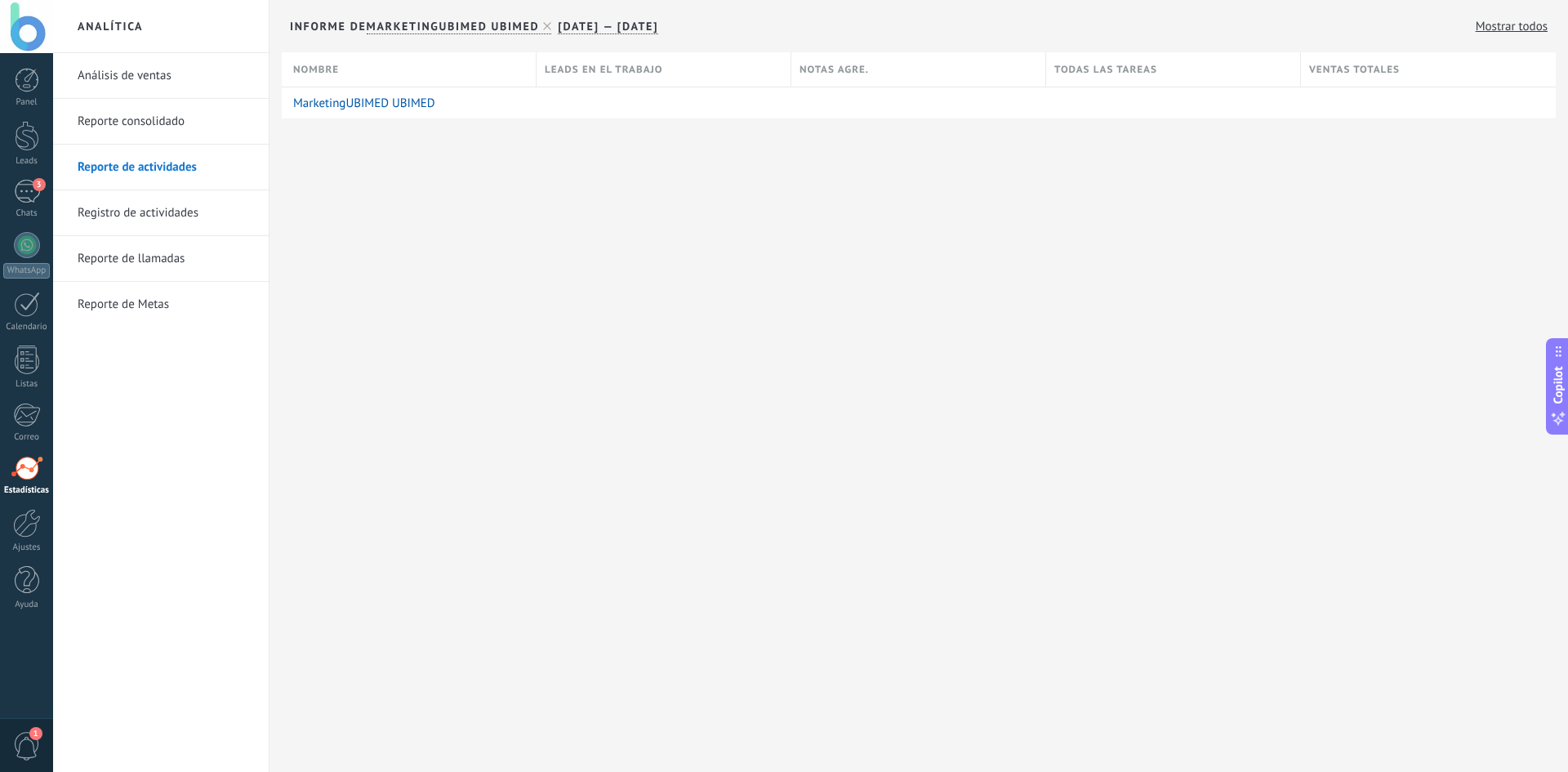
click at [137, 207] on link "Registro de actividades" at bounding box center [165, 213] width 174 height 46
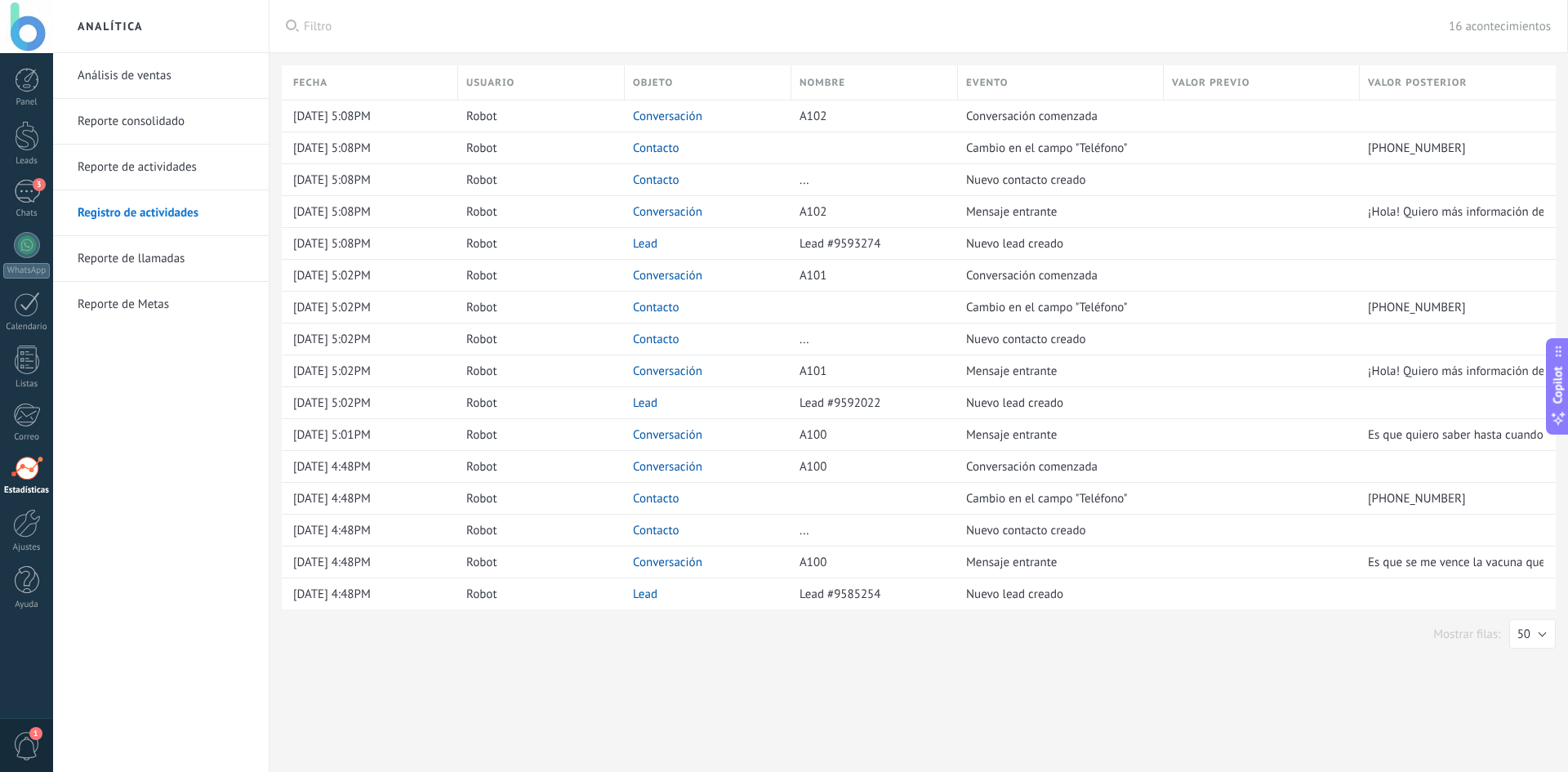
click at [175, 249] on link "Reporte de llamadas" at bounding box center [165, 259] width 174 height 46
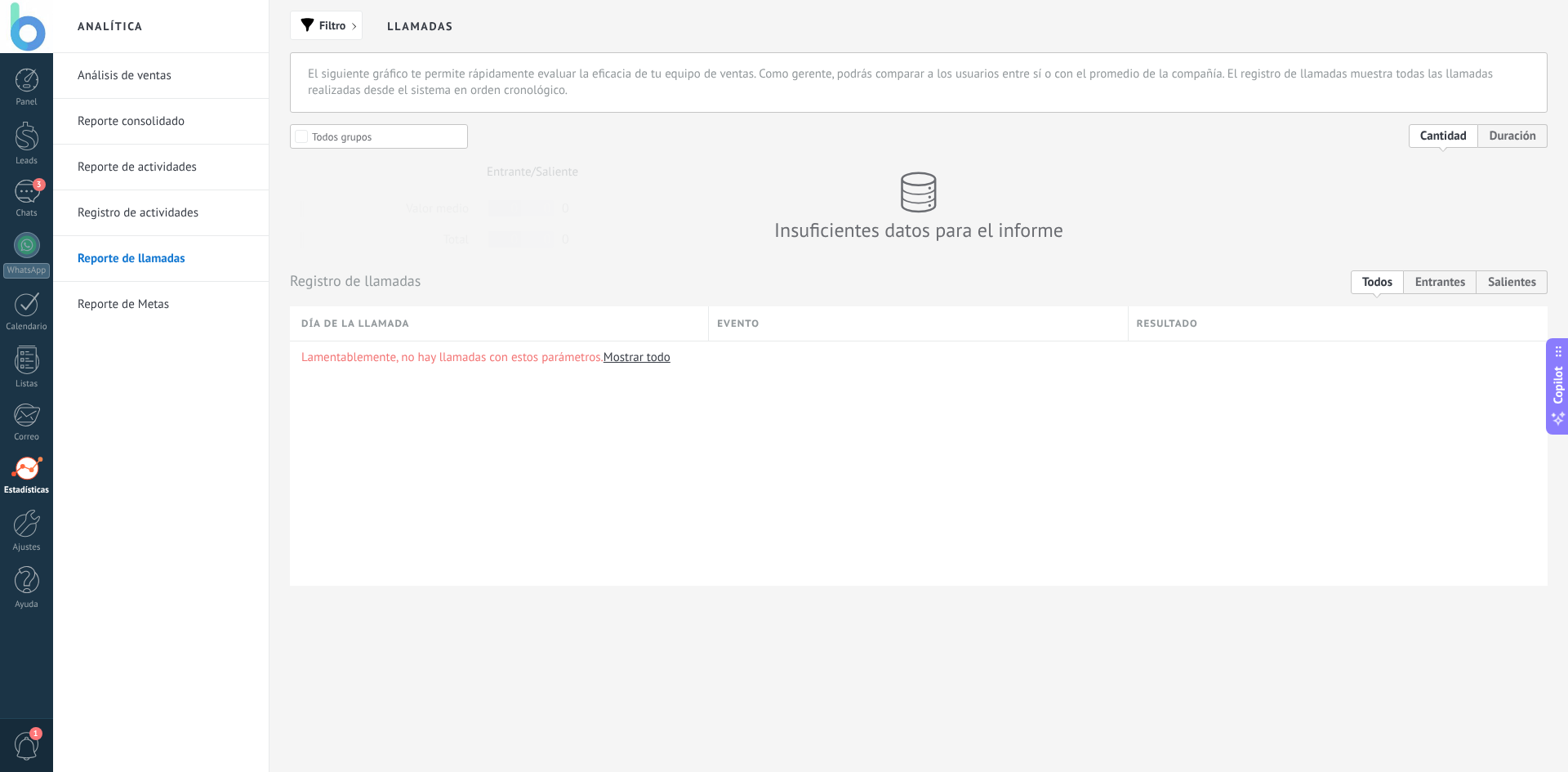
click at [159, 306] on link "Reporte de Metas" at bounding box center [165, 304] width 174 height 46
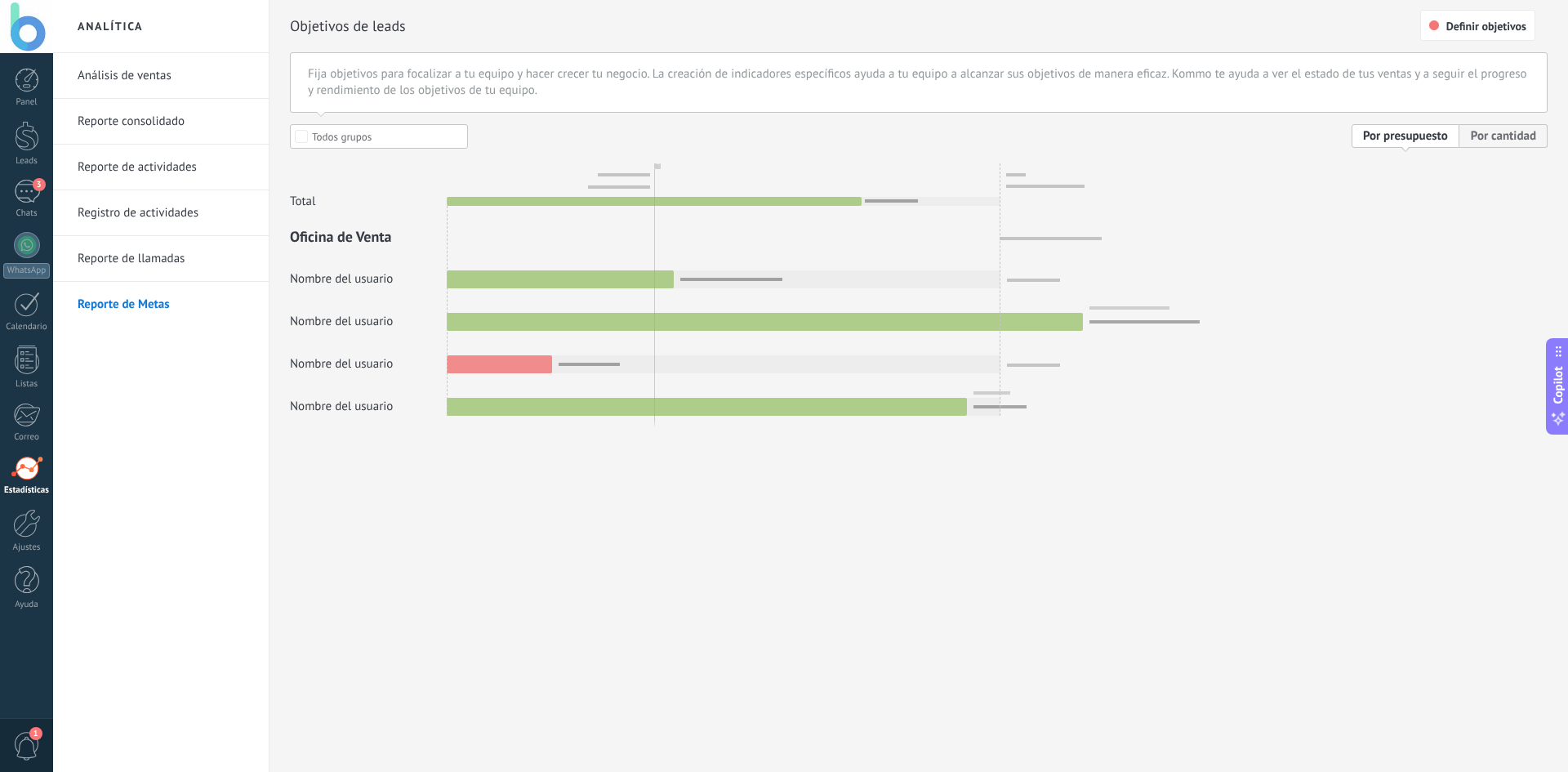
click at [168, 81] on link "Análisis de ventas" at bounding box center [165, 76] width 174 height 46
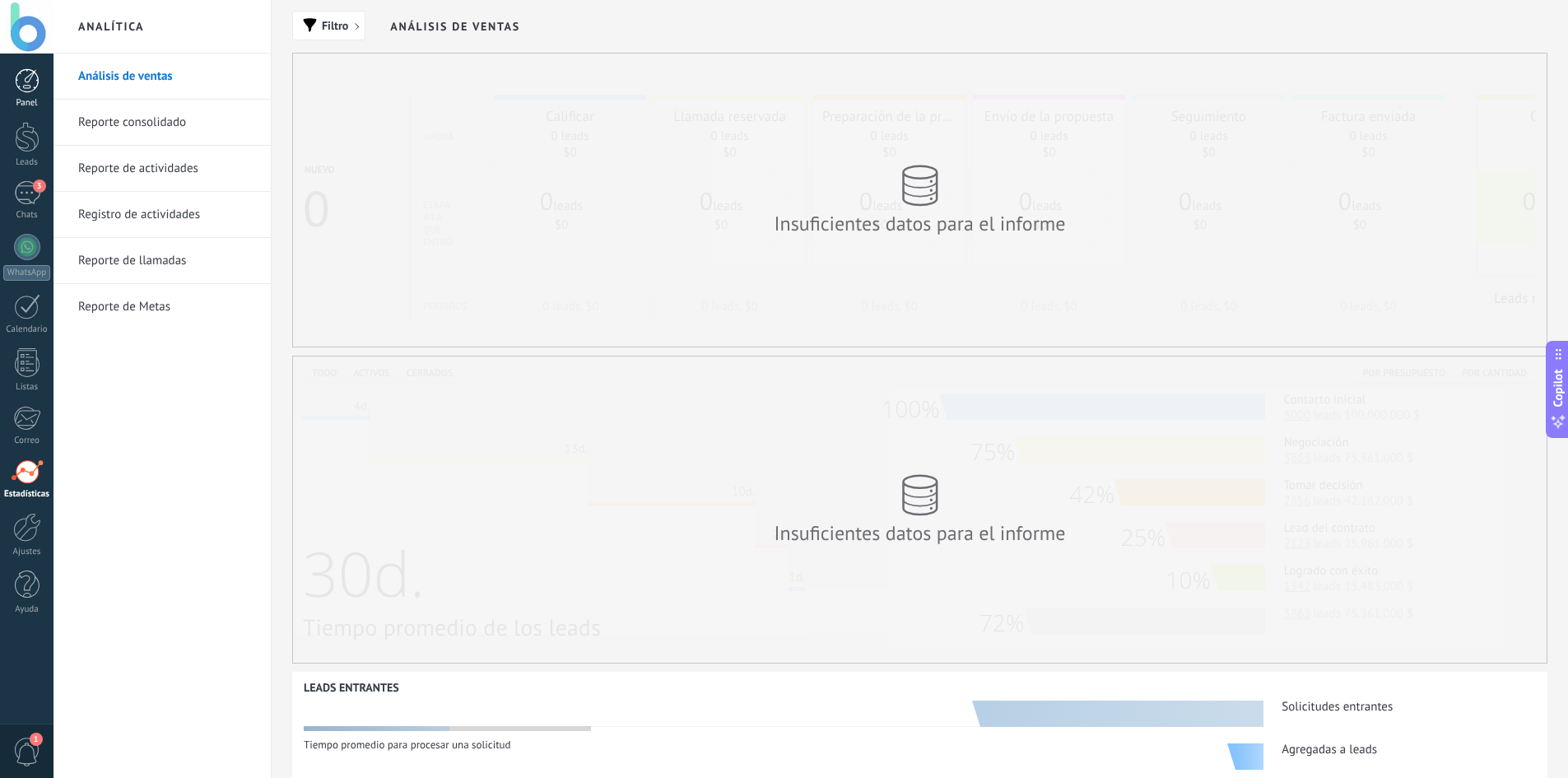
click at [22, 76] on div at bounding box center [28, 80] width 25 height 25
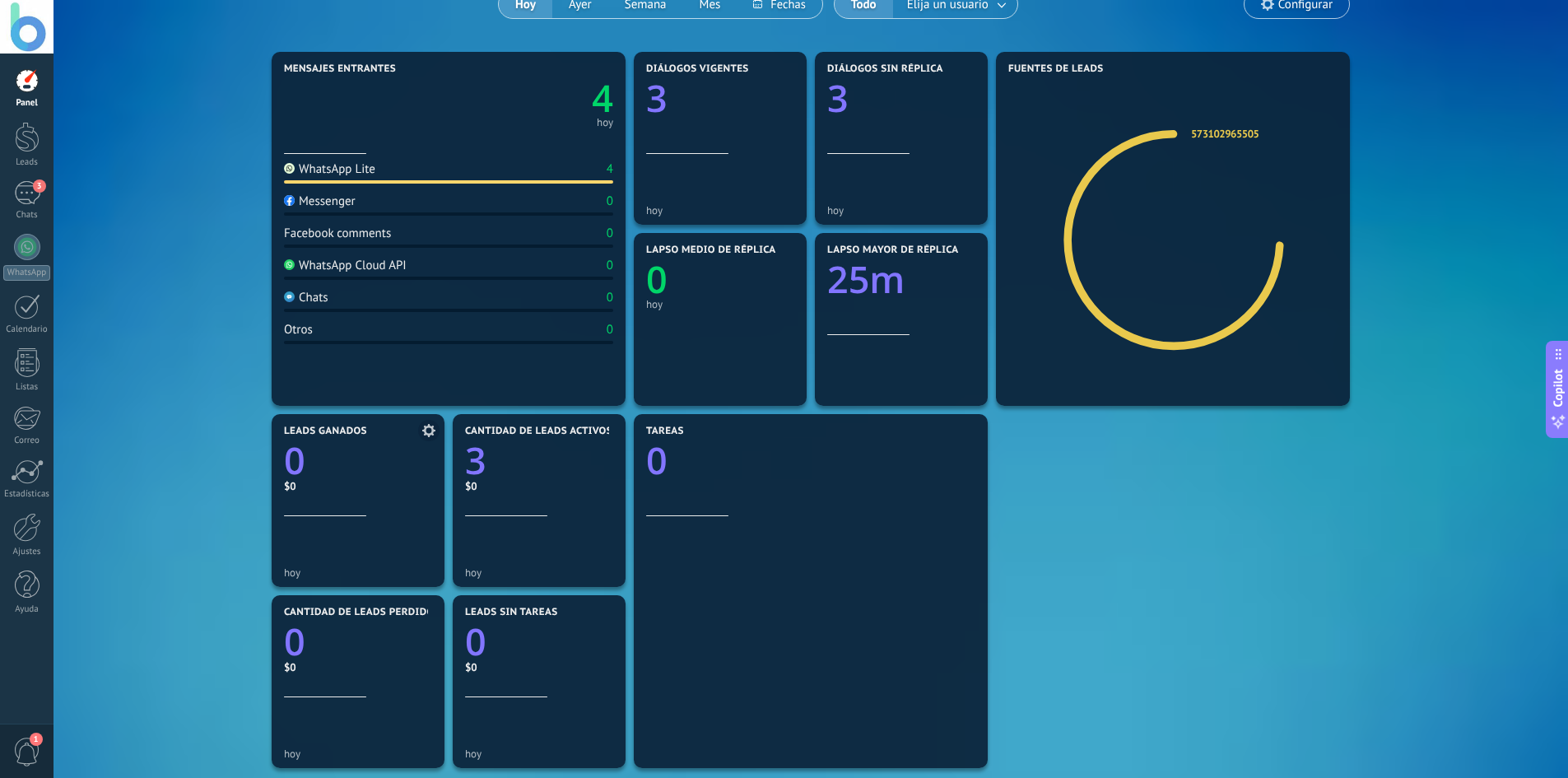
scroll to position [164, 0]
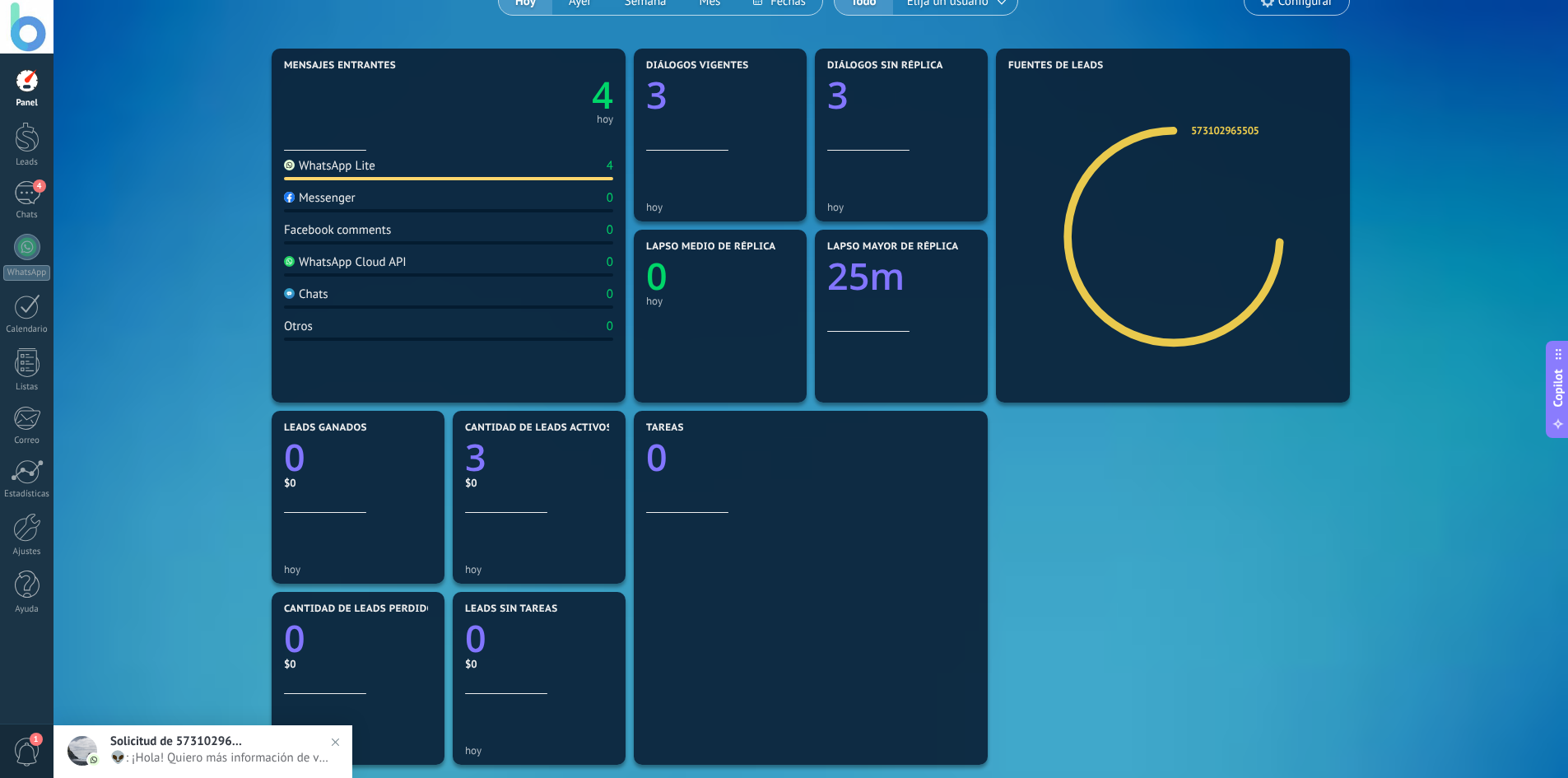
click at [233, 434] on div "Mensajes entrantes 4 hoy WhatsApp Lite 4 Messenger 0 Facebook comments 0 WhatsA…" at bounding box center [810, 497] width 1465 height 905
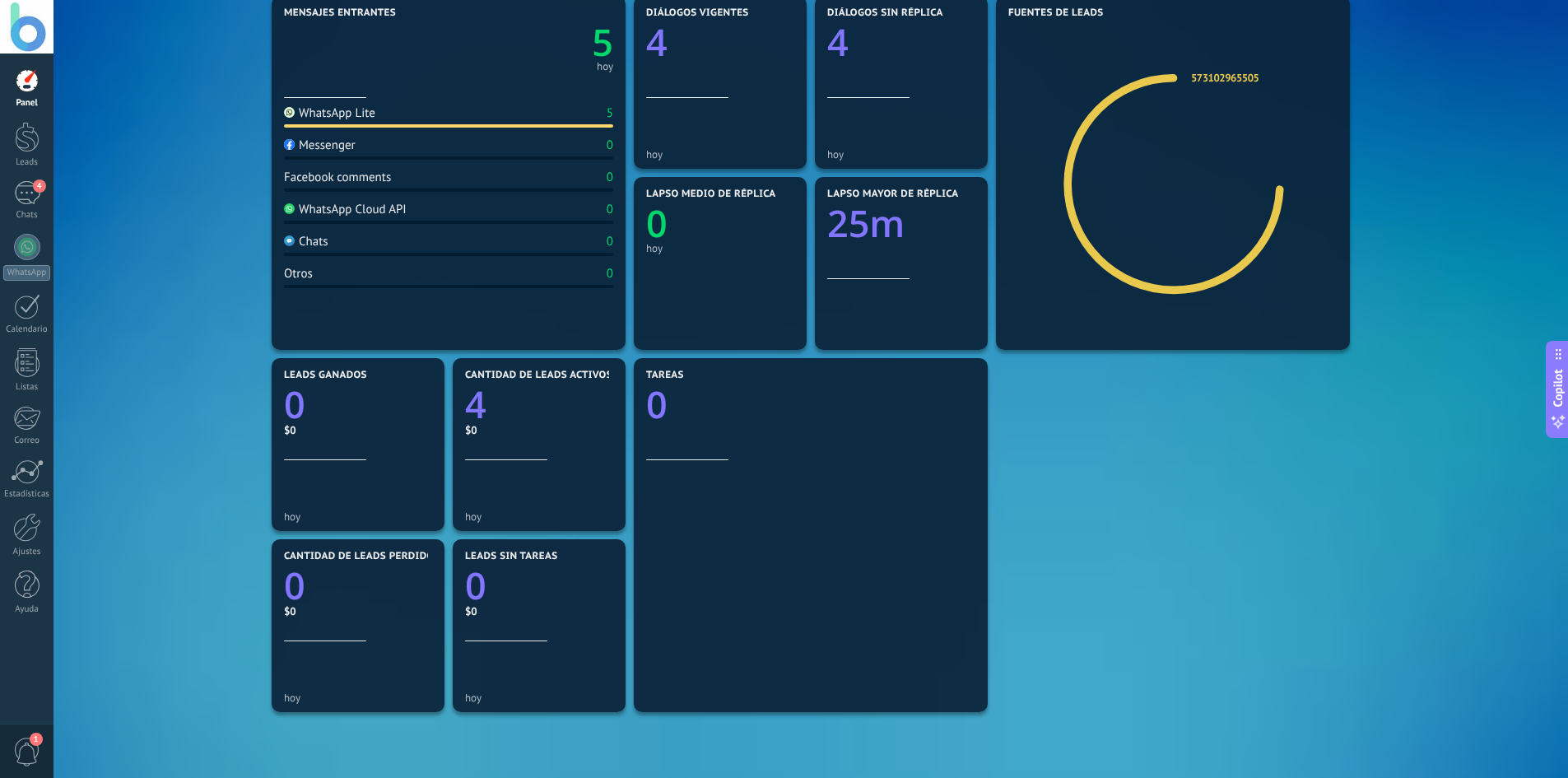
scroll to position [247, 0]
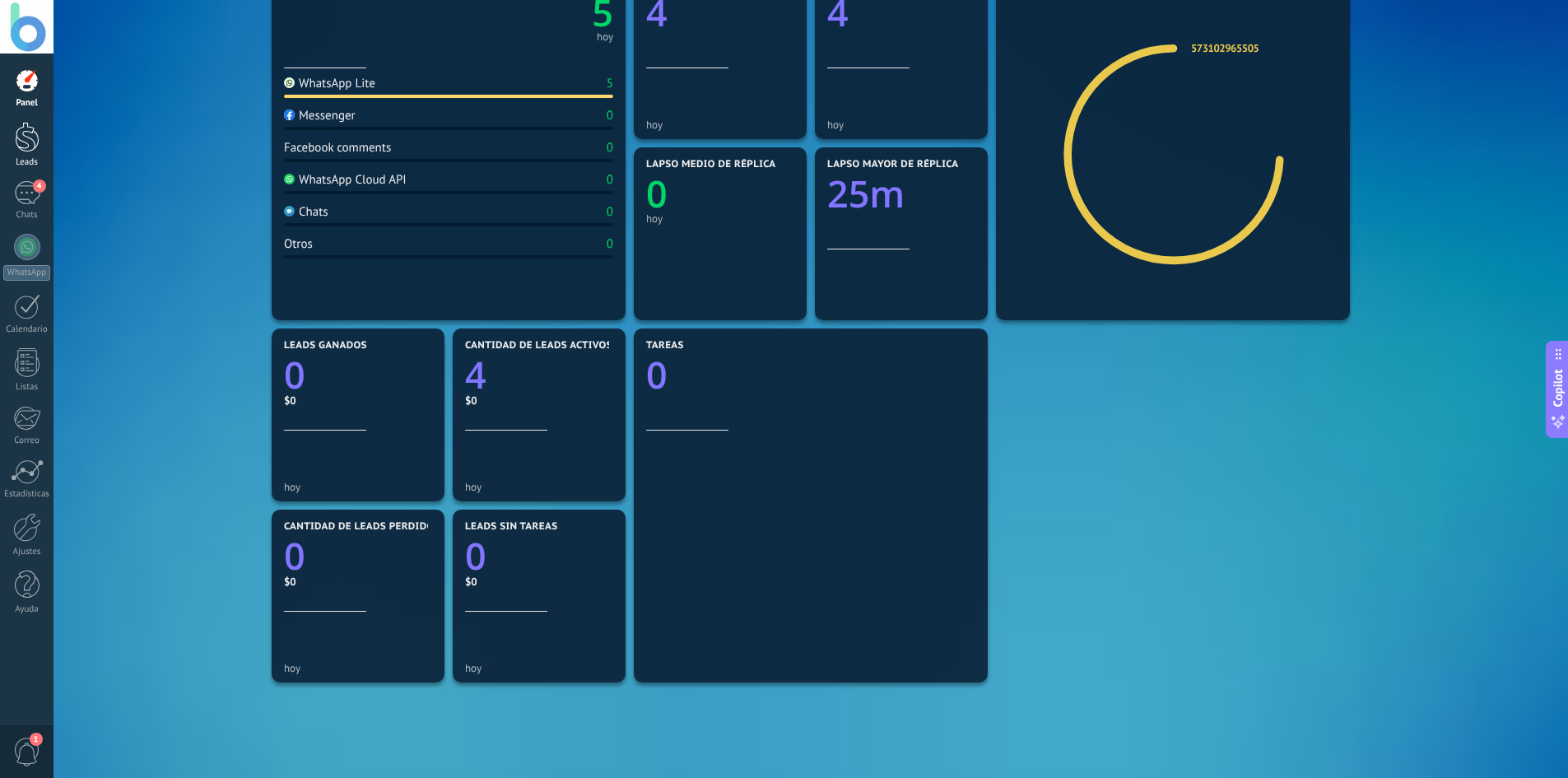
click at [31, 149] on div at bounding box center [28, 137] width 25 height 31
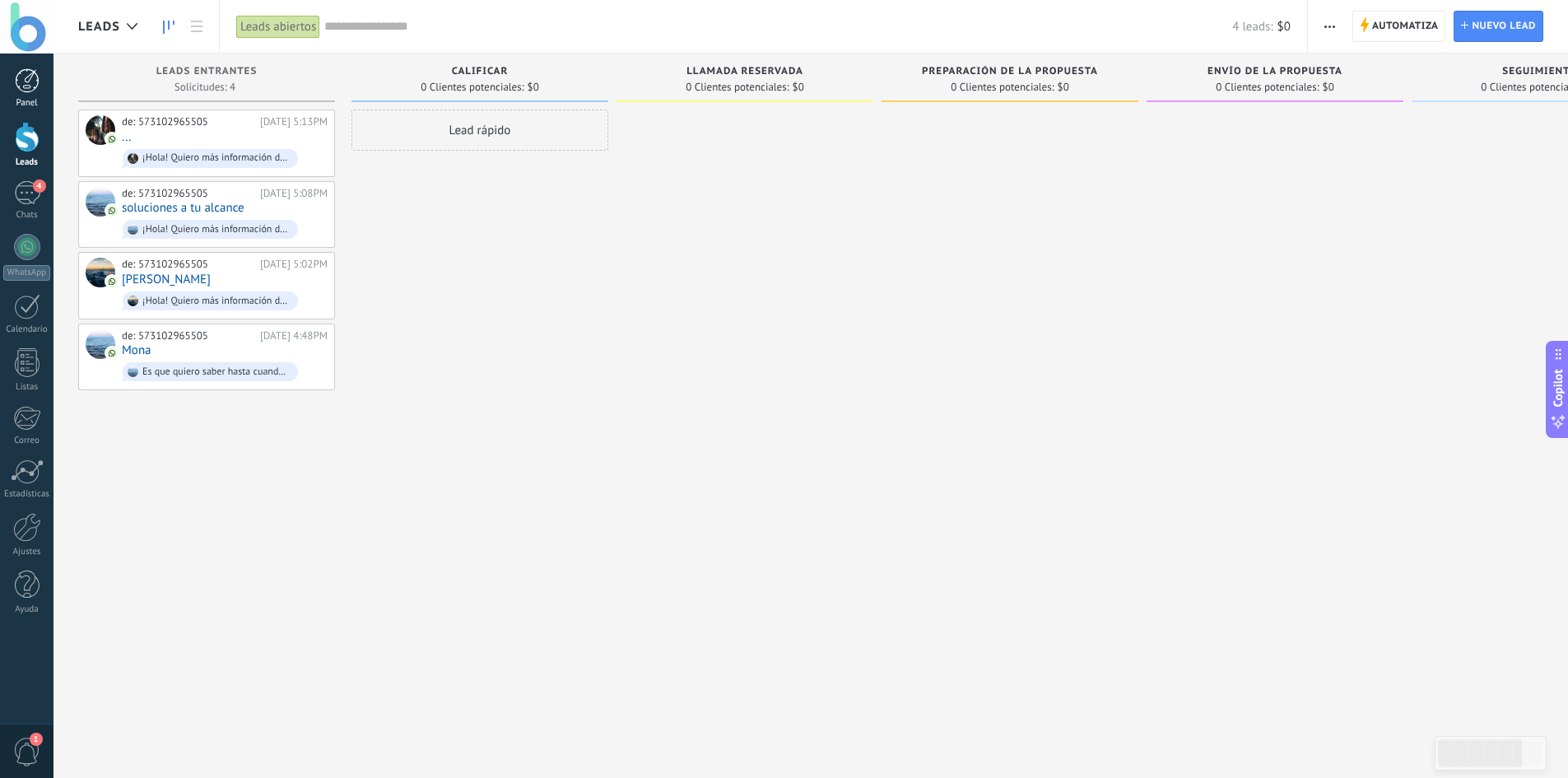
click at [34, 87] on div at bounding box center [28, 80] width 25 height 25
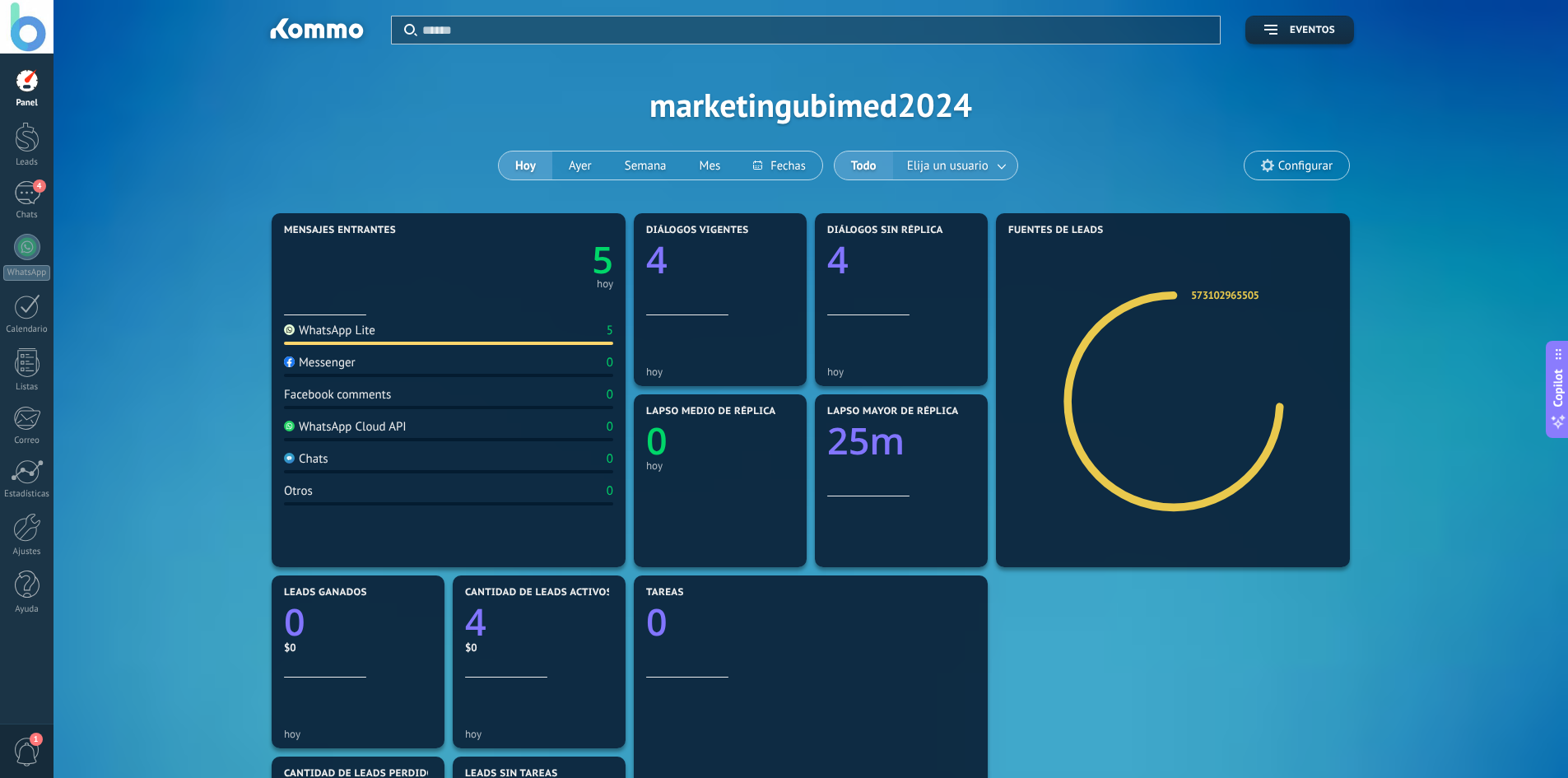
click at [969, 164] on span "Elija un usuario" at bounding box center [948, 165] width 88 height 22
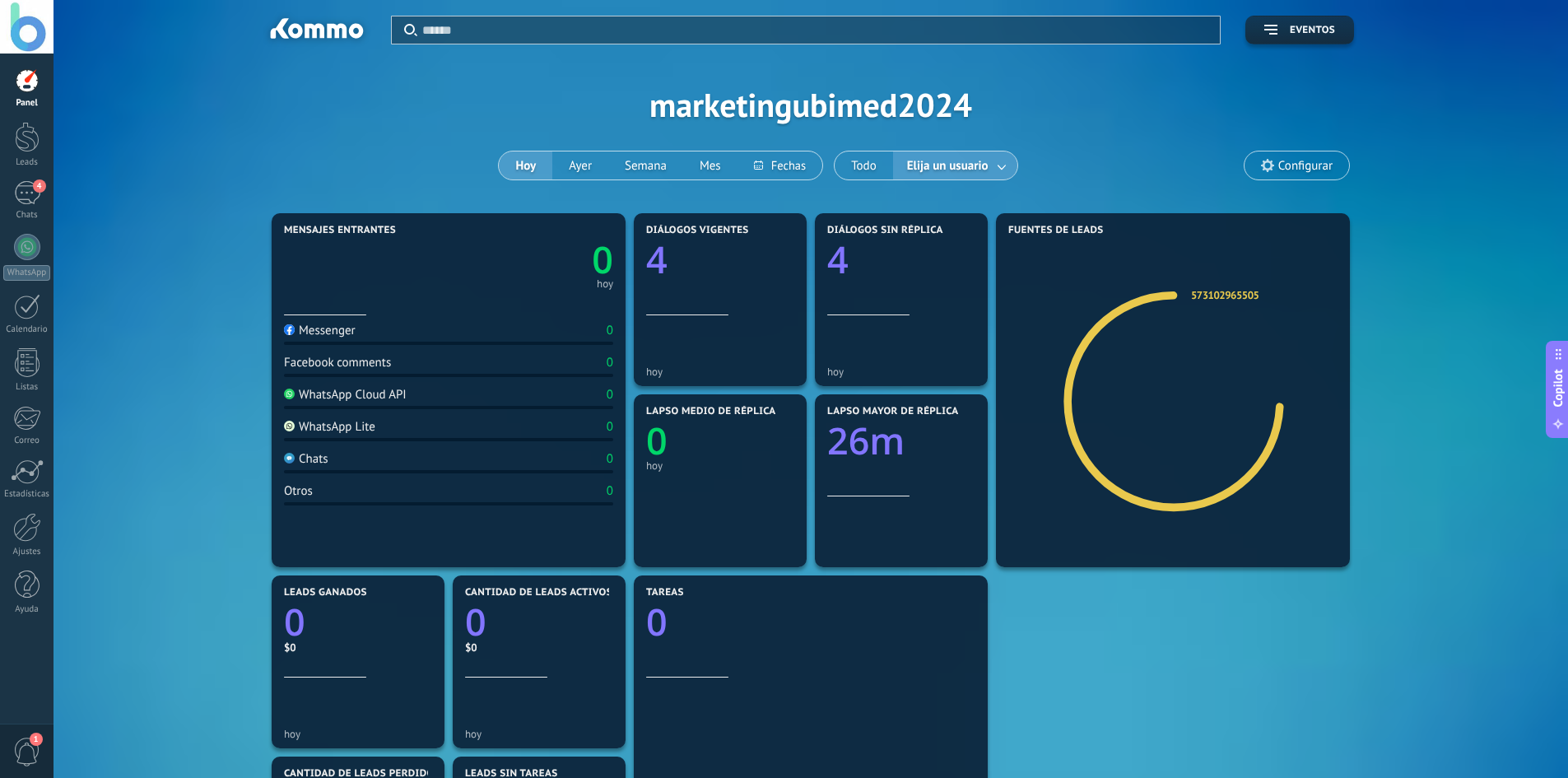
click at [1003, 162] on link at bounding box center [1002, 165] width 30 height 27
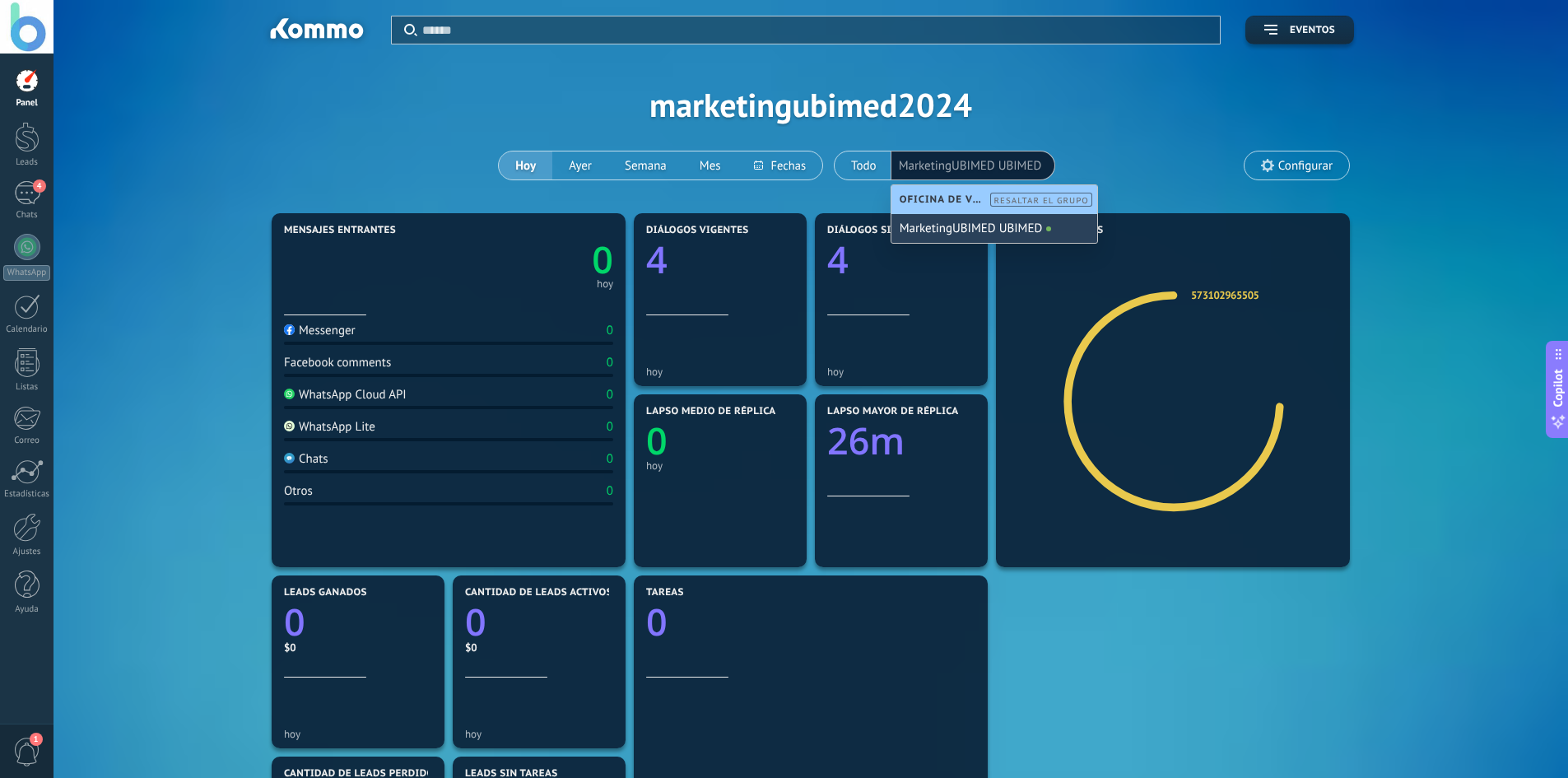
click at [1018, 228] on div "MarketingUBIMED UBIMED" at bounding box center [994, 228] width 205 height 29
click at [1071, 143] on div "Aplicar Eventos marketingubimed2024 [DATE] [DATE] Semana Mes Todo Elija un usua…" at bounding box center [810, 104] width 1465 height 209
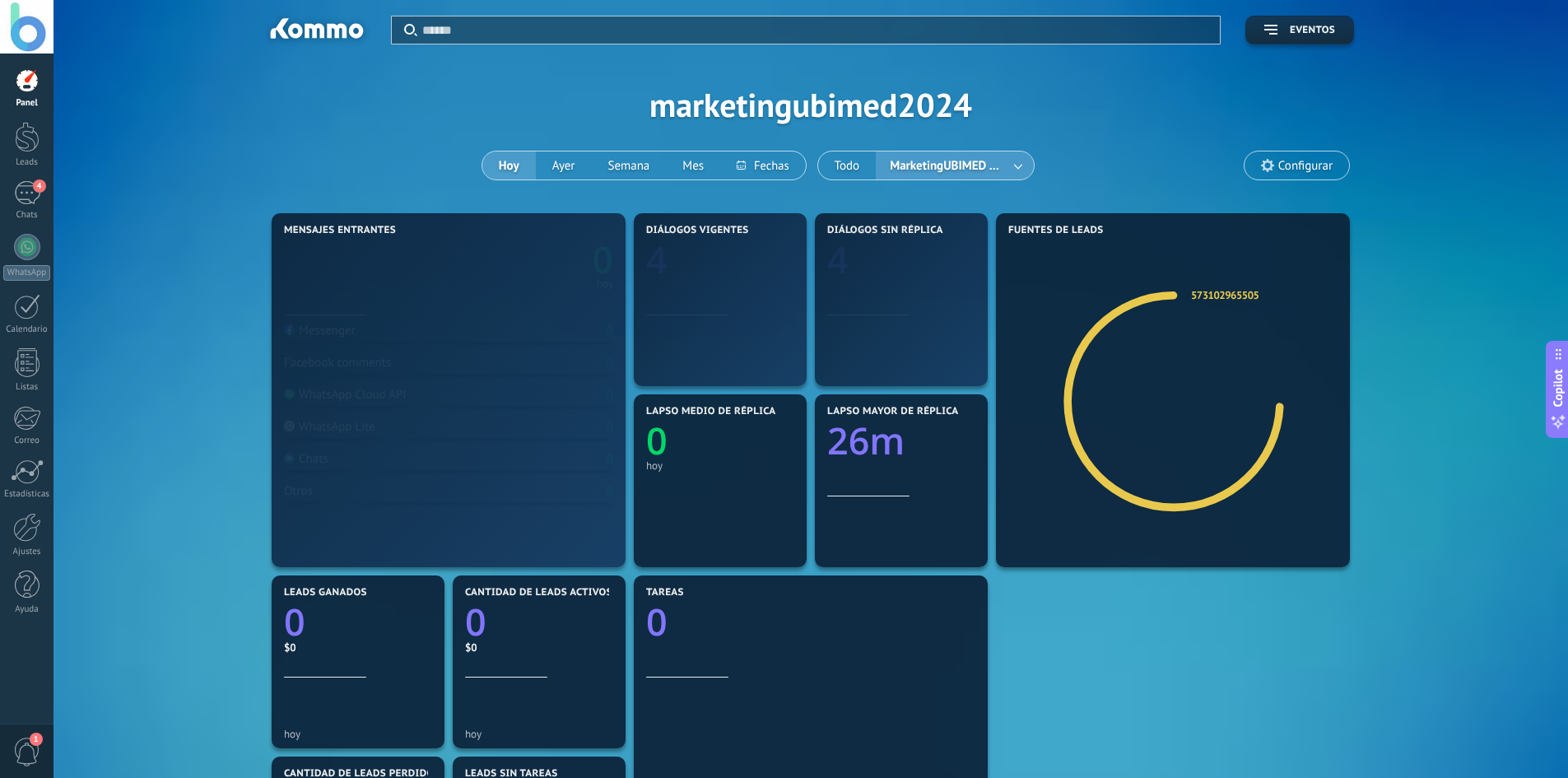
click at [982, 167] on span "MarketingUBIMED UBIMED" at bounding box center [947, 165] width 121 height 22
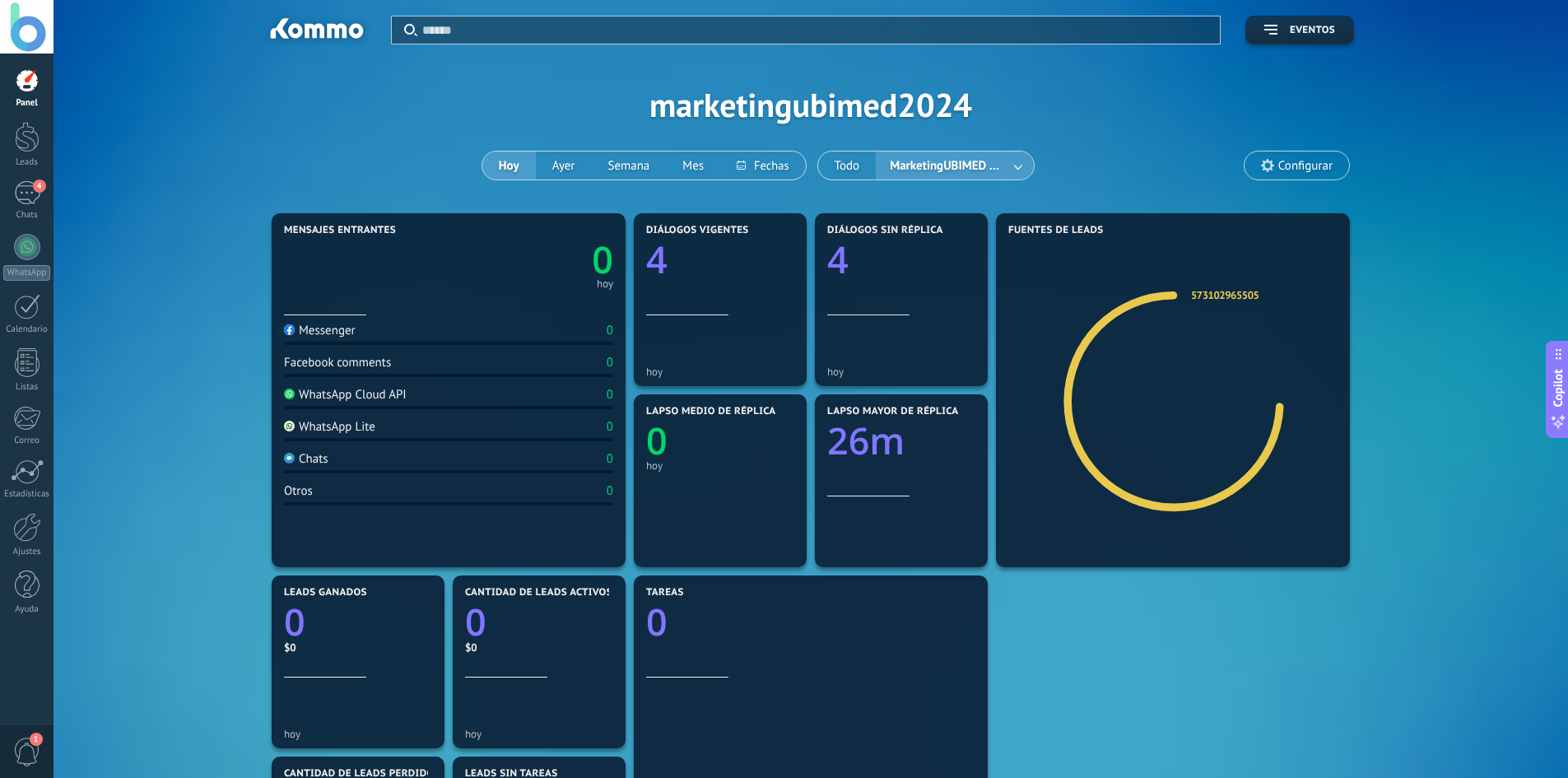
click at [1004, 163] on link at bounding box center [1019, 165] width 30 height 27
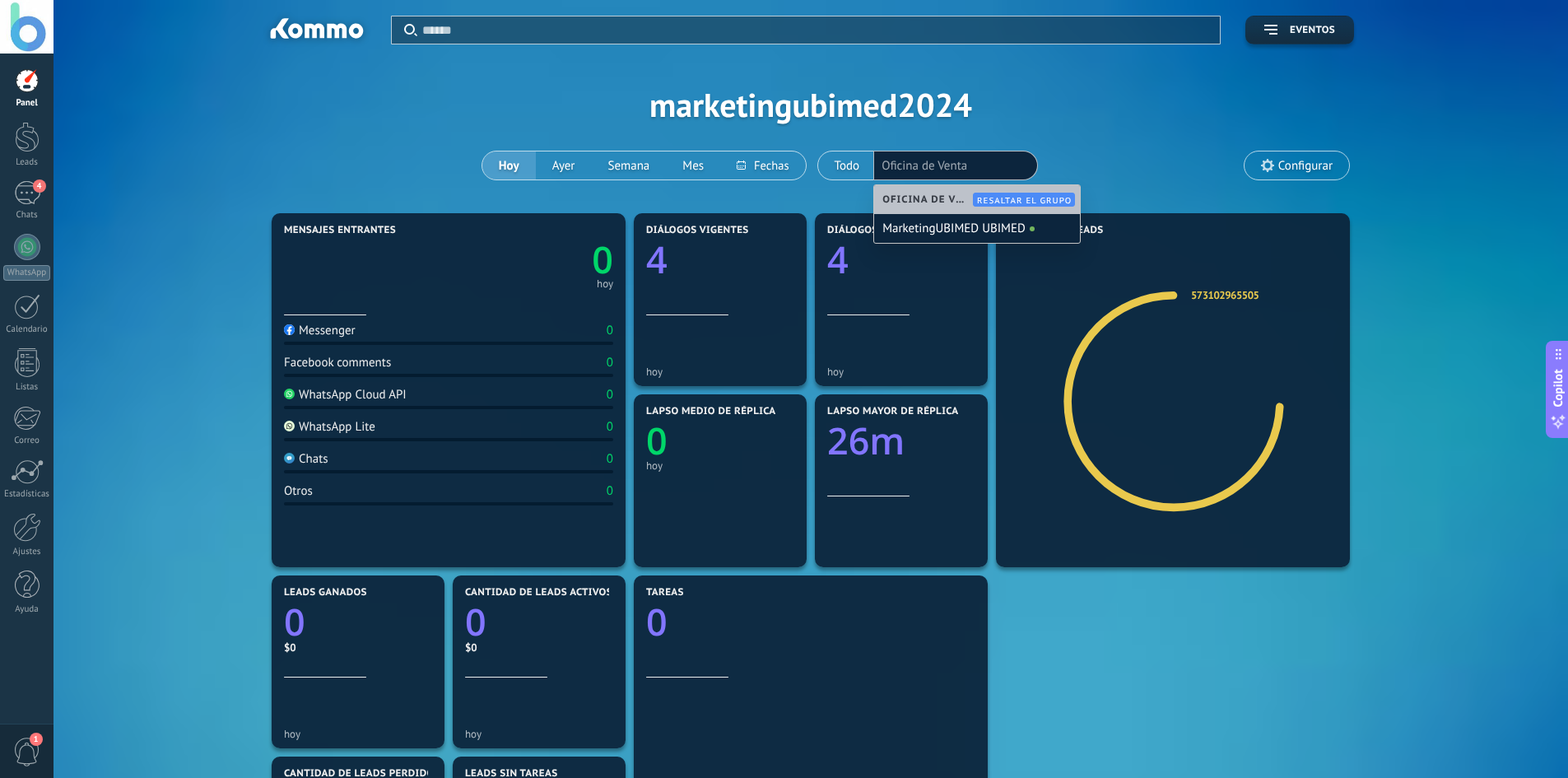
click at [410, 182] on div "Aplicar Eventos marketingubimed2024 [DATE] [DATE] Semana Mes Todo MarketingUBIM…" at bounding box center [810, 104] width 1465 height 209
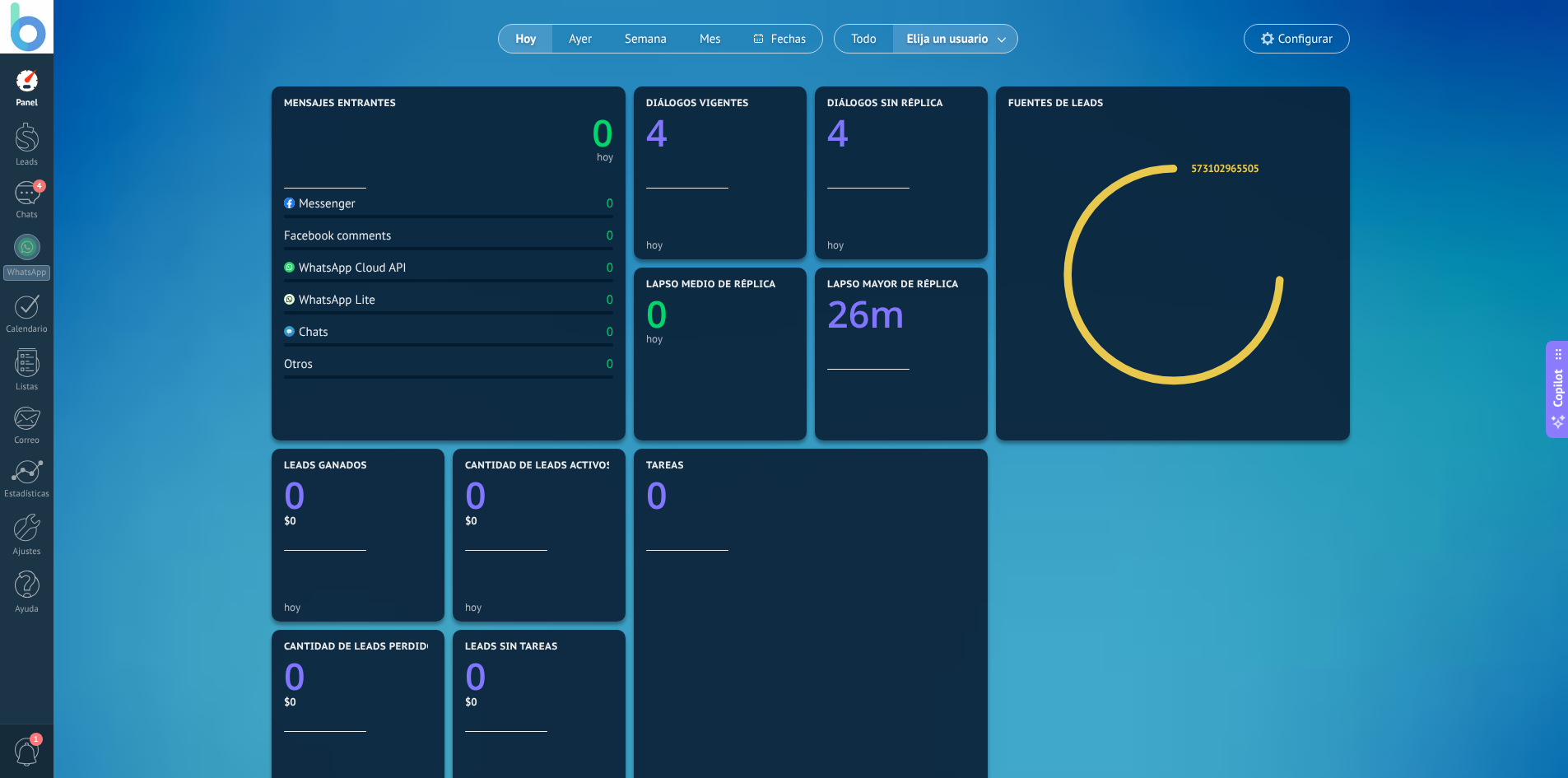
scroll to position [82, 0]
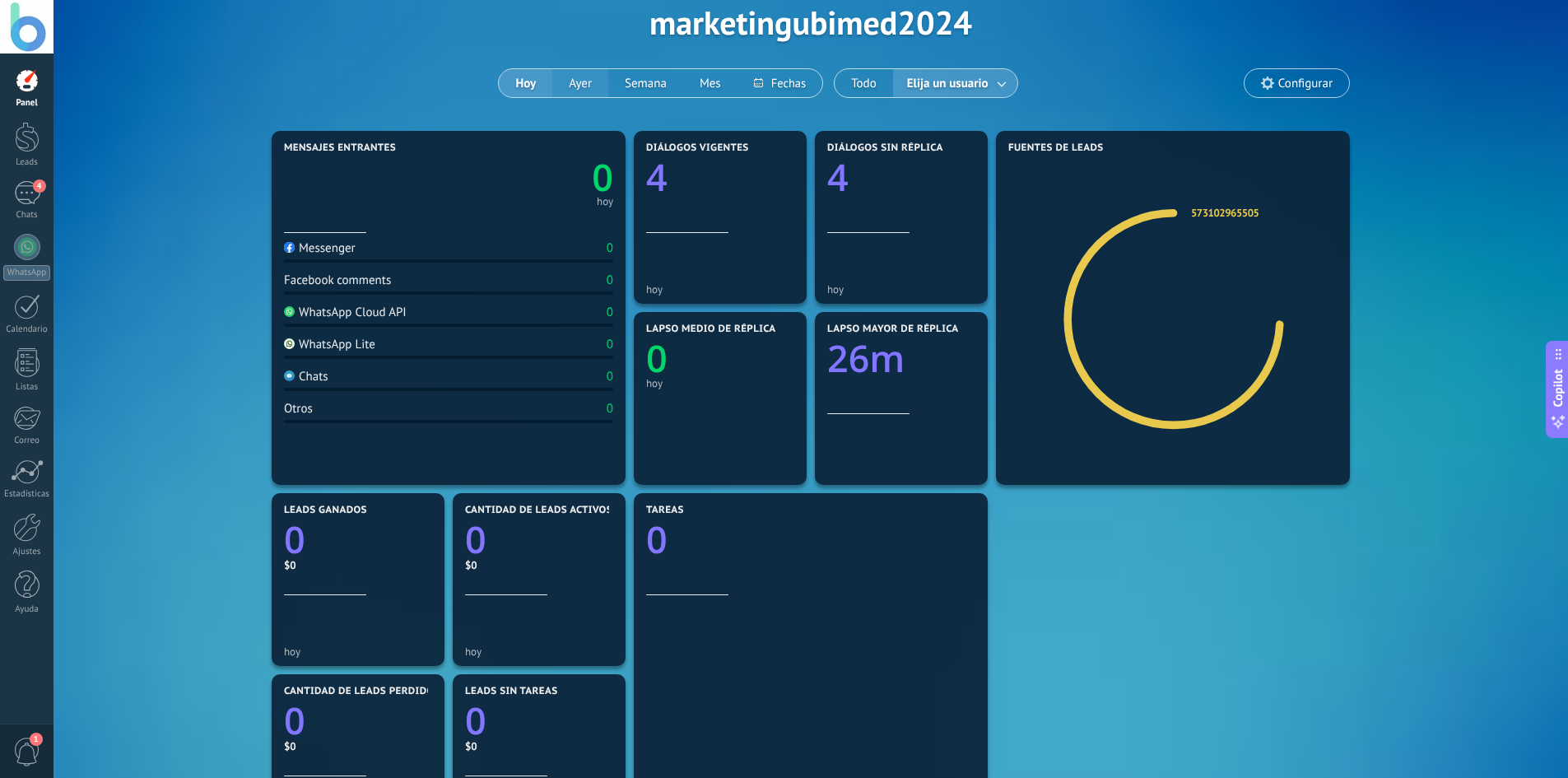
click at [572, 79] on button "Ayer" at bounding box center [580, 82] width 56 height 28
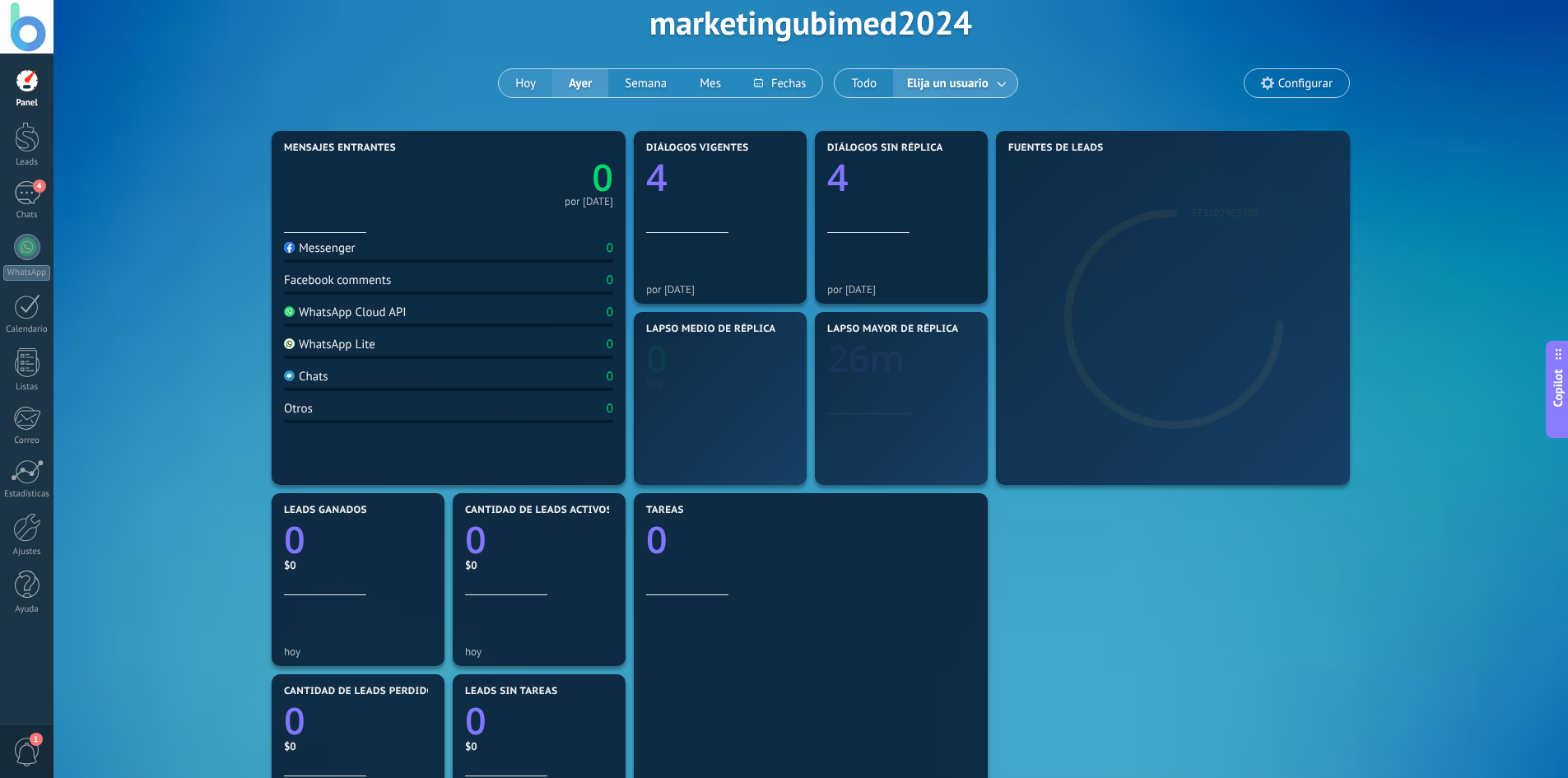
click at [536, 85] on button "Hoy" at bounding box center [526, 82] width 54 height 28
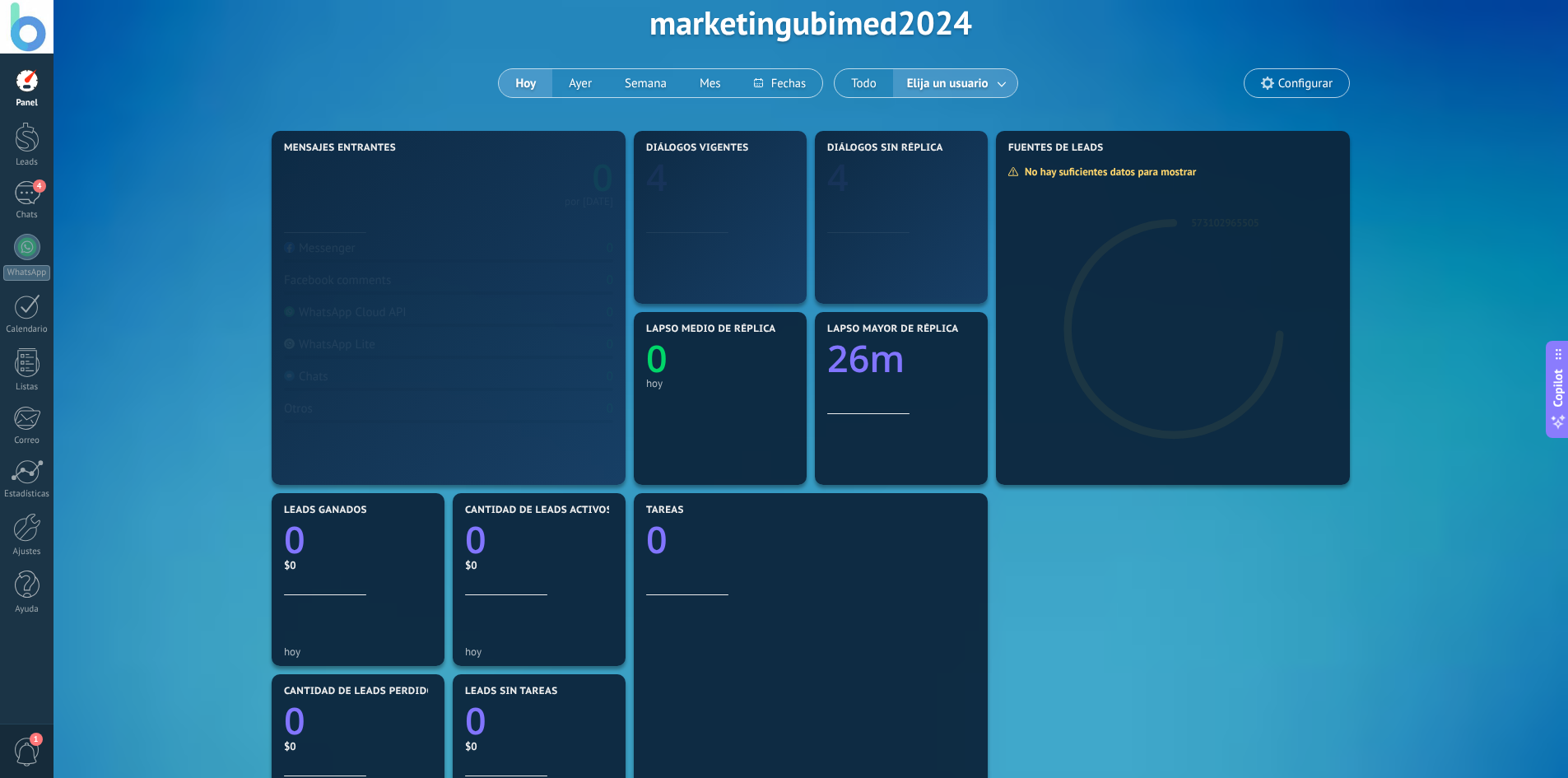
click at [938, 80] on span "Elija un usuario" at bounding box center [948, 83] width 88 height 22
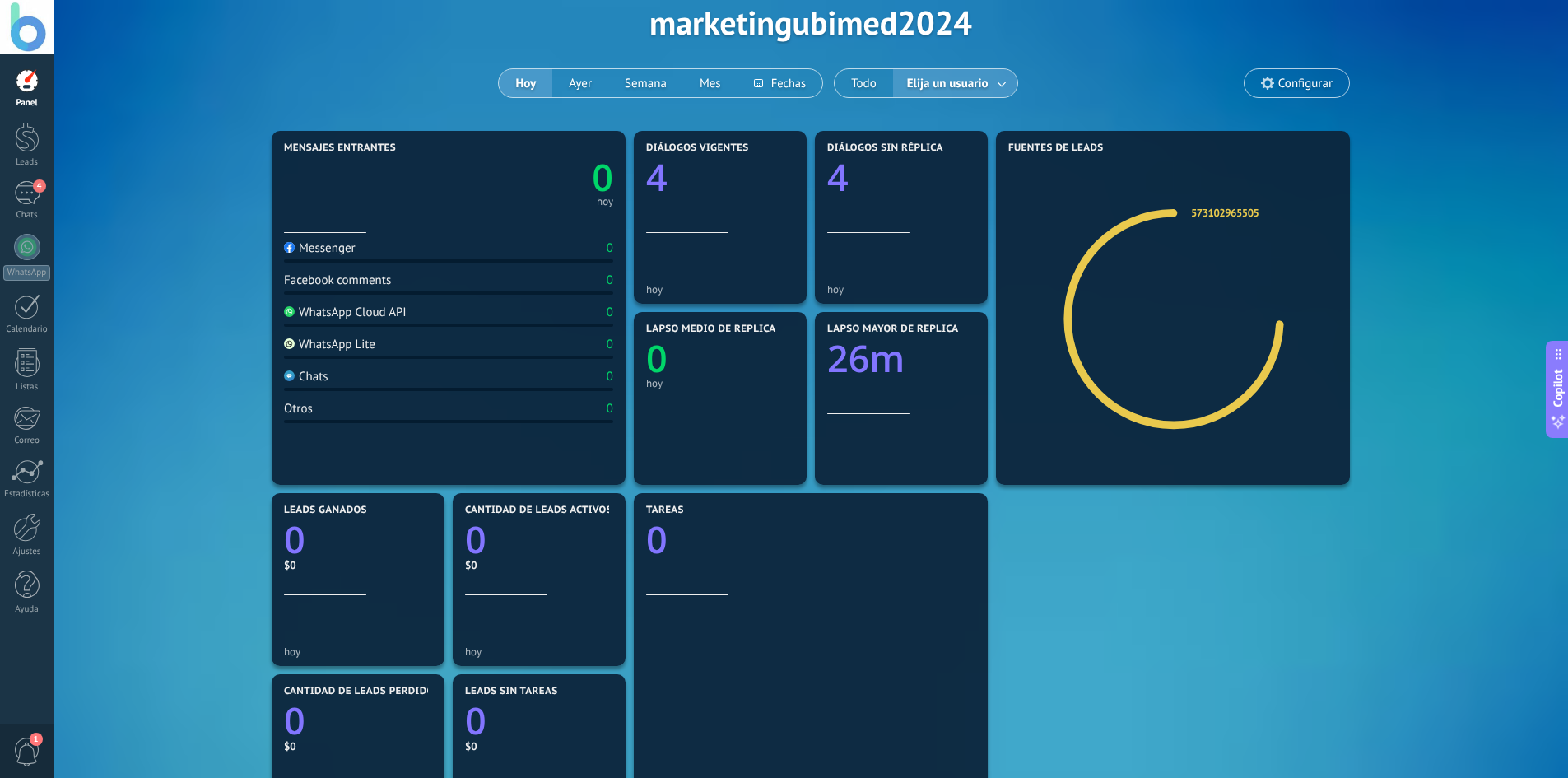
click at [925, 85] on span "Elija un usuario" at bounding box center [948, 83] width 88 height 22
click at [1000, 80] on link at bounding box center [1002, 83] width 30 height 27
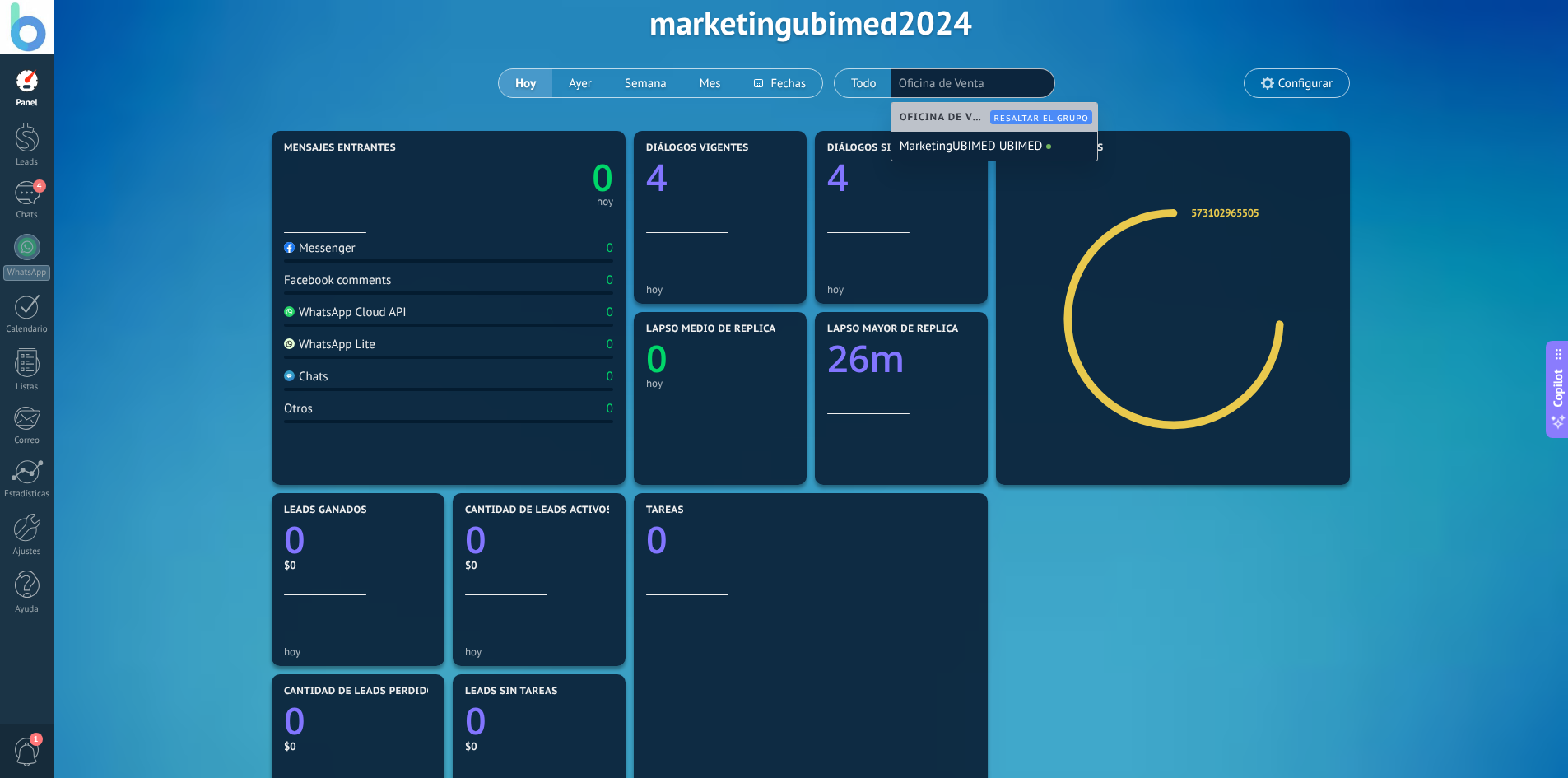
click at [983, 126] on div "Oficina de Venta Resaltar el grupo" at bounding box center [994, 118] width 205 height 29
click at [1102, 74] on div "Aplicar Eventos marketingubimed2024 Hoy Ayer Semana Mes Todo Elija un usuario M…" at bounding box center [810, 22] width 1465 height 209
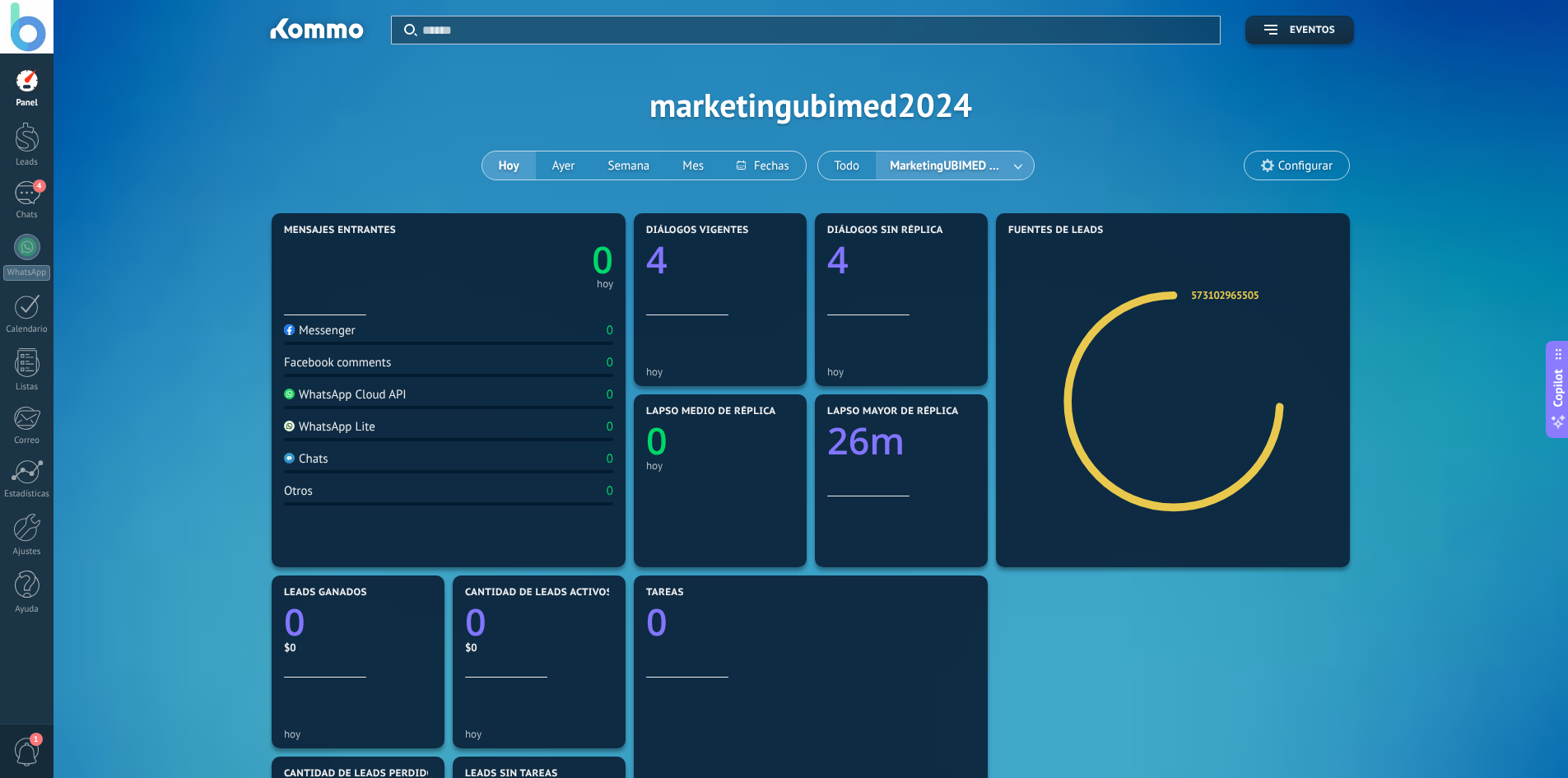
click at [943, 175] on span "MarketingUBIMED UBIMED" at bounding box center [947, 165] width 121 height 22
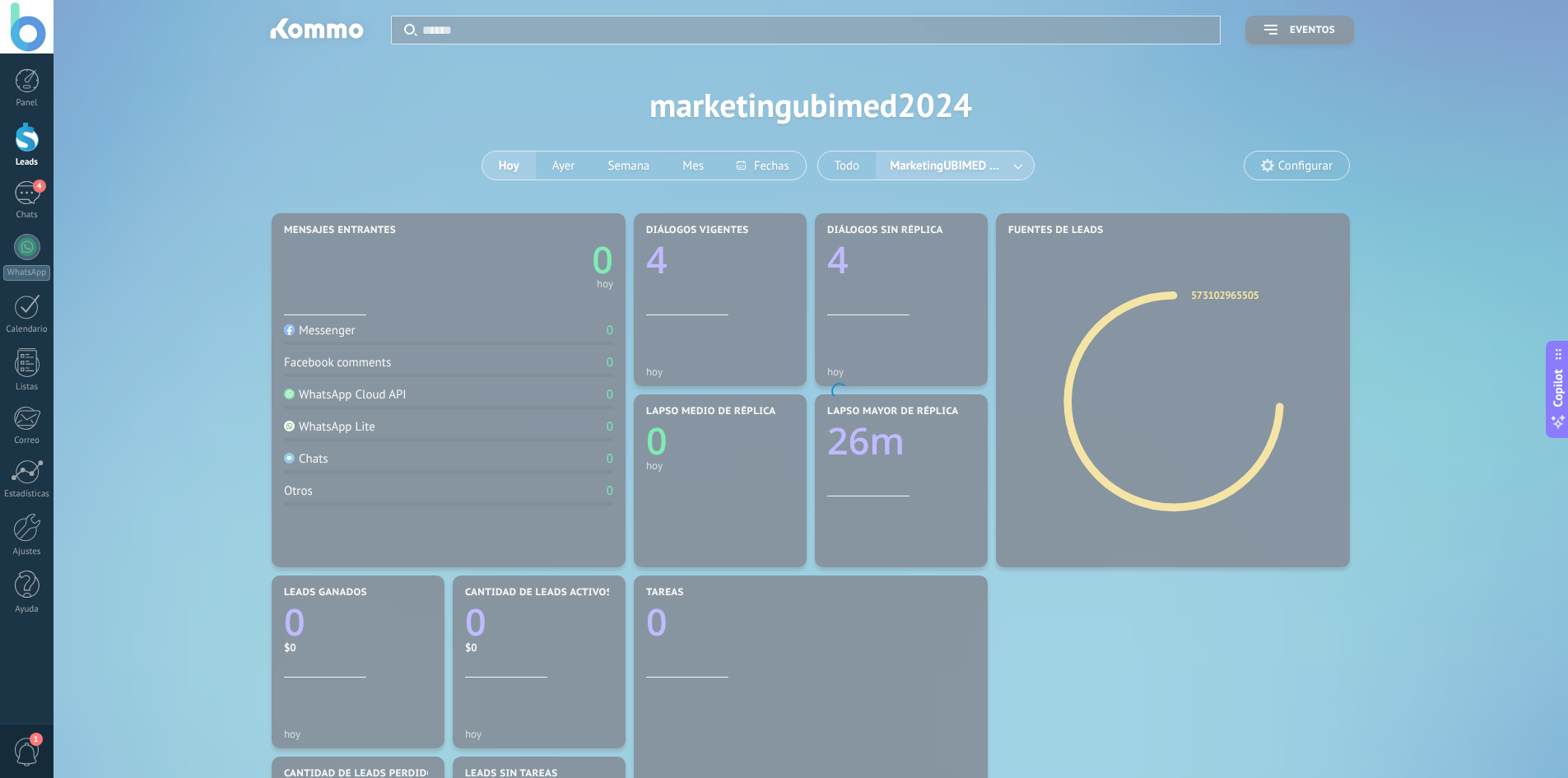
drag, startPoint x: 462, startPoint y: 149, endPoint x: 471, endPoint y: 147, distance: 9.2
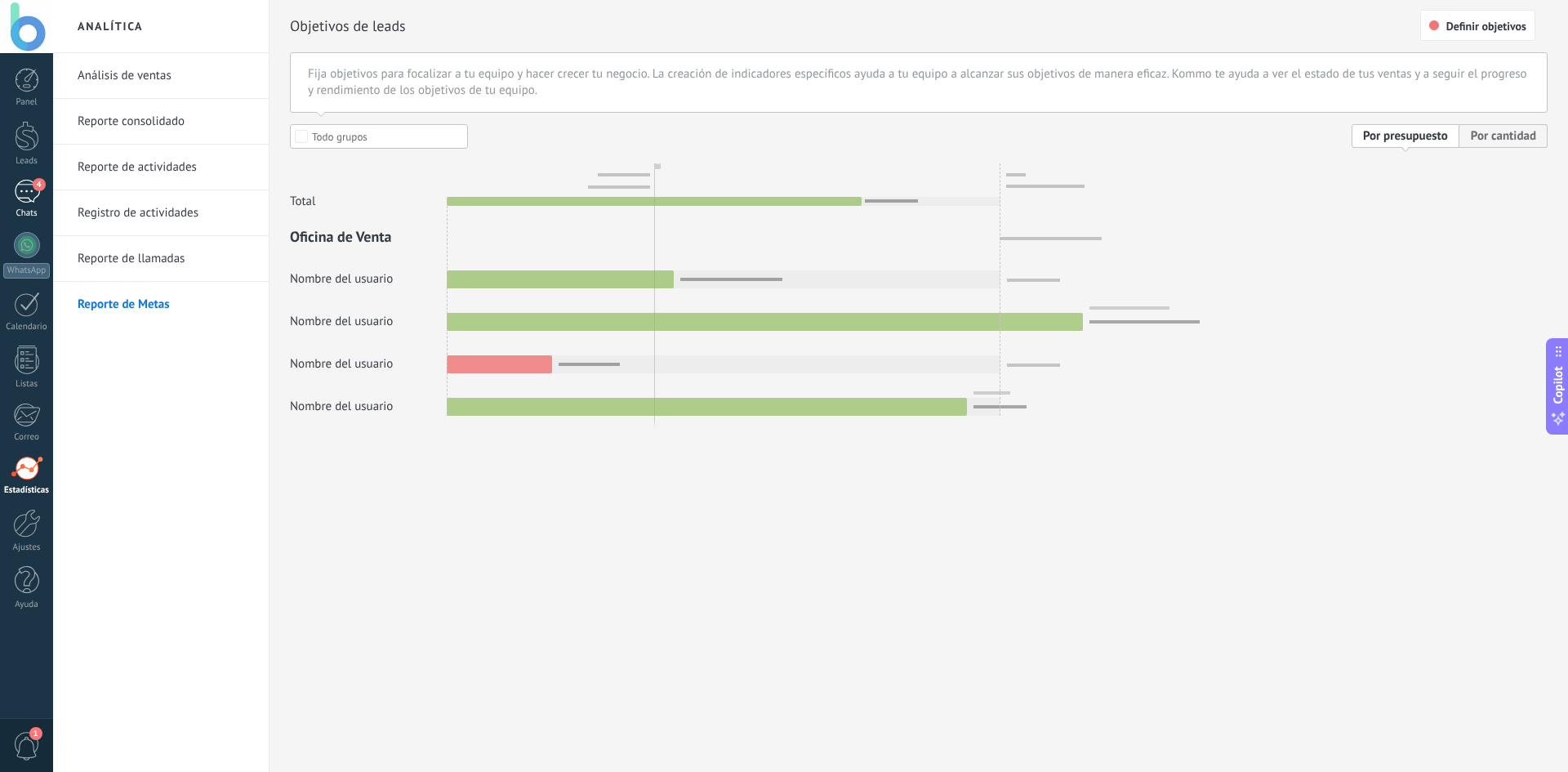
click at [32, 192] on div "4" at bounding box center [27, 191] width 27 height 24
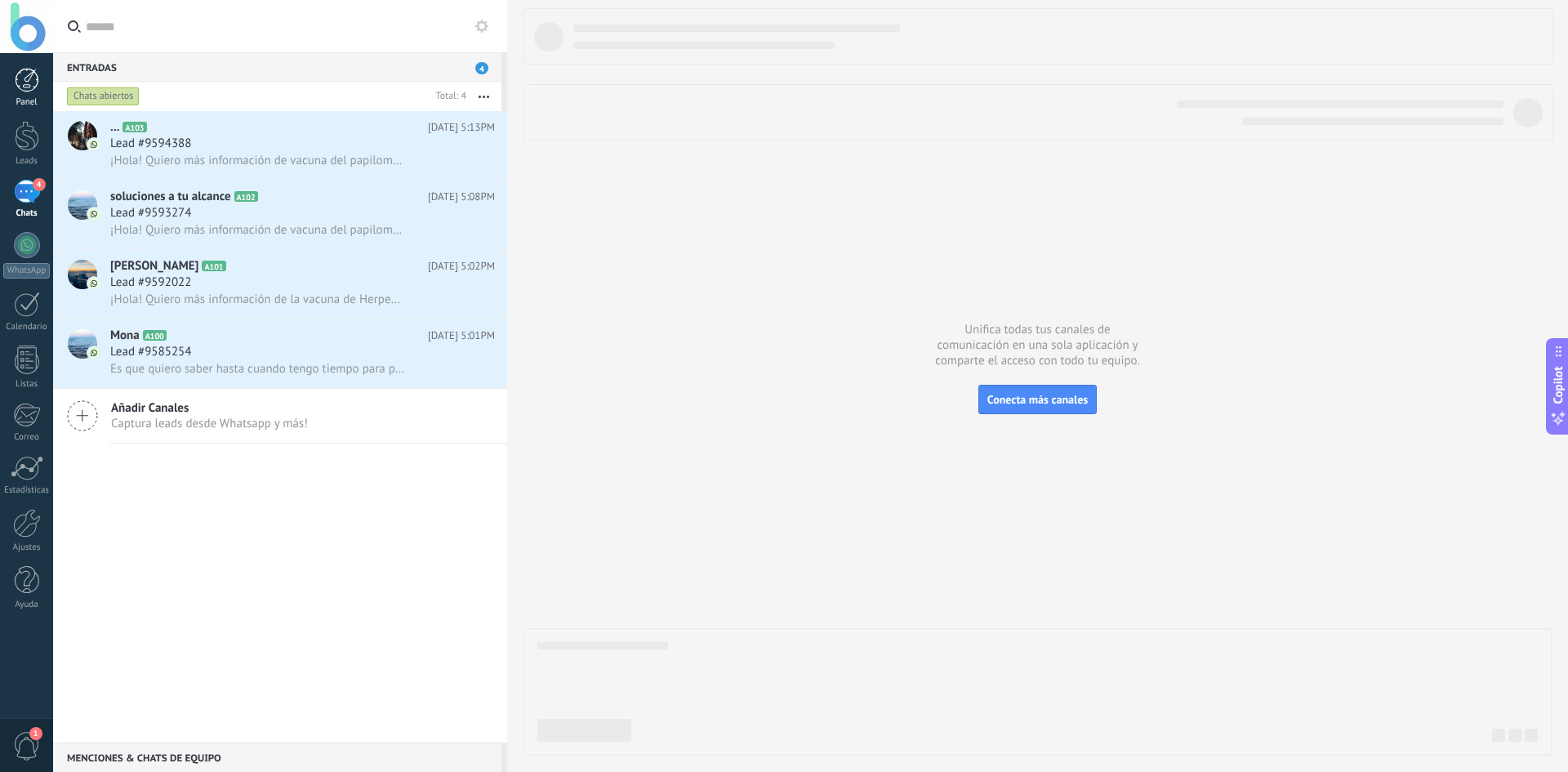
click at [38, 82] on div at bounding box center [27, 80] width 25 height 25
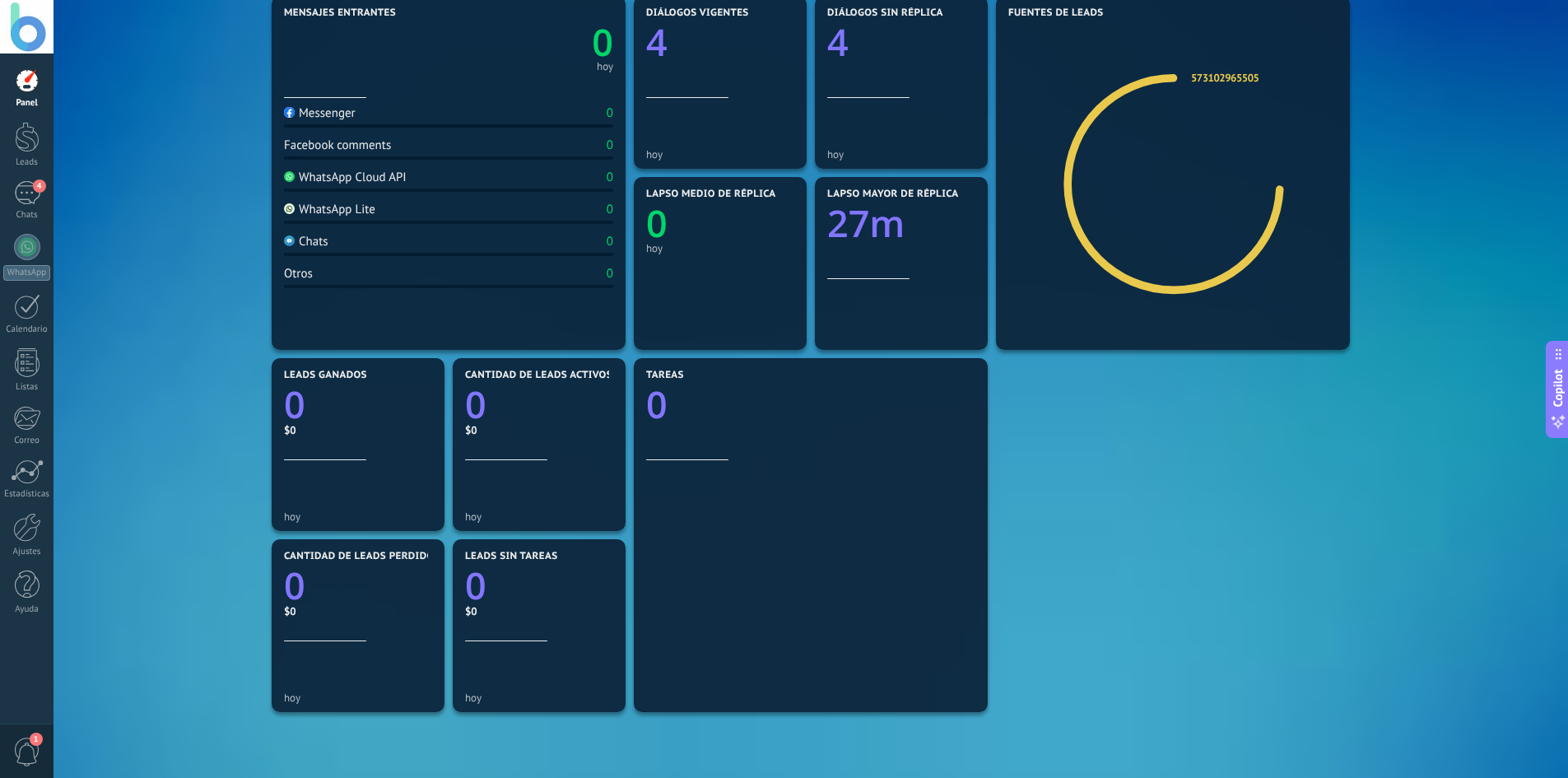
scroll to position [247, 0]
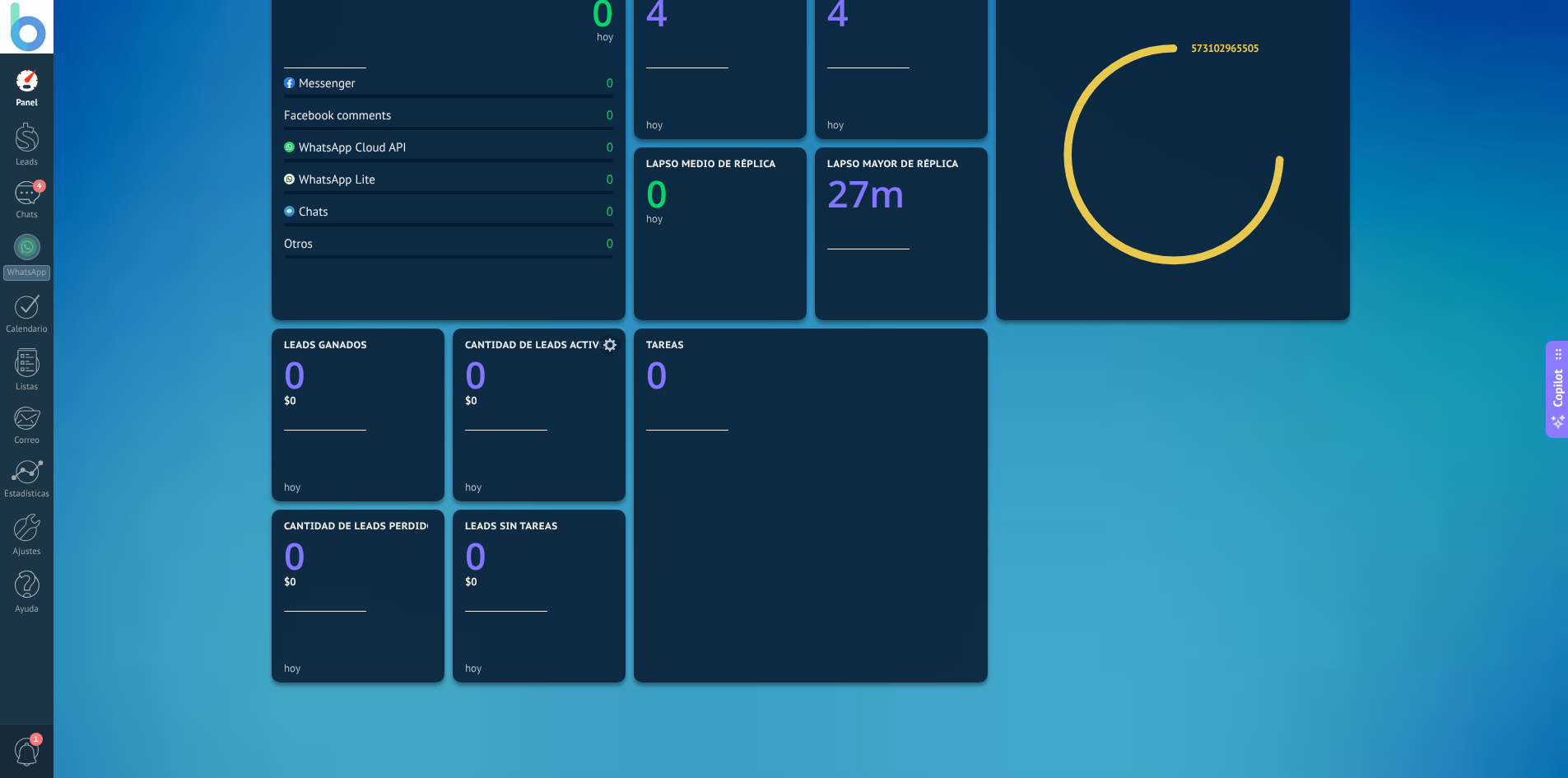
click at [522, 432] on div "hoy" at bounding box center [539, 461] width 148 height 62
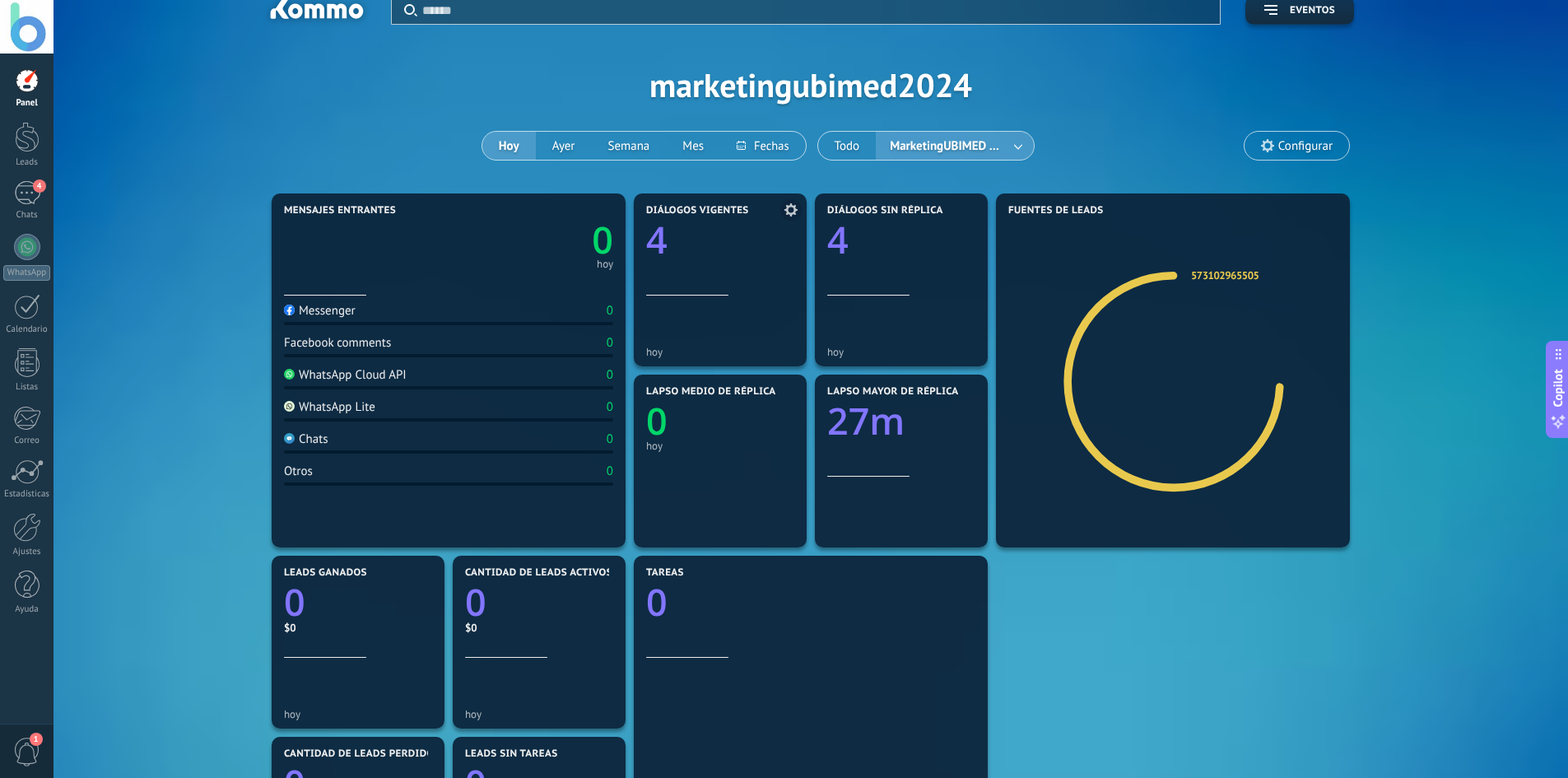
scroll to position [0, 0]
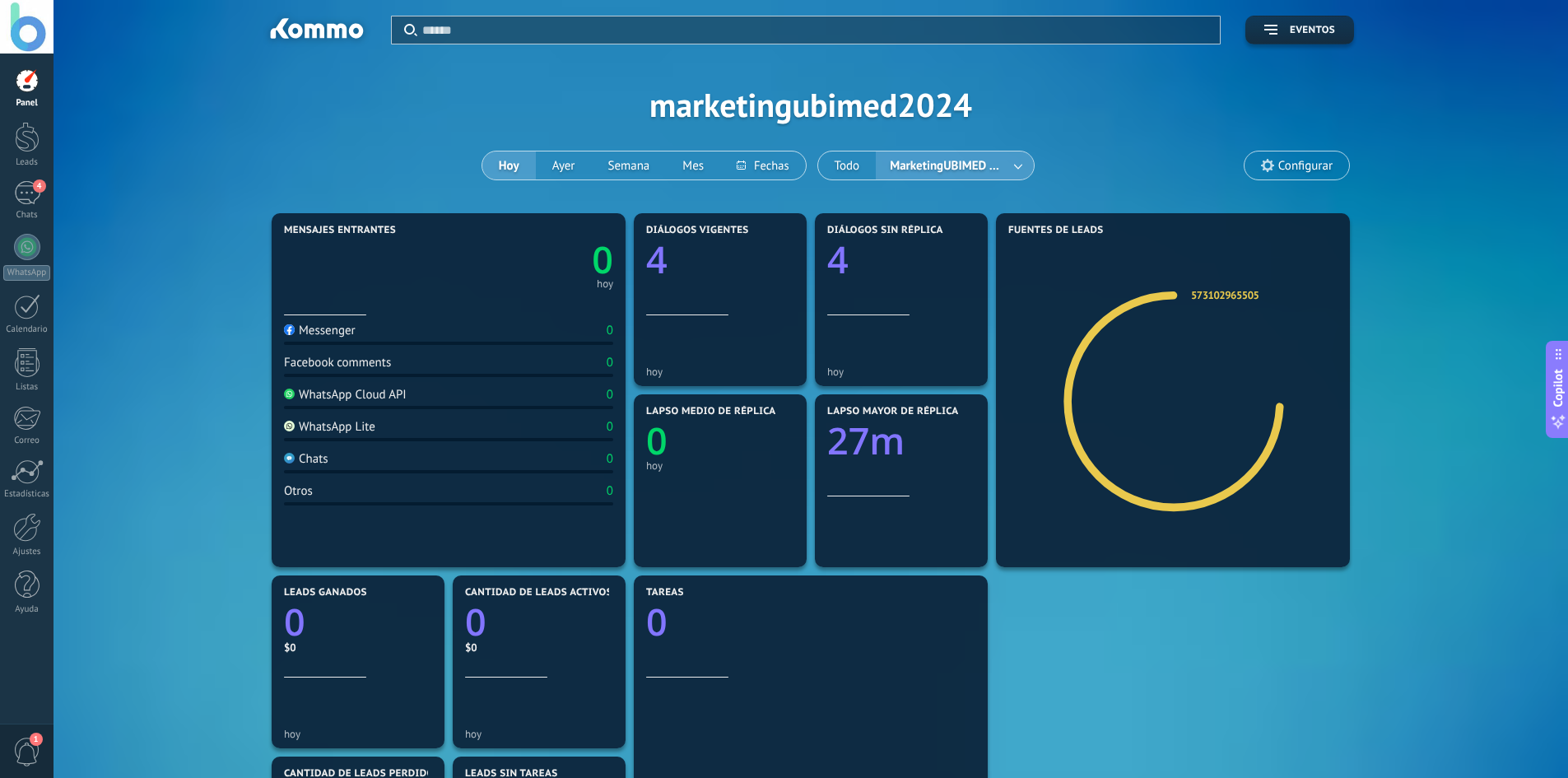
click at [994, 159] on span "MarketingUBIMED UBIMED" at bounding box center [947, 165] width 121 height 22
click at [1019, 164] on link at bounding box center [1019, 165] width 30 height 27
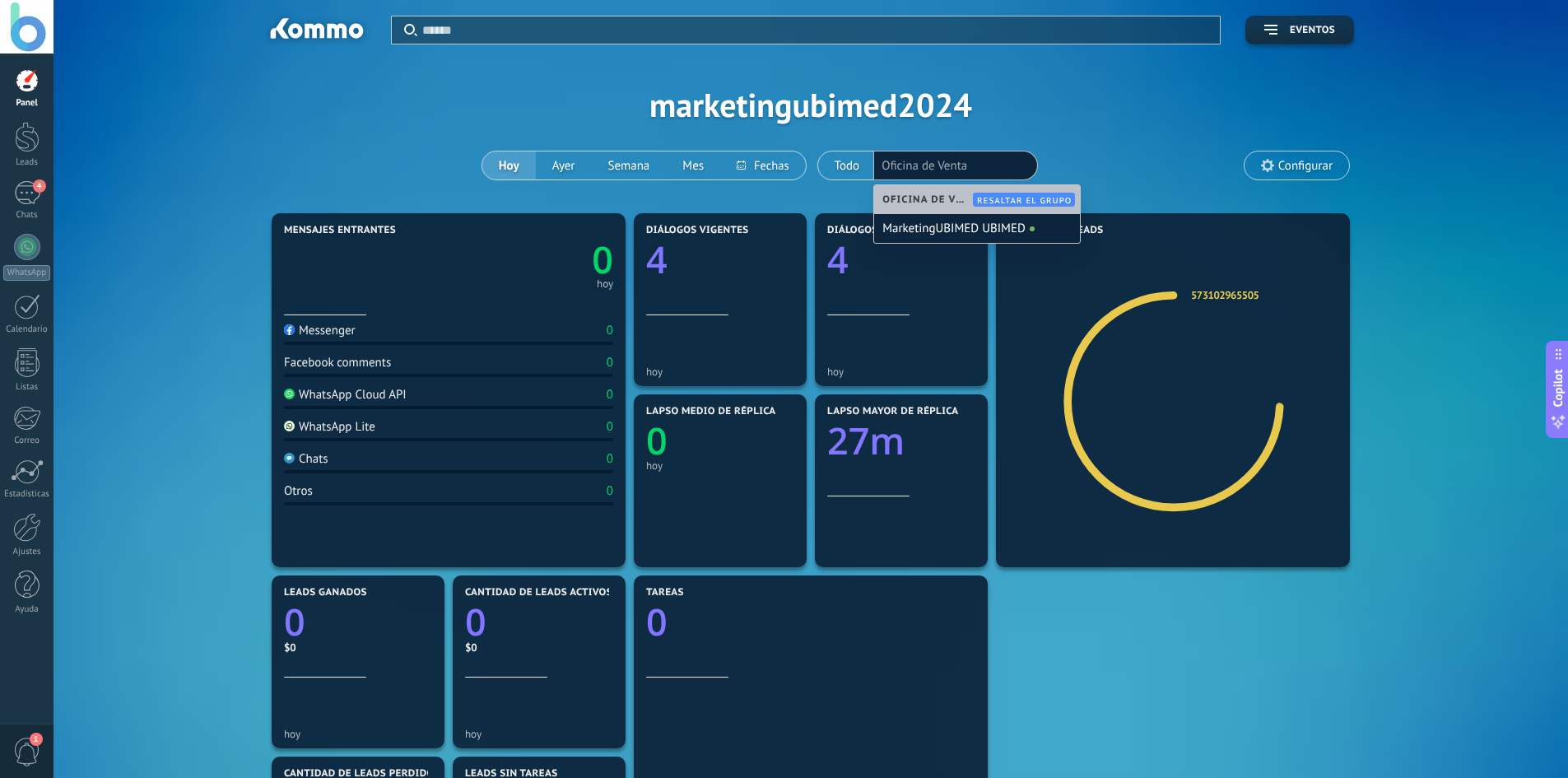
click at [1020, 198] on span "Resaltar el grupo" at bounding box center [1023, 200] width 95 height 11
click at [972, 164] on ul "MarketingUBIMED UBIMED Oficina de Venta" at bounding box center [955, 176] width 160 height 47
click at [966, 181] on span "Oficina de Venta" at bounding box center [925, 187] width 86 height 23
click at [935, 191] on input "text" at bounding box center [923, 187] width 82 height 23
click at [1160, 139] on div "Aplicar Eventos marketingubimed2024 [DATE] [DATE] Semana Mes Todo MarketingUBIM…" at bounding box center [810, 104] width 1465 height 209
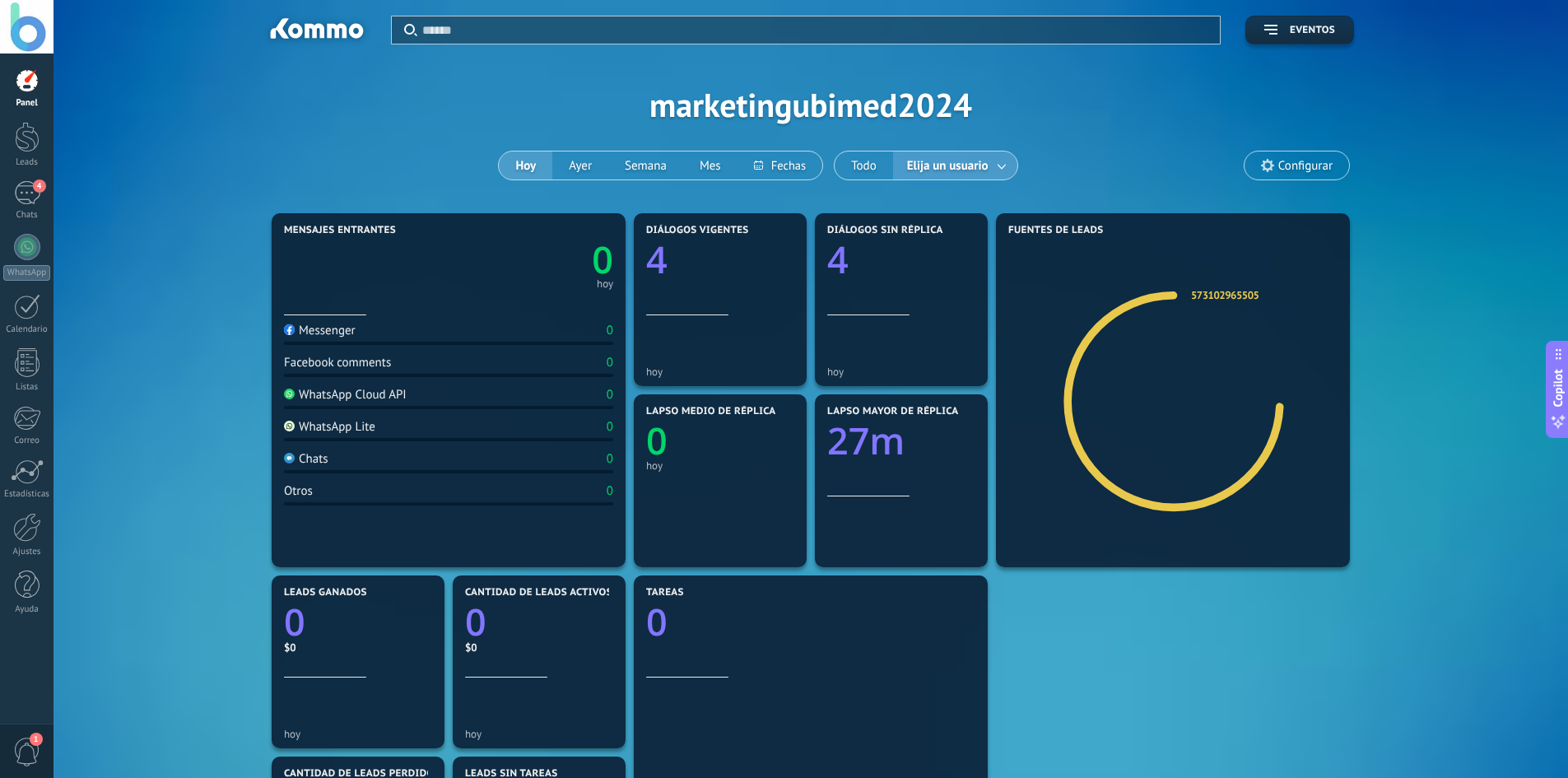
click at [484, 429] on div "WhatsApp Lite 0" at bounding box center [448, 429] width 330 height 22
click at [339, 430] on div "WhatsApp Lite" at bounding box center [330, 426] width 92 height 15
drag, startPoint x: 346, startPoint y: 423, endPoint x: 335, endPoint y: 412, distance: 15.6
click at [1319, 169] on span "Configurar" at bounding box center [1305, 165] width 54 height 14
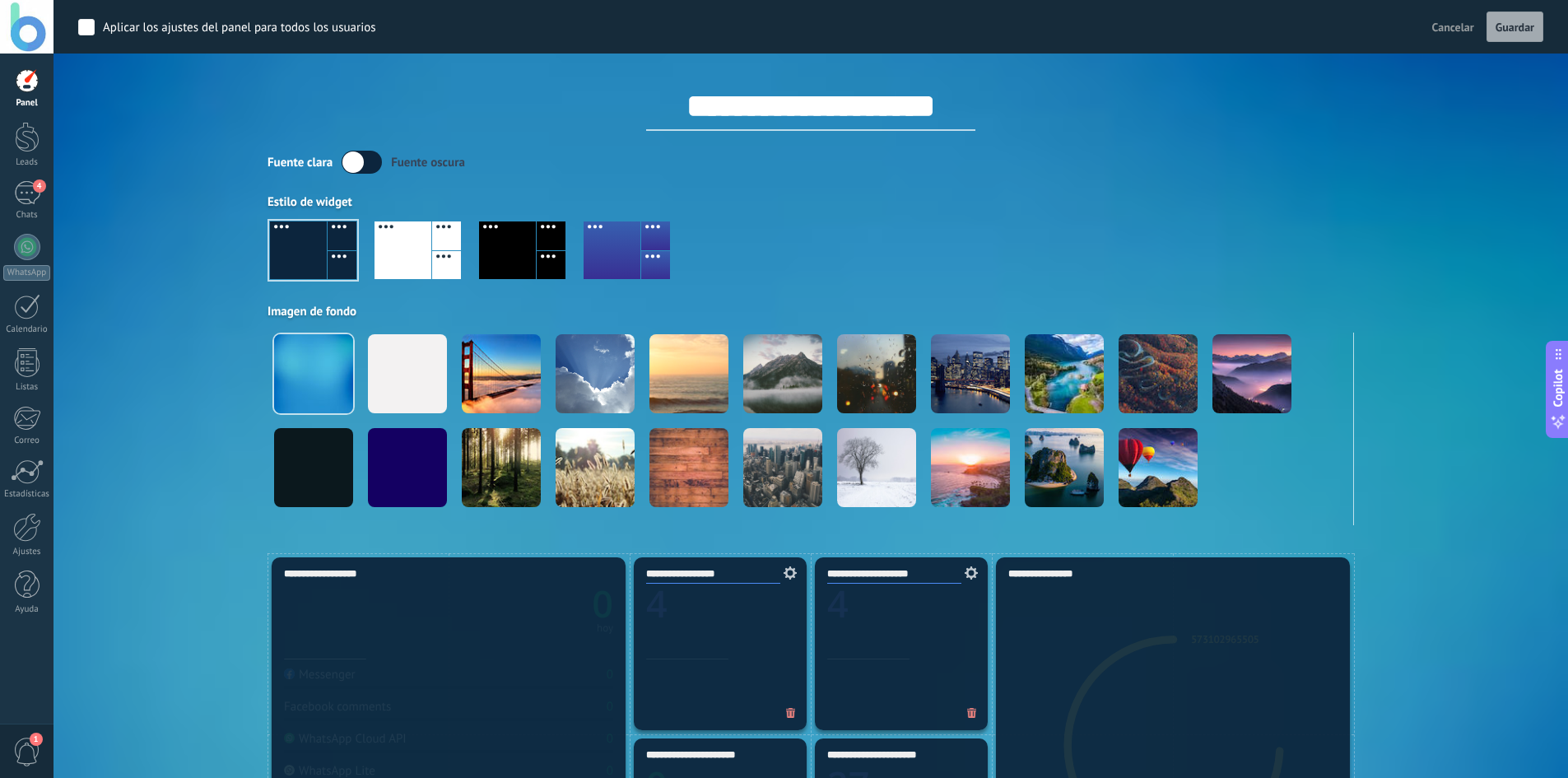
click at [651, 251] on div at bounding box center [655, 266] width 29 height 29
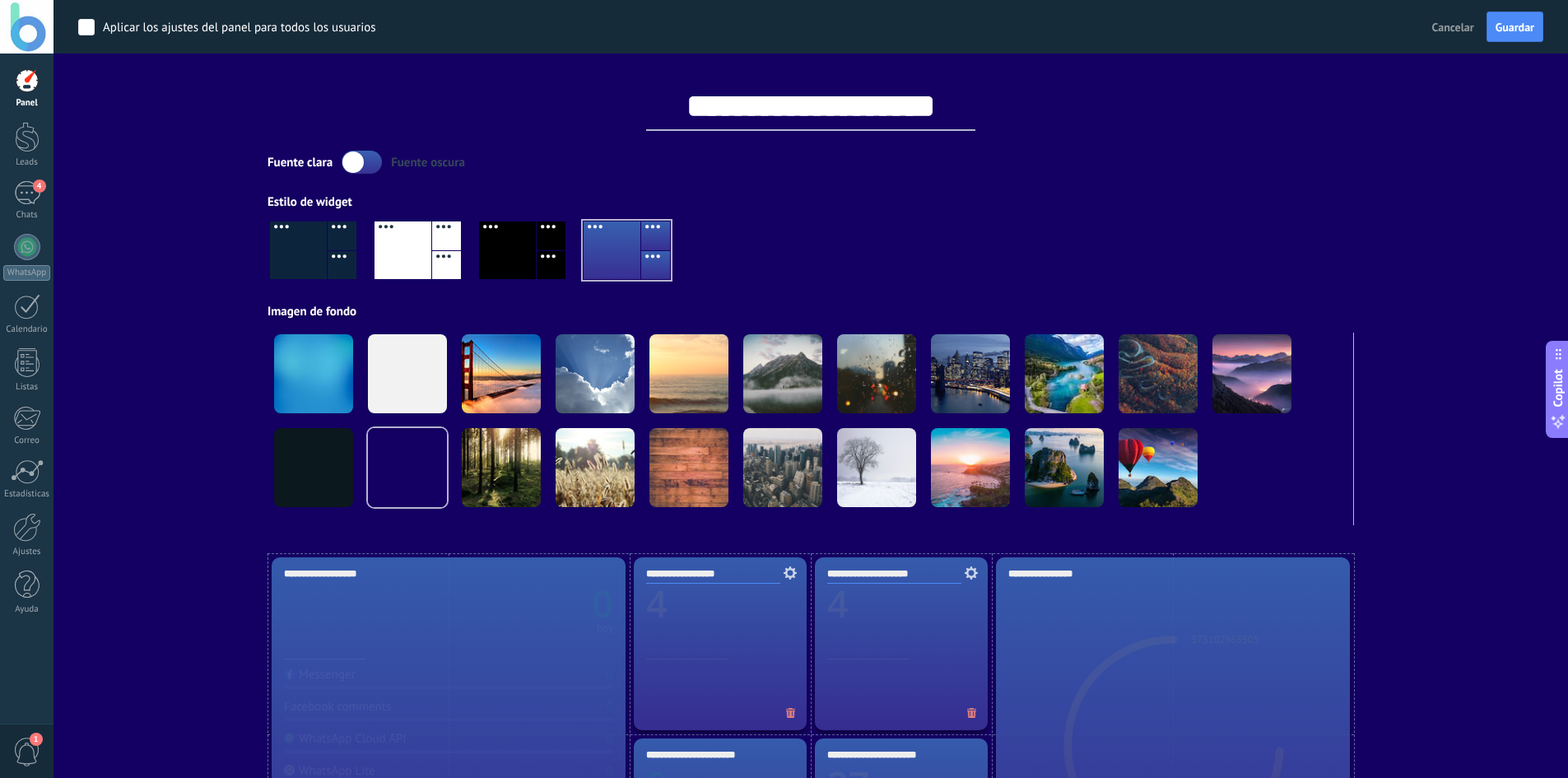
click at [231, 359] on div "Aplicar Eventos marketingubimed2024 Hoy Ayer Semana Mes Todo Elija un usuario C…" at bounding box center [810, 276] width 1465 height 553
drag, startPoint x: 1487, startPoint y: 28, endPoint x: 1500, endPoint y: 30, distance: 13.2
click at [1500, 30] on div "Cancelar Guardar" at bounding box center [1484, 27] width 118 height 32
click at [1505, 30] on span "Guardar" at bounding box center [1514, 27] width 38 height 11
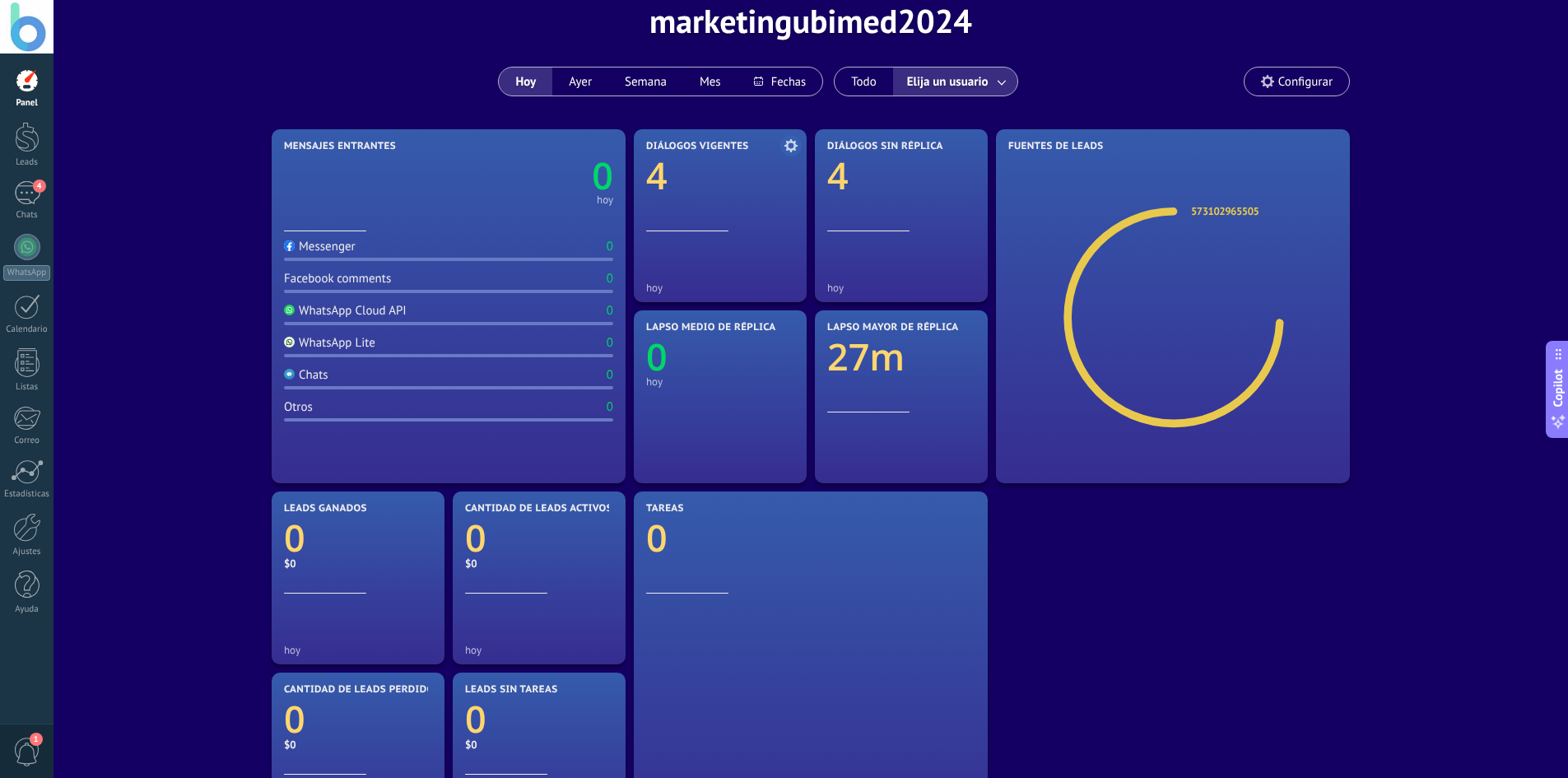
scroll to position [82, 0]
click at [1006, 87] on link at bounding box center [1002, 83] width 30 height 27
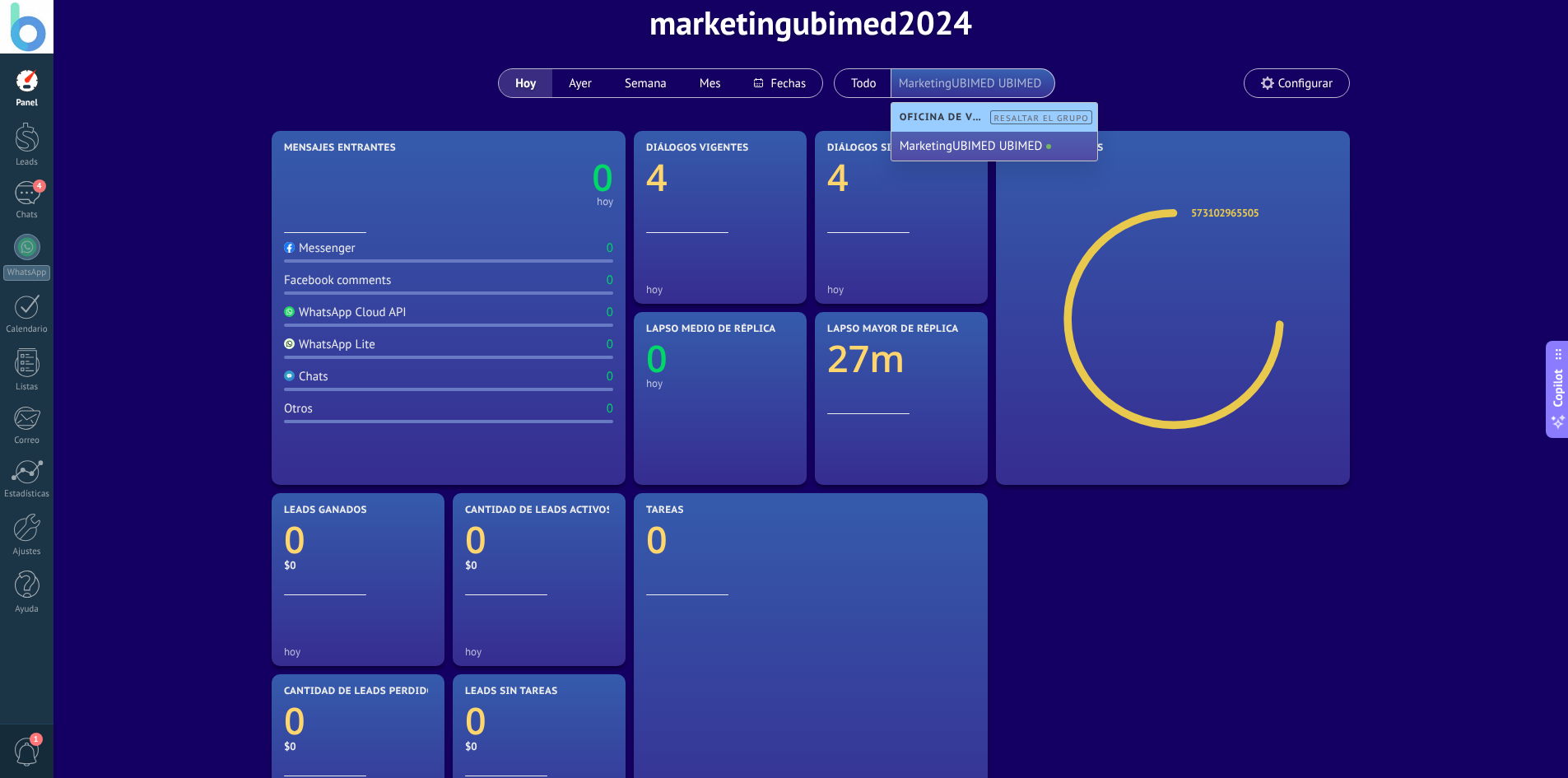
click at [1049, 148] on span at bounding box center [1048, 146] width 5 height 5
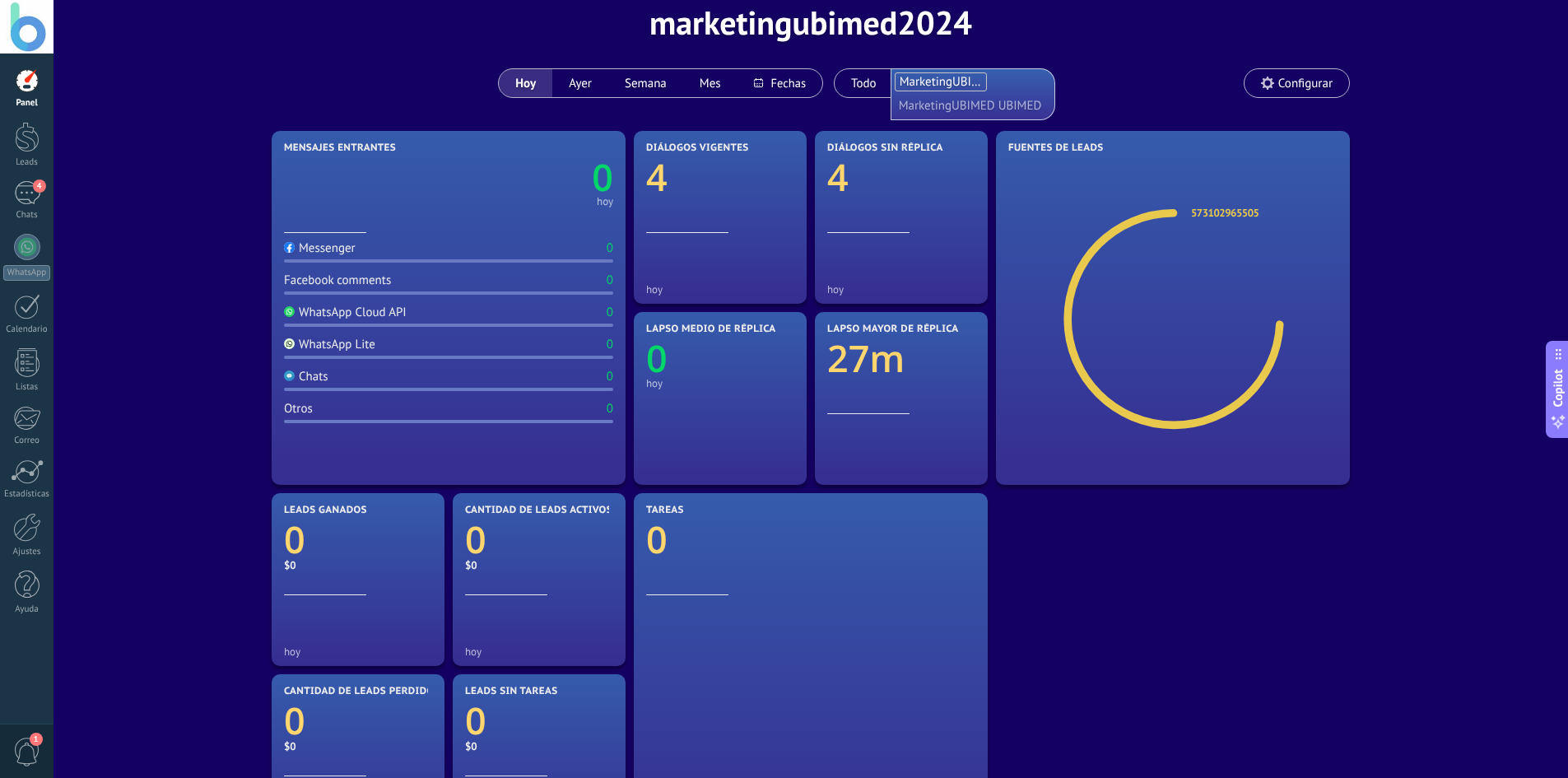
click at [1095, 84] on div "Aplicar Eventos marketingubimed2024 Hoy Ayer Semana Mes Todo Elija un usuario M…" at bounding box center [810, 22] width 1465 height 209
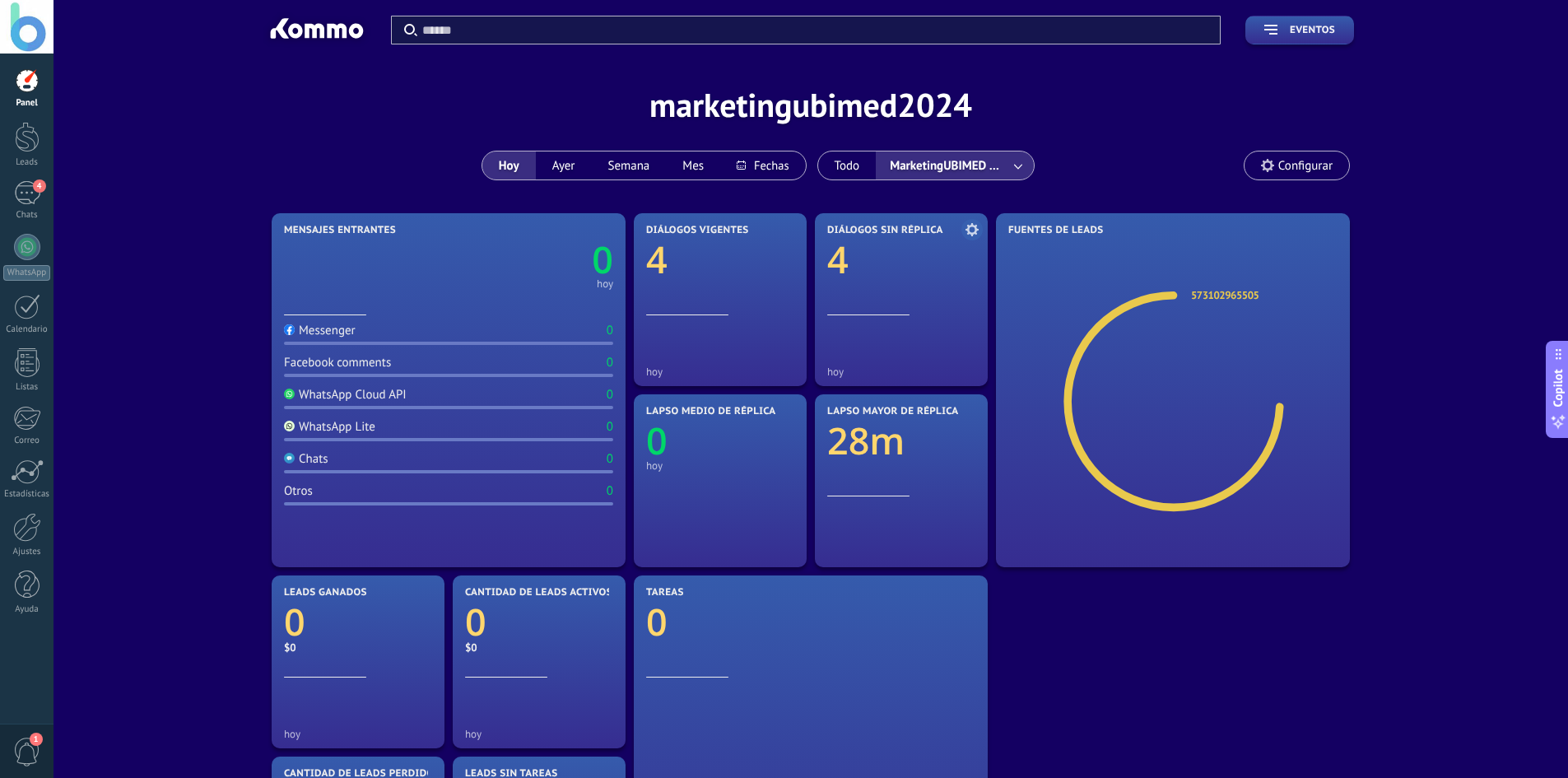
click at [977, 230] on use at bounding box center [972, 229] width 13 height 13
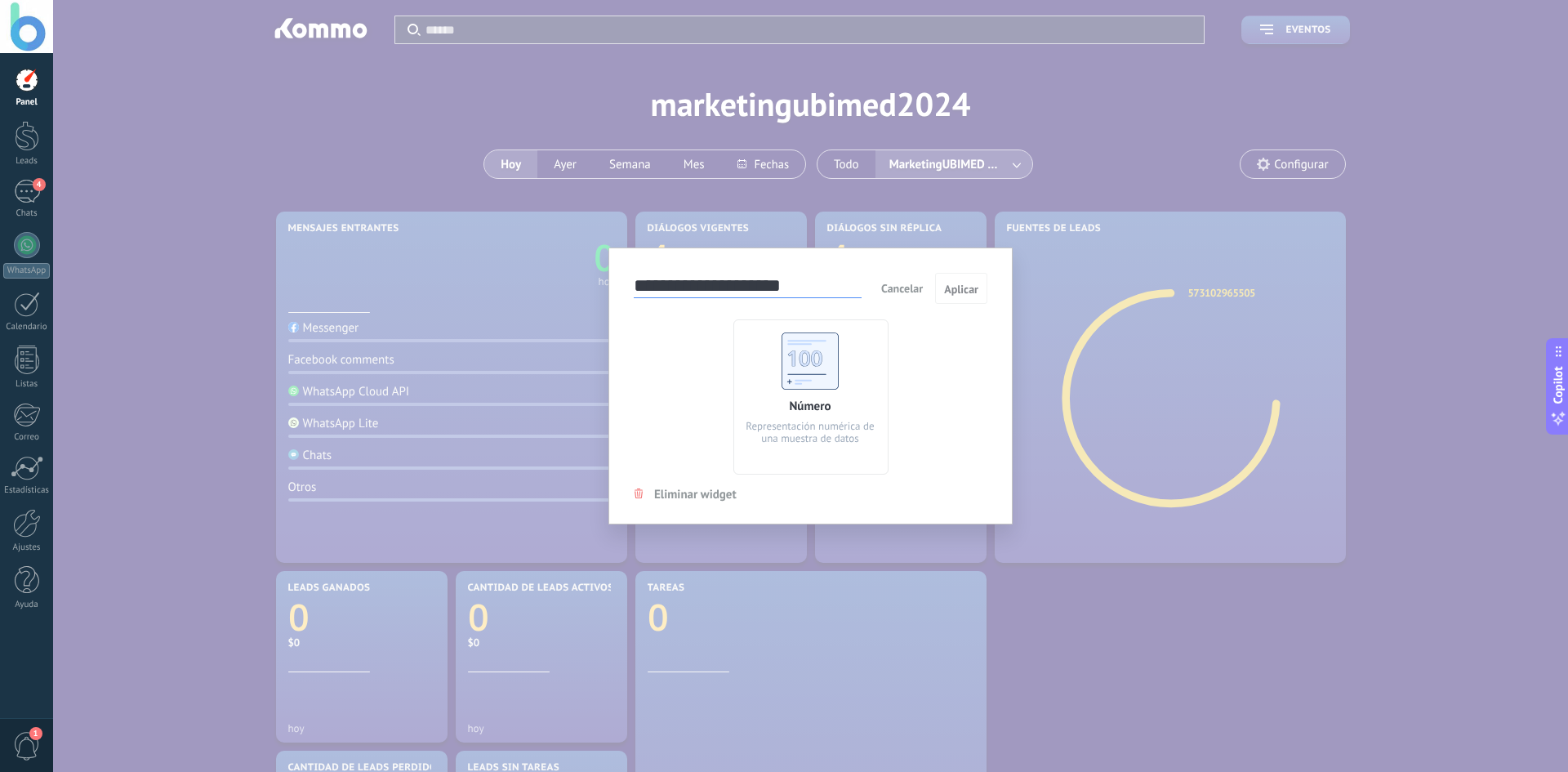
click at [1067, 195] on div "**********" at bounding box center [811, 386] width 1515 height 772
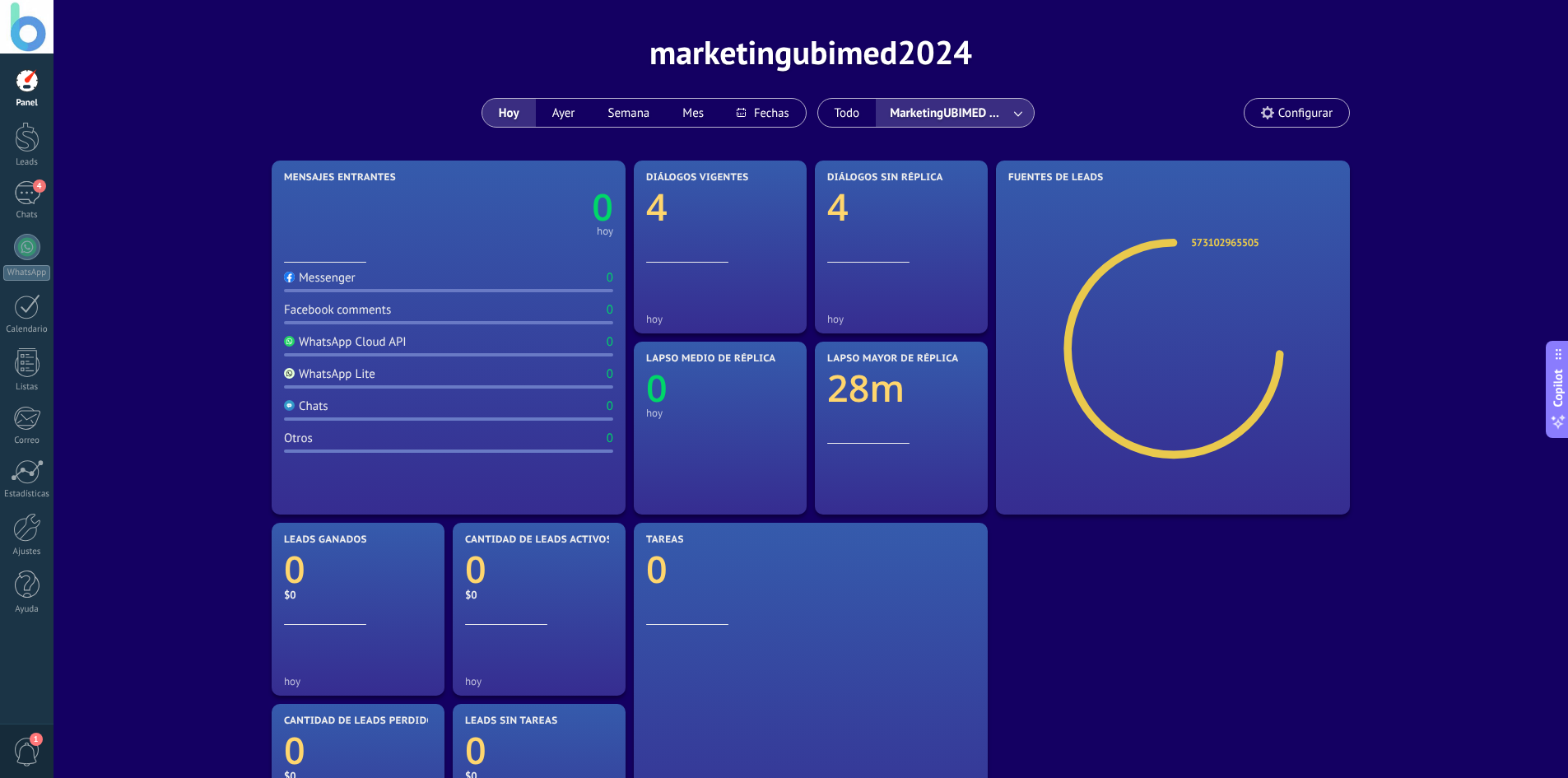
scroll to position [82, 0]
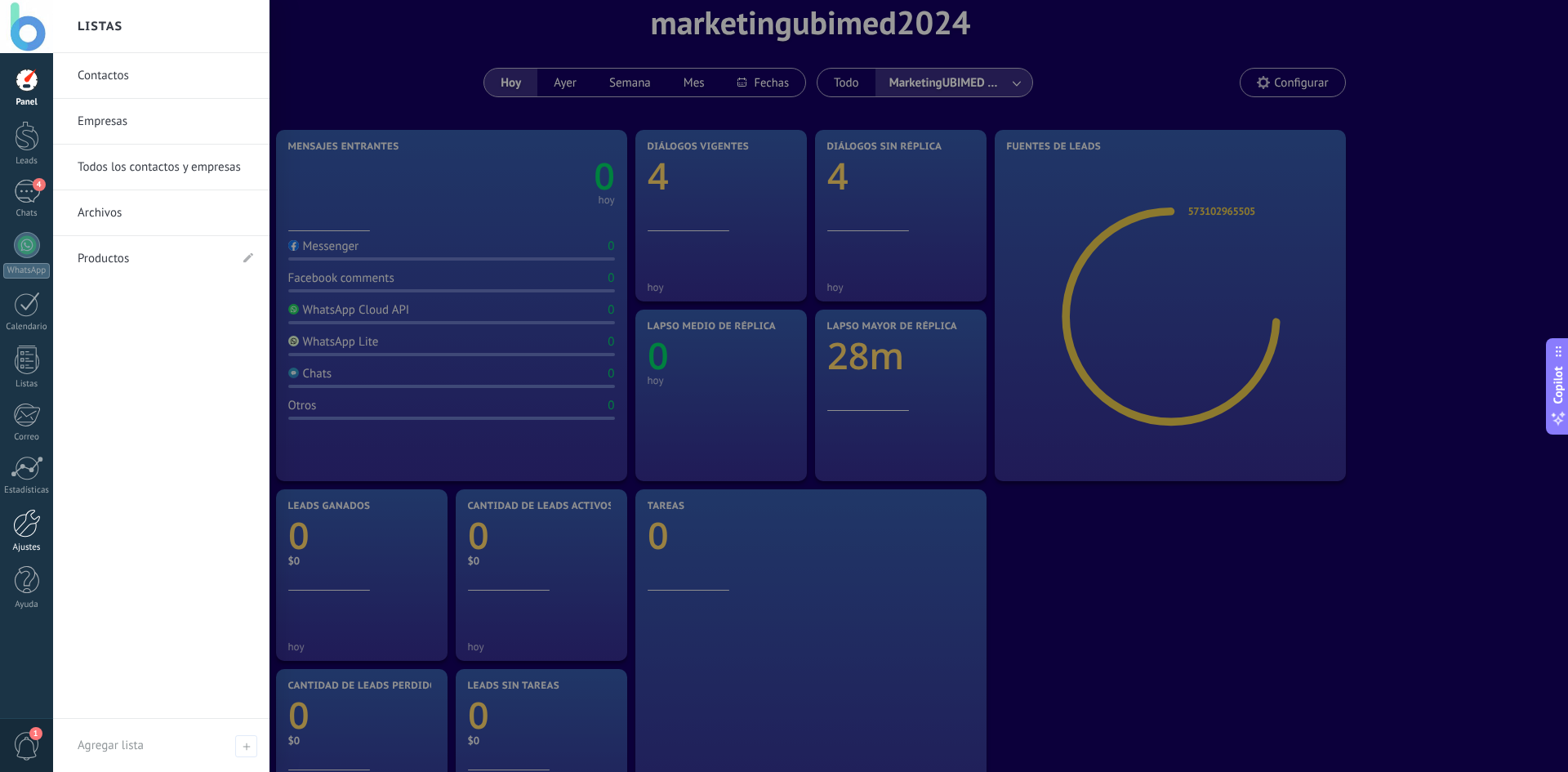
click at [32, 518] on div at bounding box center [27, 524] width 27 height 28
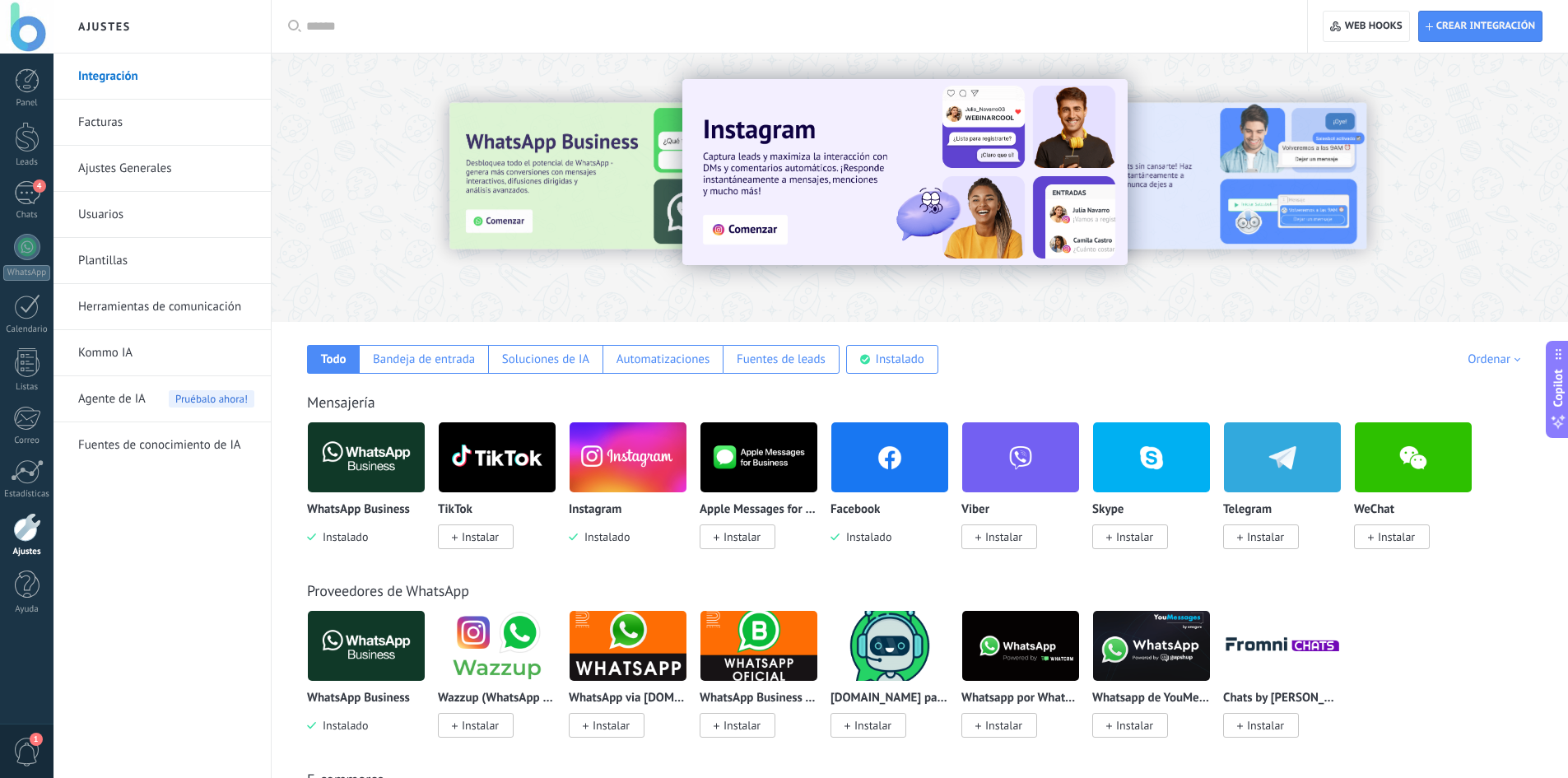
click at [347, 32] on input "text" at bounding box center [794, 27] width 977 height 17
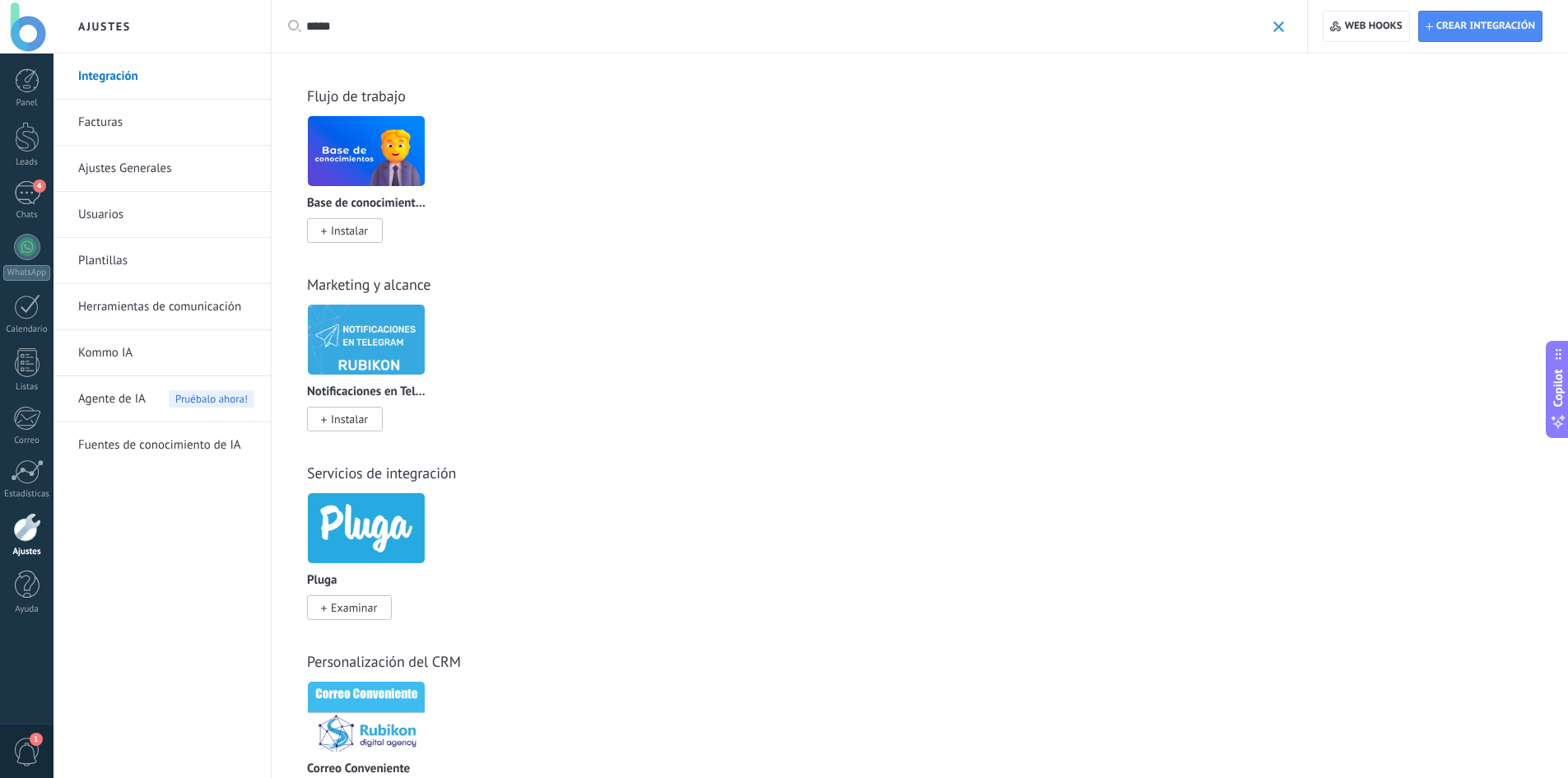
type input "*****"
click at [31, 750] on span "1" at bounding box center [27, 752] width 28 height 29
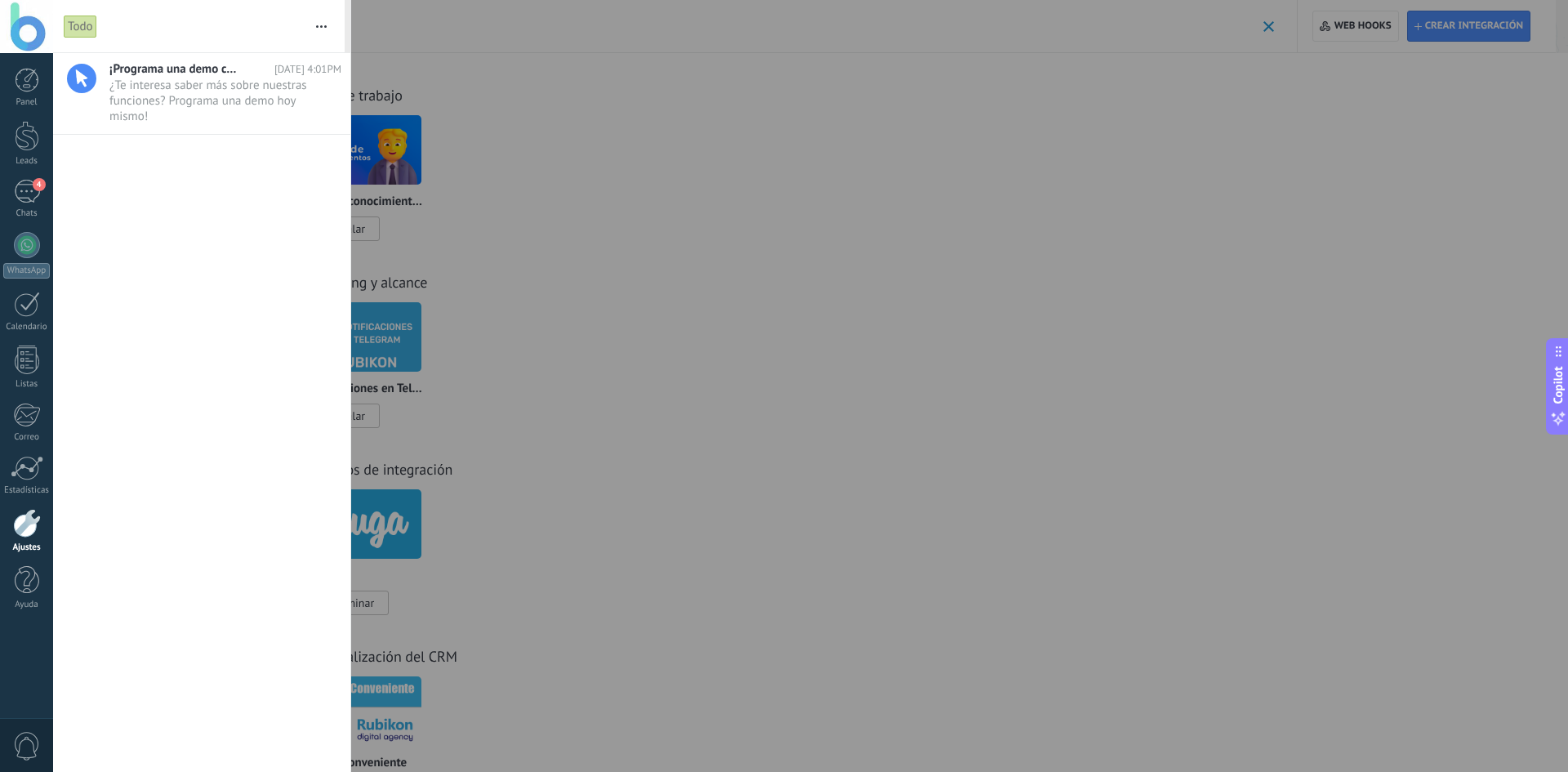
click at [611, 149] on div at bounding box center [784, 386] width 1568 height 772
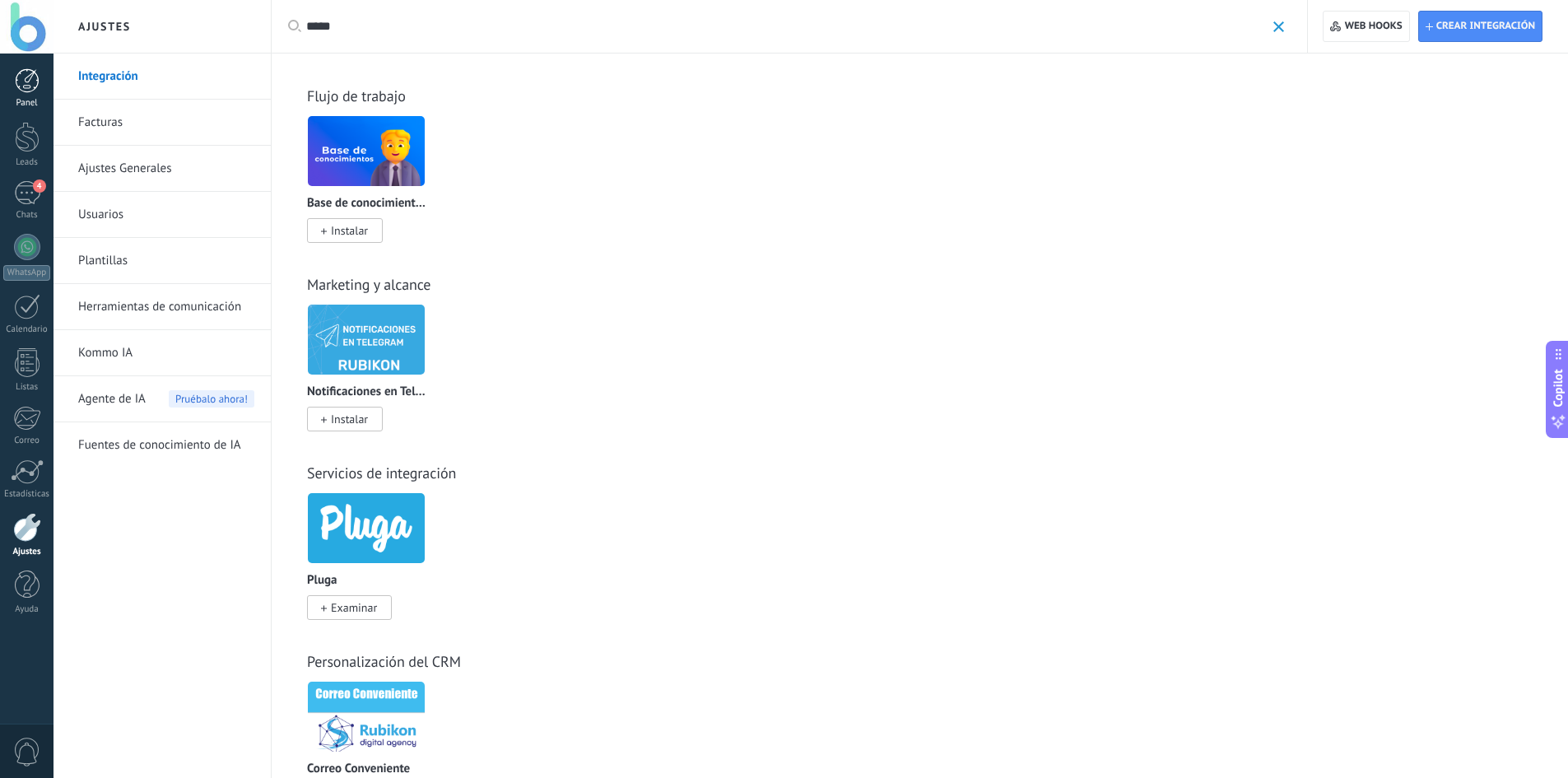
click at [45, 86] on link "Panel" at bounding box center [27, 88] width 54 height 40
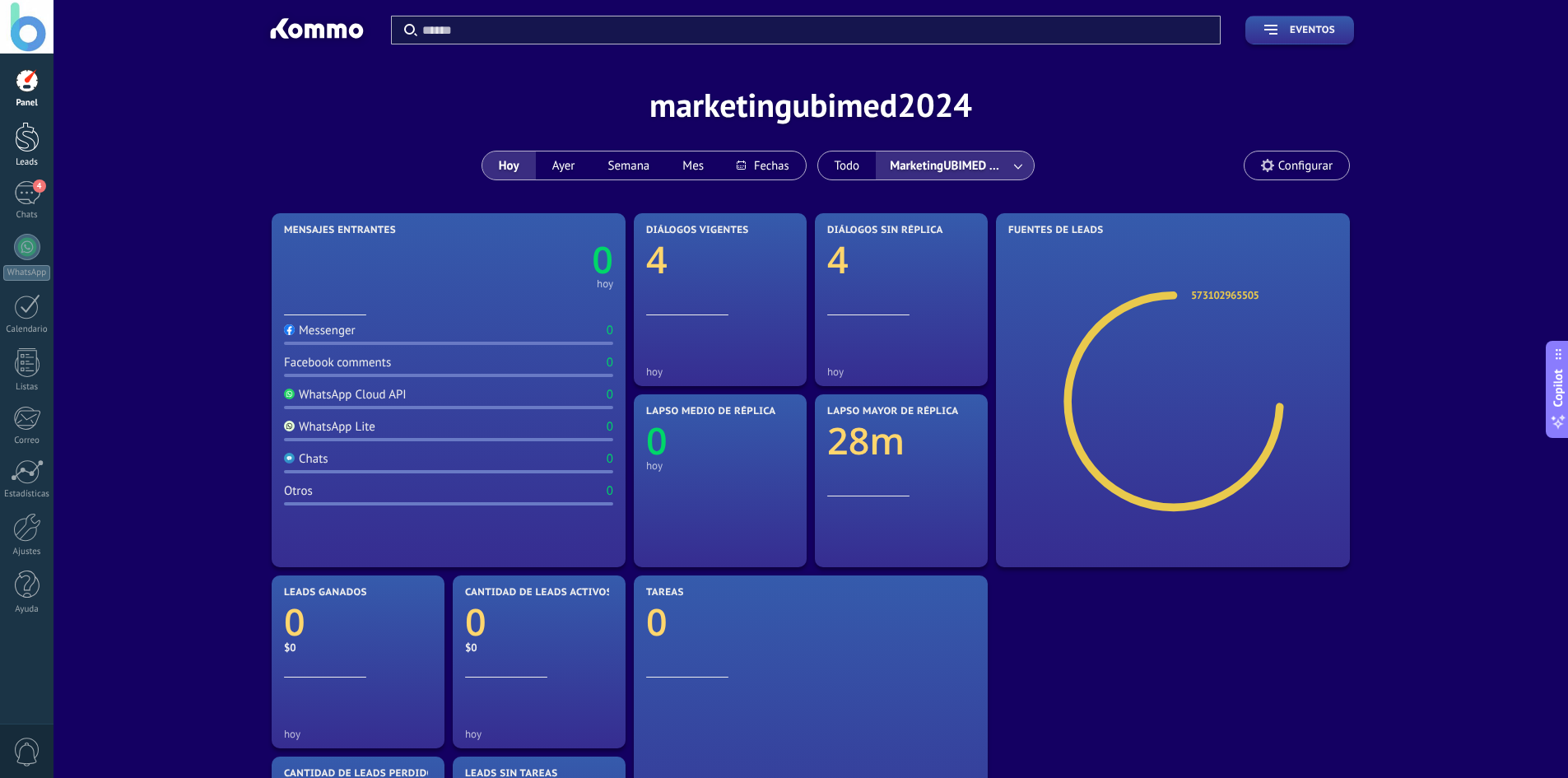
click at [36, 150] on div at bounding box center [28, 137] width 25 height 31
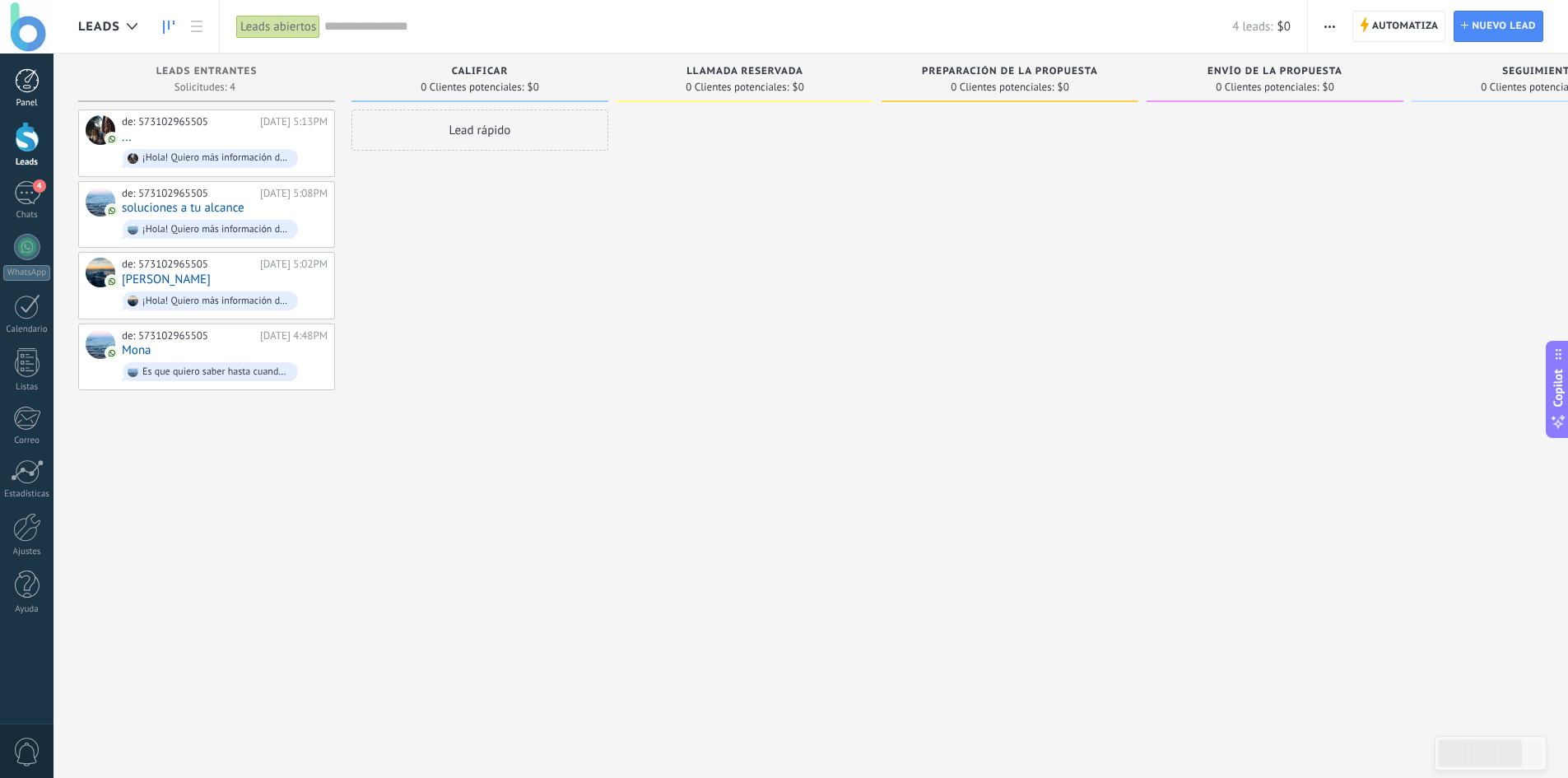
click at [32, 76] on div at bounding box center [28, 80] width 25 height 25
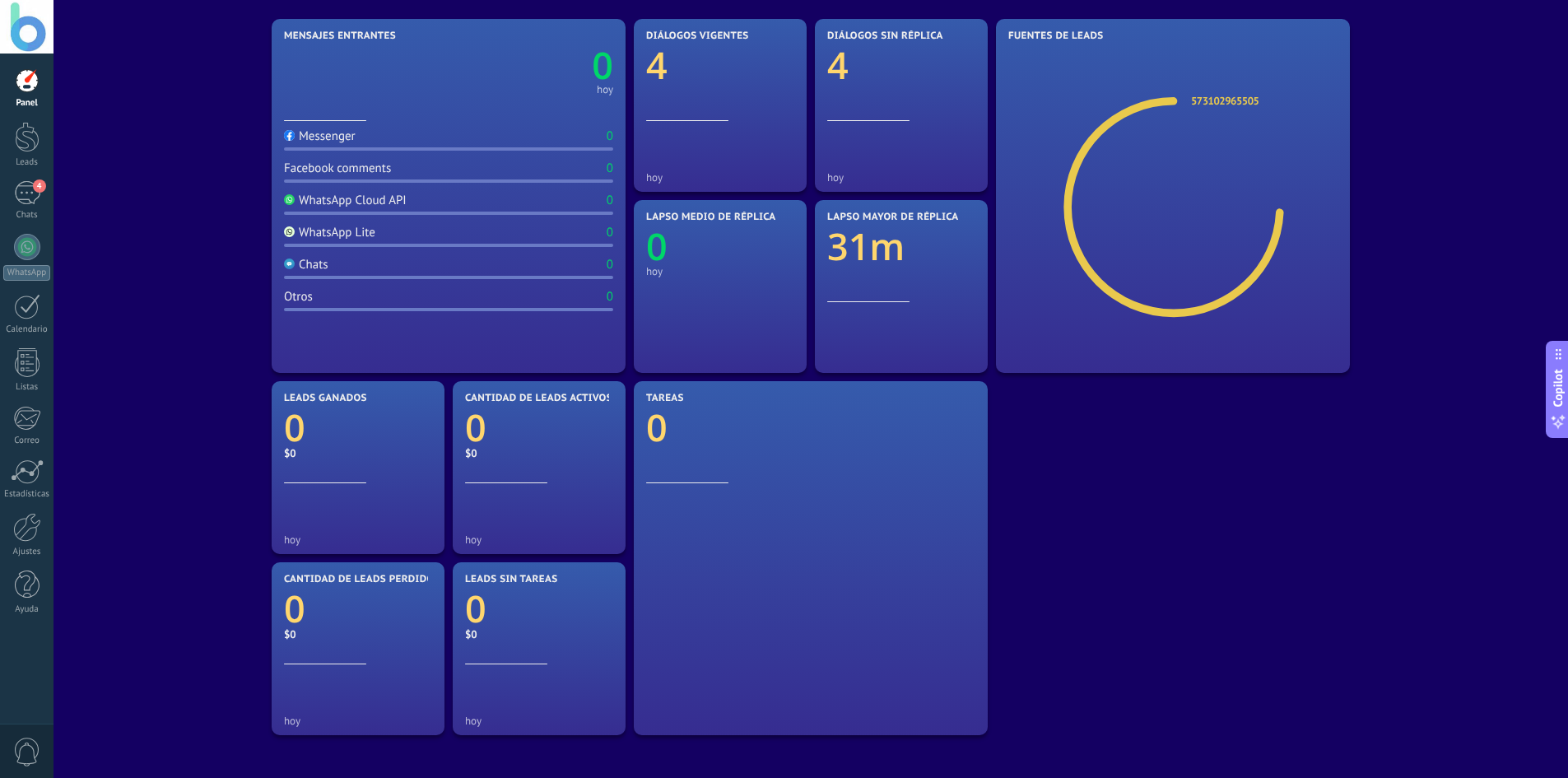
scroll to position [82, 0]
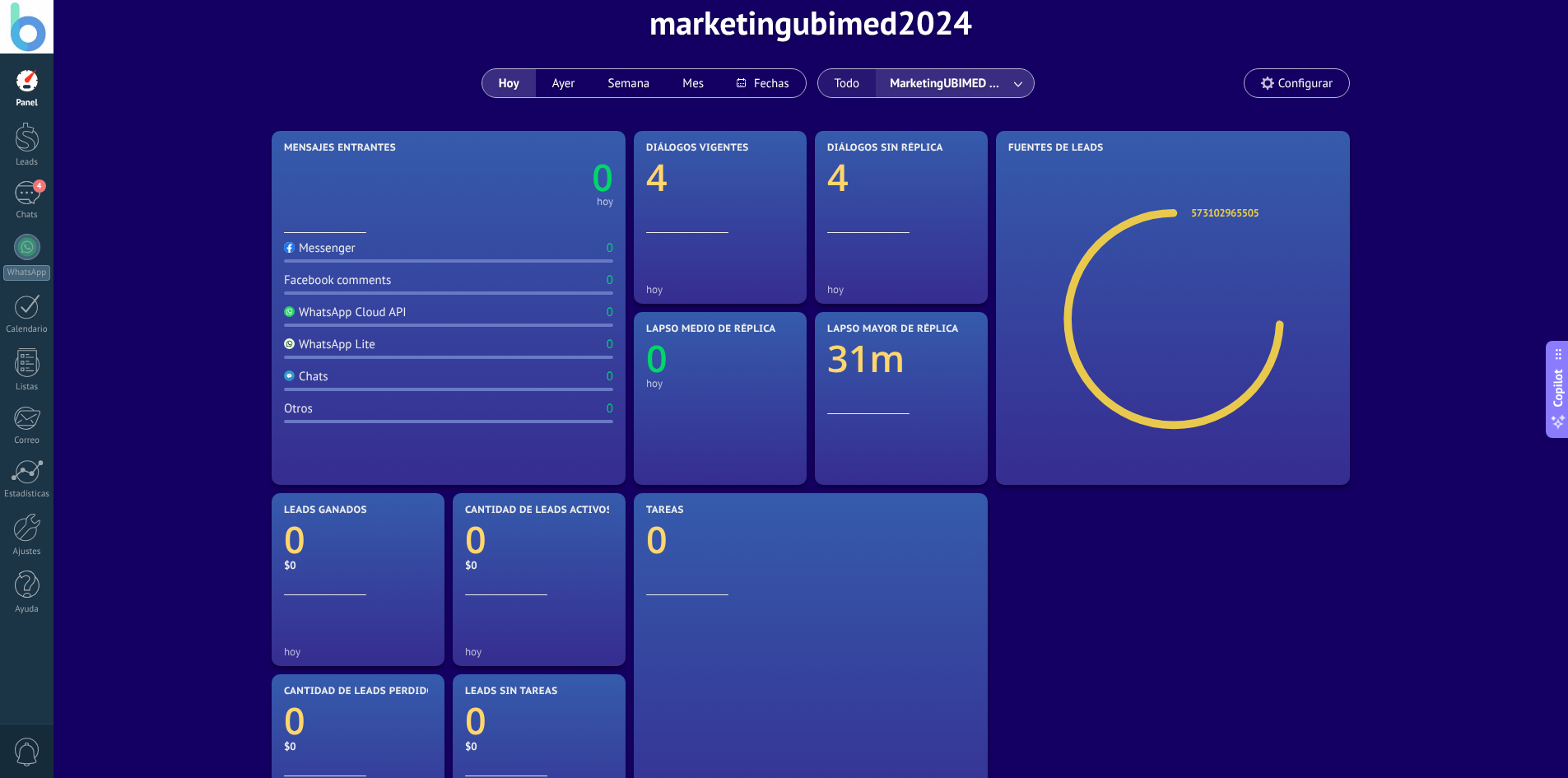
click at [848, 77] on button "Todo" at bounding box center [847, 82] width 58 height 28
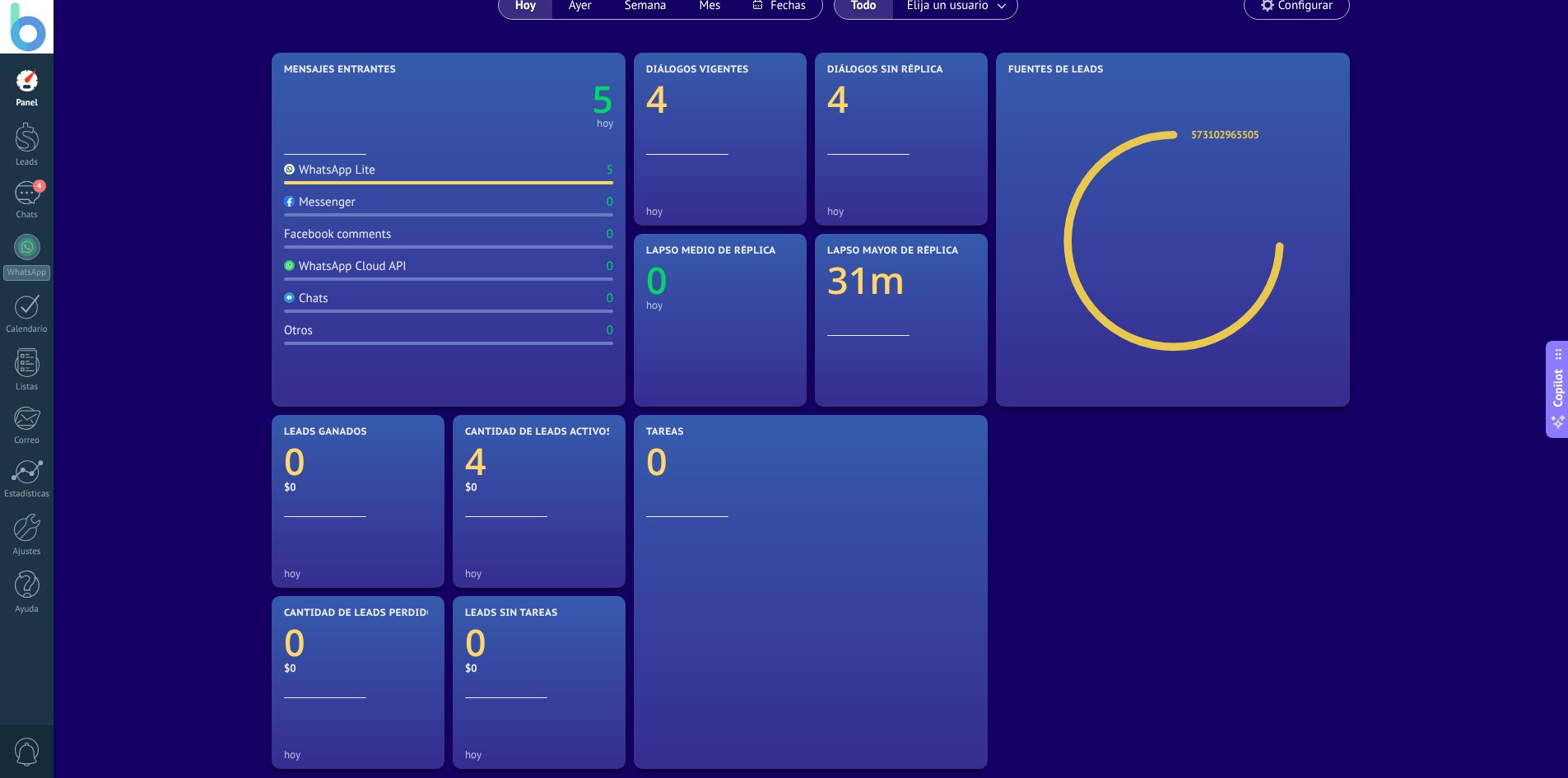
scroll to position [164, 0]
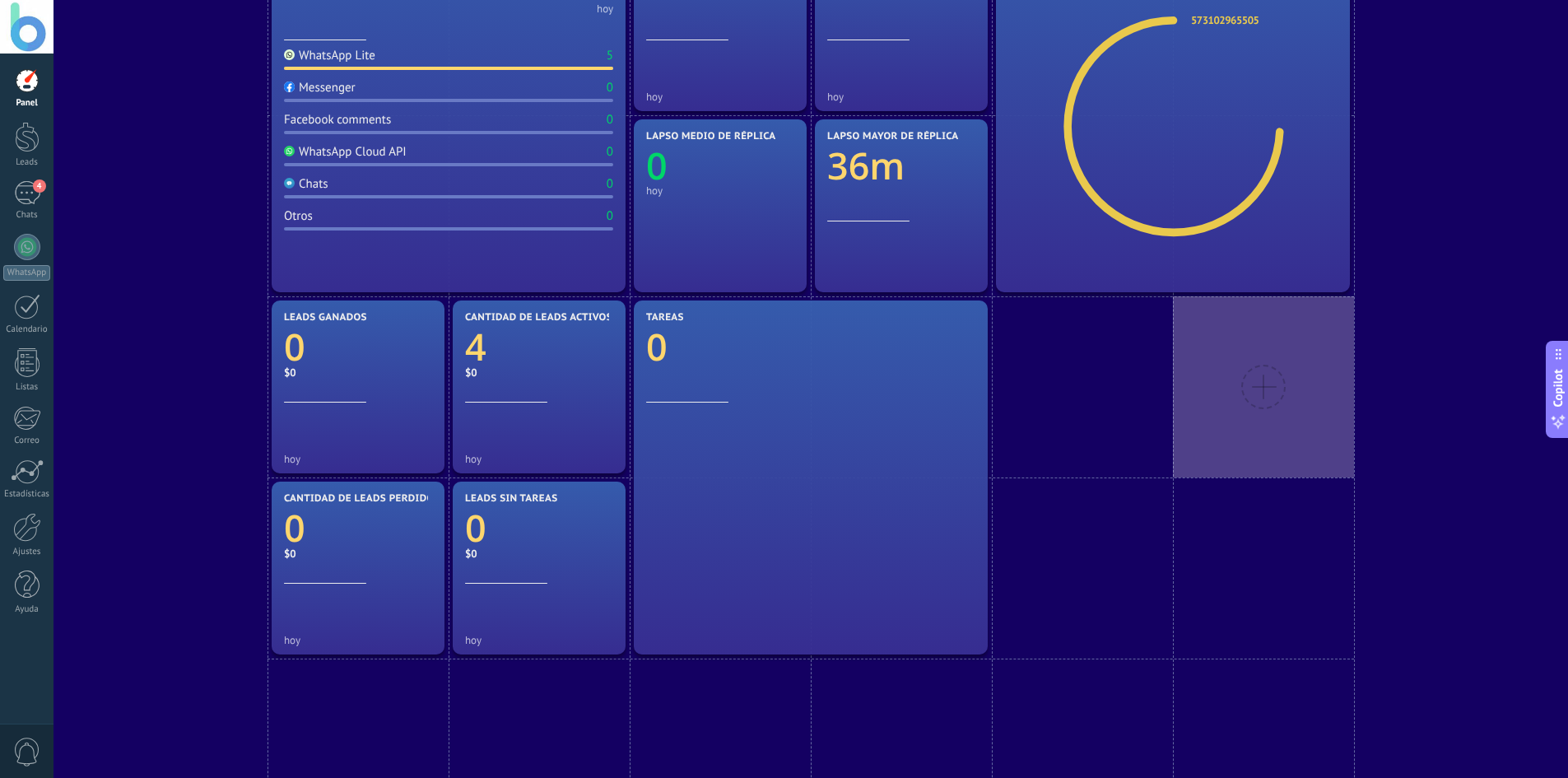
scroll to position [305, 0]
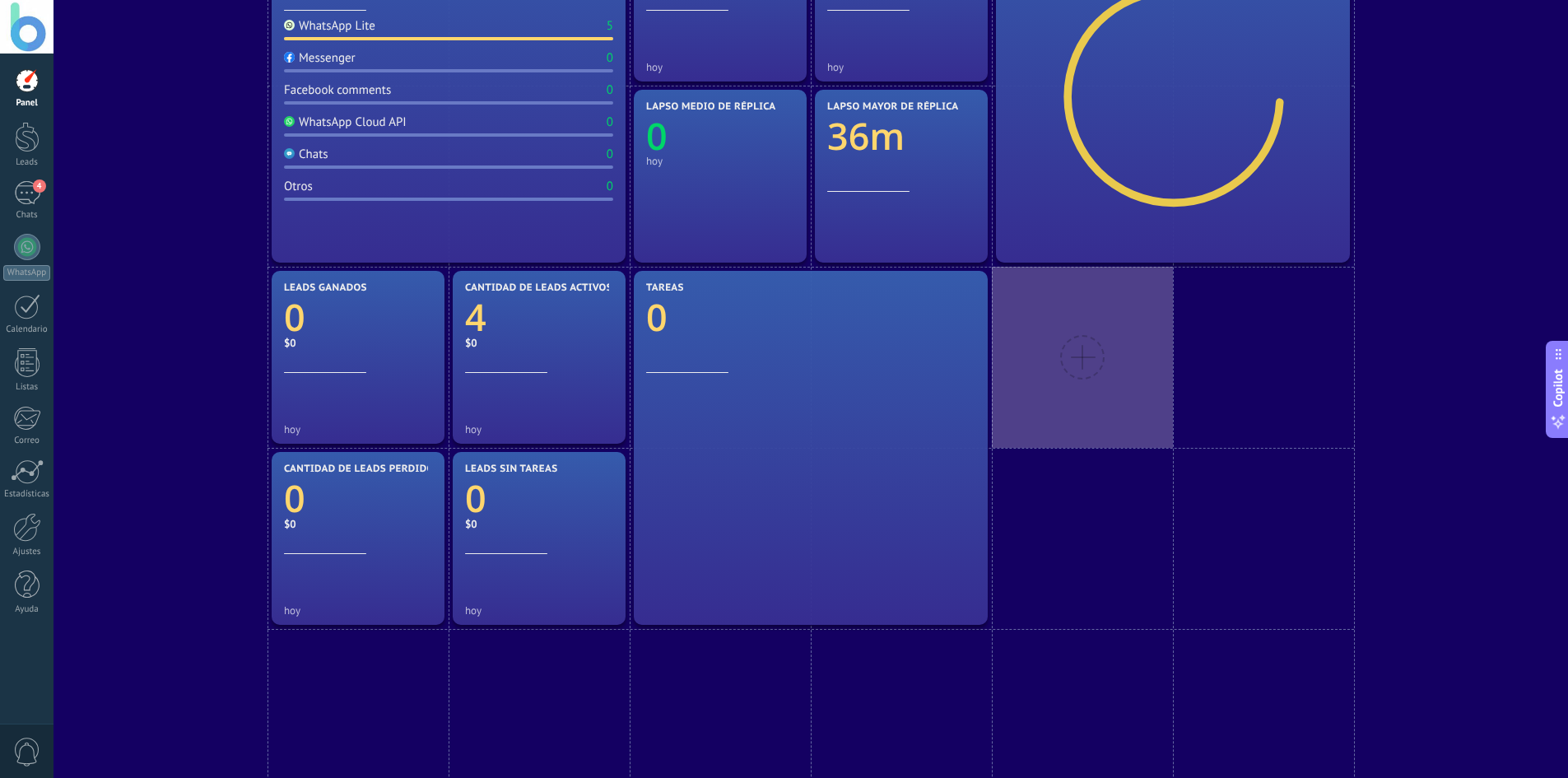
click at [1095, 362] on div at bounding box center [1082, 357] width 45 height 45
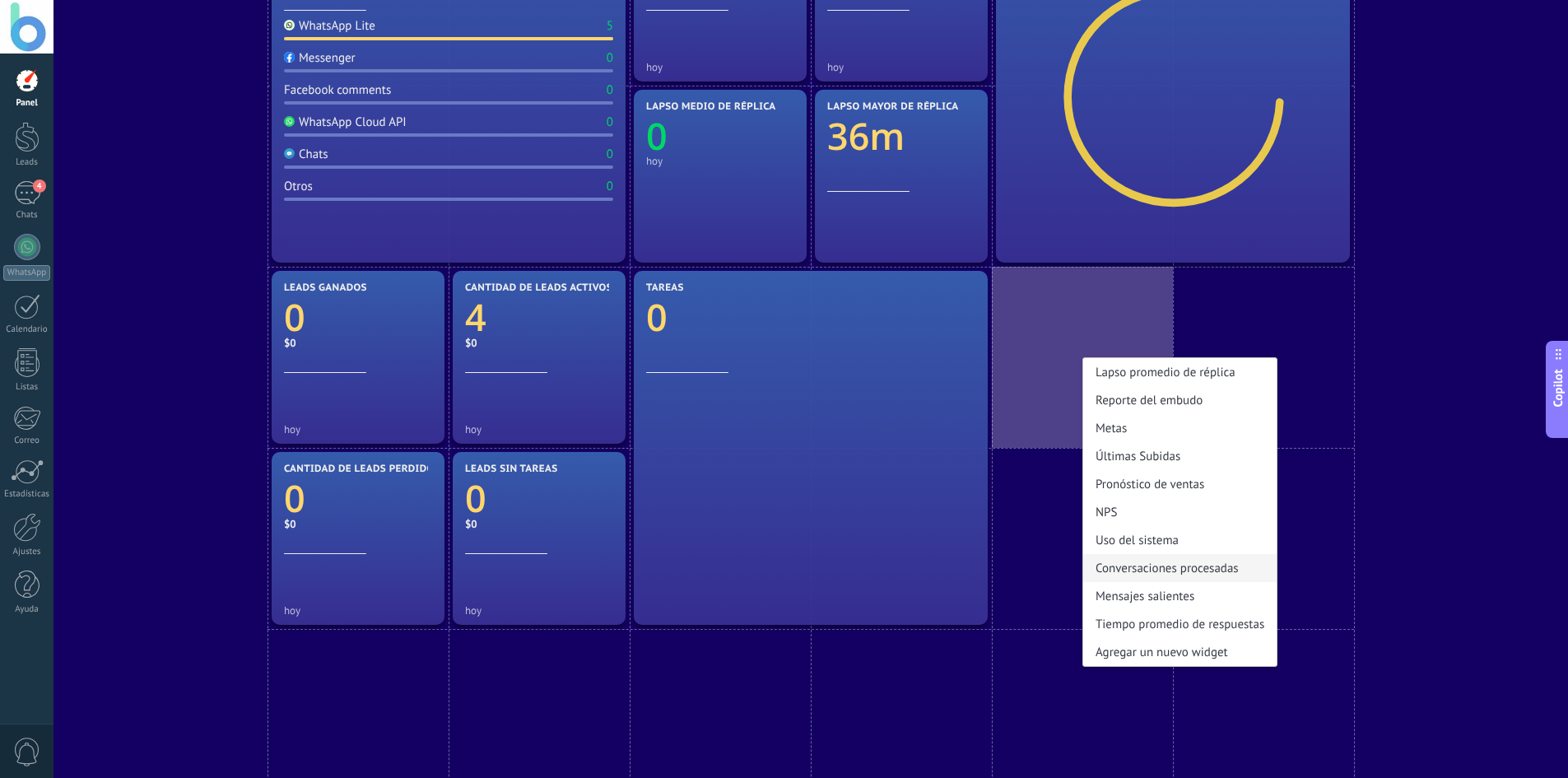
click at [1223, 567] on div "Conversaciones procesadas" at bounding box center [1180, 568] width 193 height 28
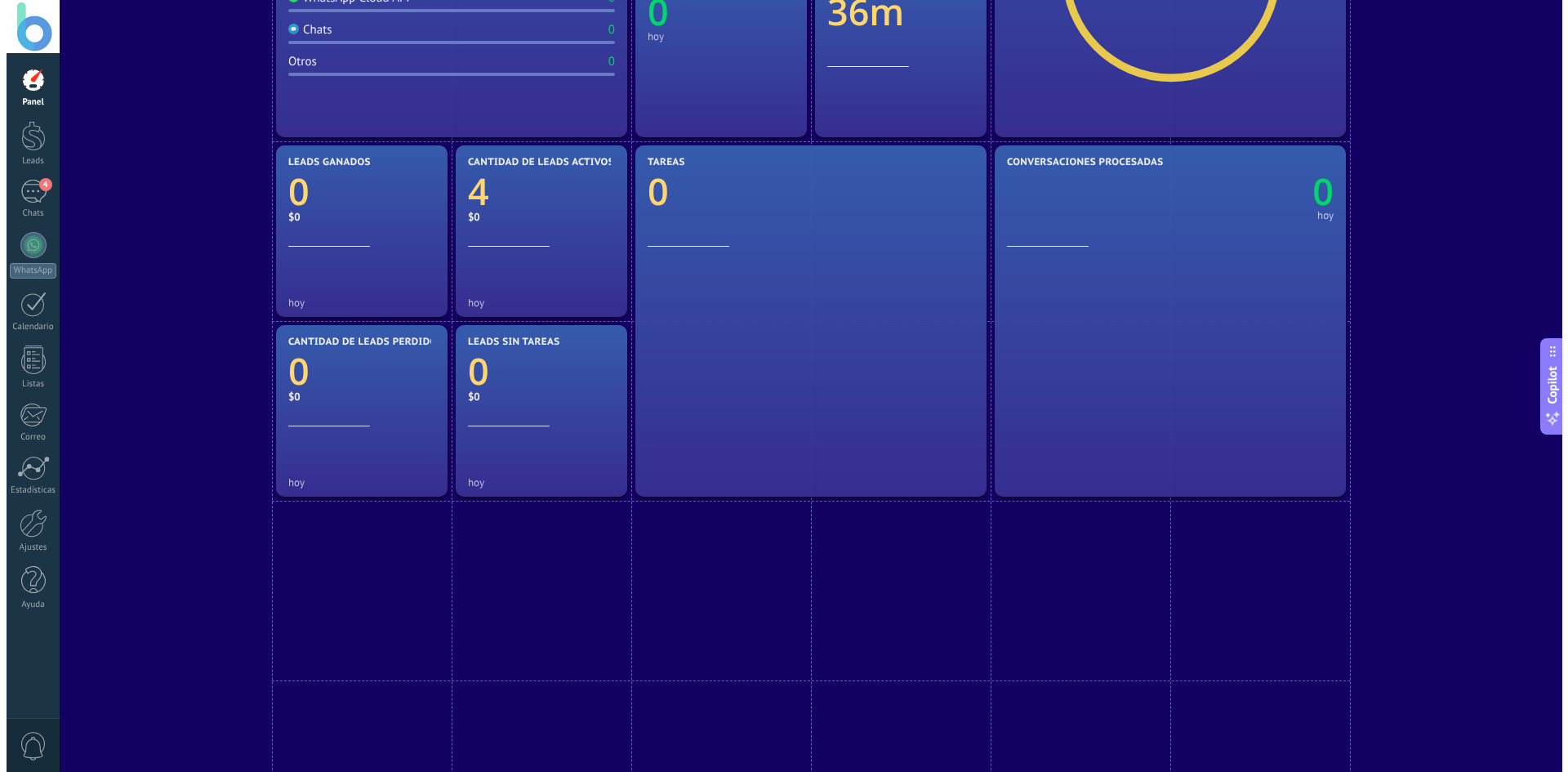
scroll to position [466, 0]
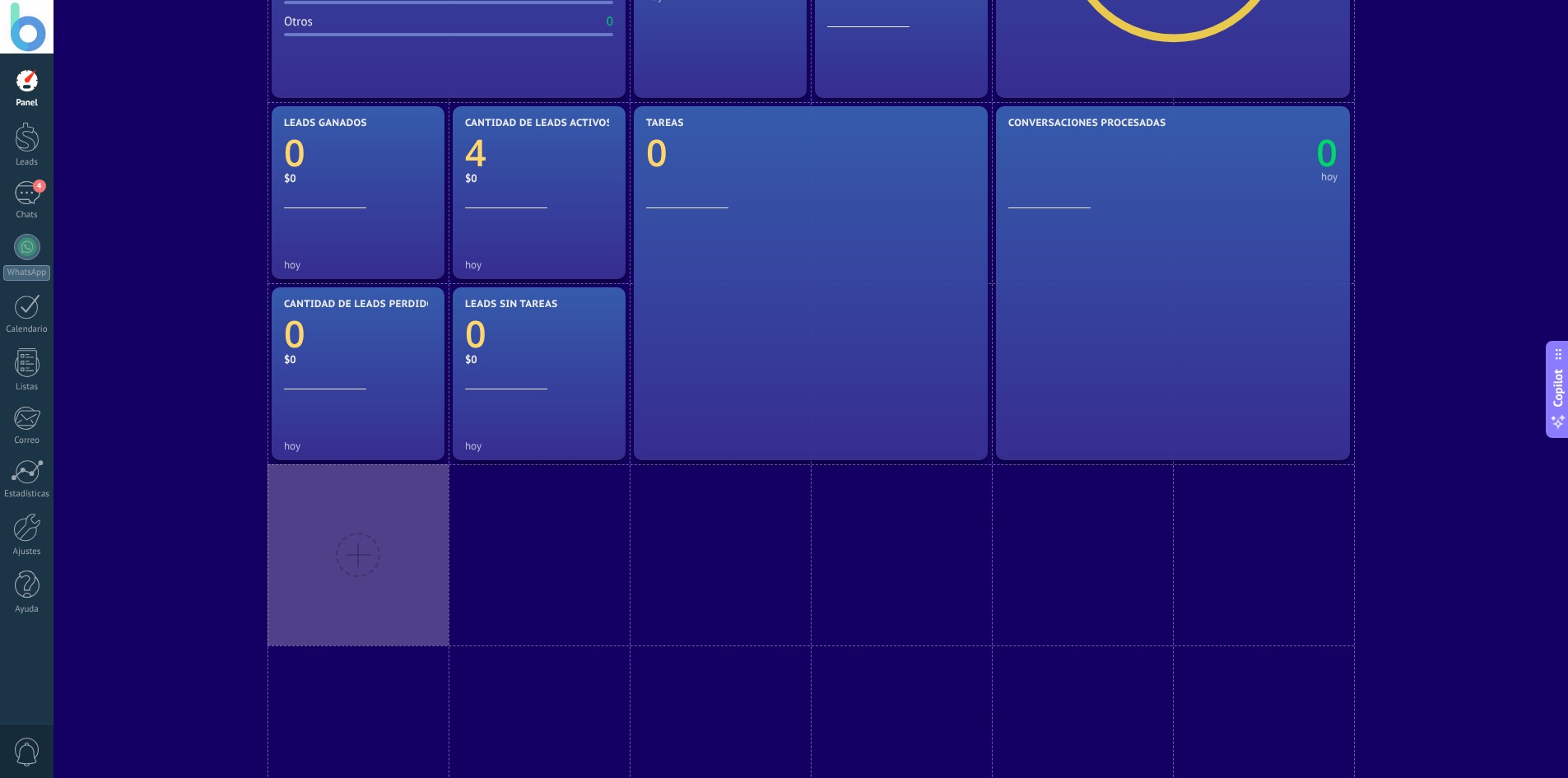
click at [369, 567] on div at bounding box center [357, 554] width 45 height 45
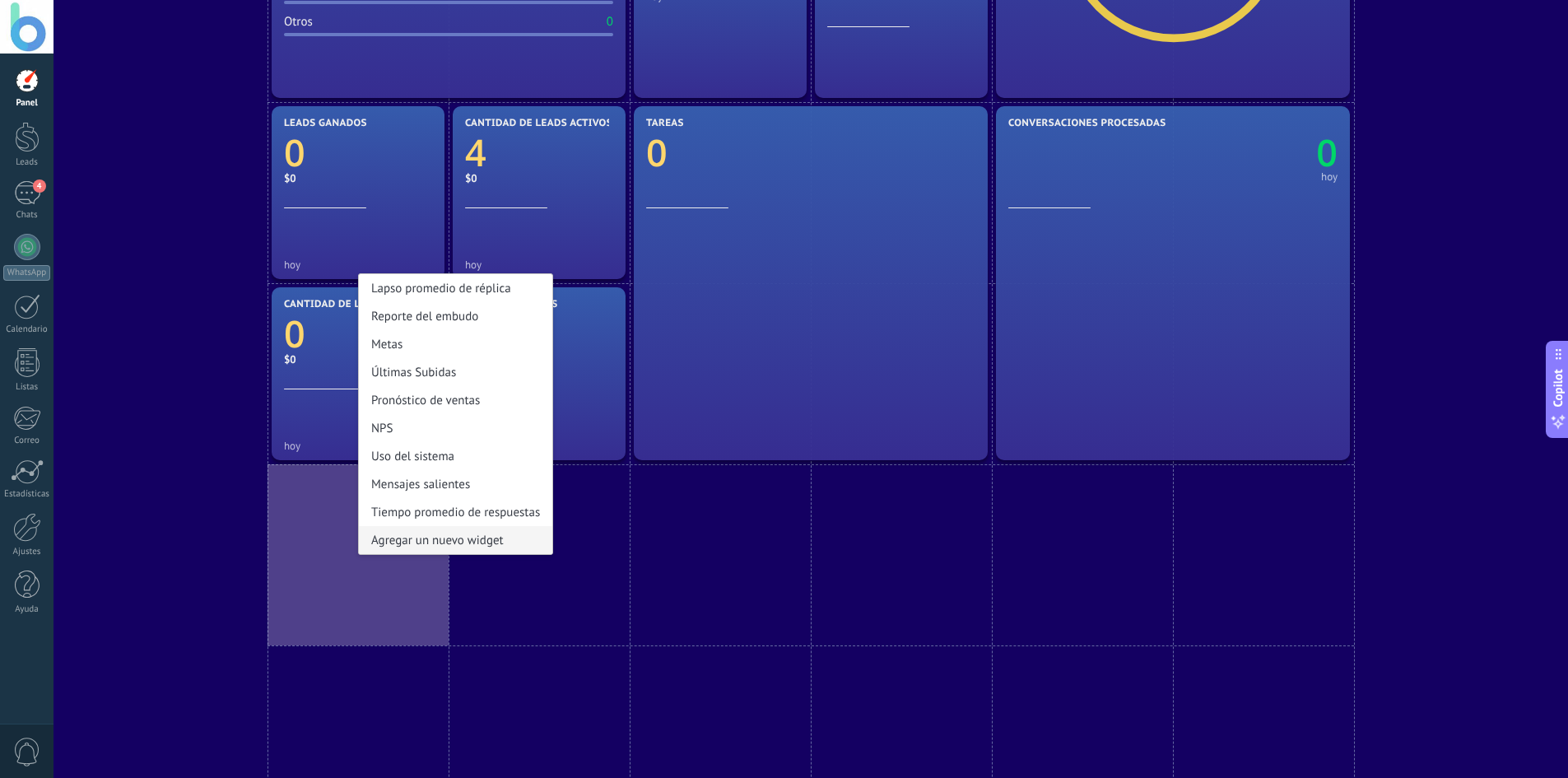
click at [386, 542] on div "Agregar un nuevo widget" at bounding box center [456, 539] width 193 height 28
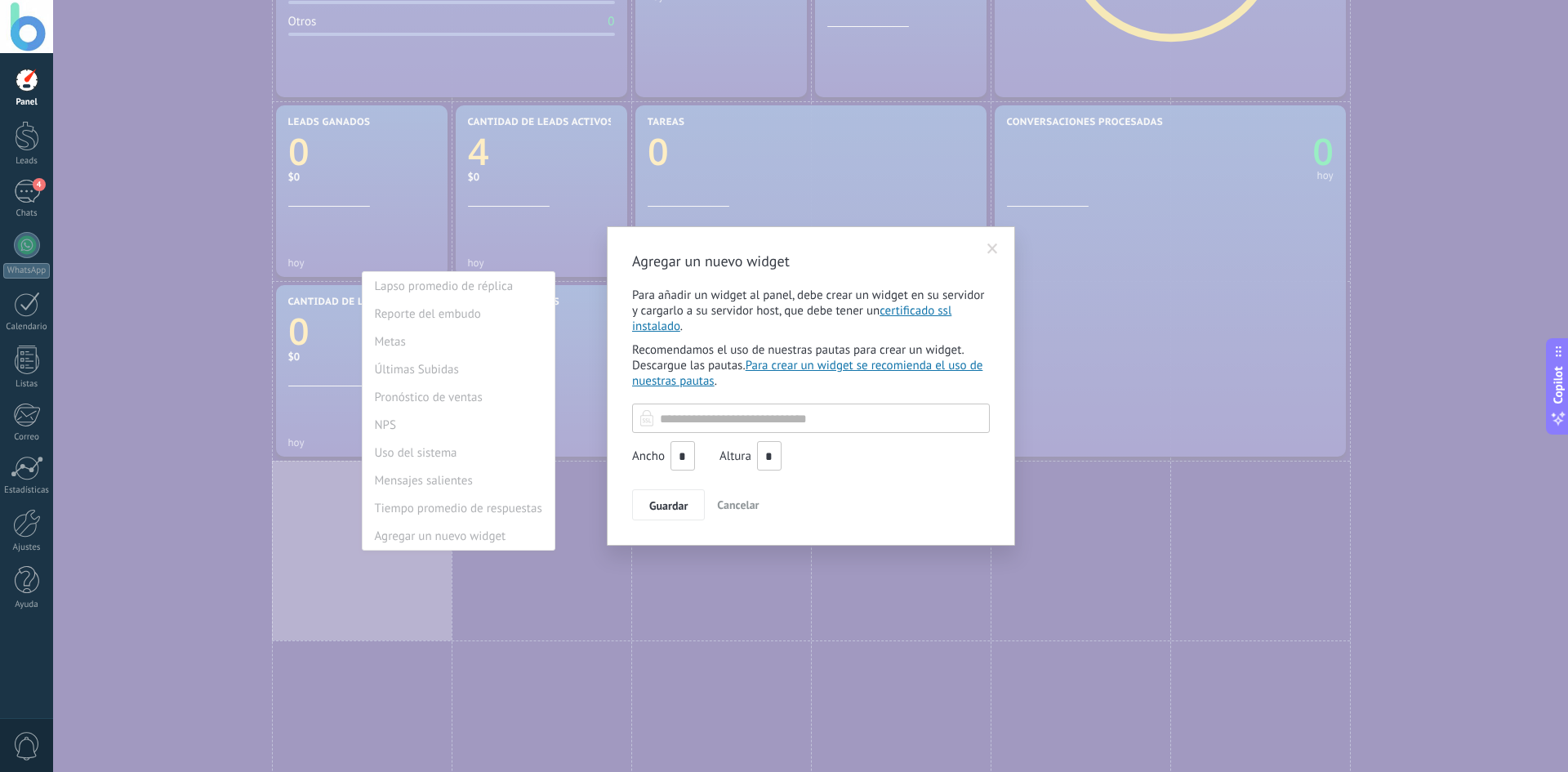
click at [708, 424] on input "text" at bounding box center [811, 418] width 357 height 29
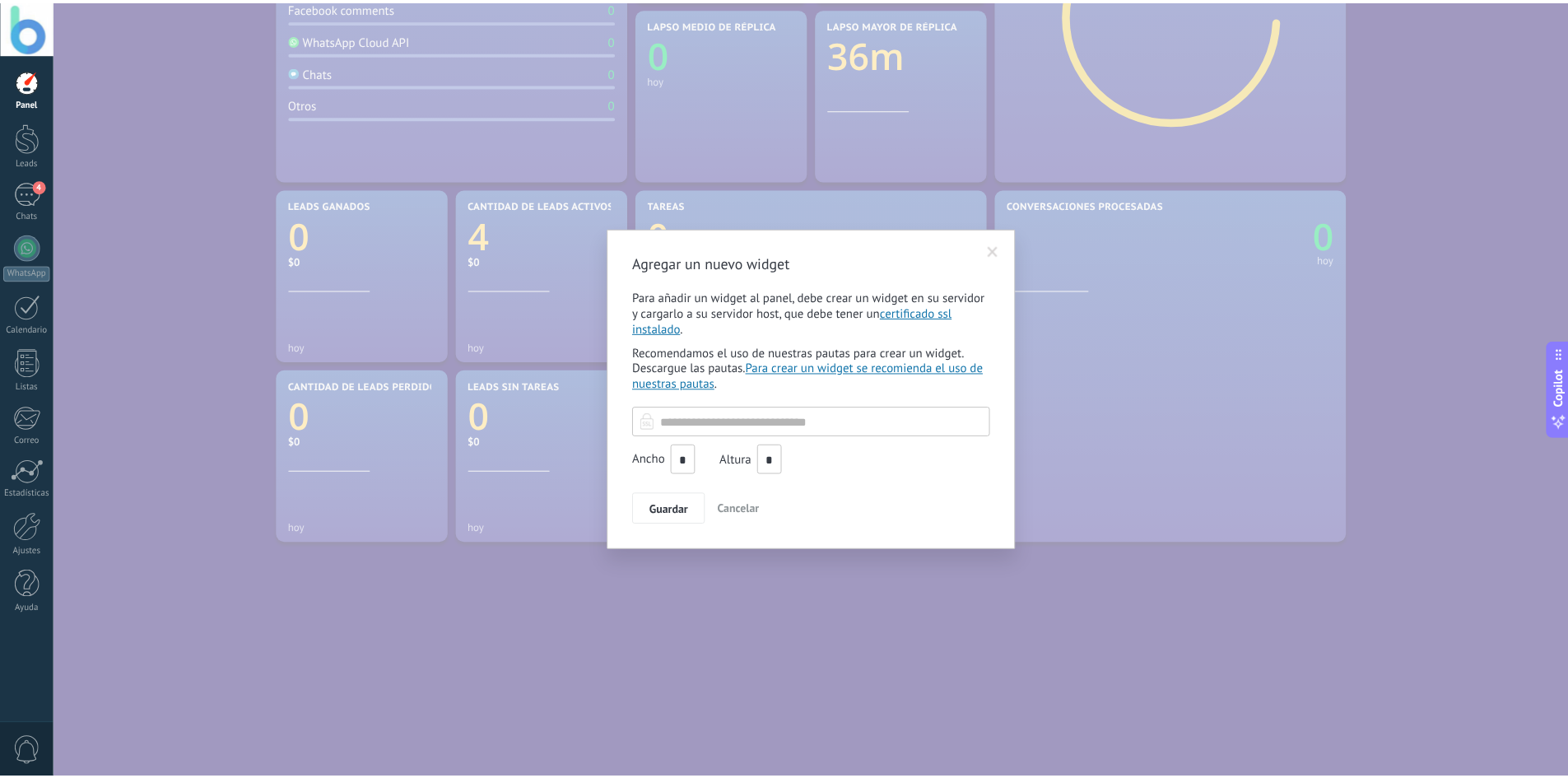
scroll to position [387, 0]
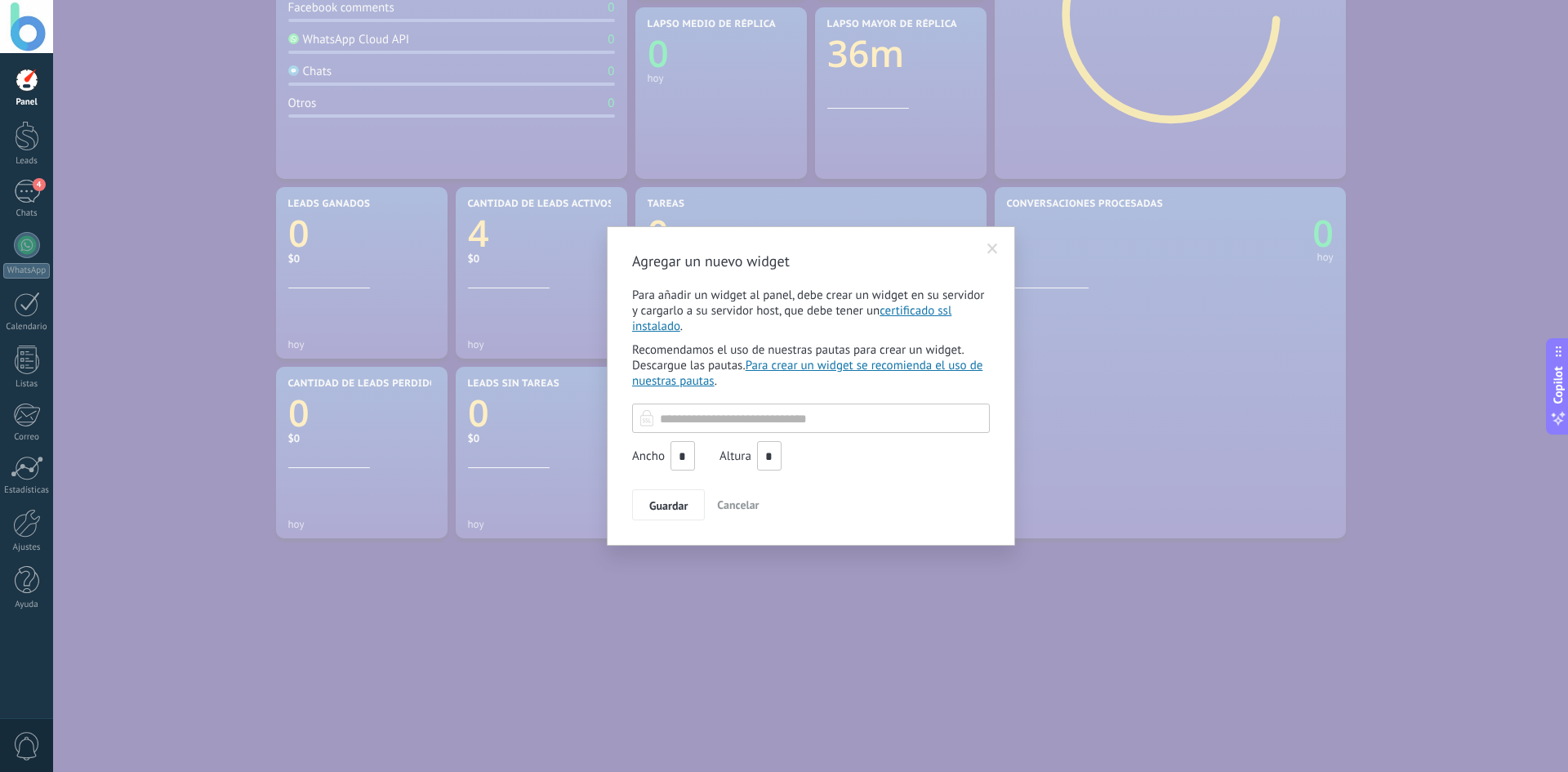
click at [988, 243] on span at bounding box center [993, 248] width 27 height 28
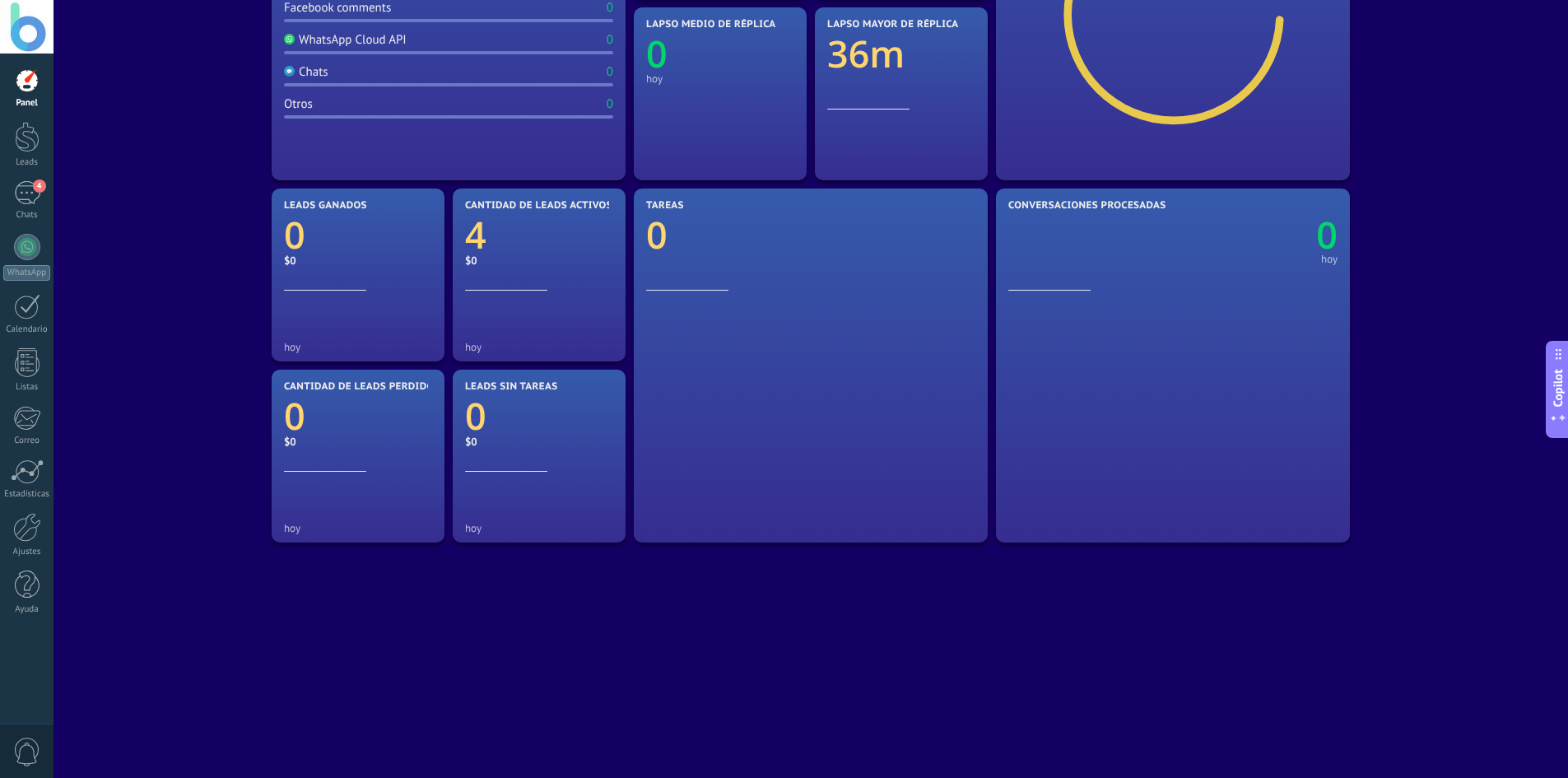
click at [378, 621] on div "Mensajes entrantes 5 hoy WhatsApp Lite 5 Messenger 0 Facebook comments 0 WhatsA…" at bounding box center [810, 274] width 1086 height 905
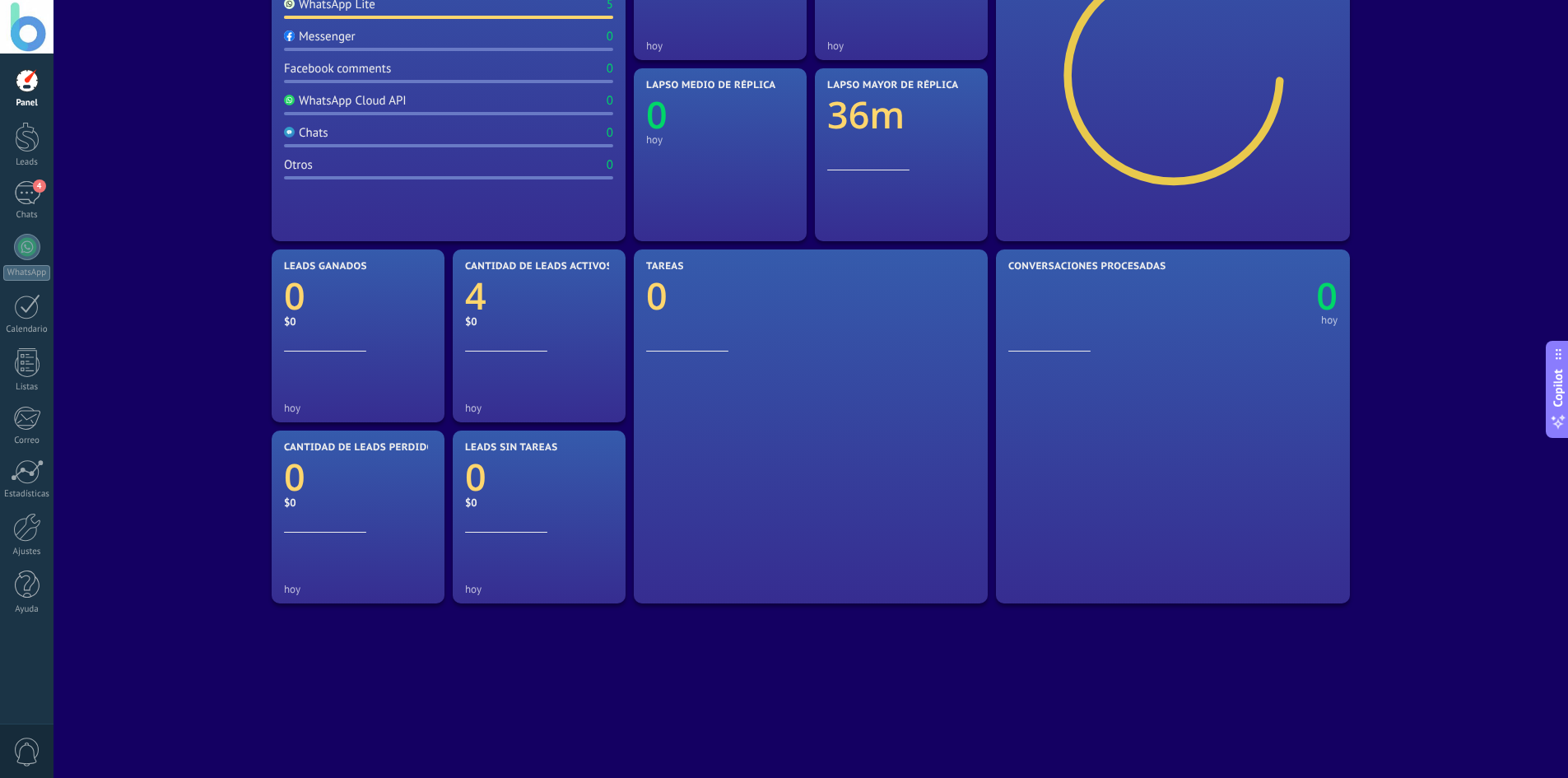
scroll to position [330, 0]
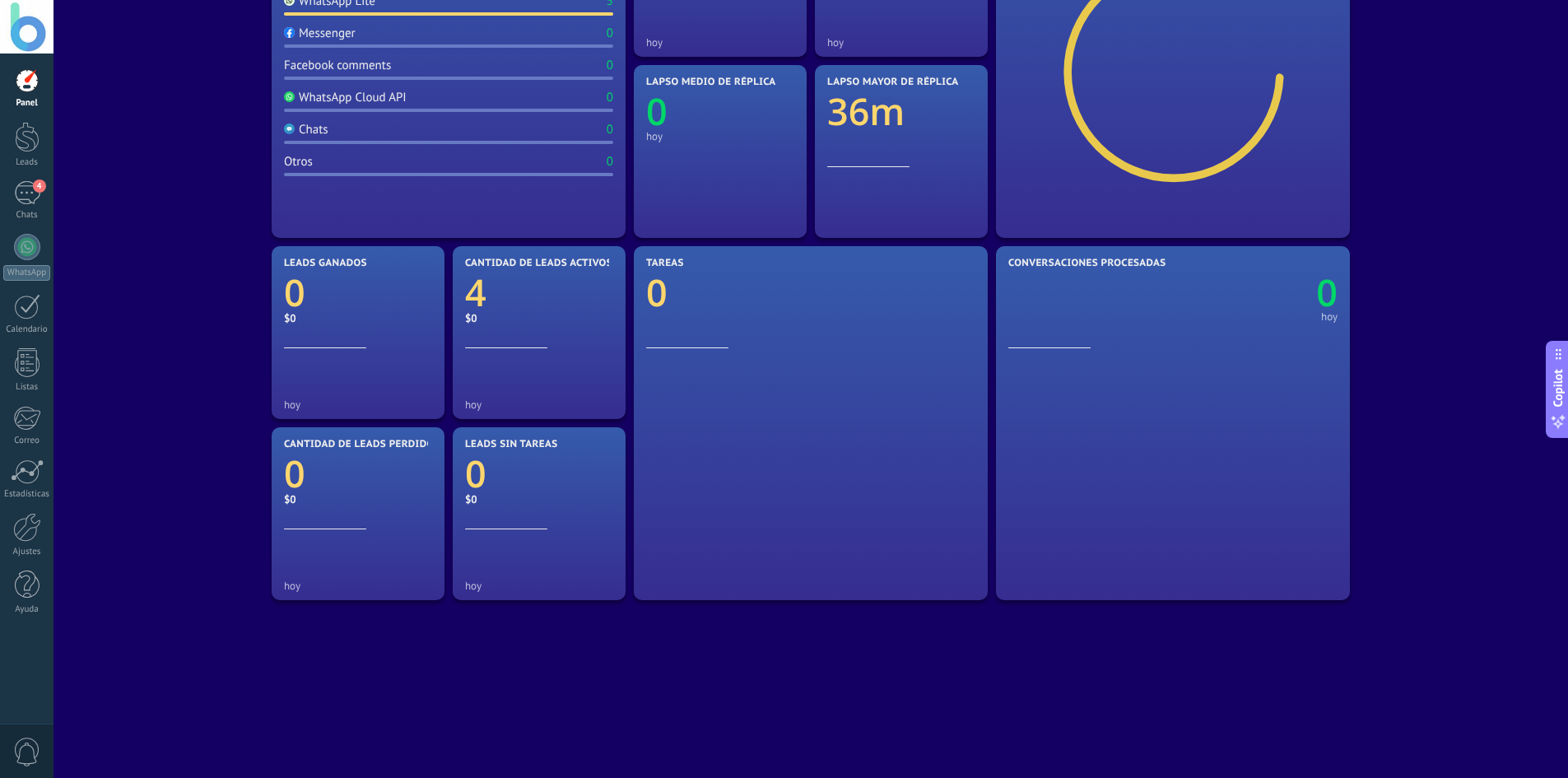
click at [1135, 490] on div at bounding box center [1172, 468] width 330 height 241
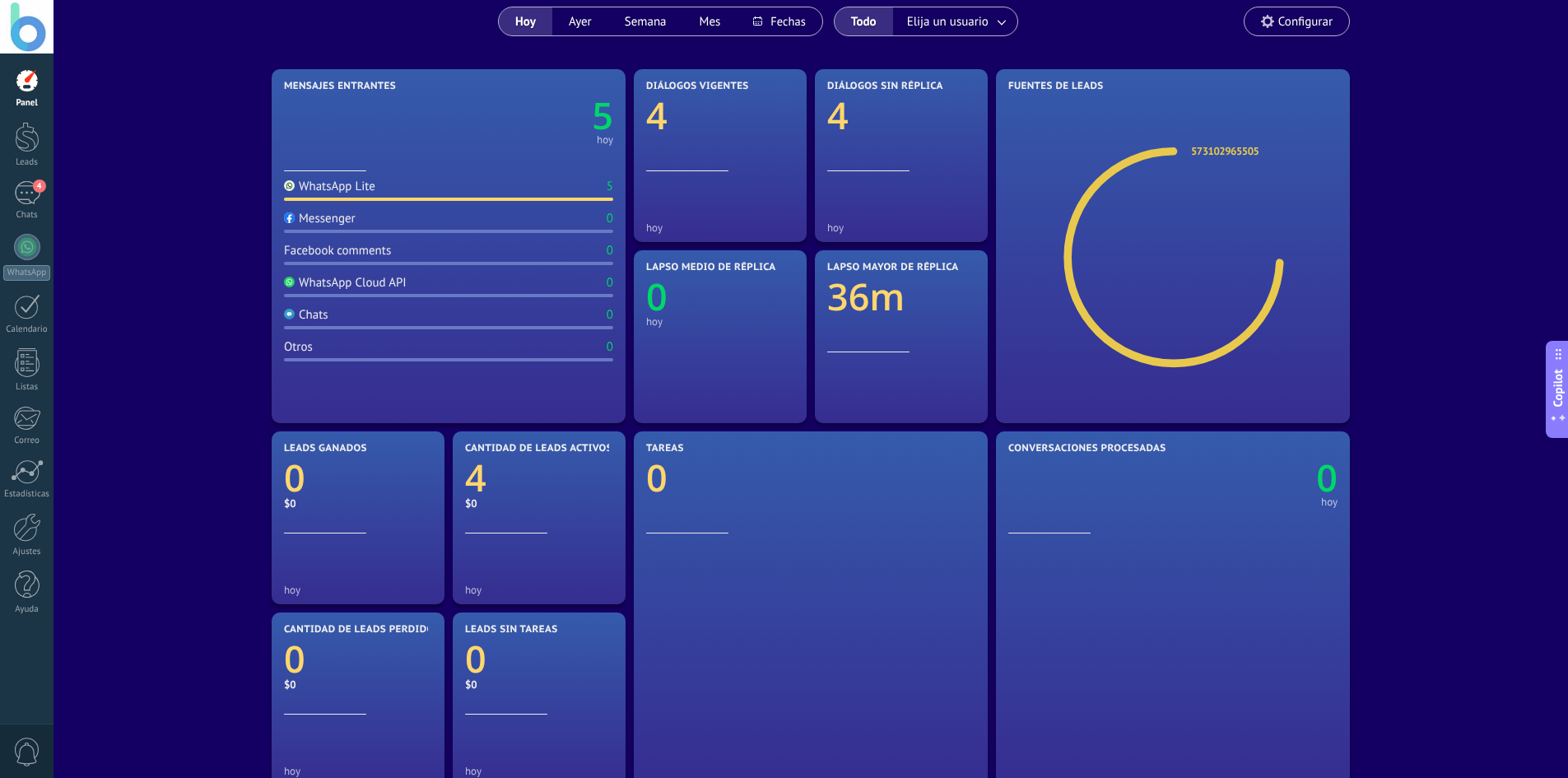
scroll to position [164, 0]
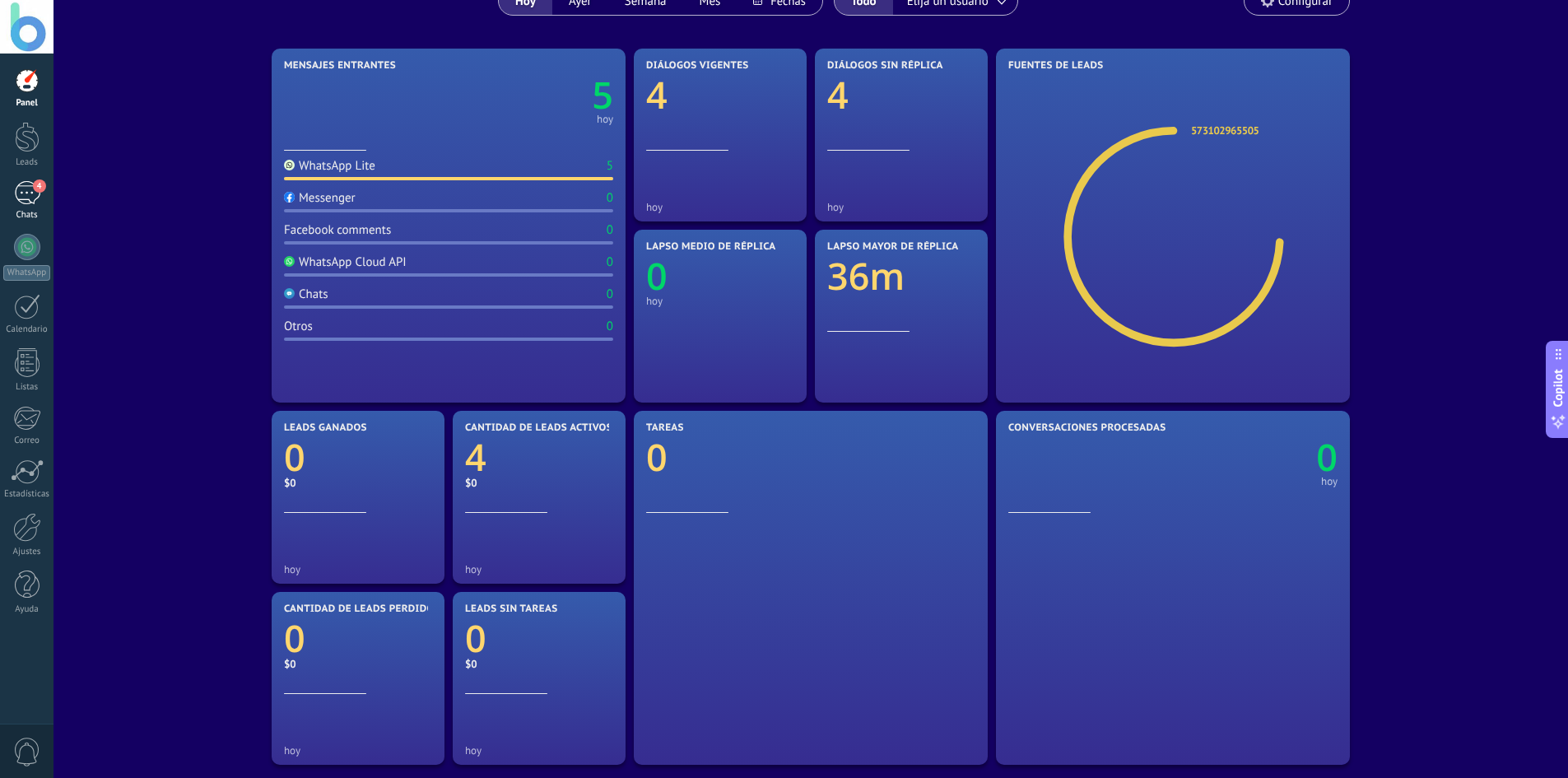
click at [27, 205] on link "4 Chats" at bounding box center [27, 200] width 54 height 39
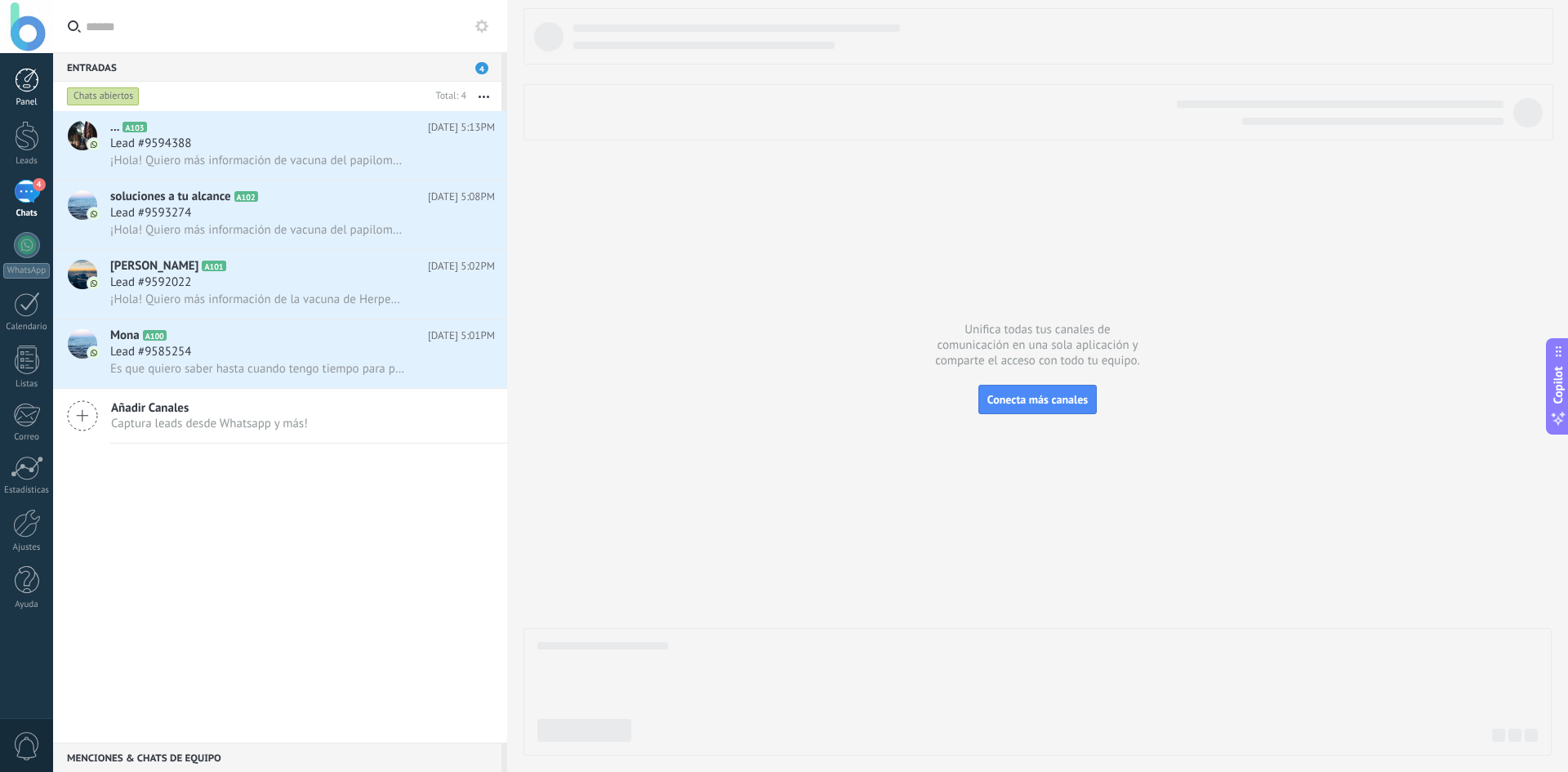
click at [21, 83] on div at bounding box center [27, 80] width 25 height 25
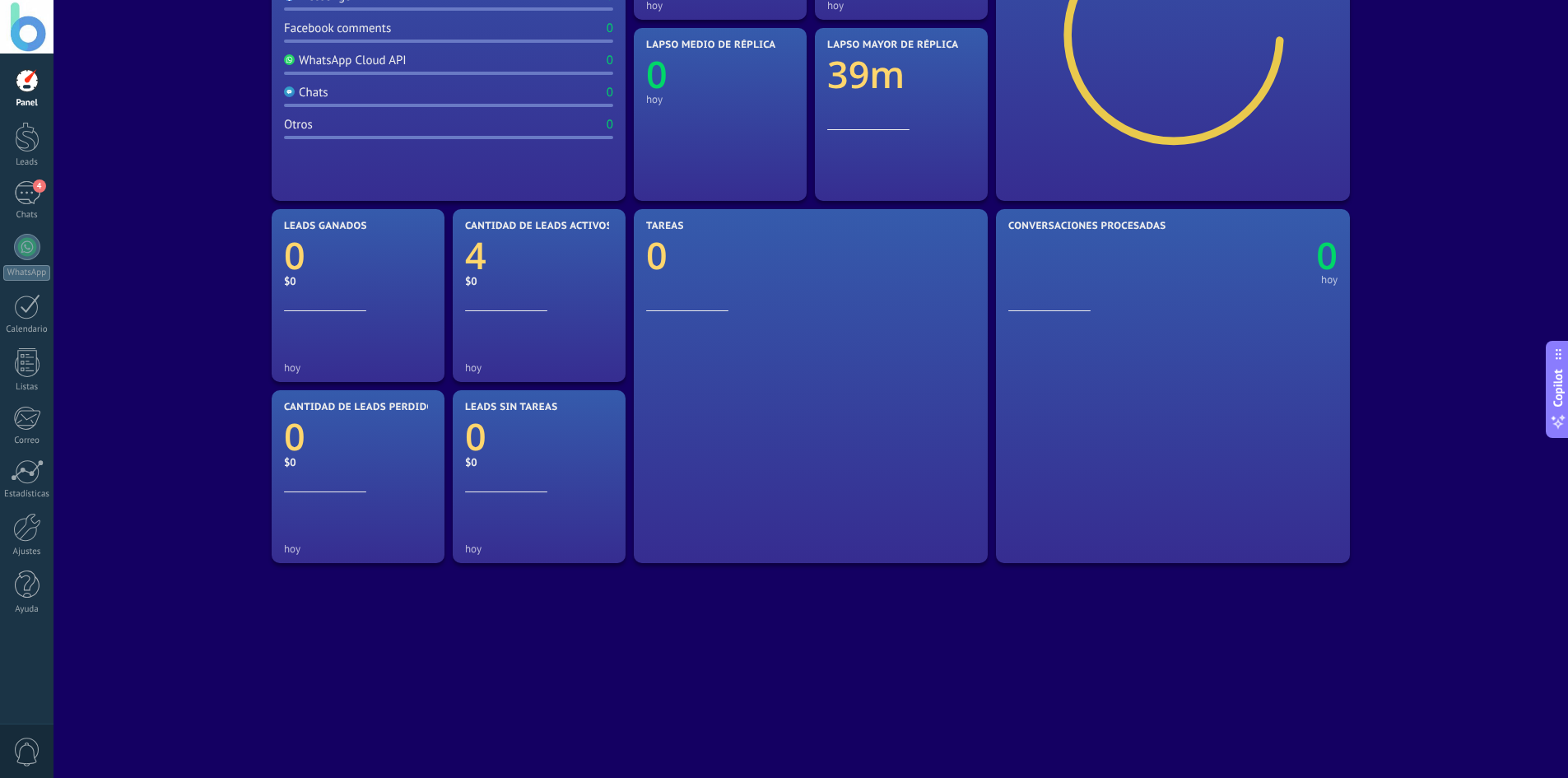
scroll to position [387, 0]
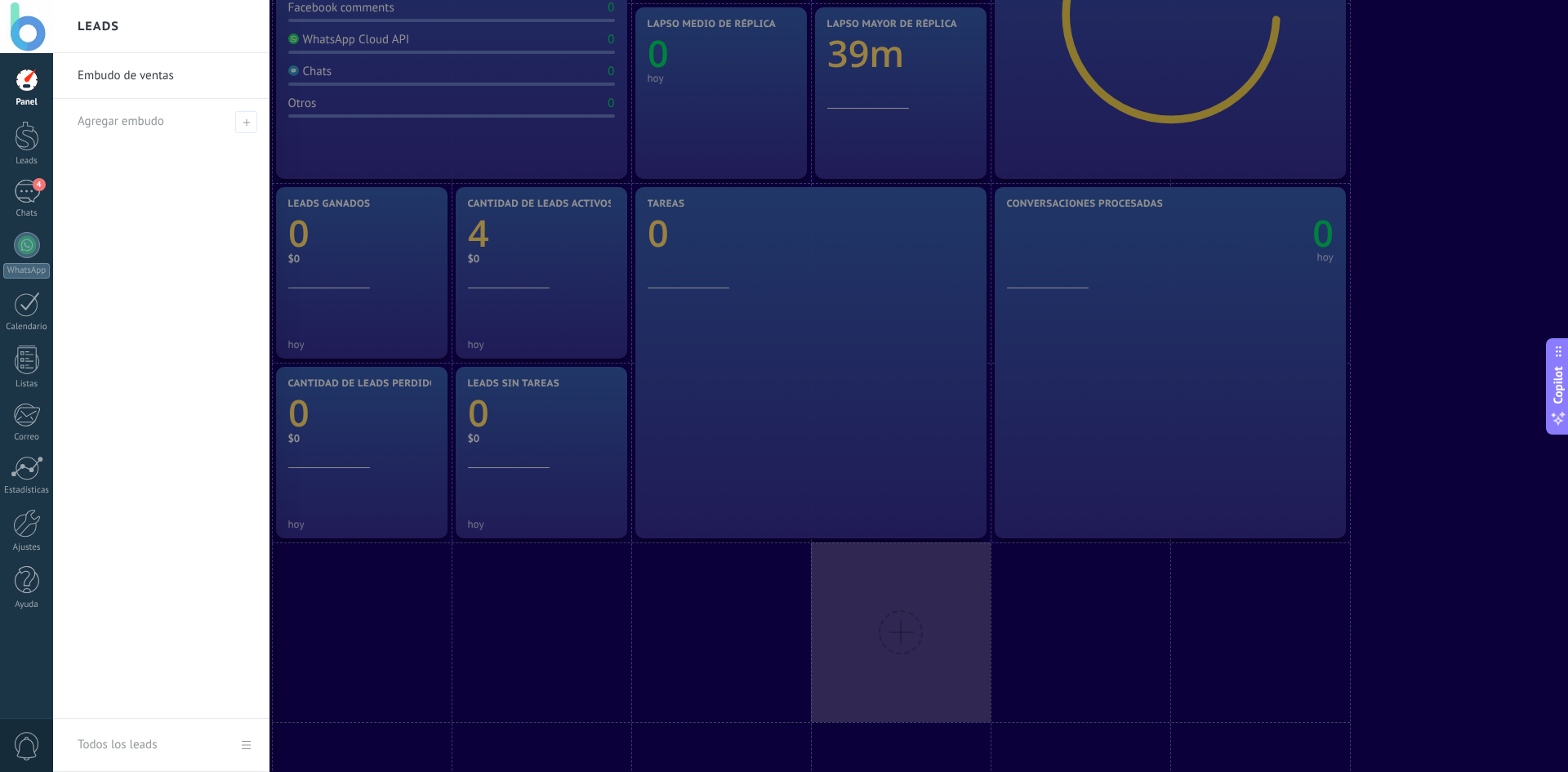
click at [1452, 433] on div at bounding box center [837, 386] width 1568 height 772
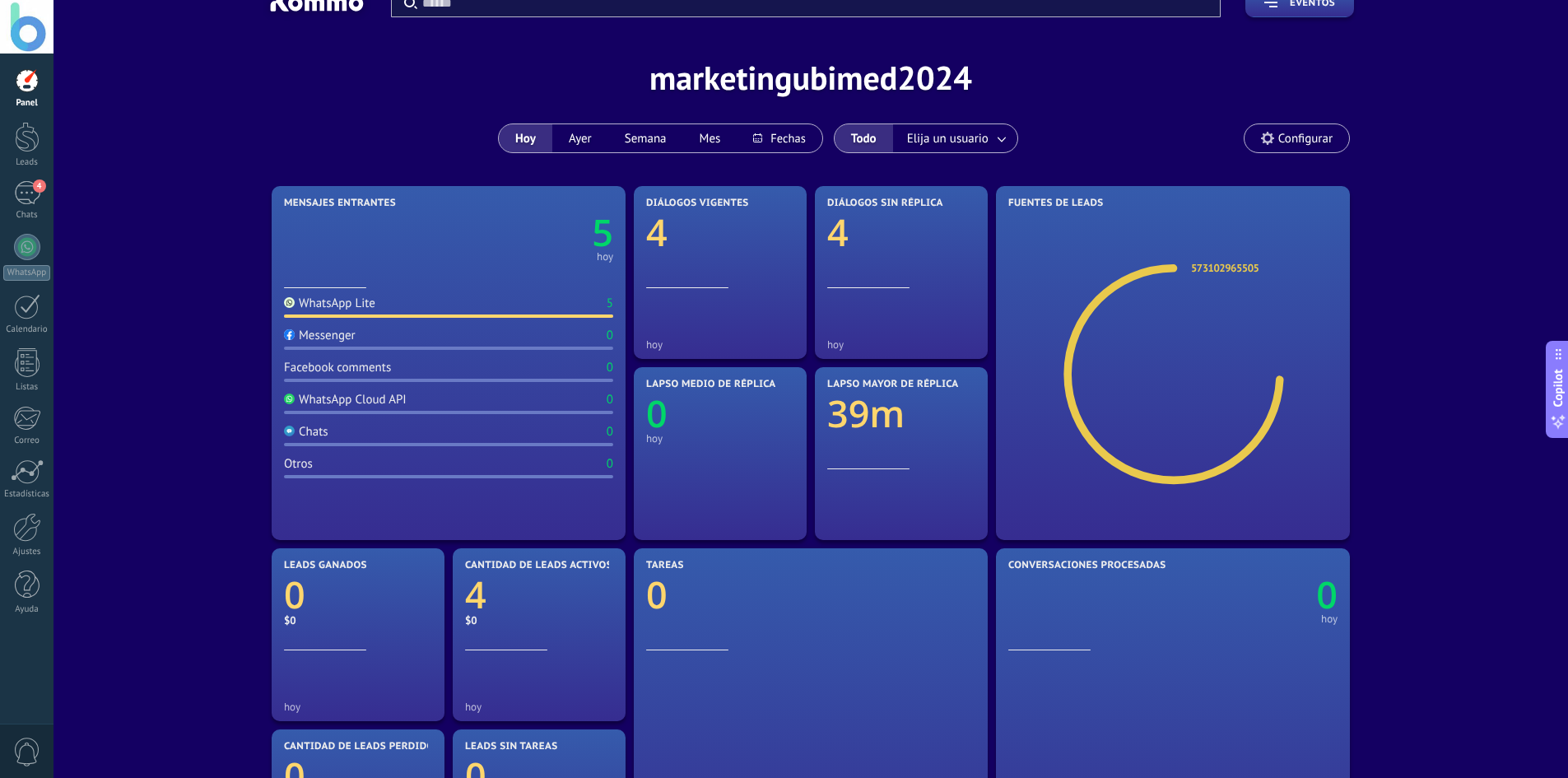
scroll to position [0, 0]
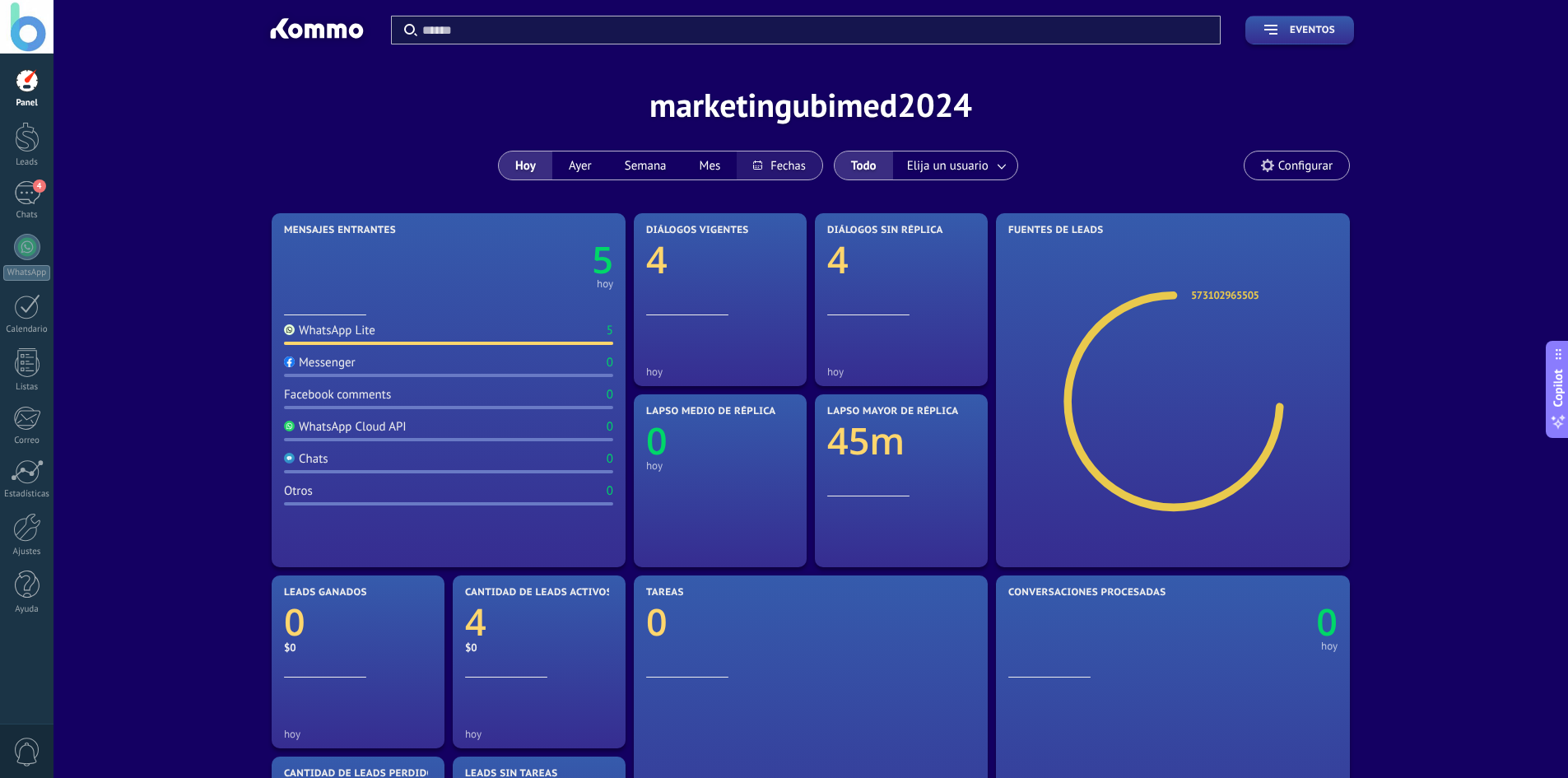
click at [757, 163] on button at bounding box center [779, 164] width 85 height 28
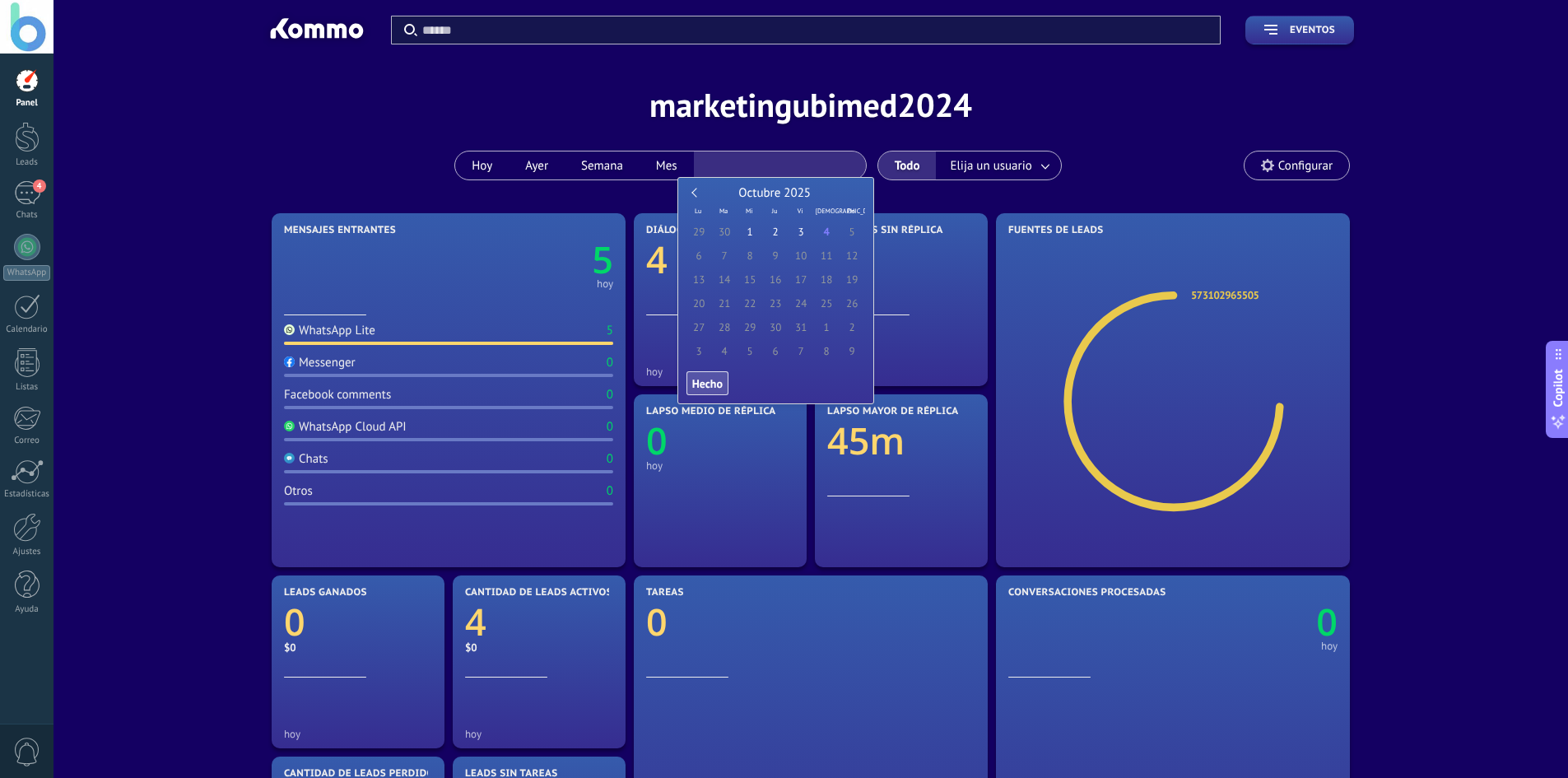
click at [312, 173] on div "Aplicar Eventos marketingubimed2024 [DATE] [DATE] Semana Mes" at bounding box center [810, 104] width 1465 height 209
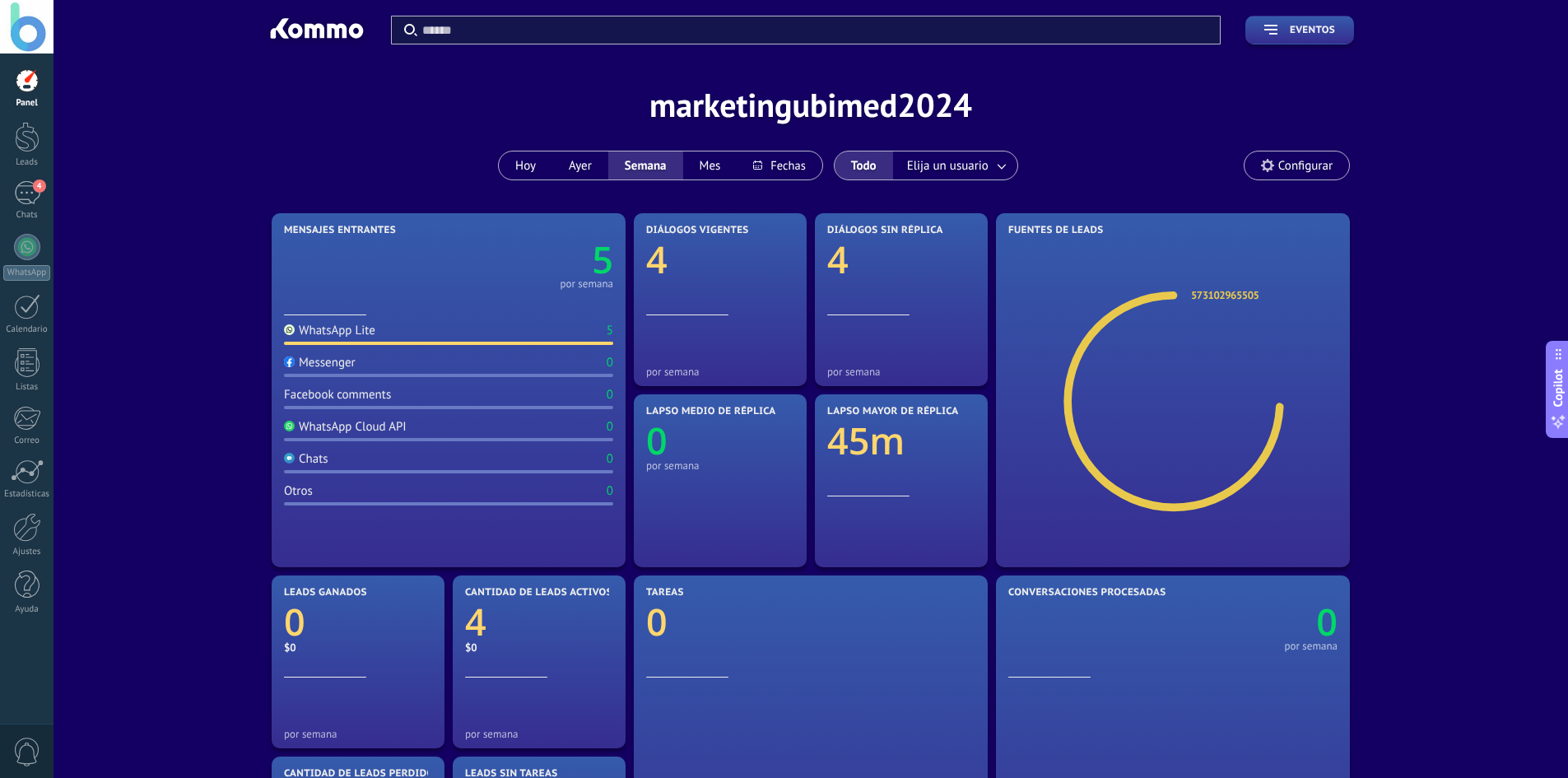
click at [31, 757] on span "0" at bounding box center [27, 752] width 28 height 29
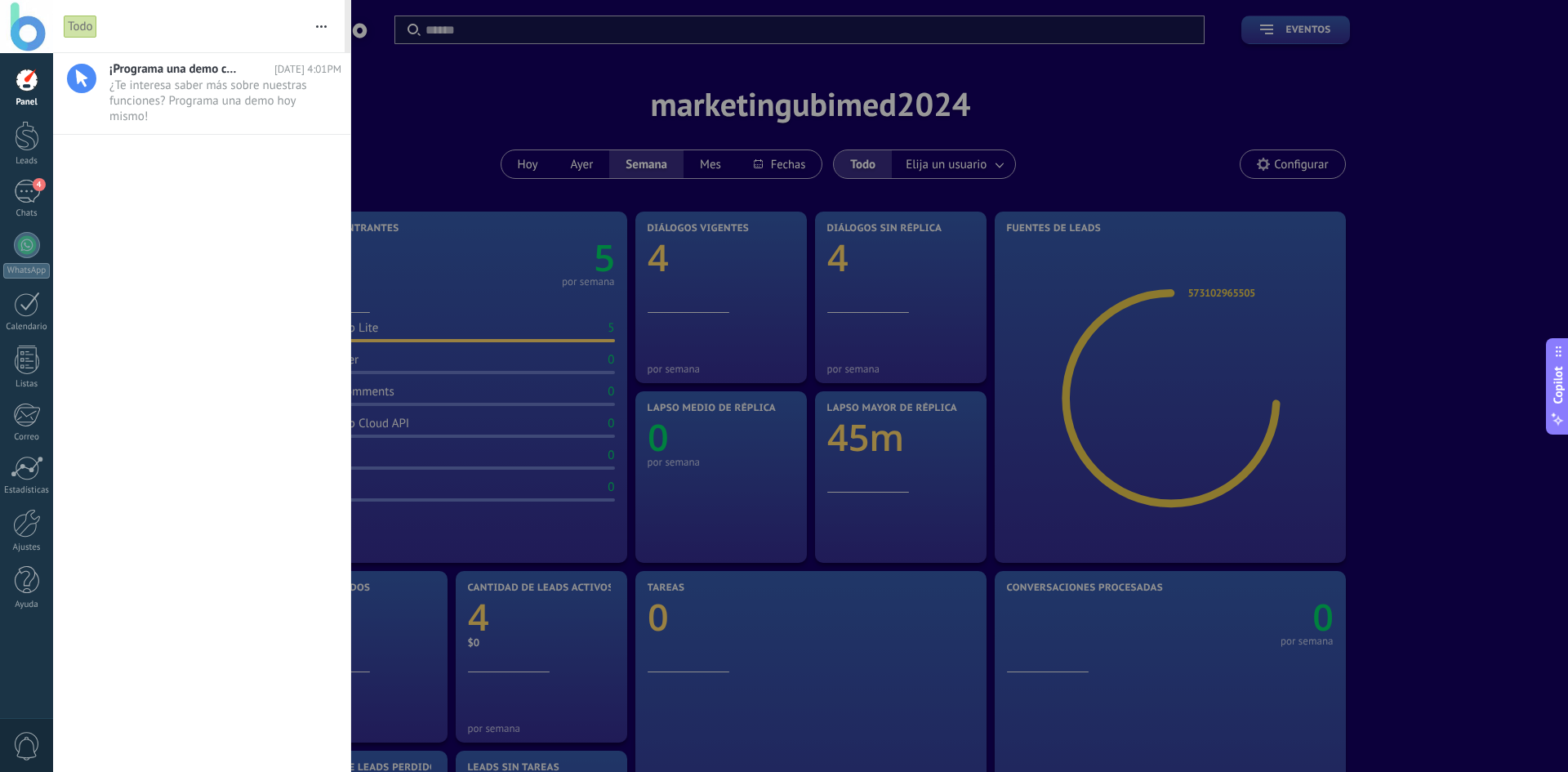
click at [48, 43] on div at bounding box center [27, 27] width 53 height 53
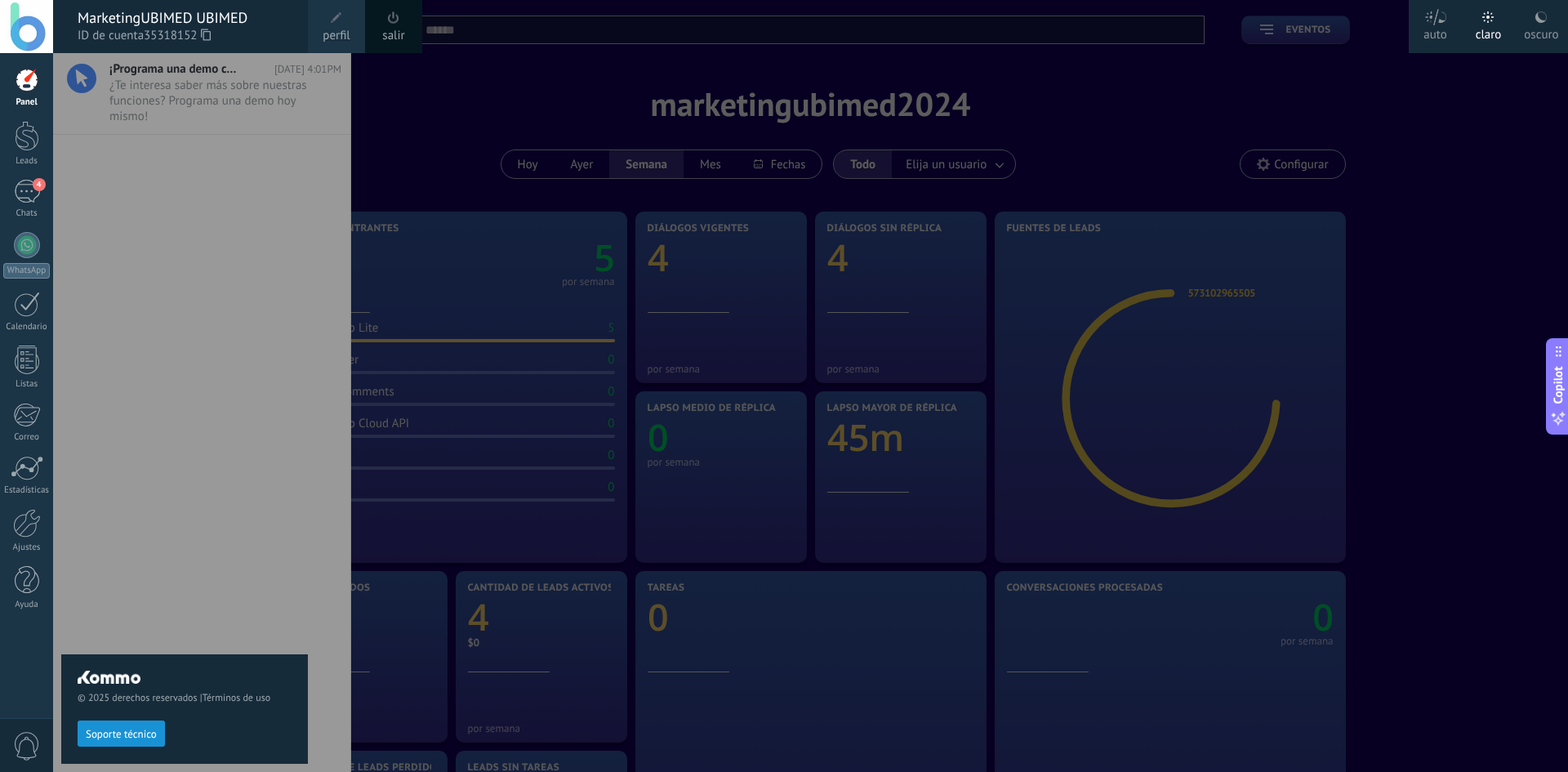
click at [342, 32] on span "perfil" at bounding box center [336, 35] width 27 height 18
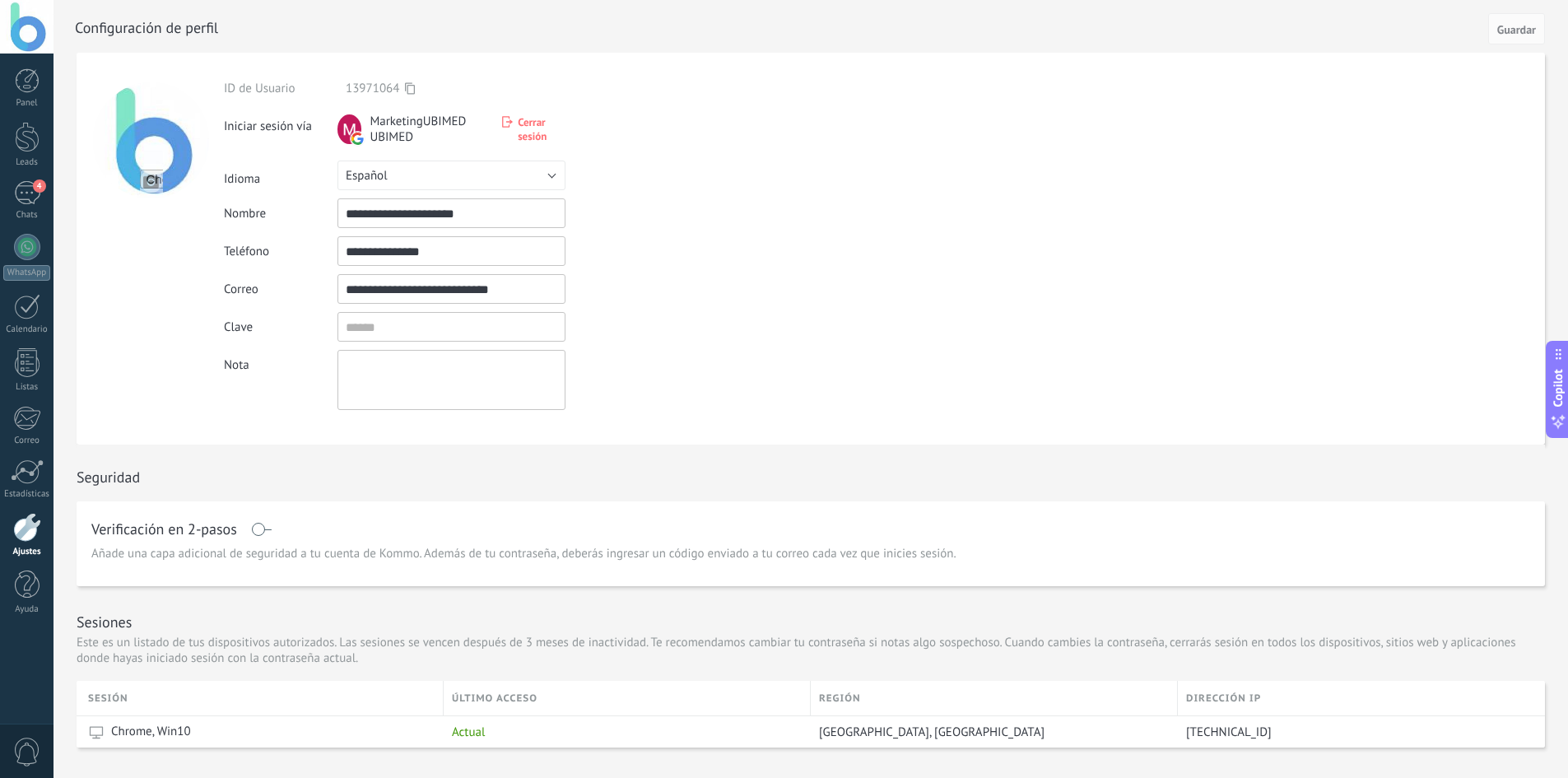
click at [451, 213] on input "**********" at bounding box center [451, 213] width 228 height 30
drag, startPoint x: 400, startPoint y: 215, endPoint x: 620, endPoint y: 215, distance: 220.0
click at [620, 215] on div "**********" at bounding box center [489, 213] width 531 height 30
type input "**********"
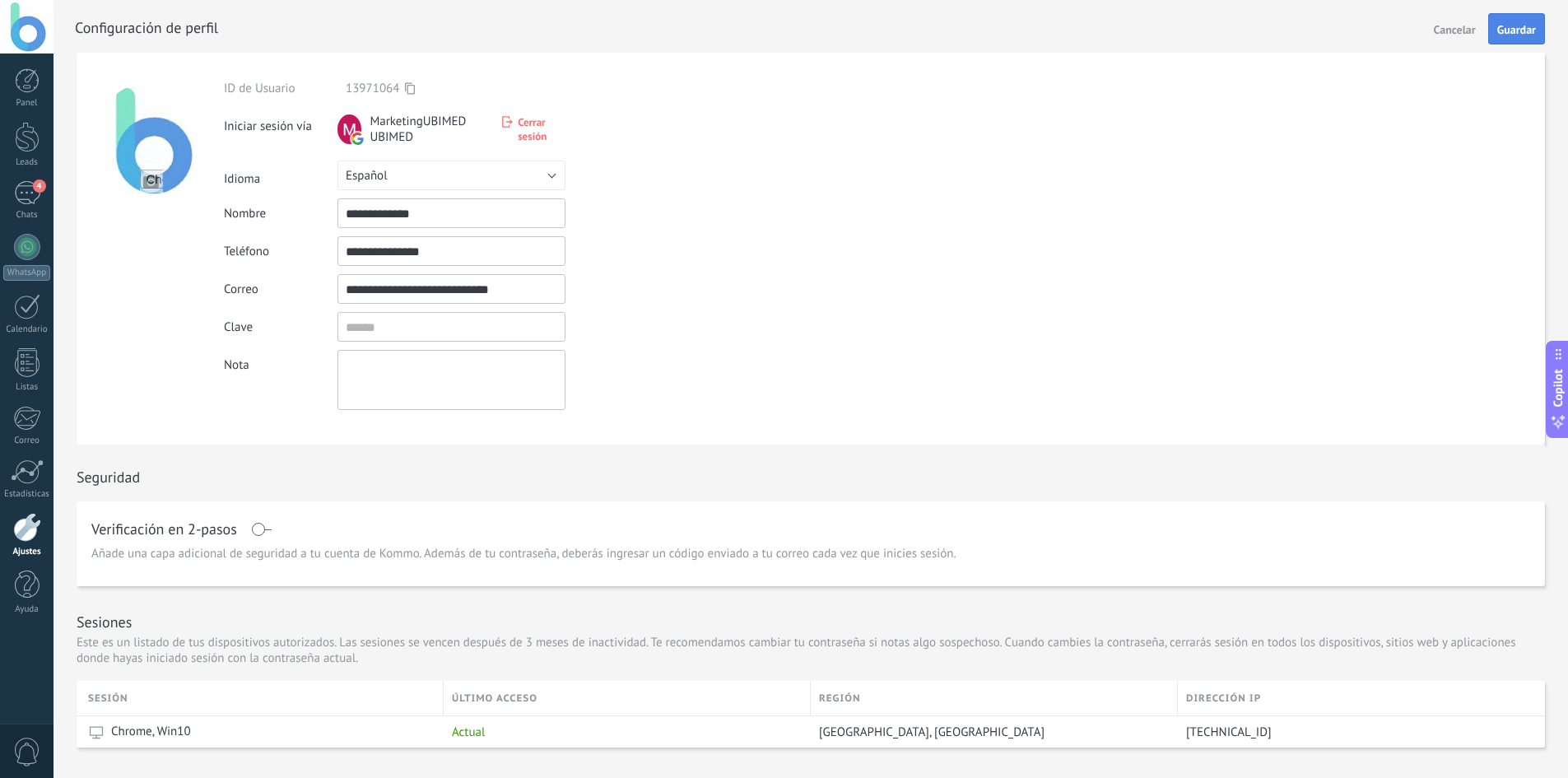
click at [1507, 27] on span "Guardar" at bounding box center [1516, 30] width 38 height 11
click at [29, 27] on div at bounding box center [27, 27] width 54 height 54
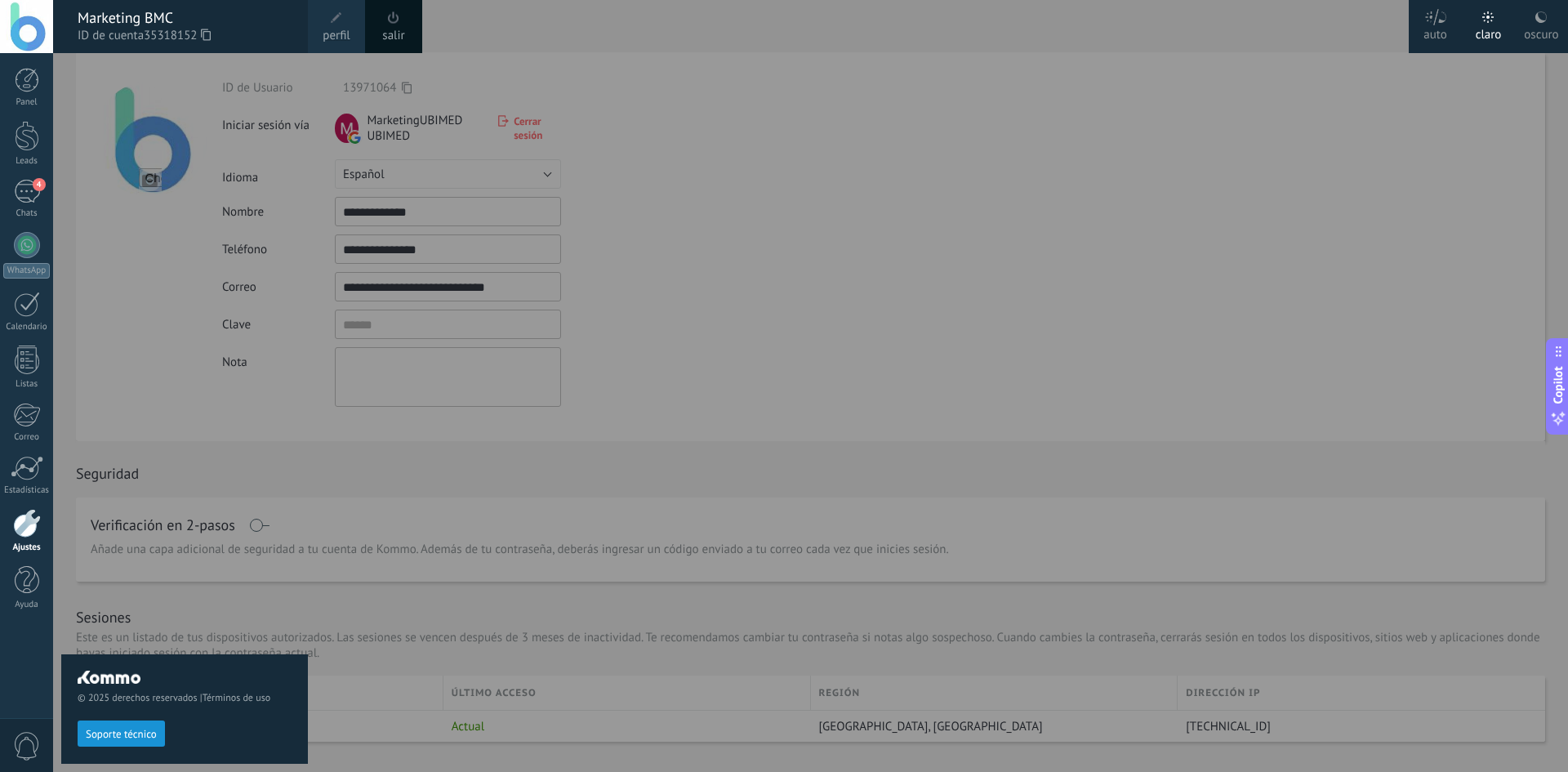
drag, startPoint x: 845, startPoint y: 90, endPoint x: 980, endPoint y: 85, distance: 135.1
click at [846, 90] on div at bounding box center [837, 386] width 1568 height 772
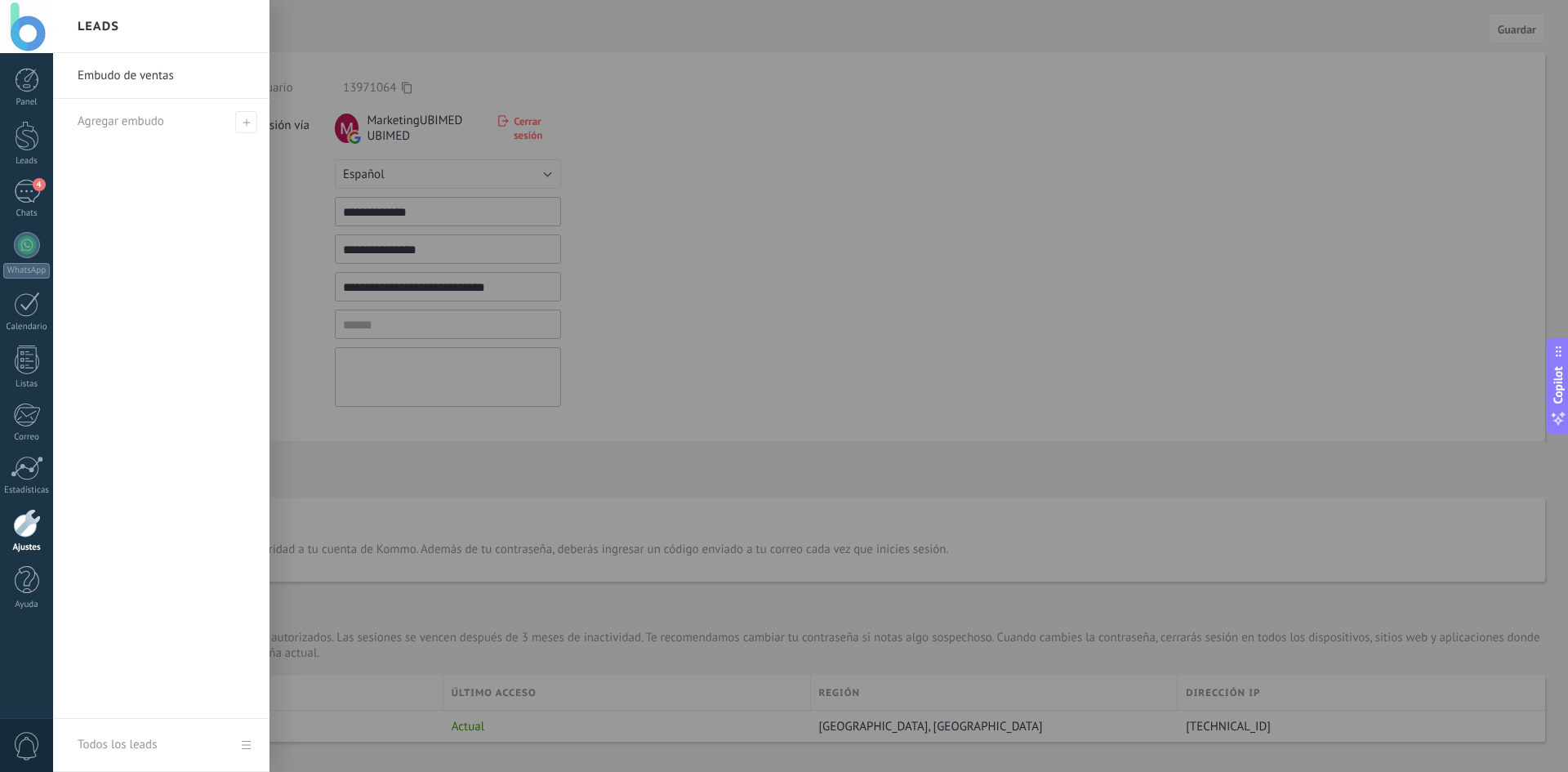
click at [1384, 109] on div at bounding box center [837, 386] width 1568 height 772
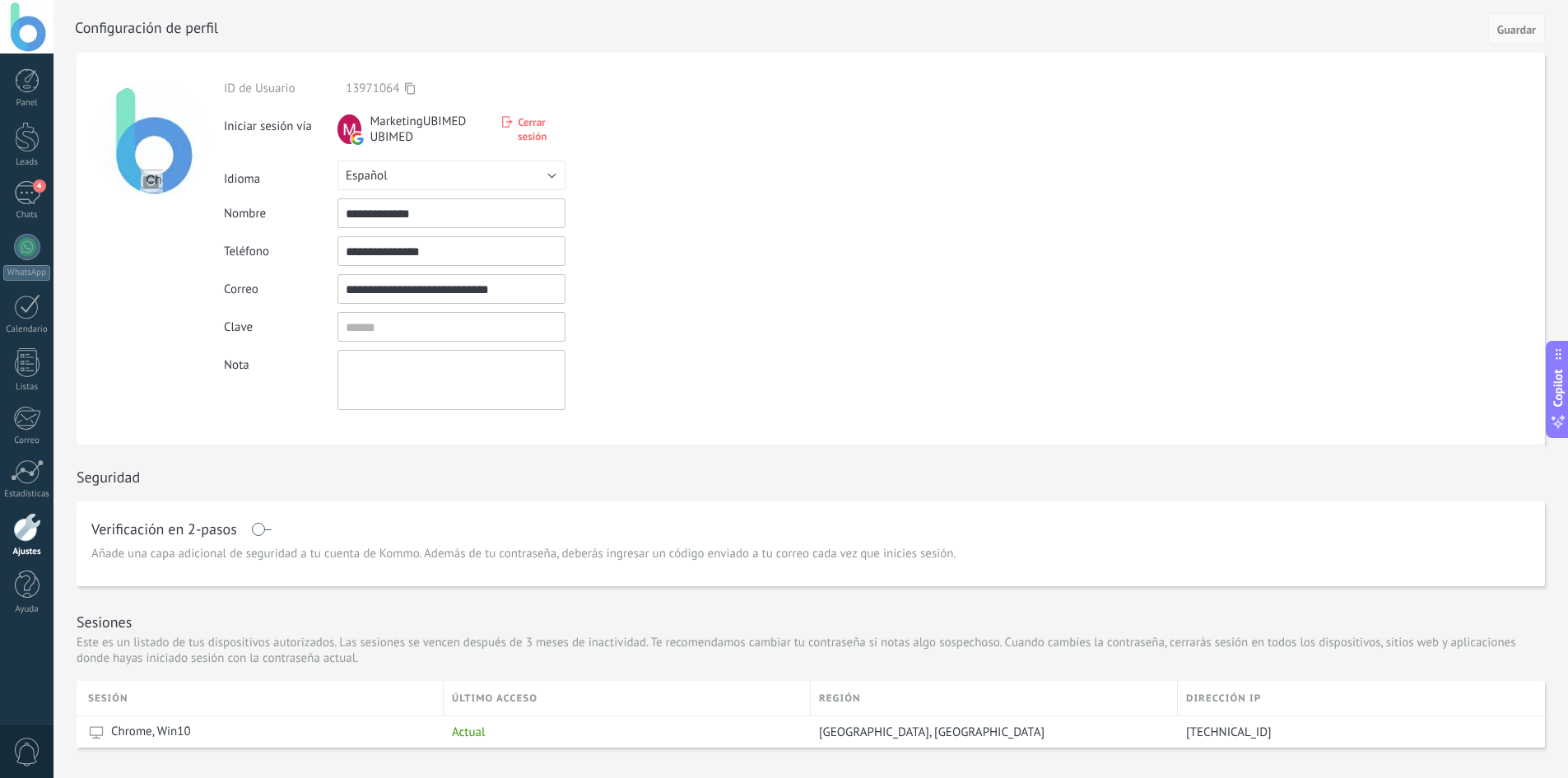
click at [1532, 30] on span "Guardar" at bounding box center [1516, 30] width 38 height 11
click at [31, 247] on div at bounding box center [28, 248] width 27 height 27
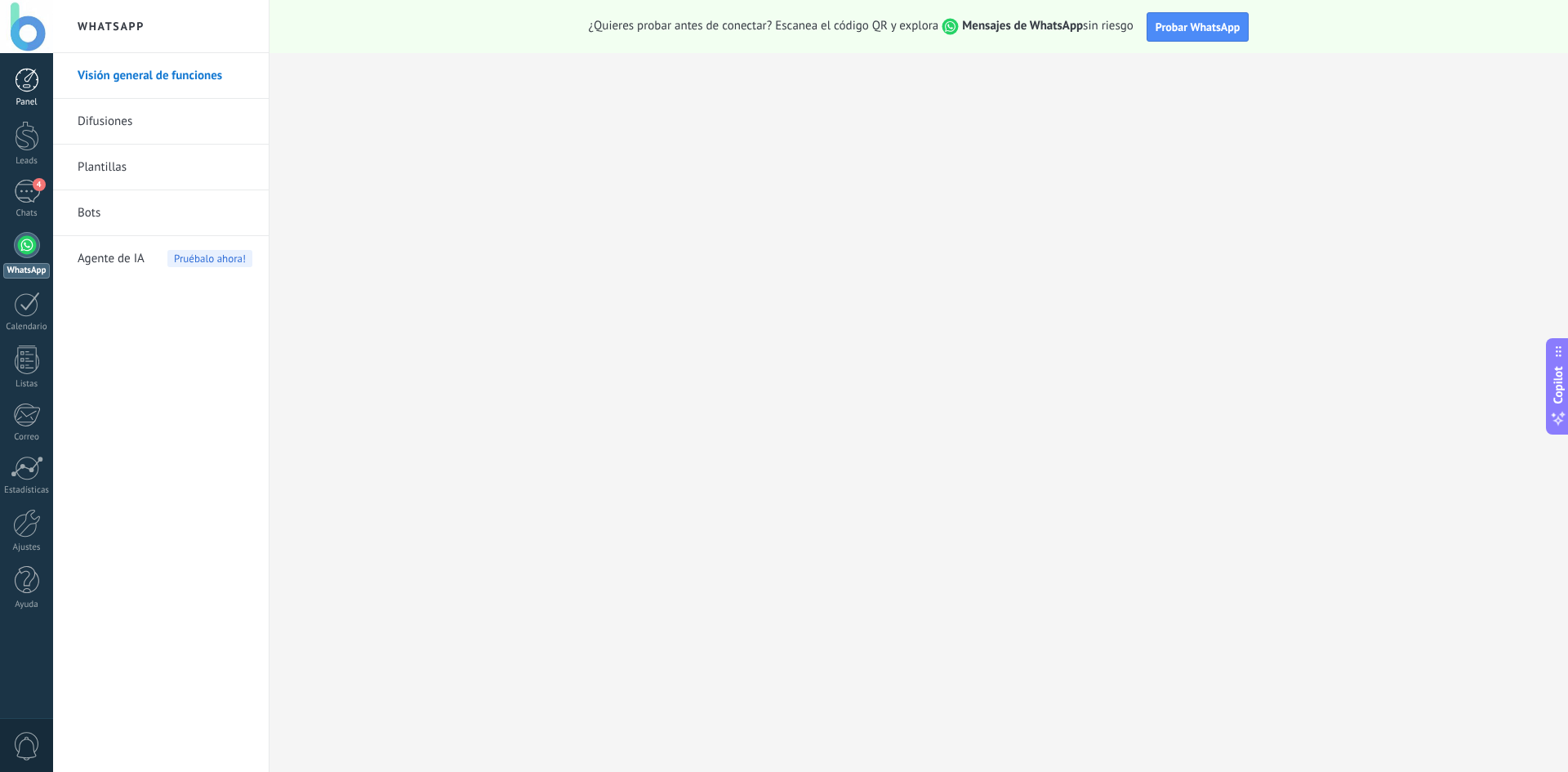
click at [24, 74] on div at bounding box center [27, 80] width 25 height 25
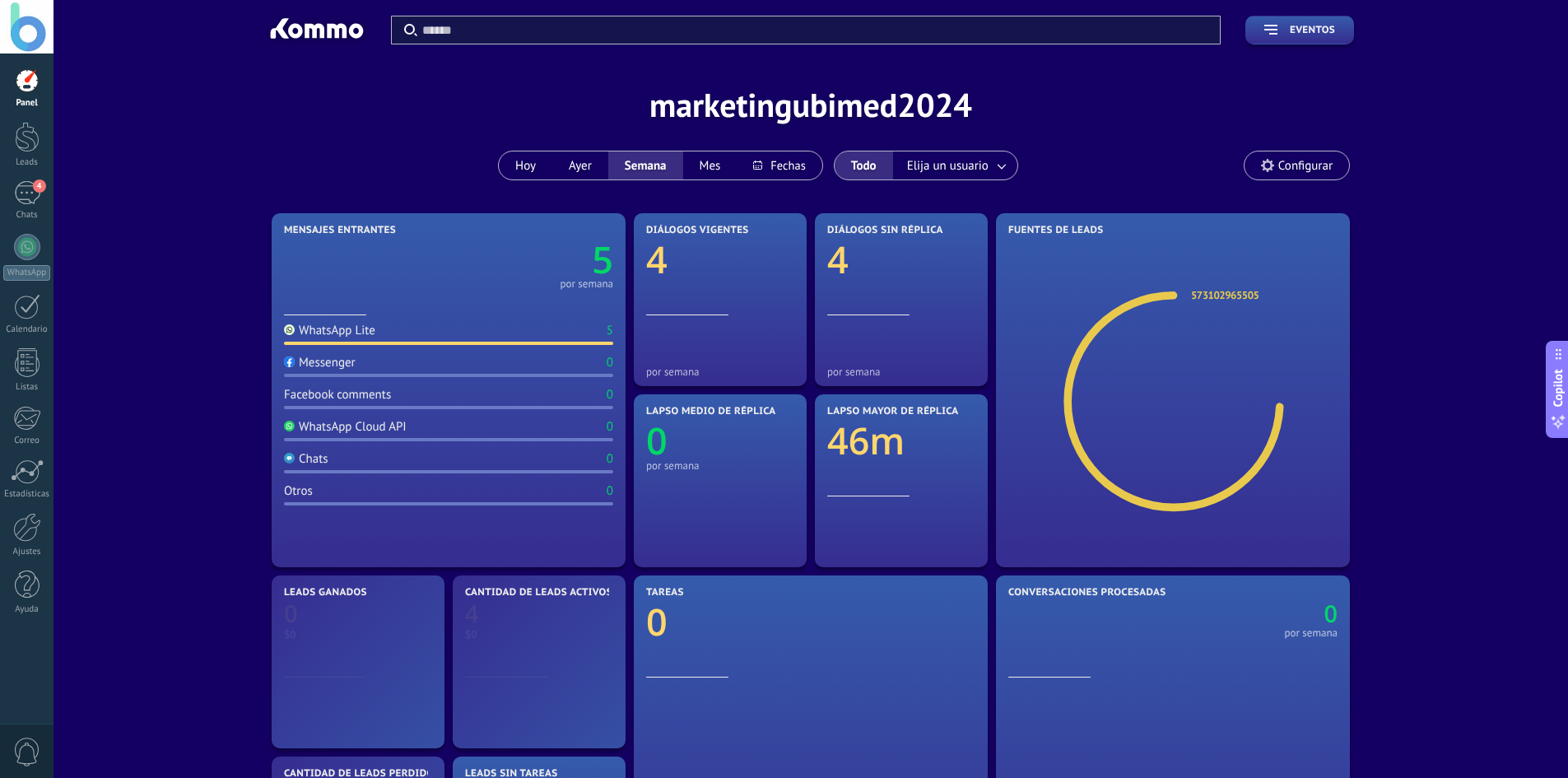
click at [775, 128] on div "Aplicar Eventos marketingubimed2024 Hoy Ayer Semana Mes" at bounding box center [810, 104] width 1465 height 209
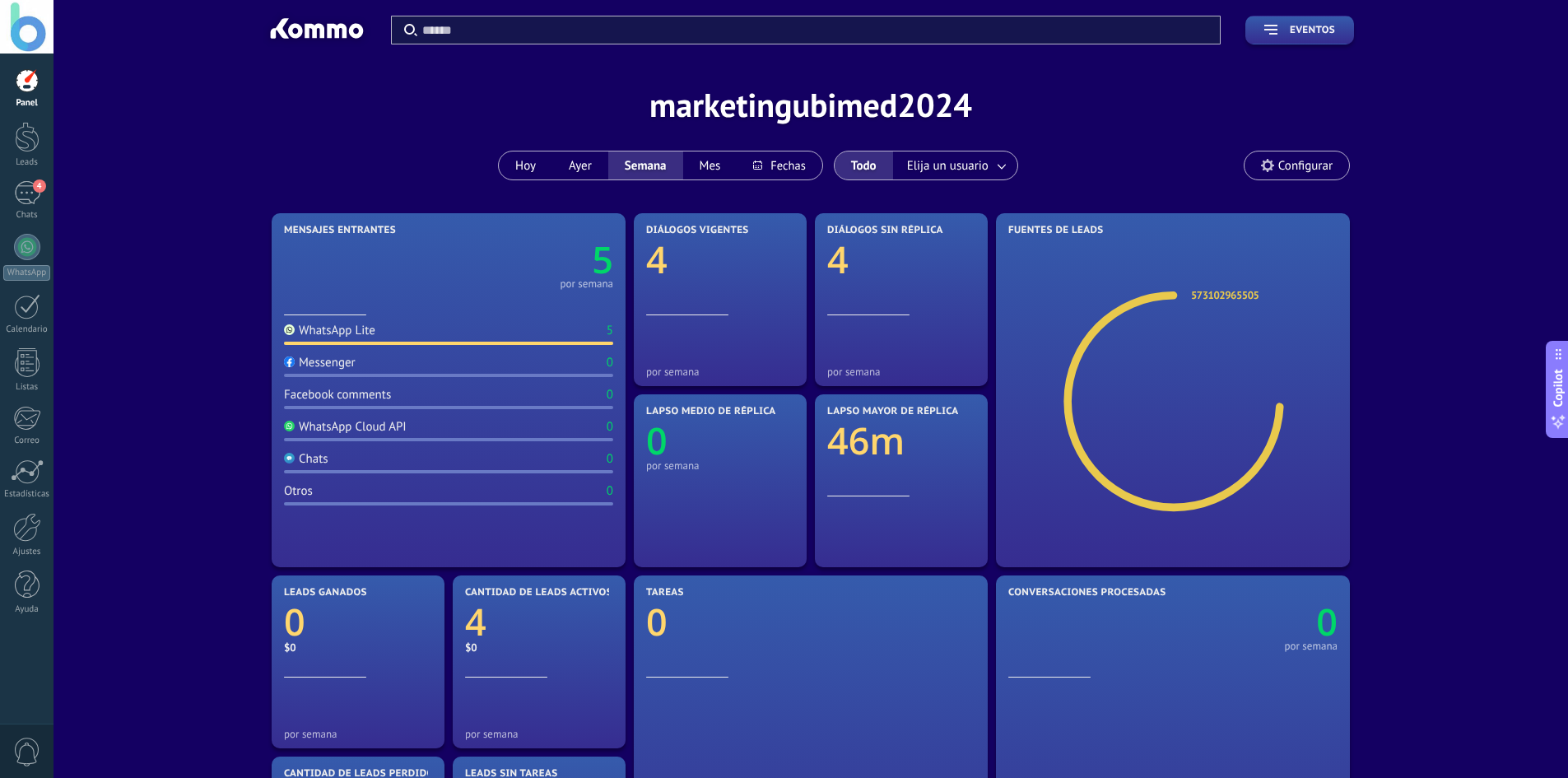
click at [773, 115] on div "Aplicar Eventos marketingubimed2024 Hoy Ayer Semana Mes" at bounding box center [810, 104] width 1465 height 209
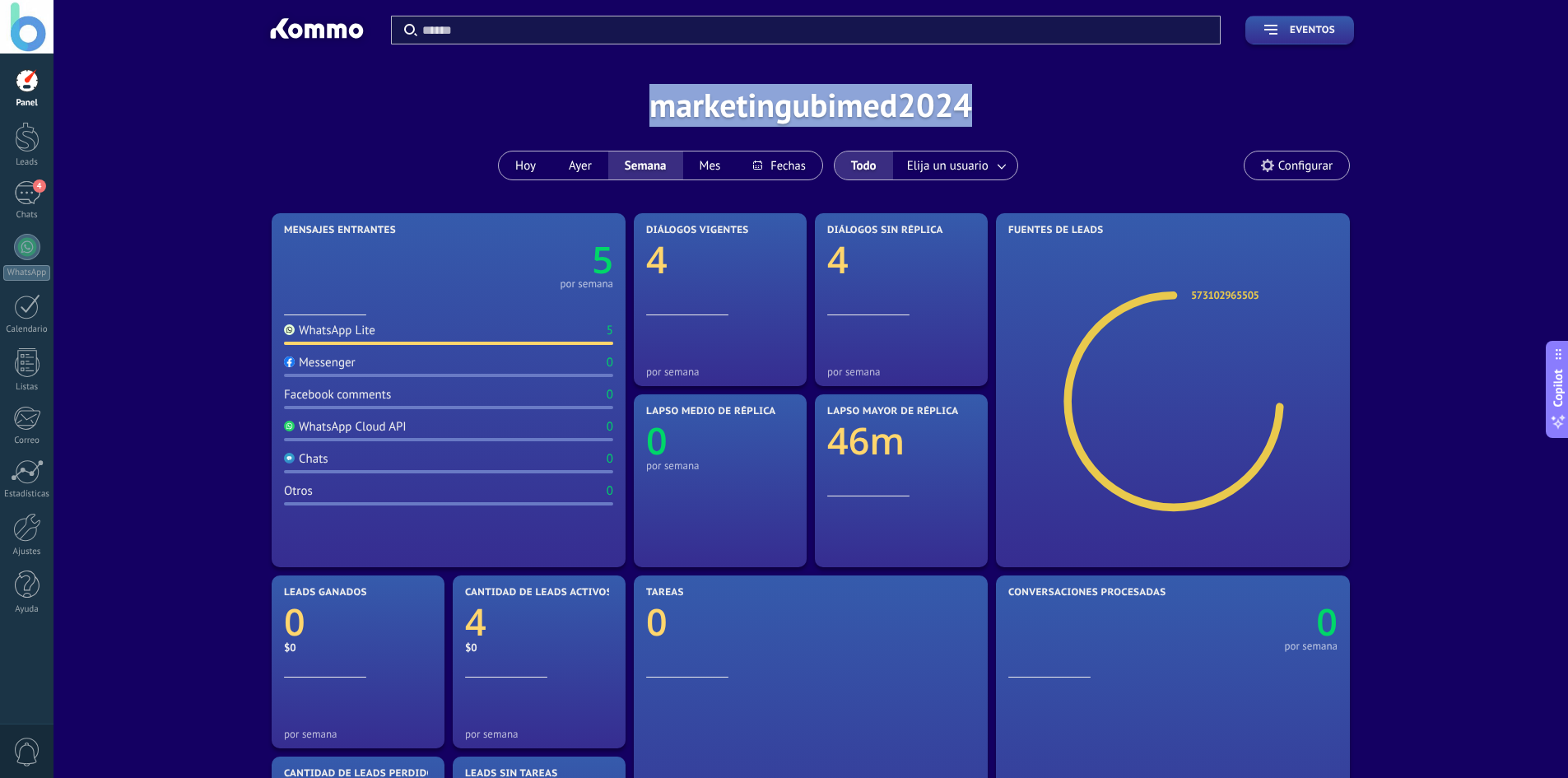
click at [773, 115] on div "Aplicar Eventos marketingubimed2024 [DATE] [DATE] Semana Mes" at bounding box center [810, 104] width 1465 height 209
click at [514, 88] on div "Aplicar Eventos marketingubimed2024 [DATE] [DATE] Semana Mes" at bounding box center [810, 104] width 1465 height 209
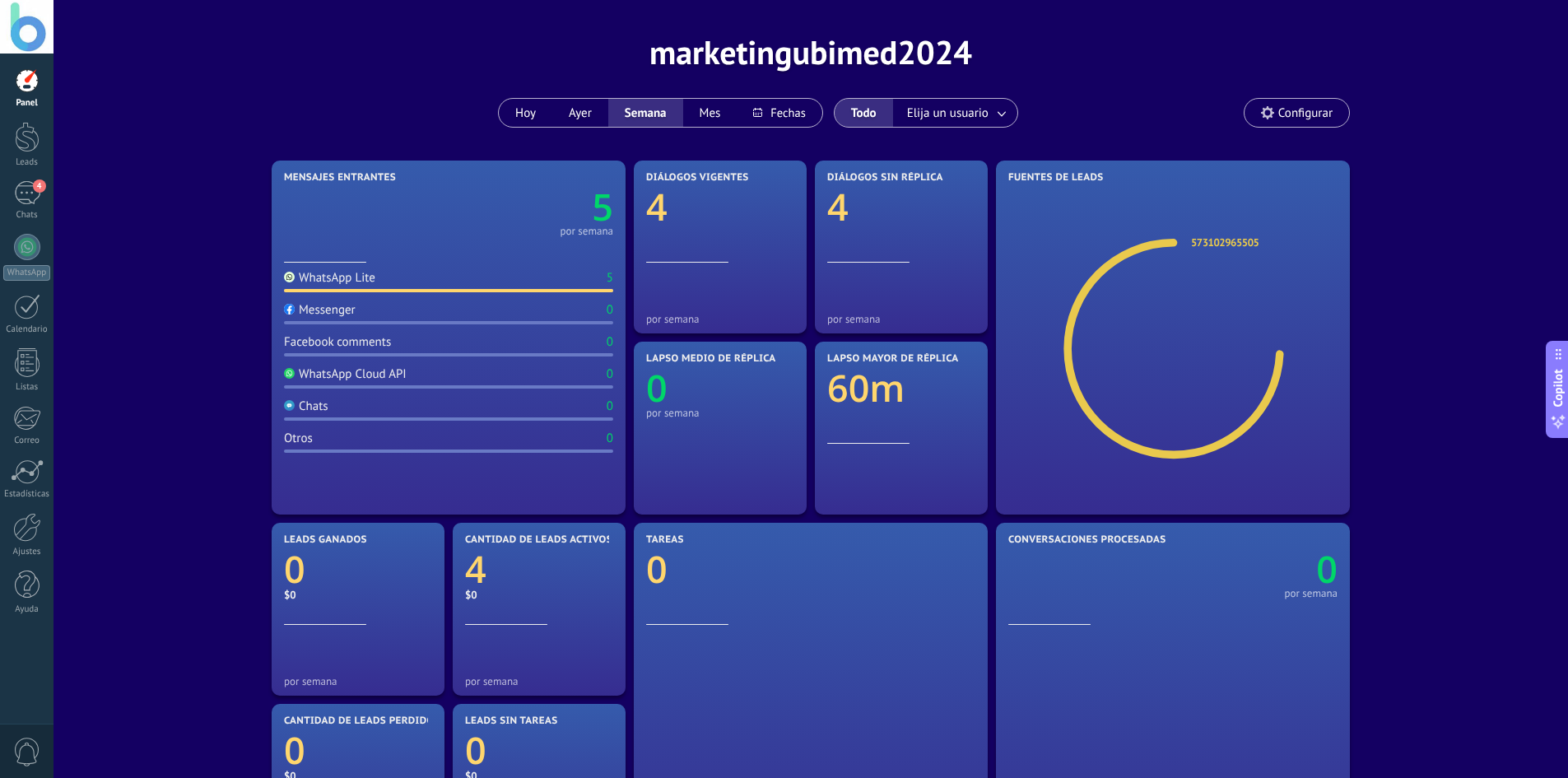
scroll to position [82, 0]
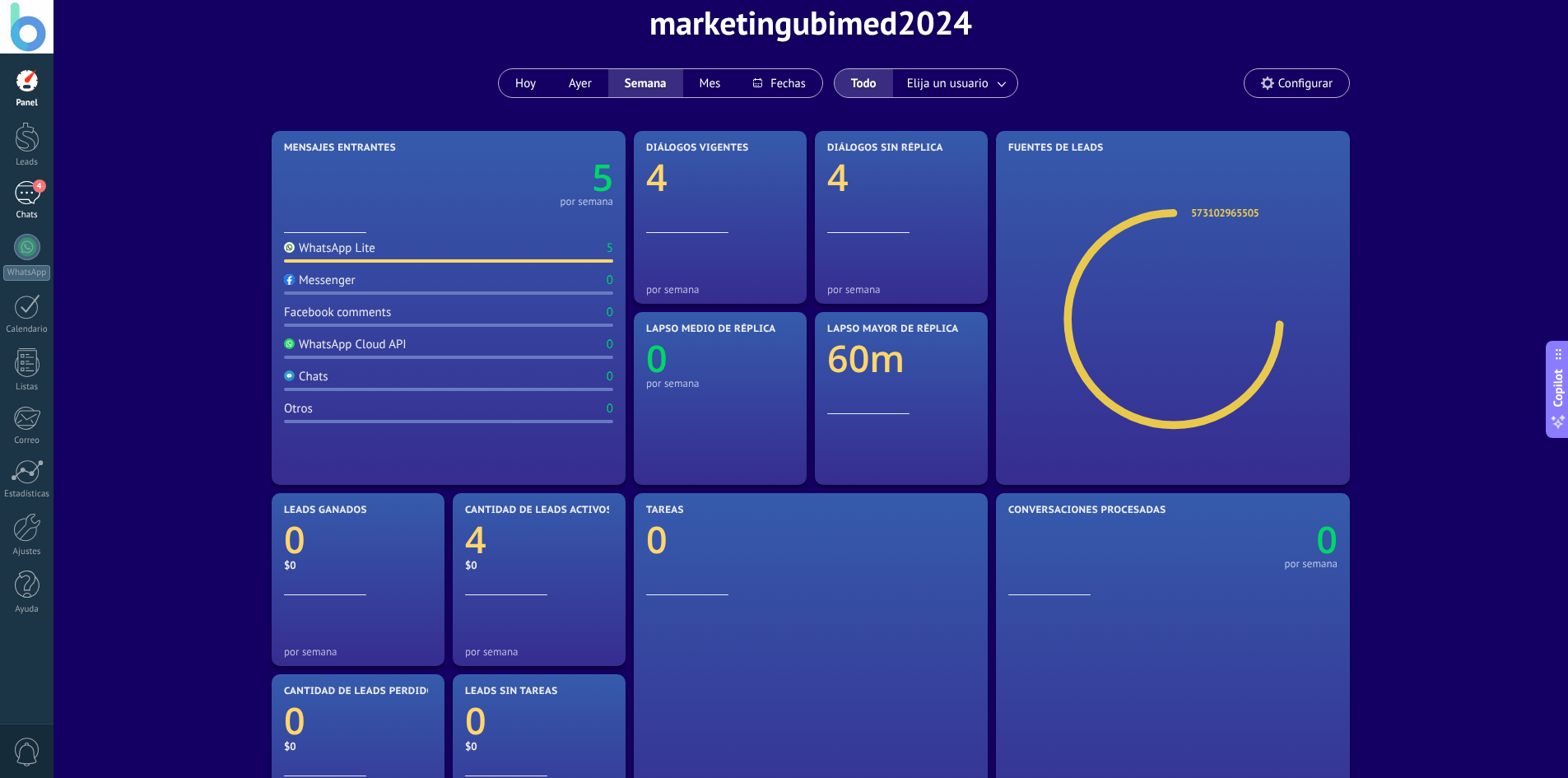
click at [27, 199] on div "4" at bounding box center [28, 192] width 27 height 24
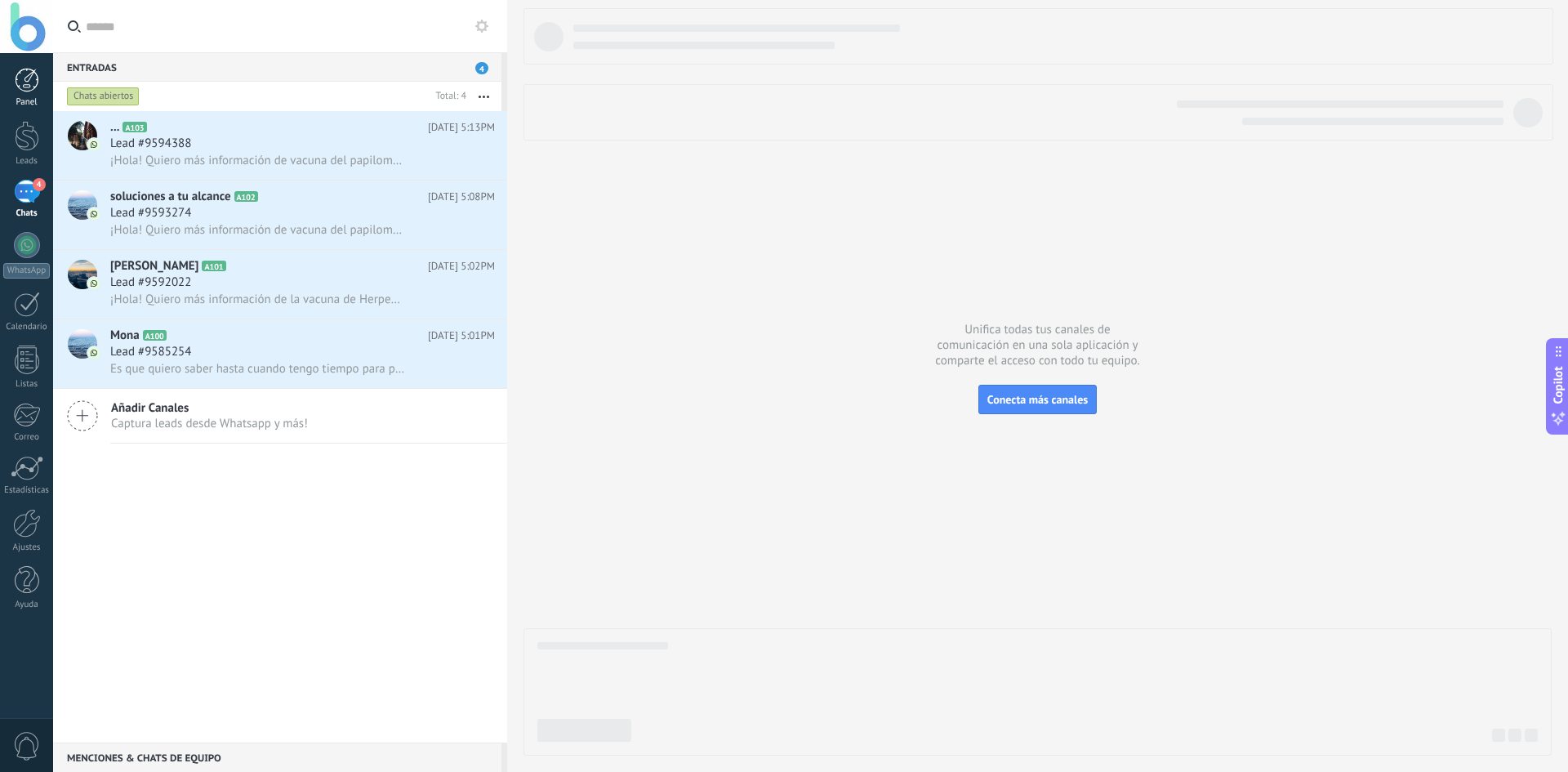
click at [27, 83] on div at bounding box center [27, 80] width 25 height 25
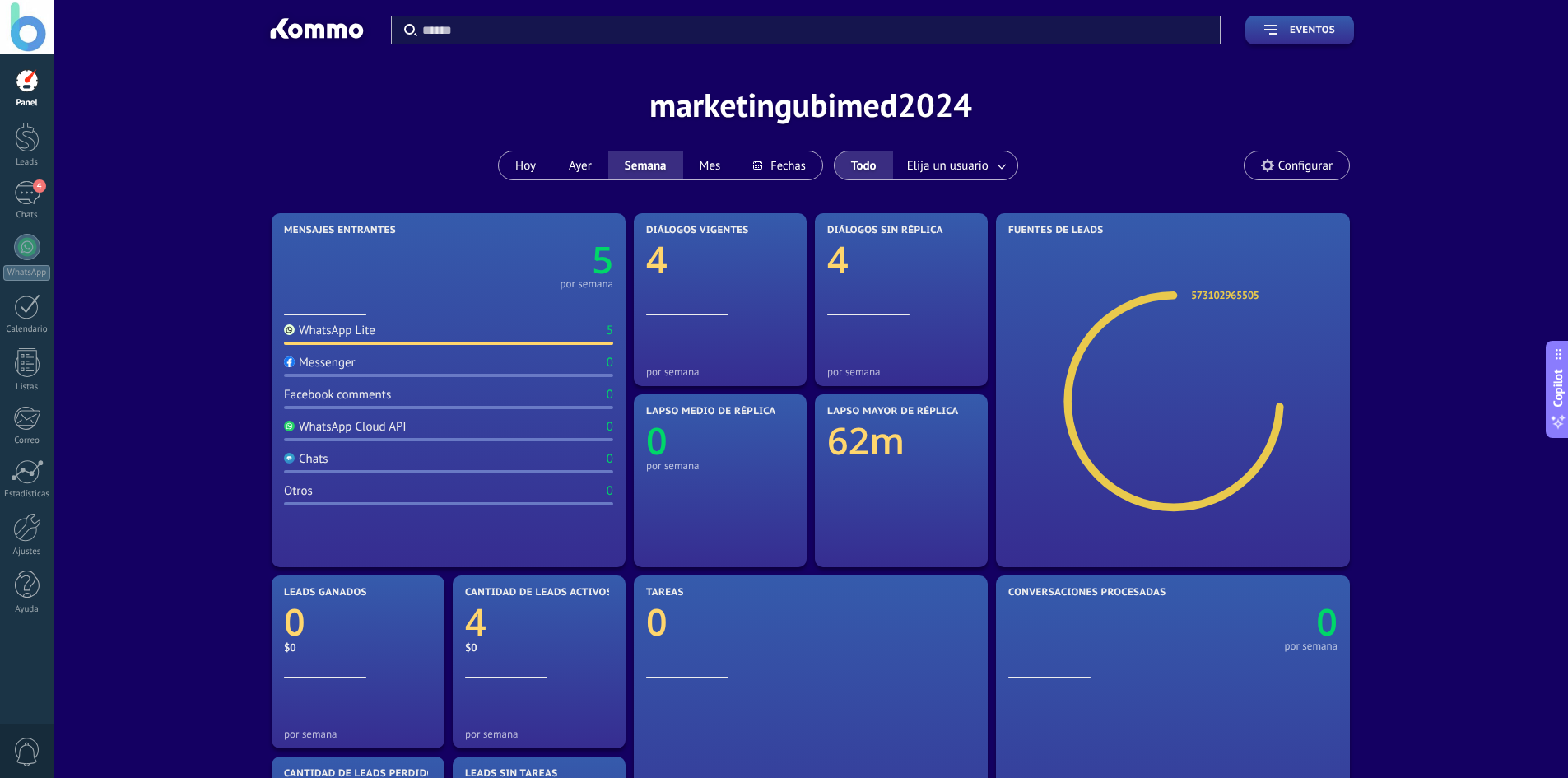
click at [391, 186] on div "Aplicar Eventos marketingubimed2024 [DATE] [DATE] Semana Mes" at bounding box center [810, 104] width 1465 height 209
click at [23, 196] on div "5" at bounding box center [28, 192] width 27 height 24
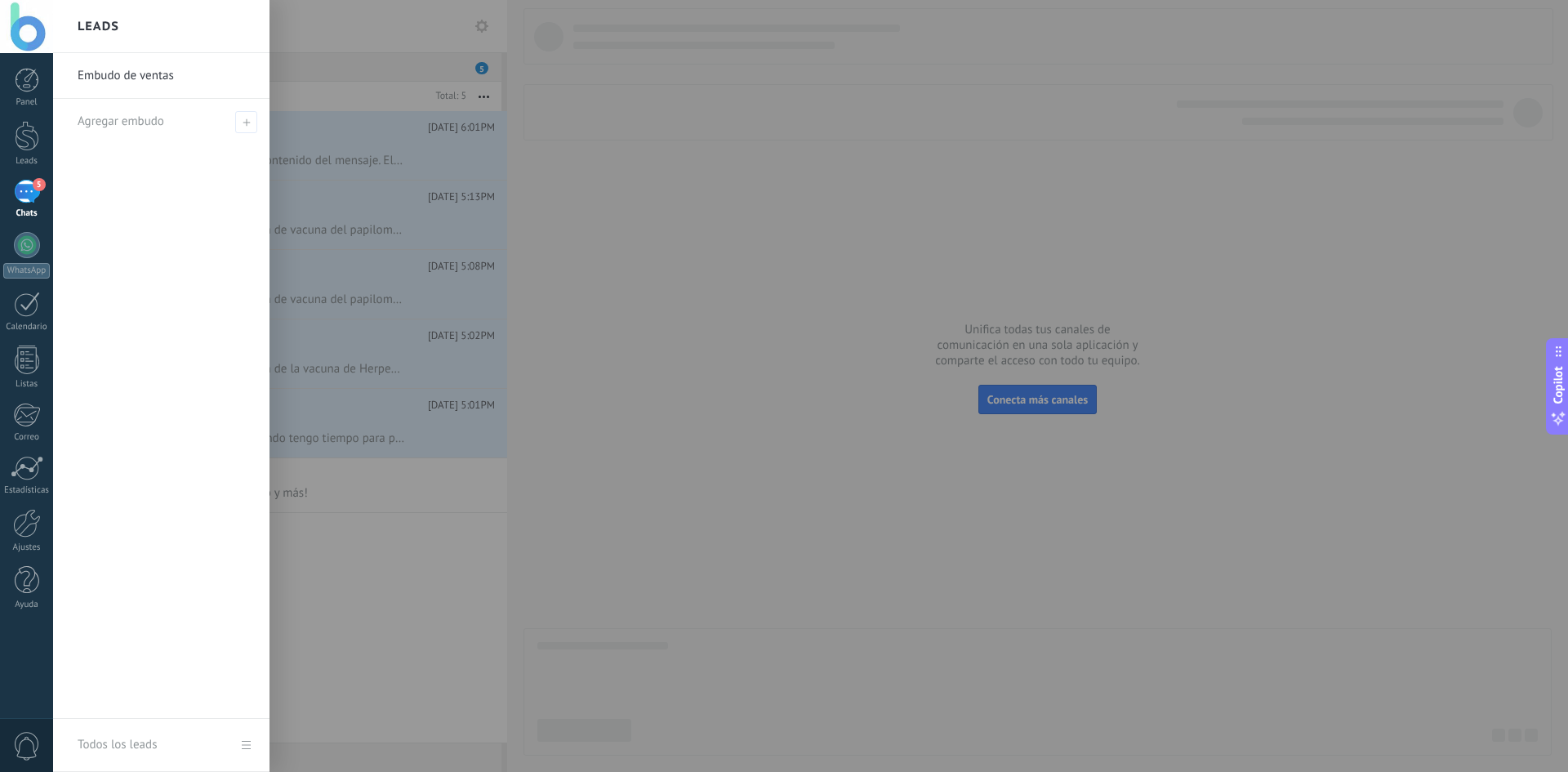
click at [784, 301] on div at bounding box center [837, 386] width 1568 height 772
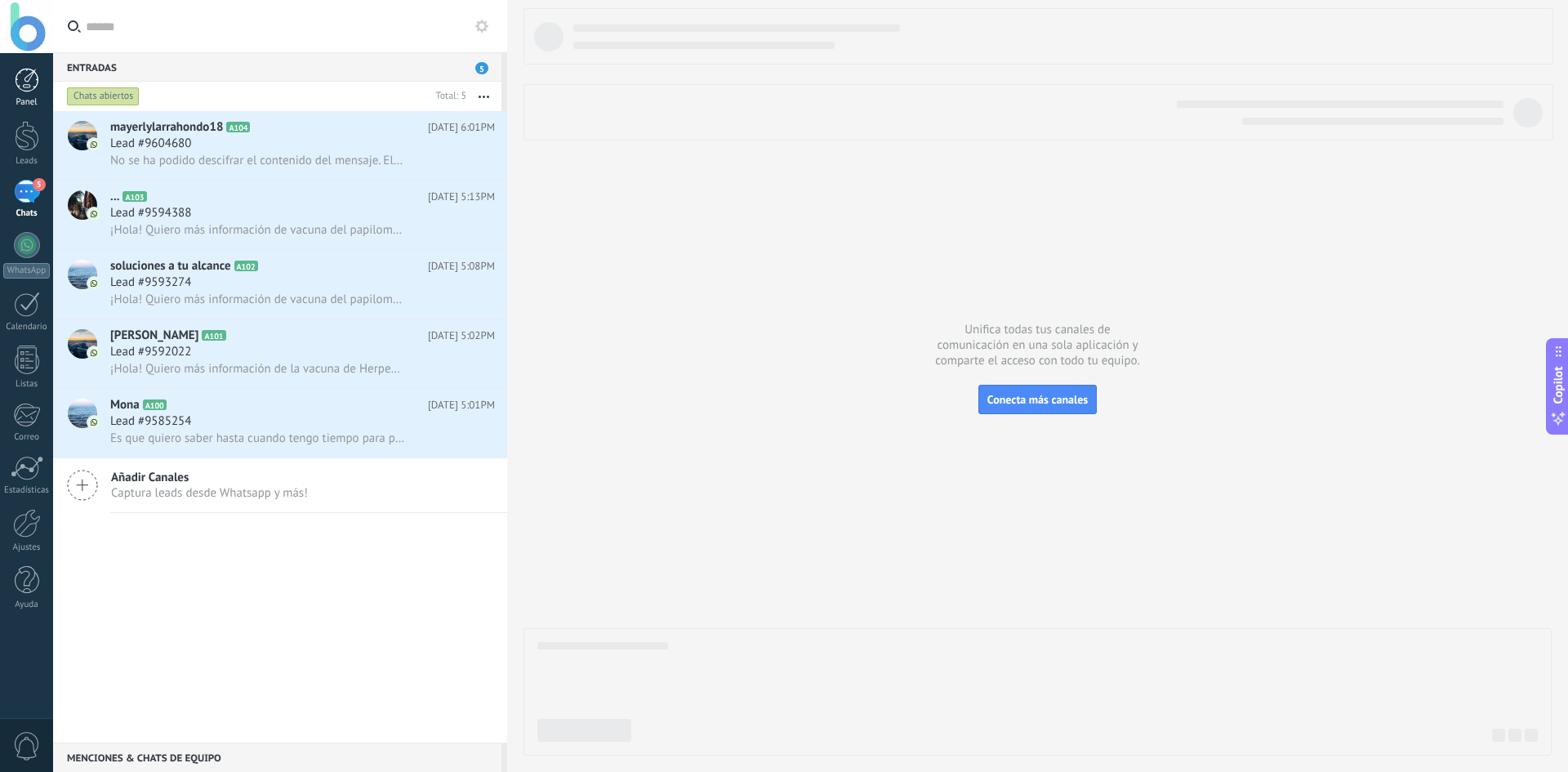
click at [21, 90] on div at bounding box center [27, 80] width 25 height 25
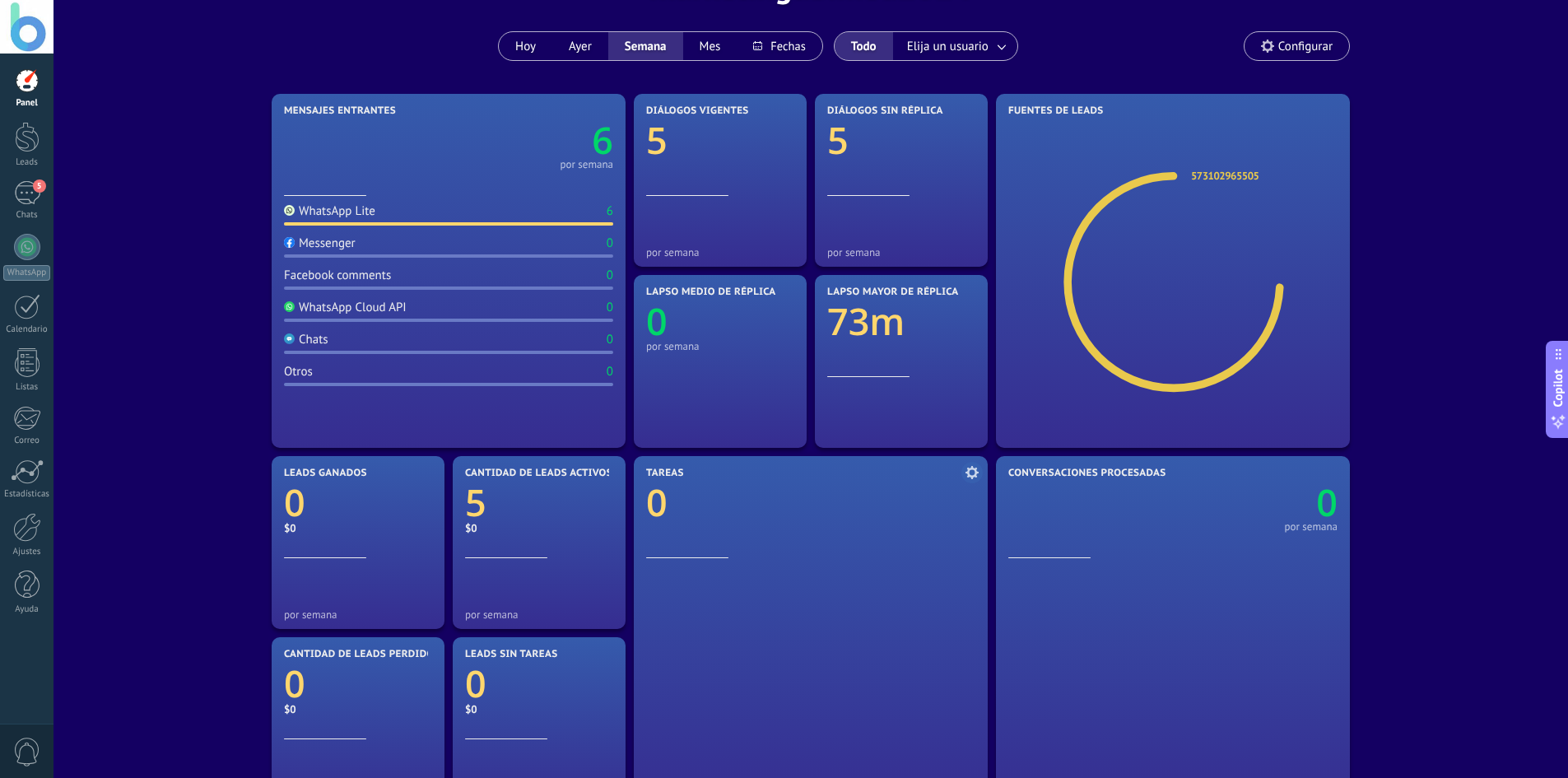
scroll to position [387, 0]
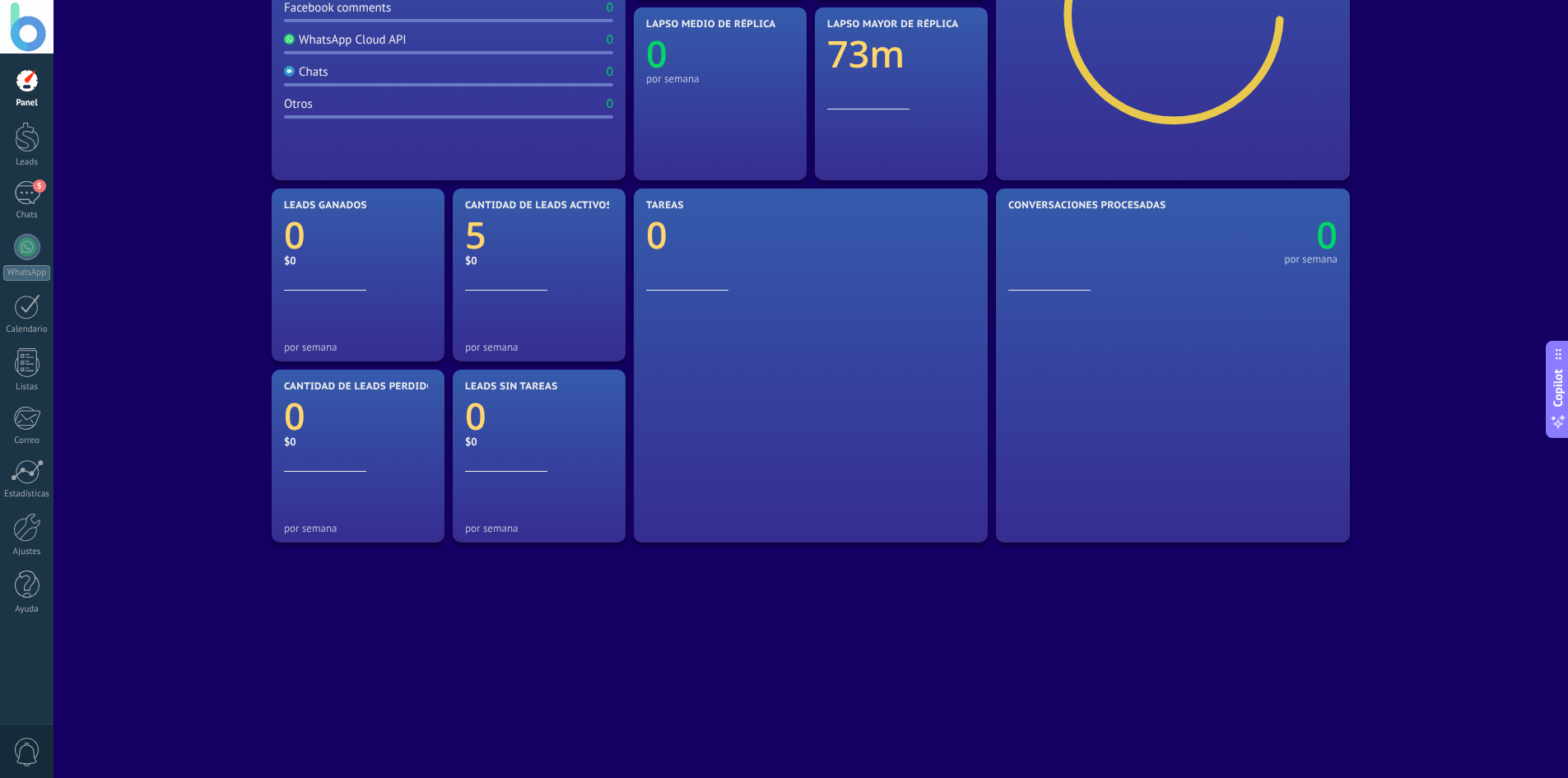
click at [309, 617] on div "Mensajes entrantes 6 por semana WhatsApp Lite 6 Messenger 0 Facebook comments 0…" at bounding box center [810, 274] width 1086 height 905
drag, startPoint x: 1286, startPoint y: 590, endPoint x: 1034, endPoint y: 606, distance: 252.5
click at [1034, 606] on div "Mensajes entrantes 6 por semana WhatsApp Lite 6 Messenger 0 Facebook comments 0…" at bounding box center [810, 274] width 1086 height 905
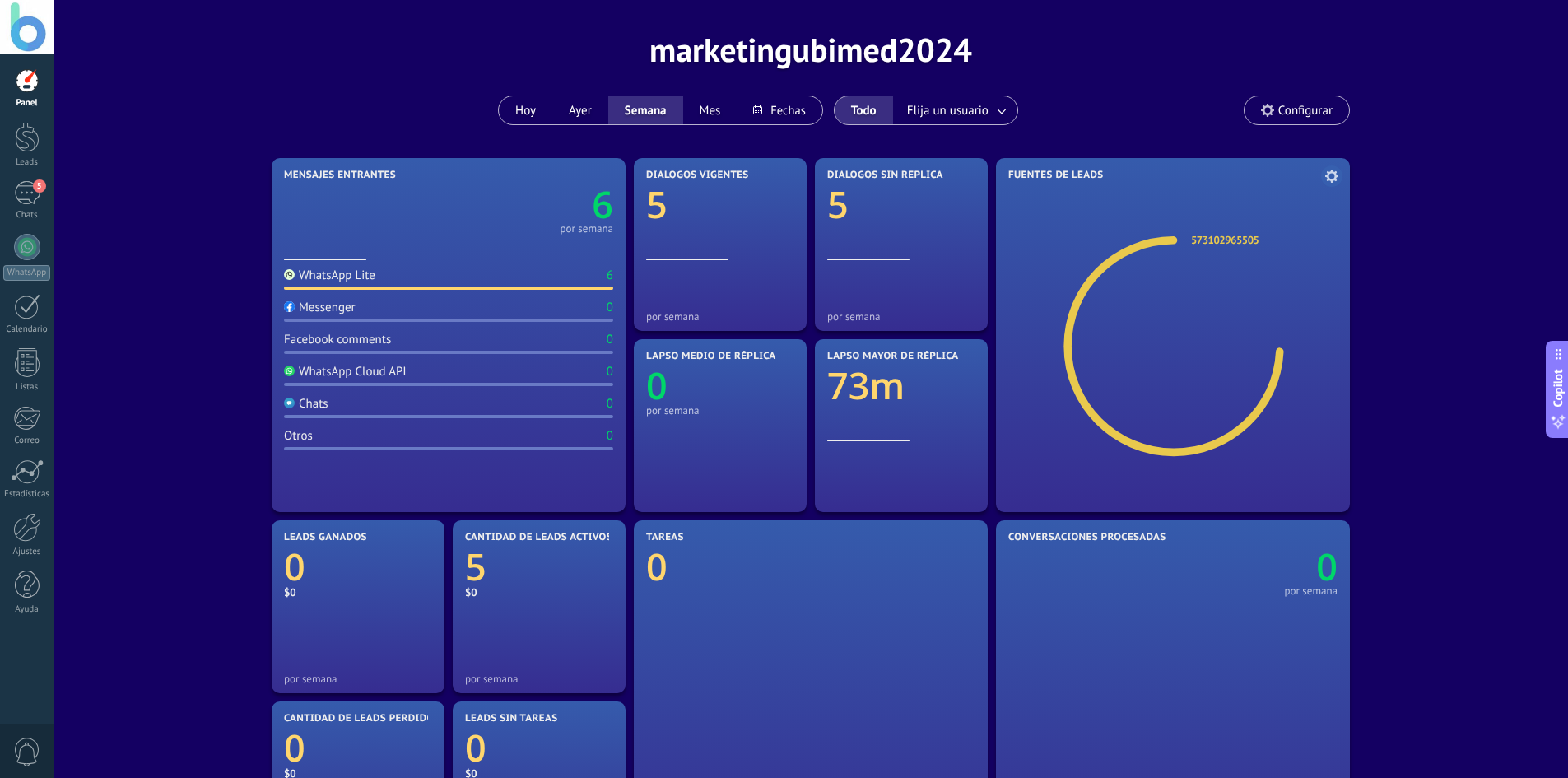
scroll to position [0, 0]
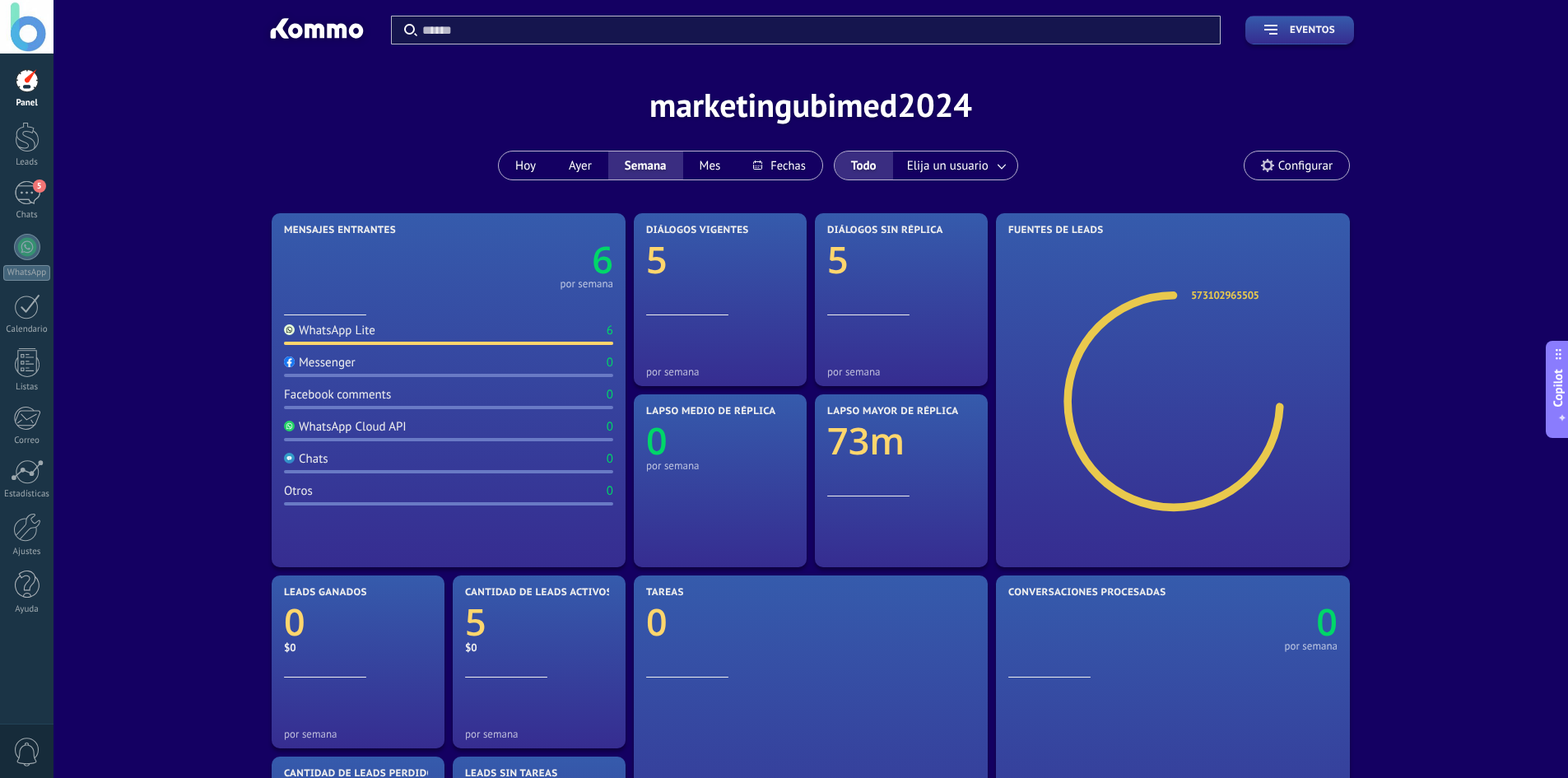
click at [1319, 164] on span "Configurar" at bounding box center [1305, 165] width 54 height 14
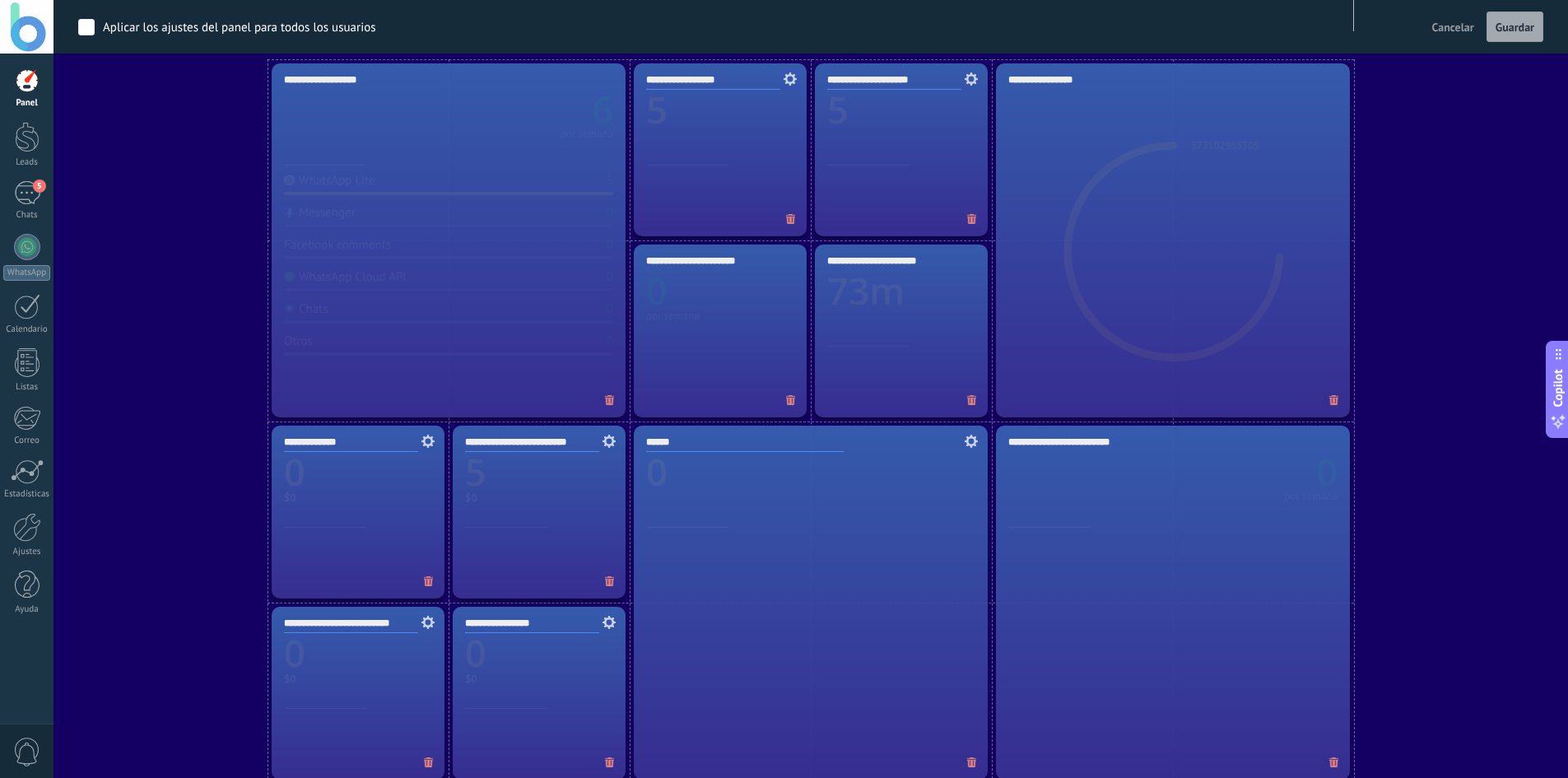
scroll to position [1070, 0]
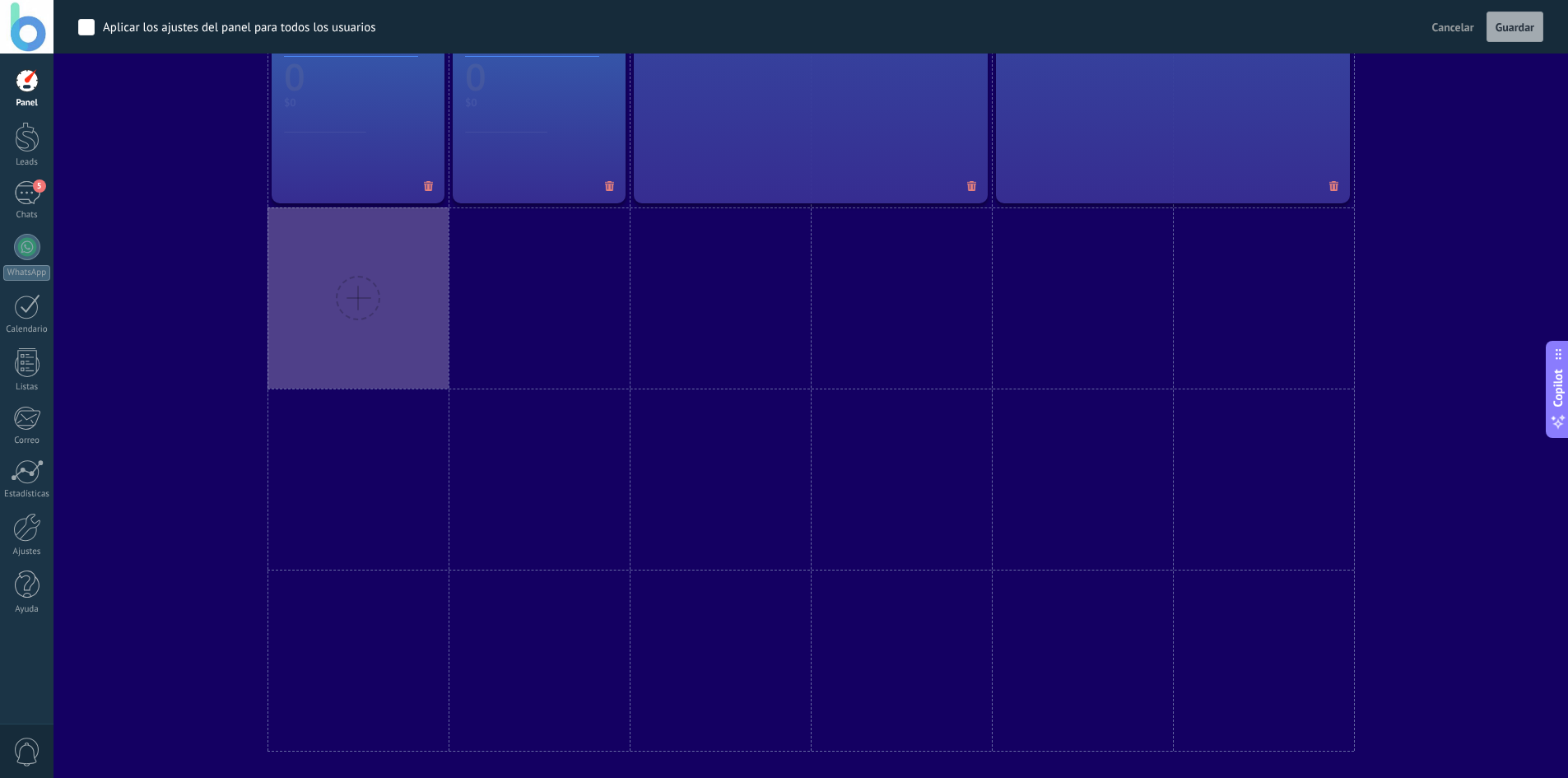
click at [354, 294] on div at bounding box center [357, 298] width 45 height 45
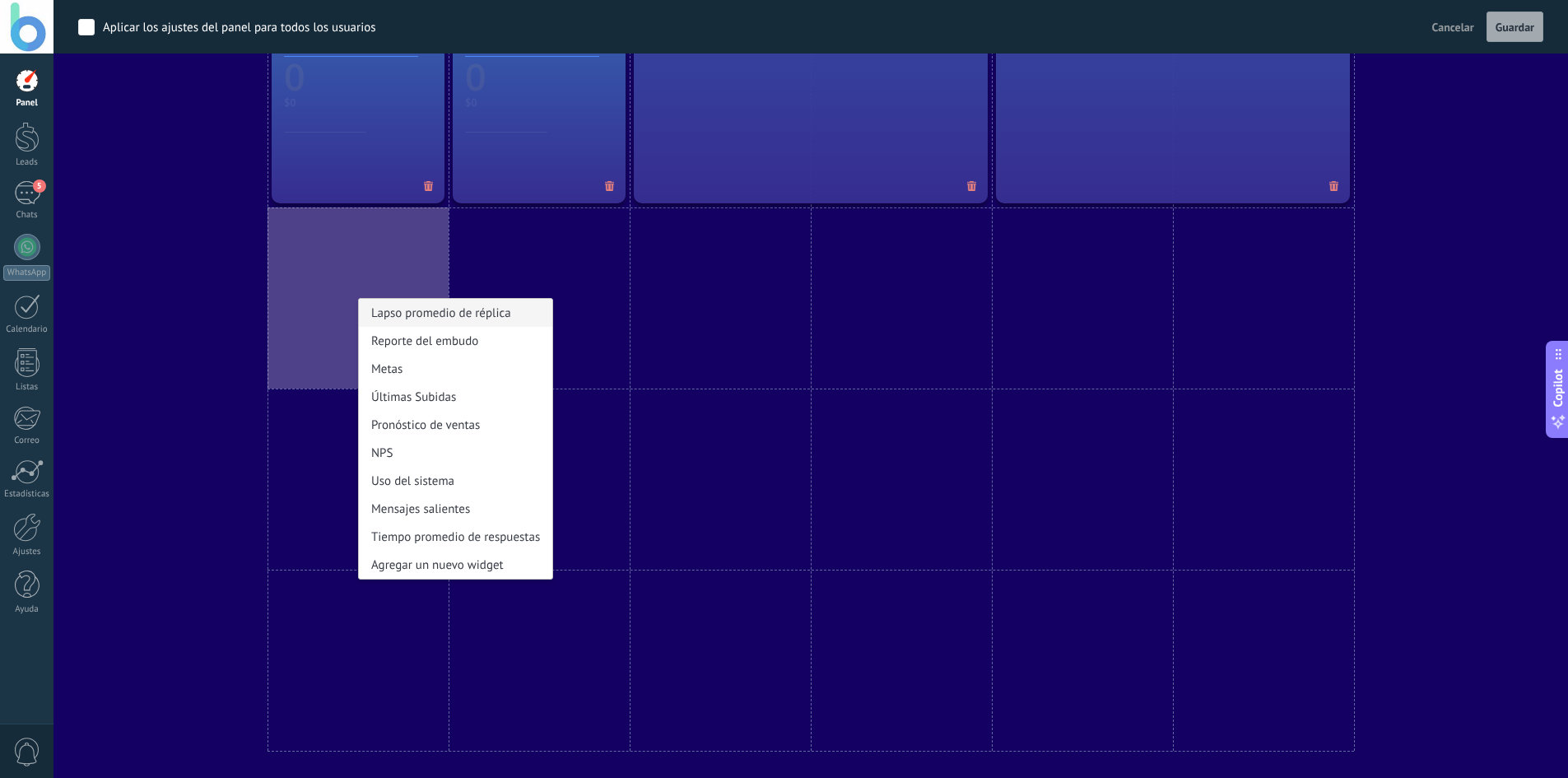
click at [395, 315] on div "Lapso promedio de réplica" at bounding box center [456, 313] width 193 height 28
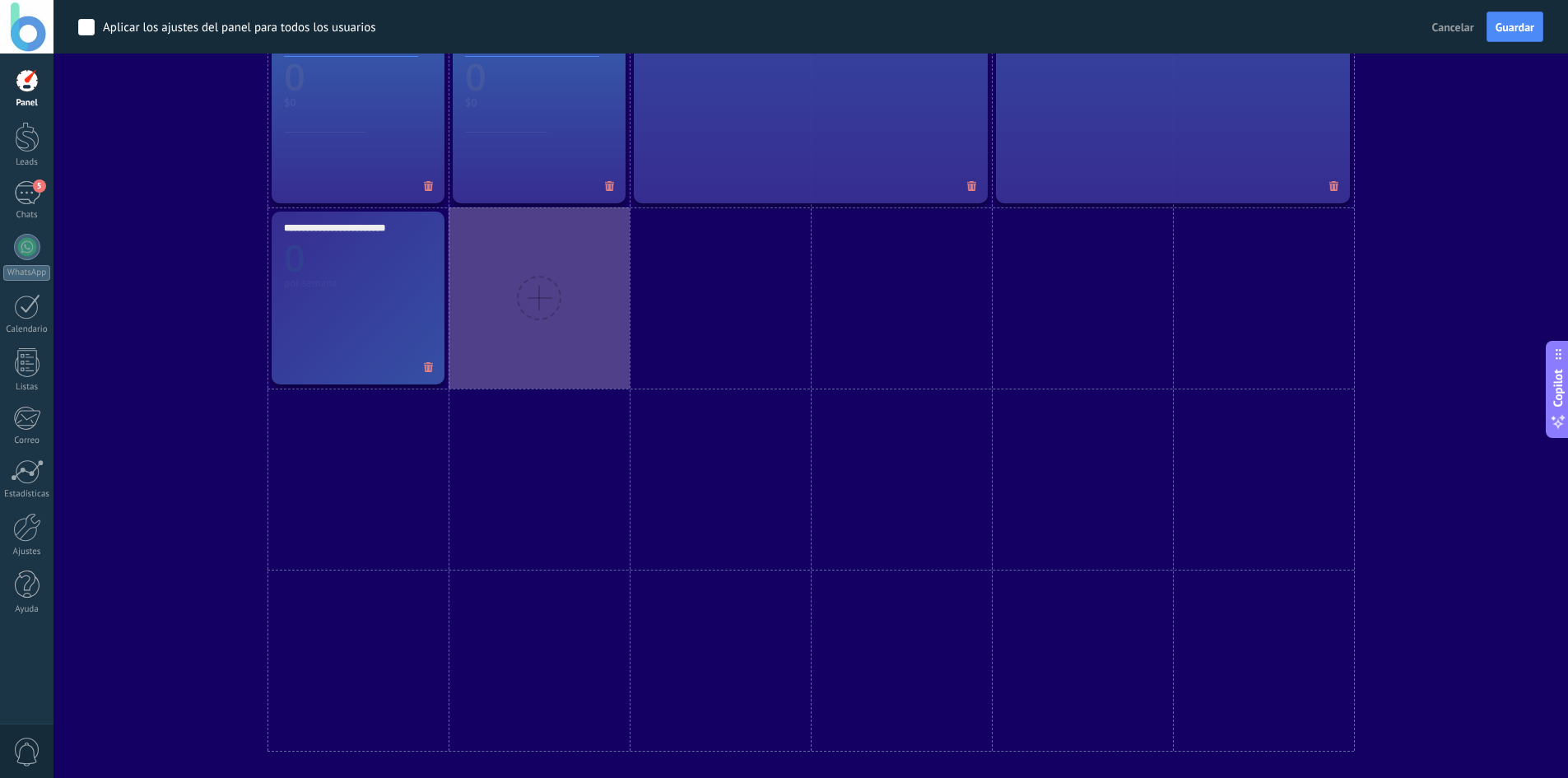
click at [533, 297] on div at bounding box center [539, 298] width 45 height 45
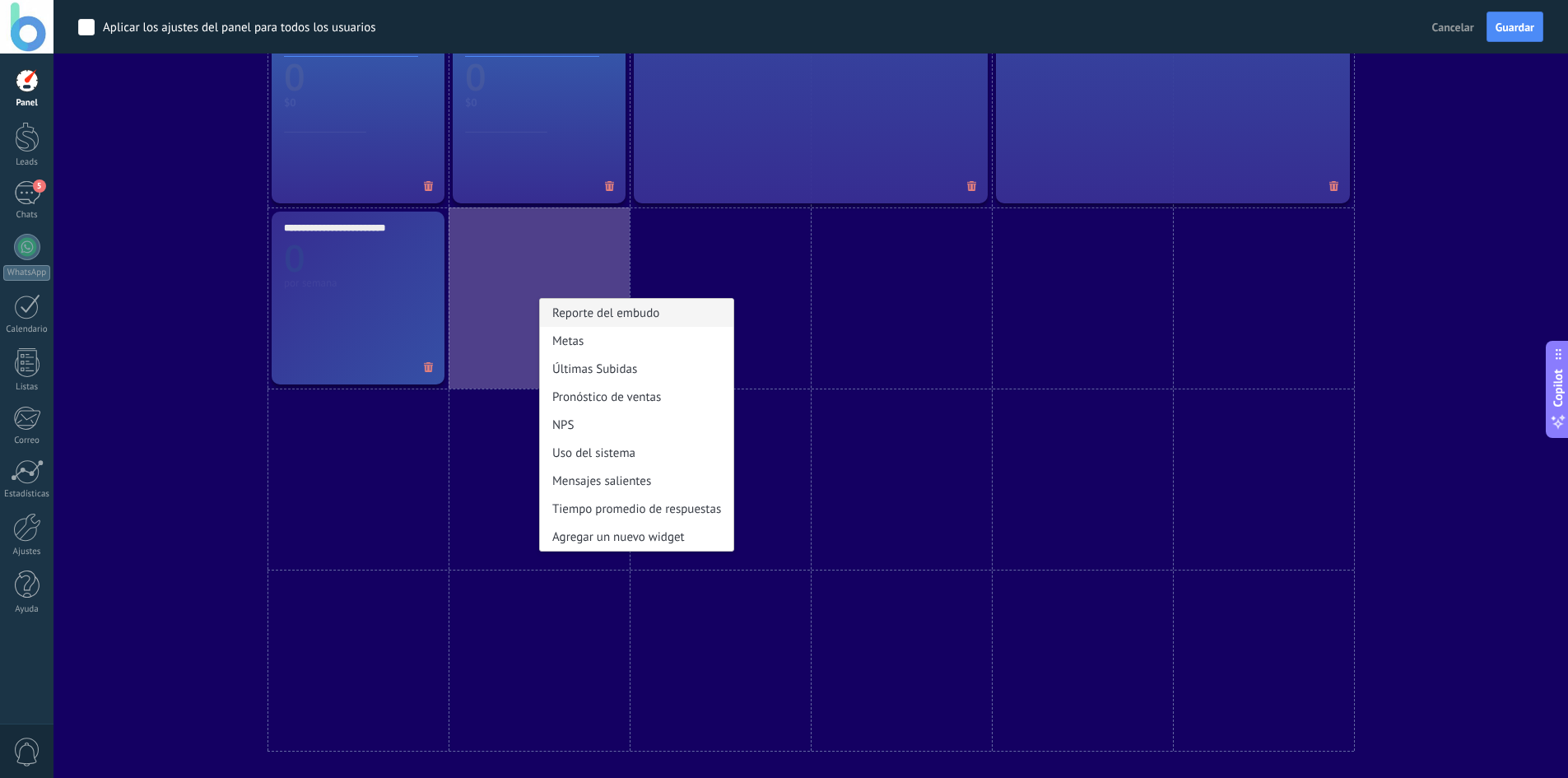
click at [632, 317] on div "Reporte del embudo" at bounding box center [636, 313] width 193 height 28
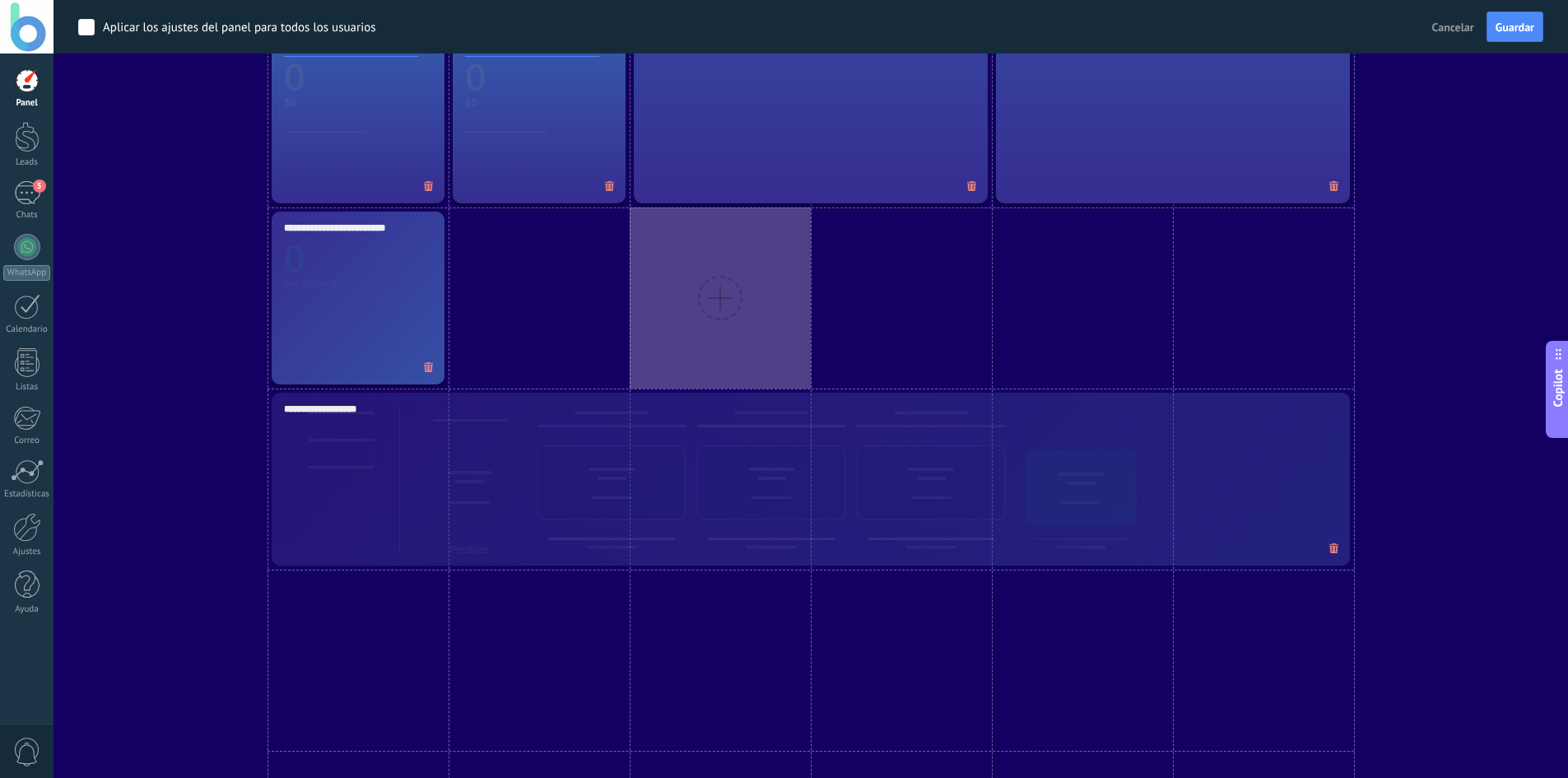
click at [716, 300] on div at bounding box center [720, 298] width 45 height 45
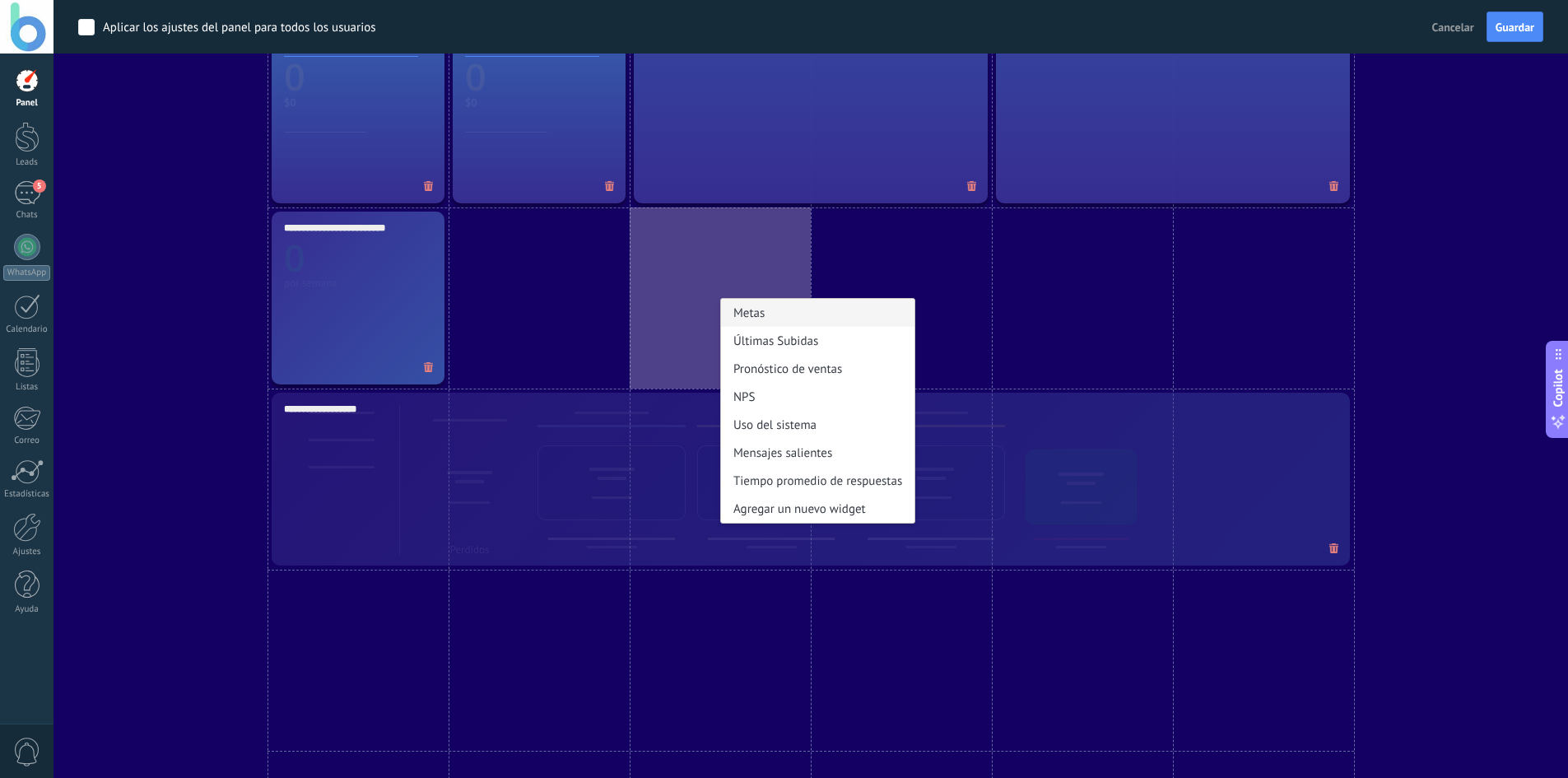
click at [763, 307] on div "Metas" at bounding box center [818, 313] width 193 height 28
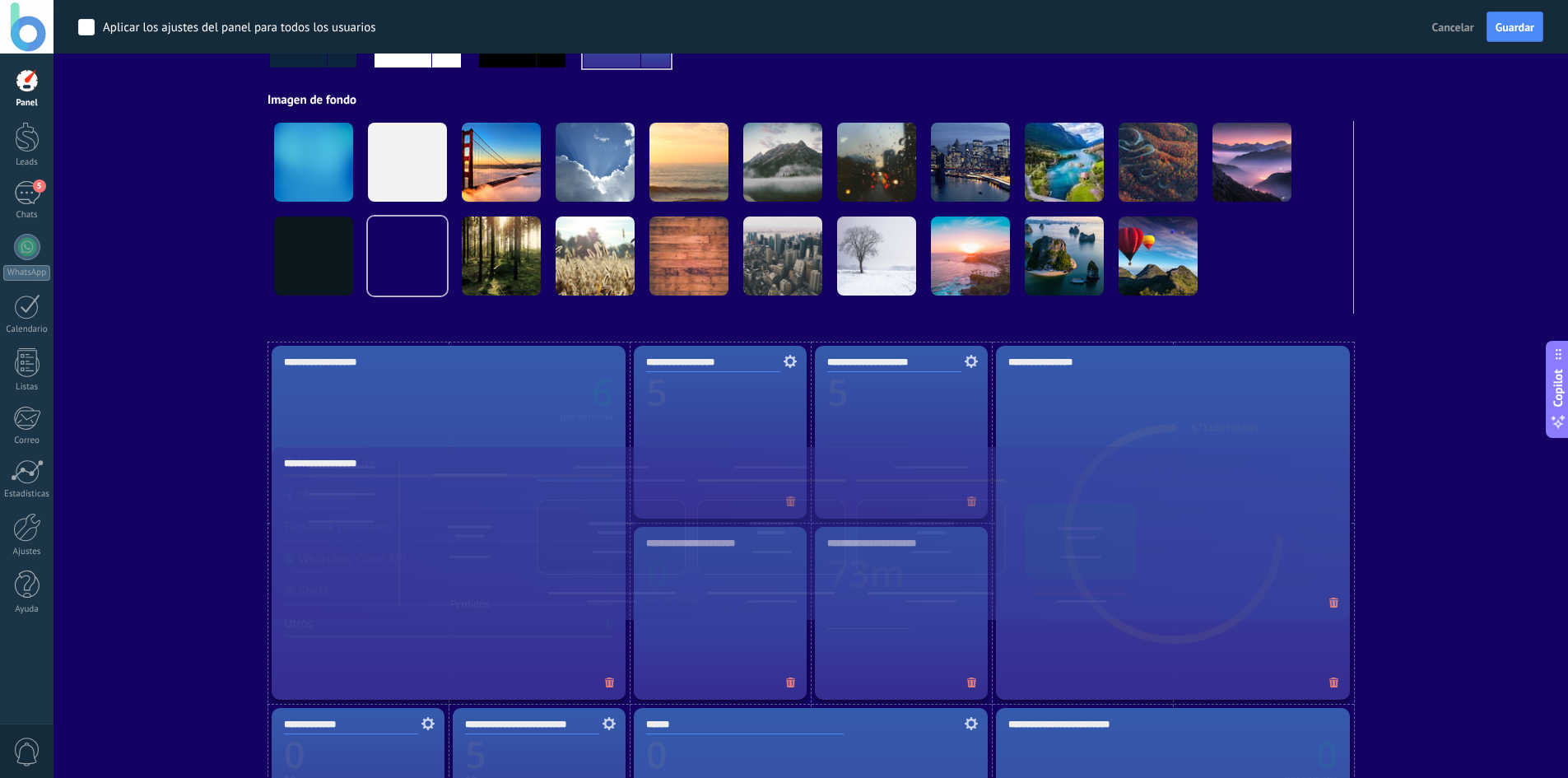
scroll to position [198, 0]
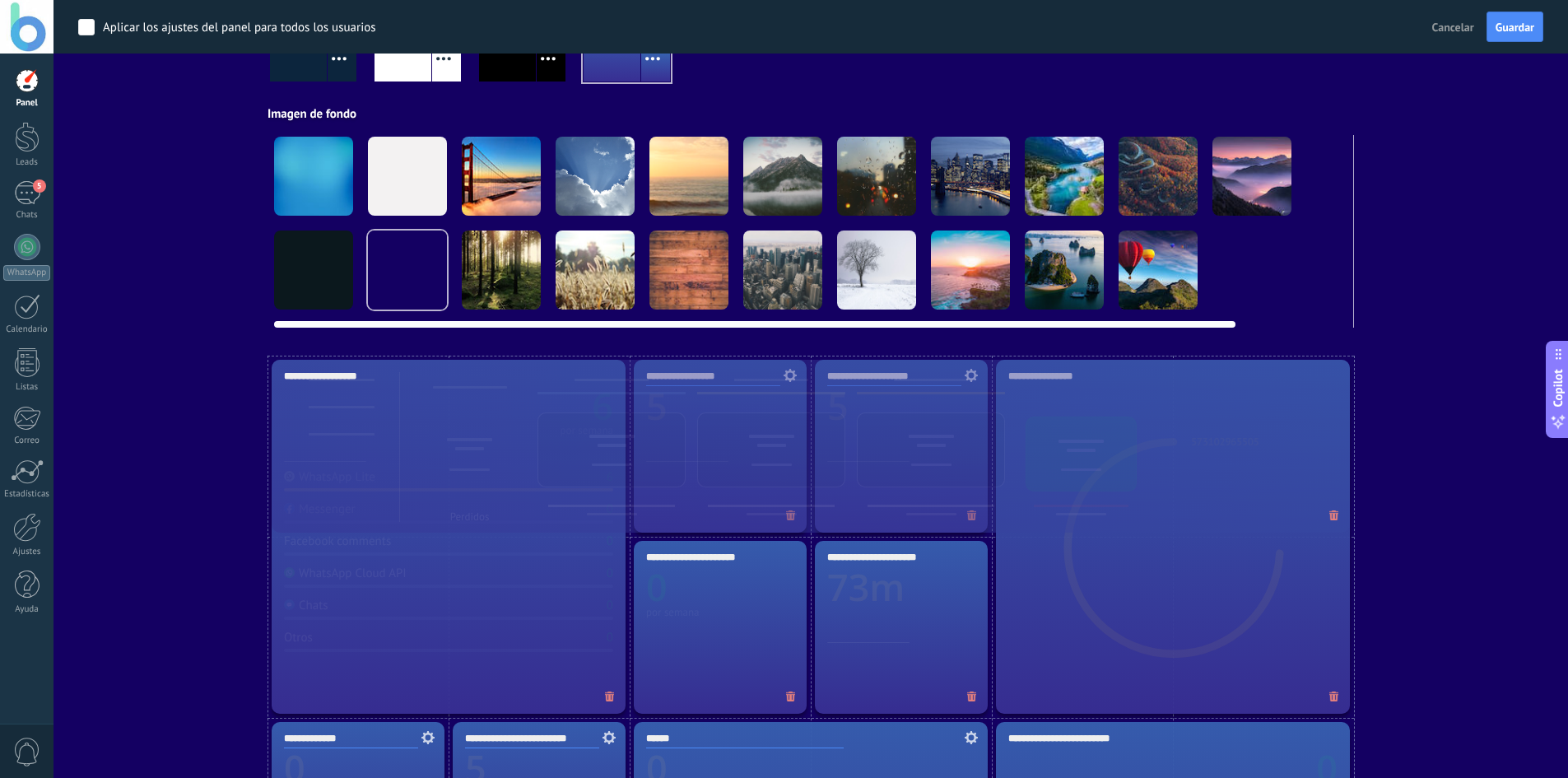
drag, startPoint x: 701, startPoint y: 411, endPoint x: 749, endPoint y: 325, distance: 98.5
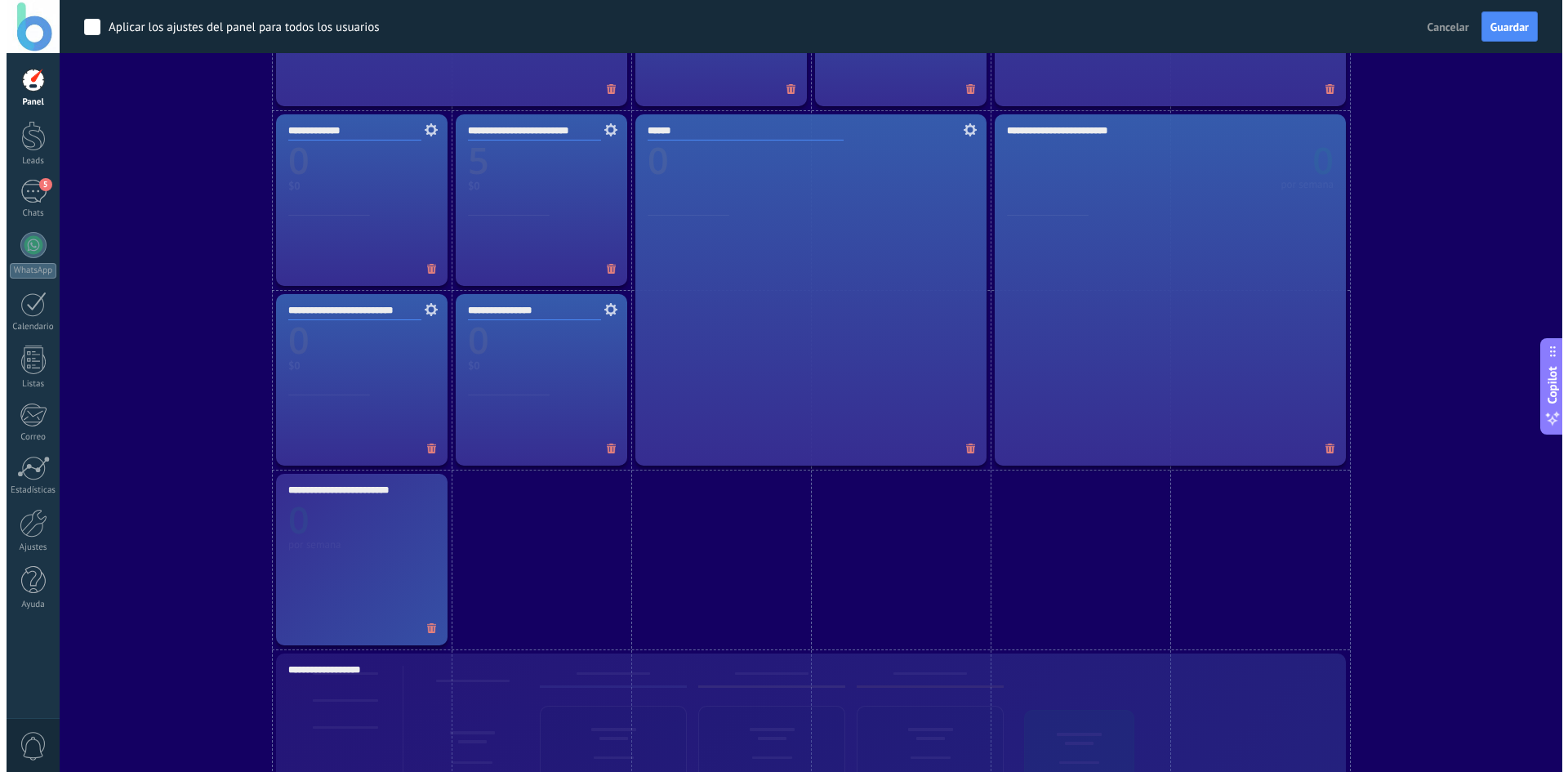
scroll to position [604, 0]
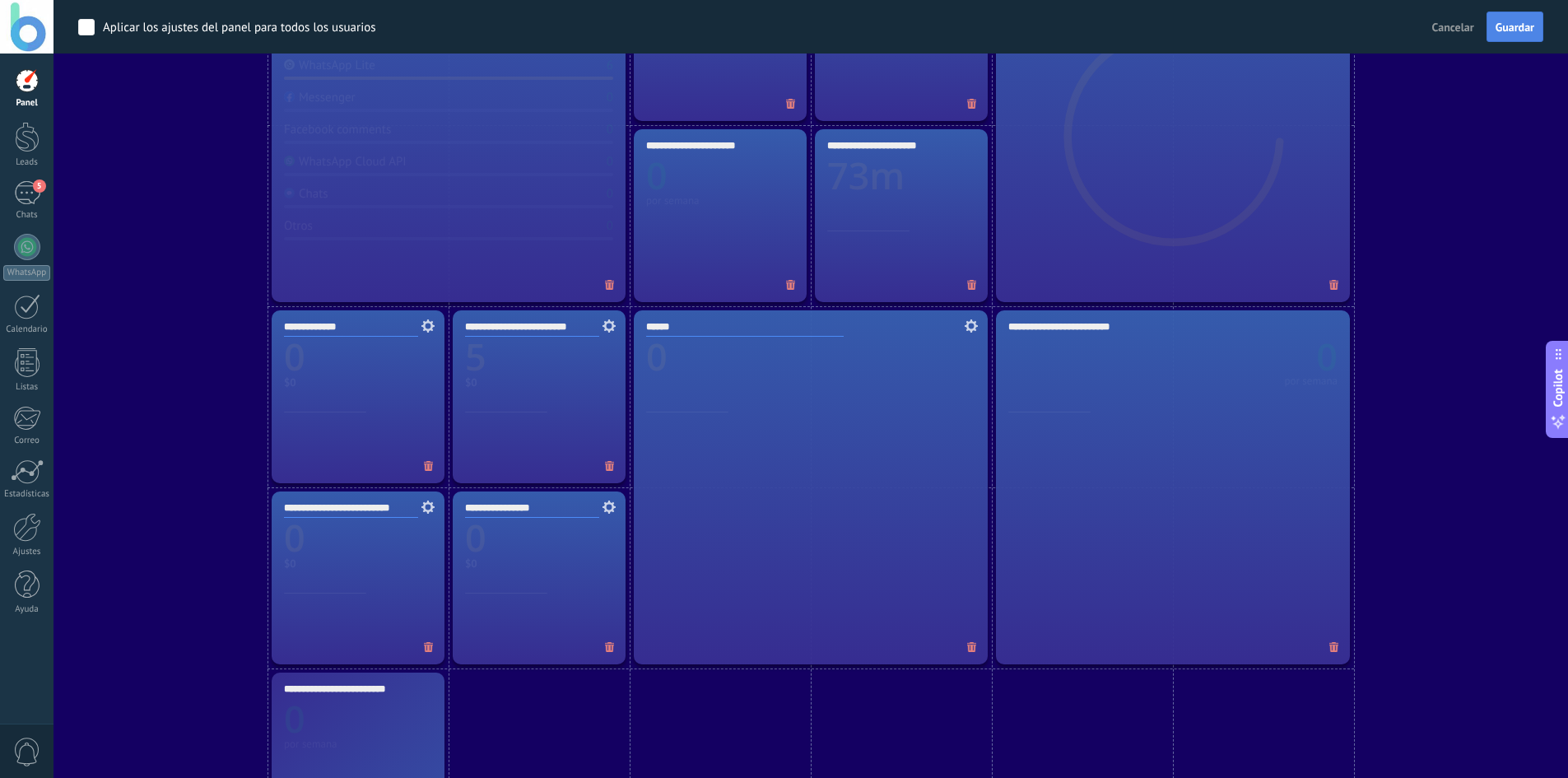
click at [1493, 38] on button "Guardar" at bounding box center [1514, 27] width 56 height 32
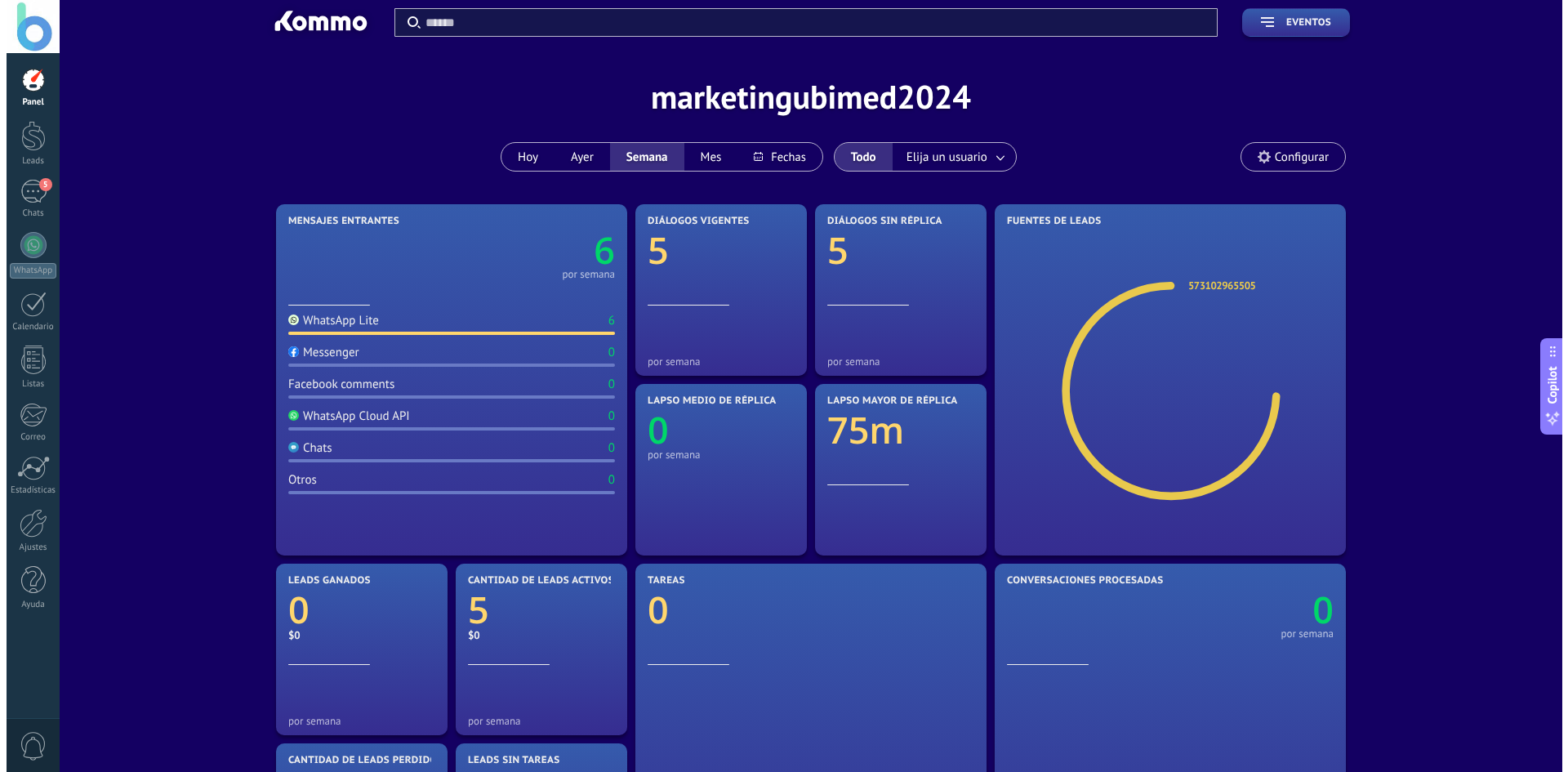
scroll to position [0, 0]
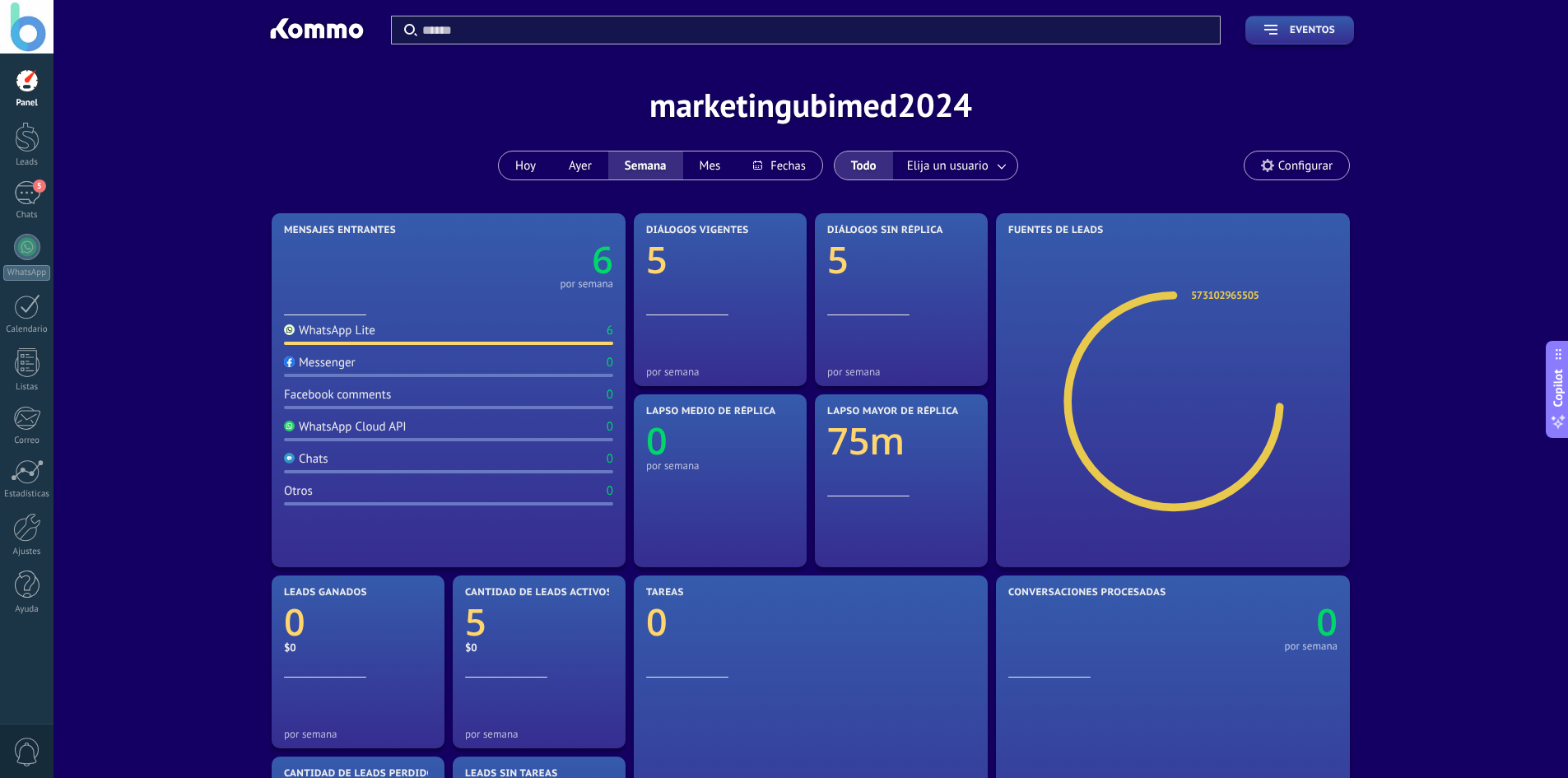
click at [34, 174] on div "Panel Leads 5 Chats WhatsApp Clientes" at bounding box center [27, 349] width 54 height 563
click at [36, 188] on span "5" at bounding box center [39, 186] width 13 height 13
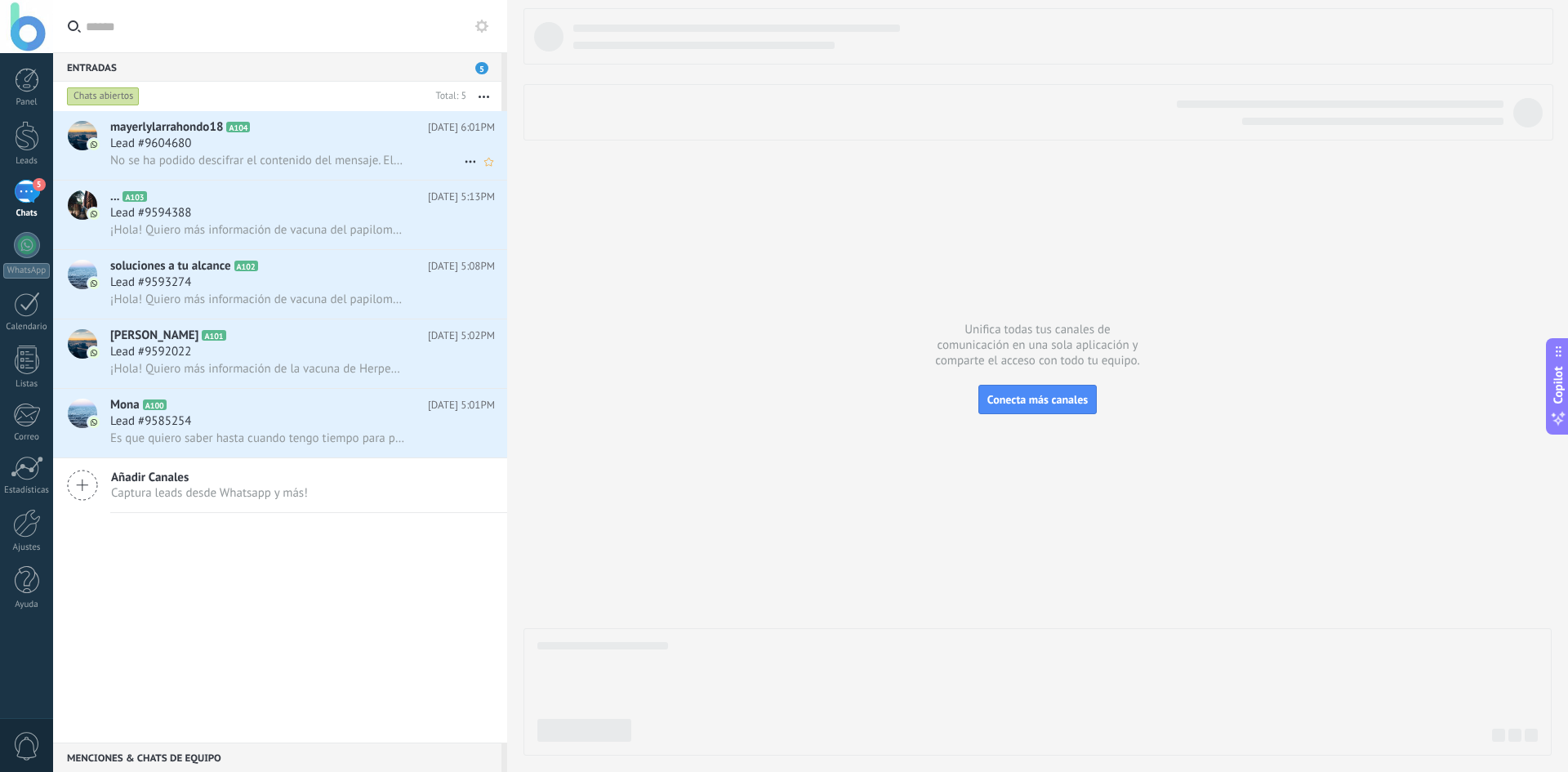
click at [195, 154] on span "No se ha podido descifrar el contenido del mensaje. El mensaje no puede leerse …" at bounding box center [257, 160] width 295 height 15
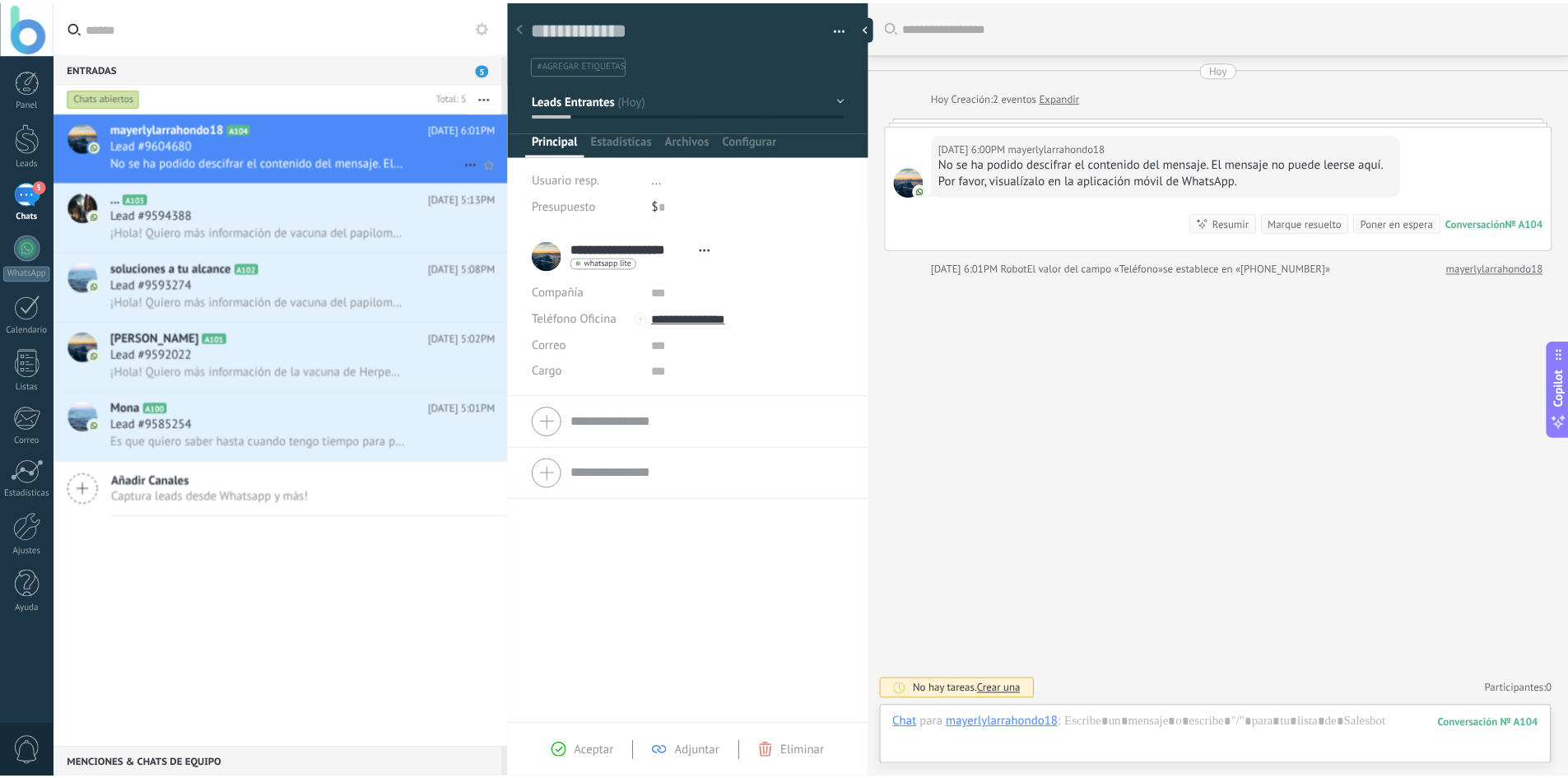
scroll to position [25, 0]
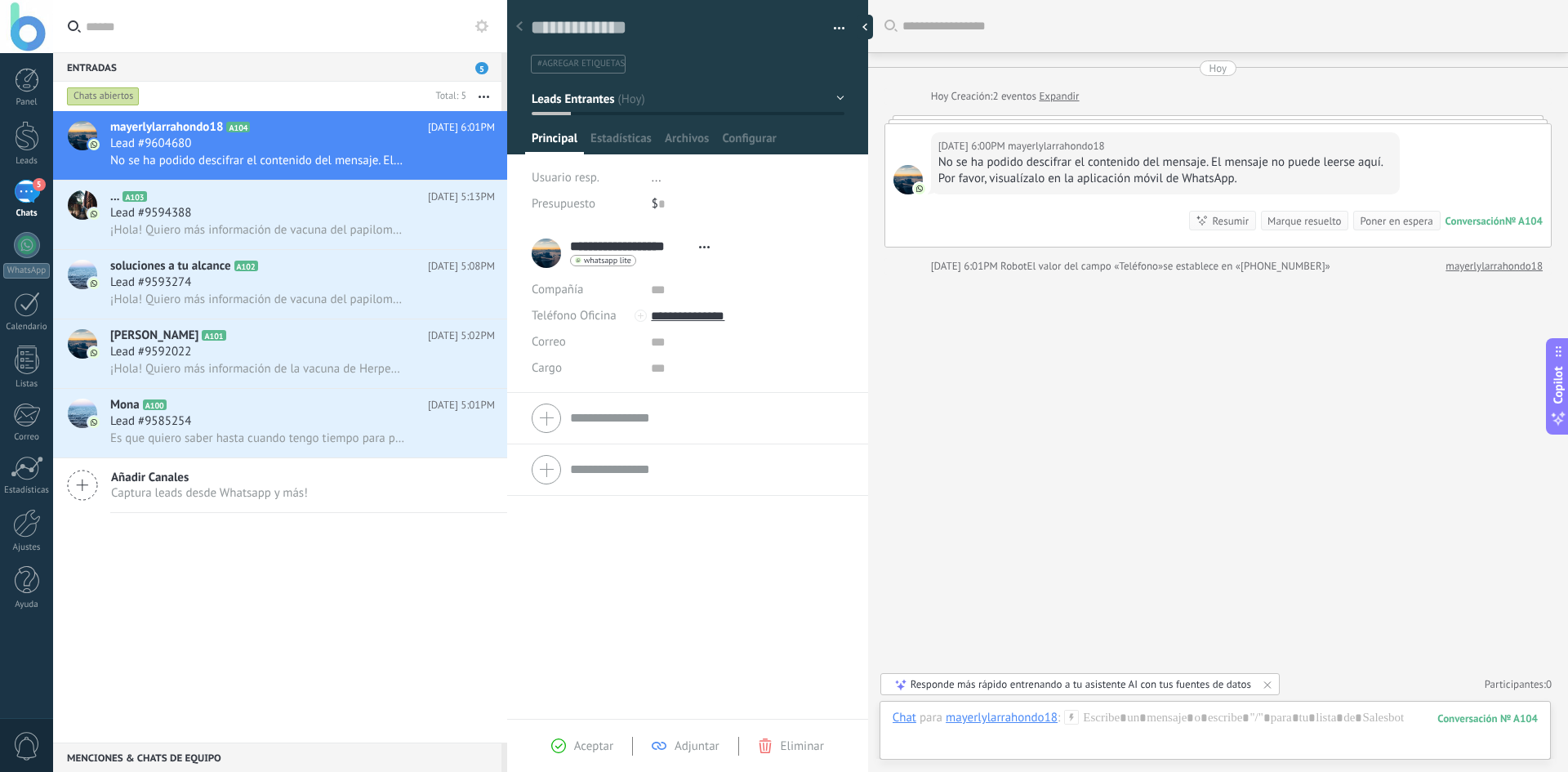
click at [55, 93] on form "Chats abiertos Total: 5 Silenciar Acciones múltiples Ordenar Más recientes Larg…" at bounding box center [277, 96] width 448 height 29
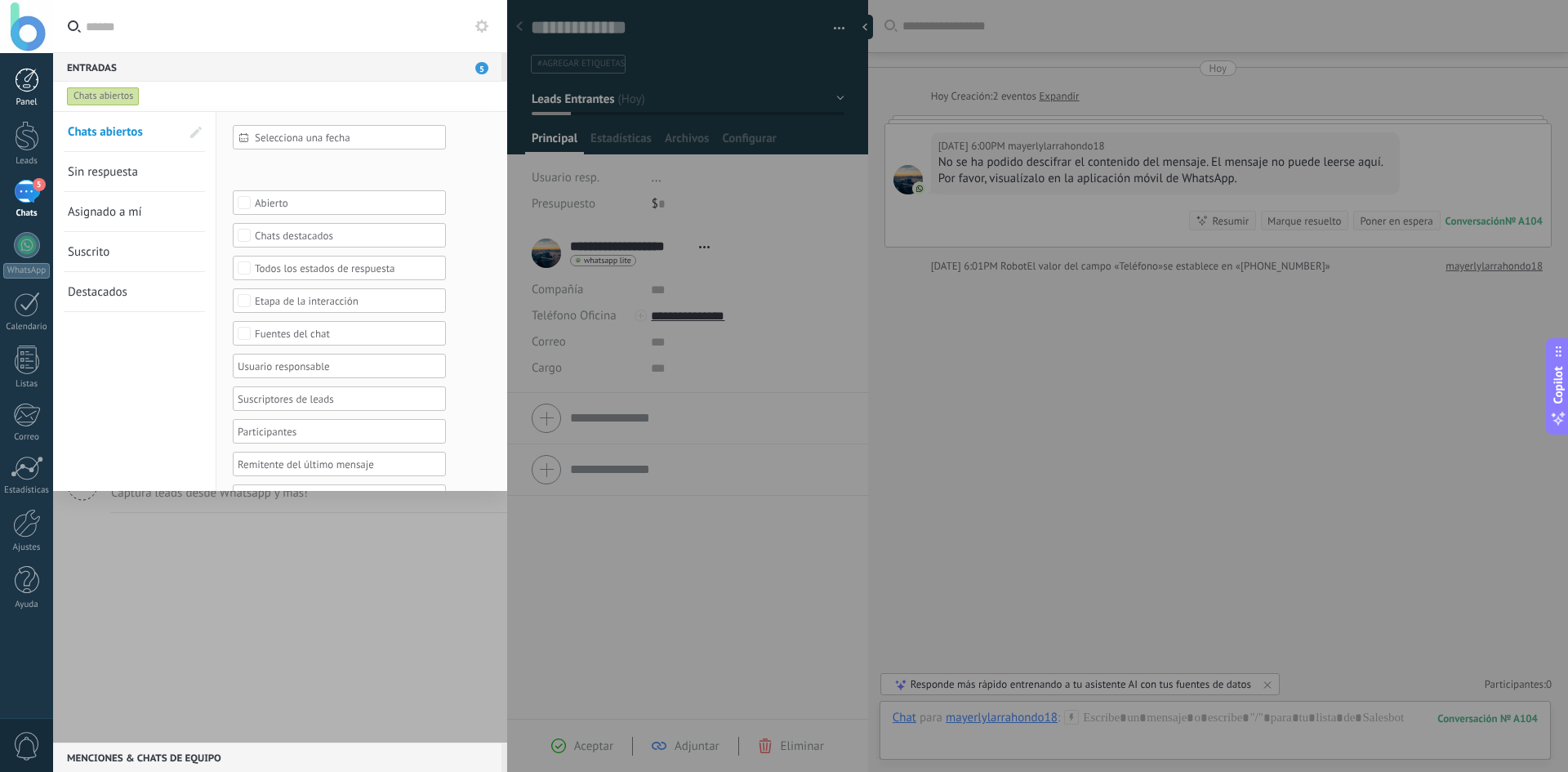
click at [22, 85] on div at bounding box center [27, 80] width 25 height 25
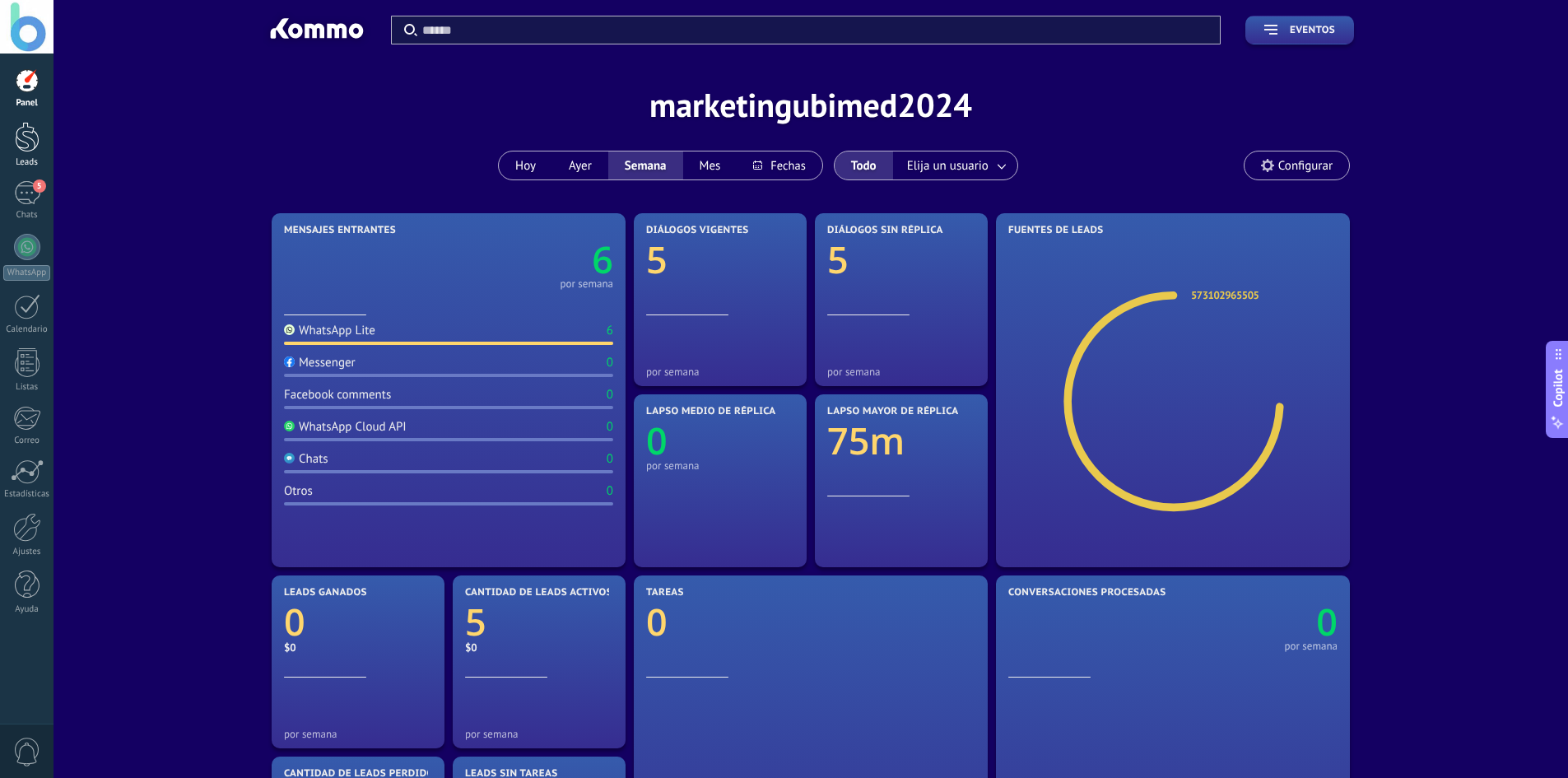
click at [50, 130] on link "Leads" at bounding box center [27, 144] width 54 height 46
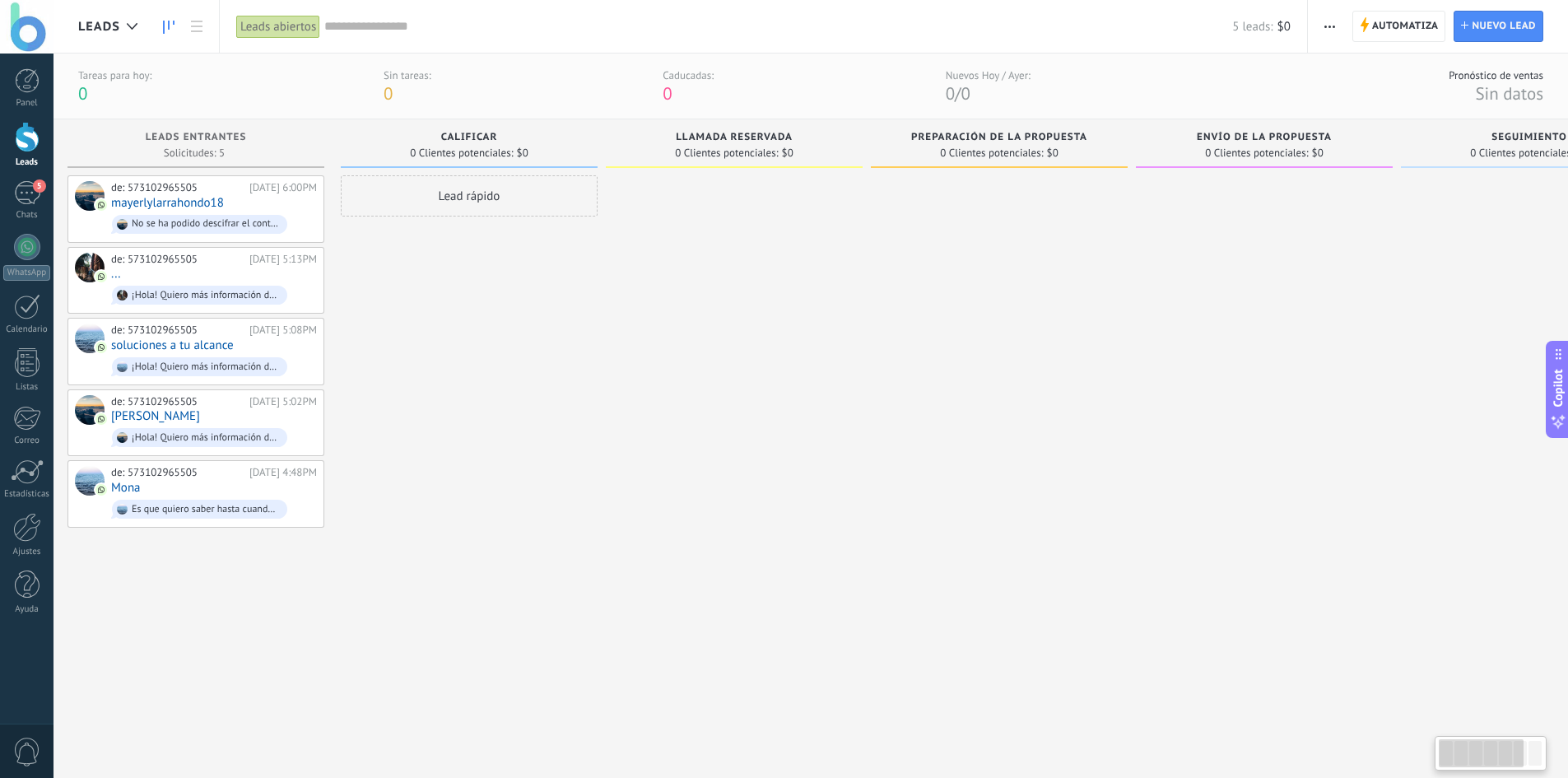
scroll to position [0, 11]
click at [23, 133] on div at bounding box center [28, 137] width 25 height 31
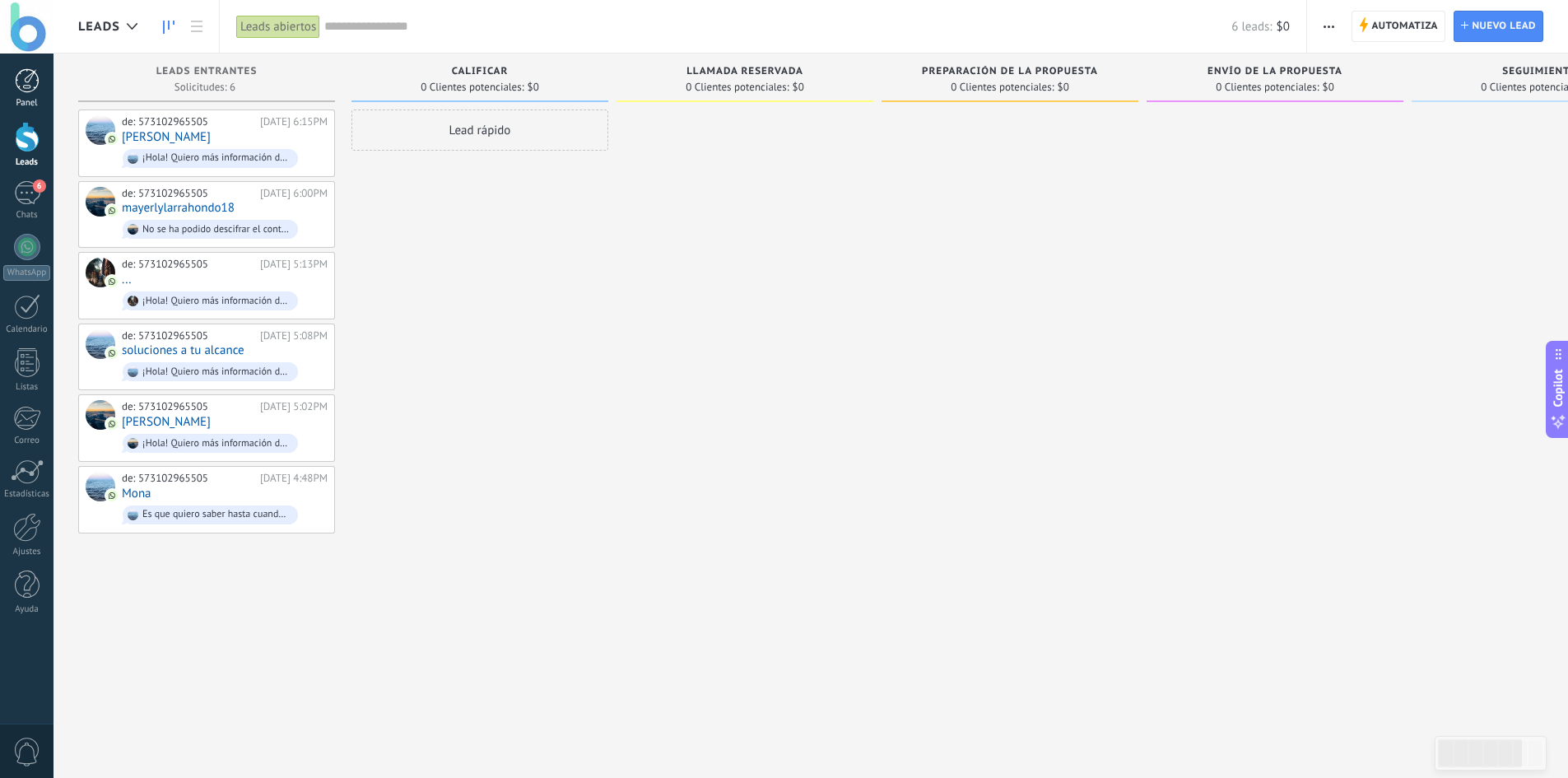
click at [32, 86] on div at bounding box center [28, 80] width 25 height 25
